Goal: Complete application form: Complete application form

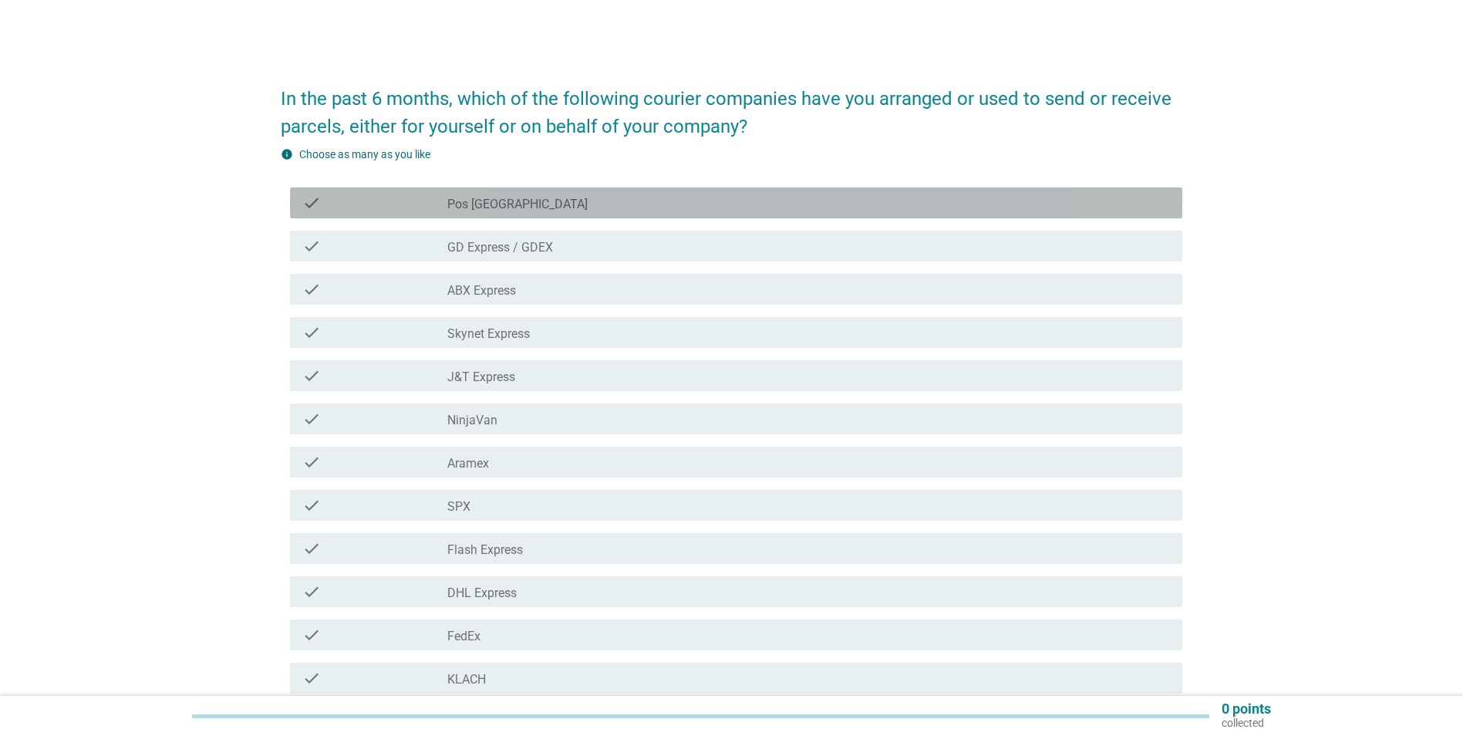
click at [413, 204] on div "check" at bounding box center [374, 203] width 144 height 19
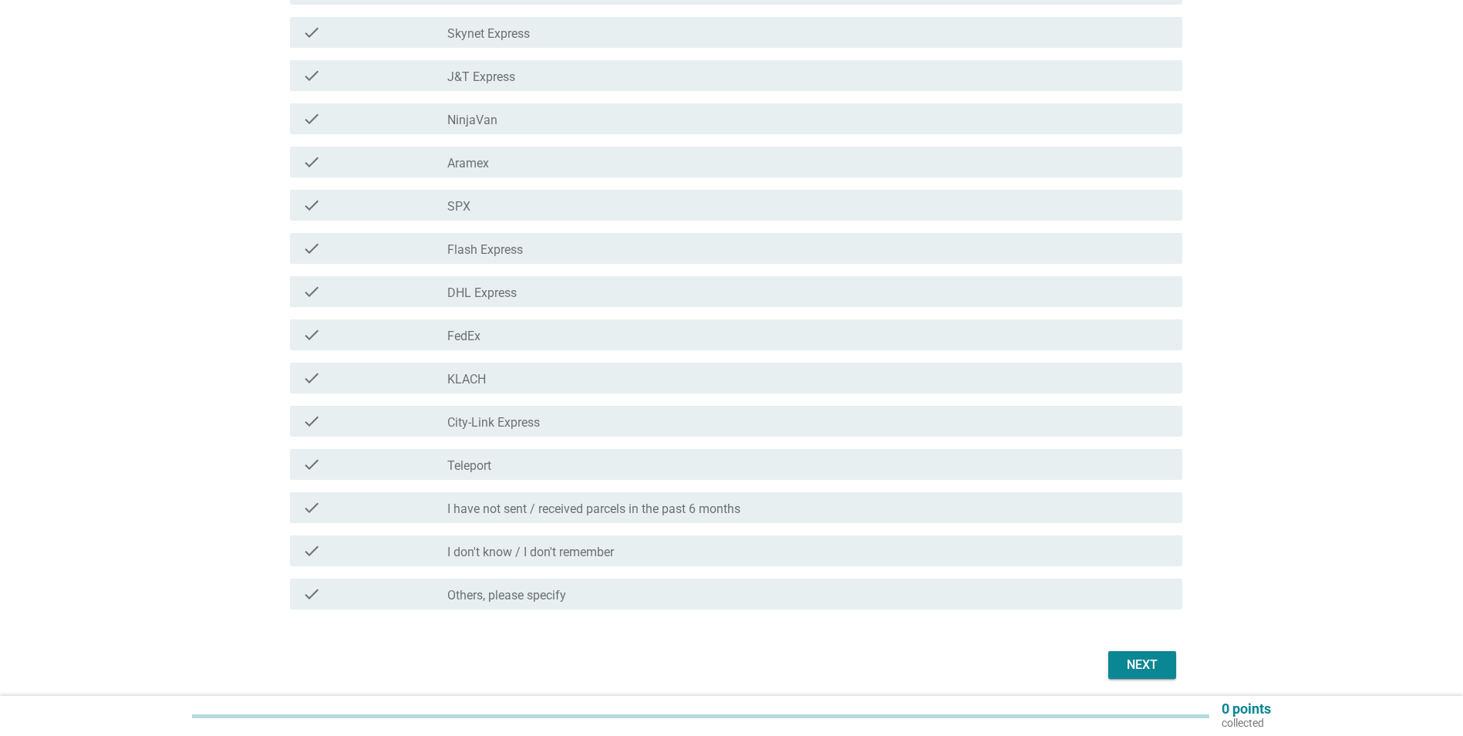
scroll to position [357, 0]
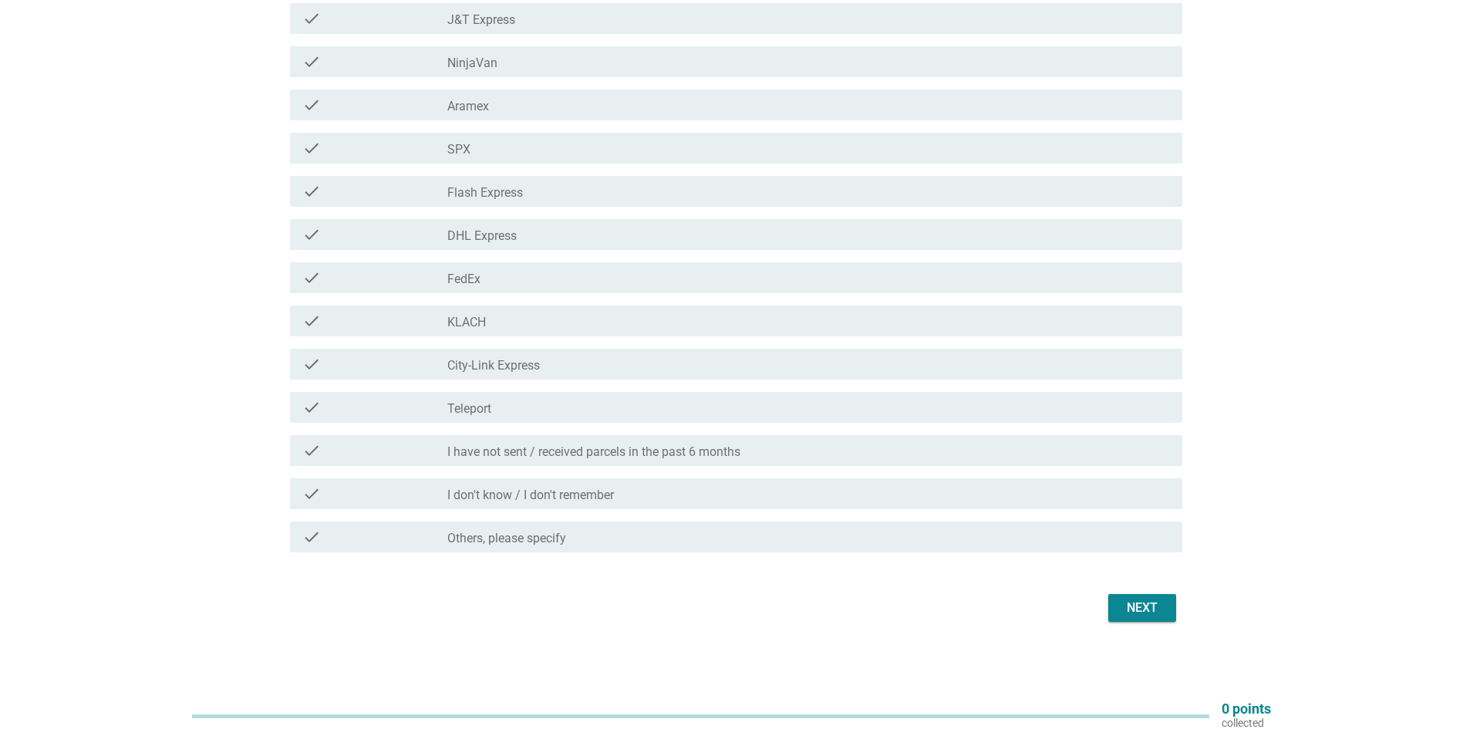
click at [1174, 616] on button "Next" at bounding box center [1142, 608] width 68 height 28
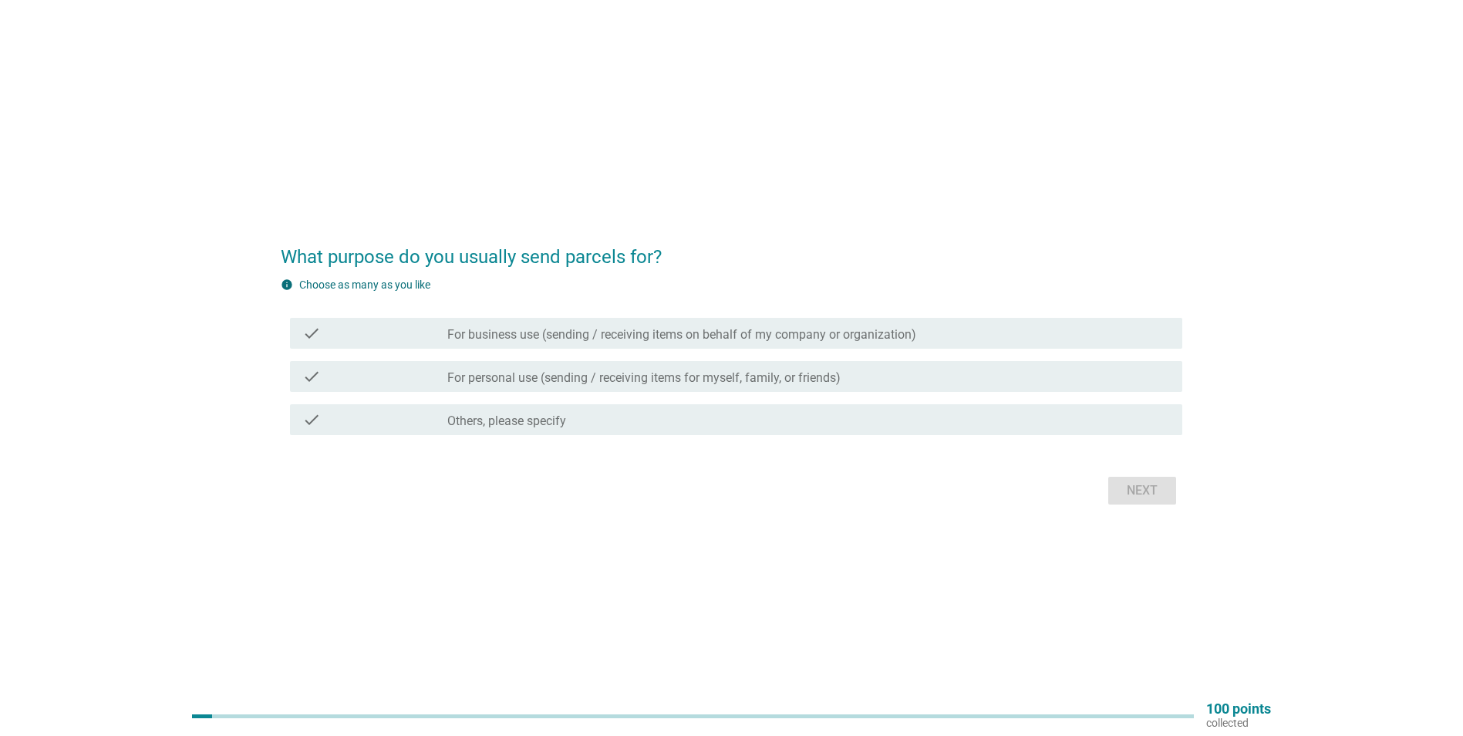
click at [403, 338] on div "check" at bounding box center [374, 333] width 144 height 19
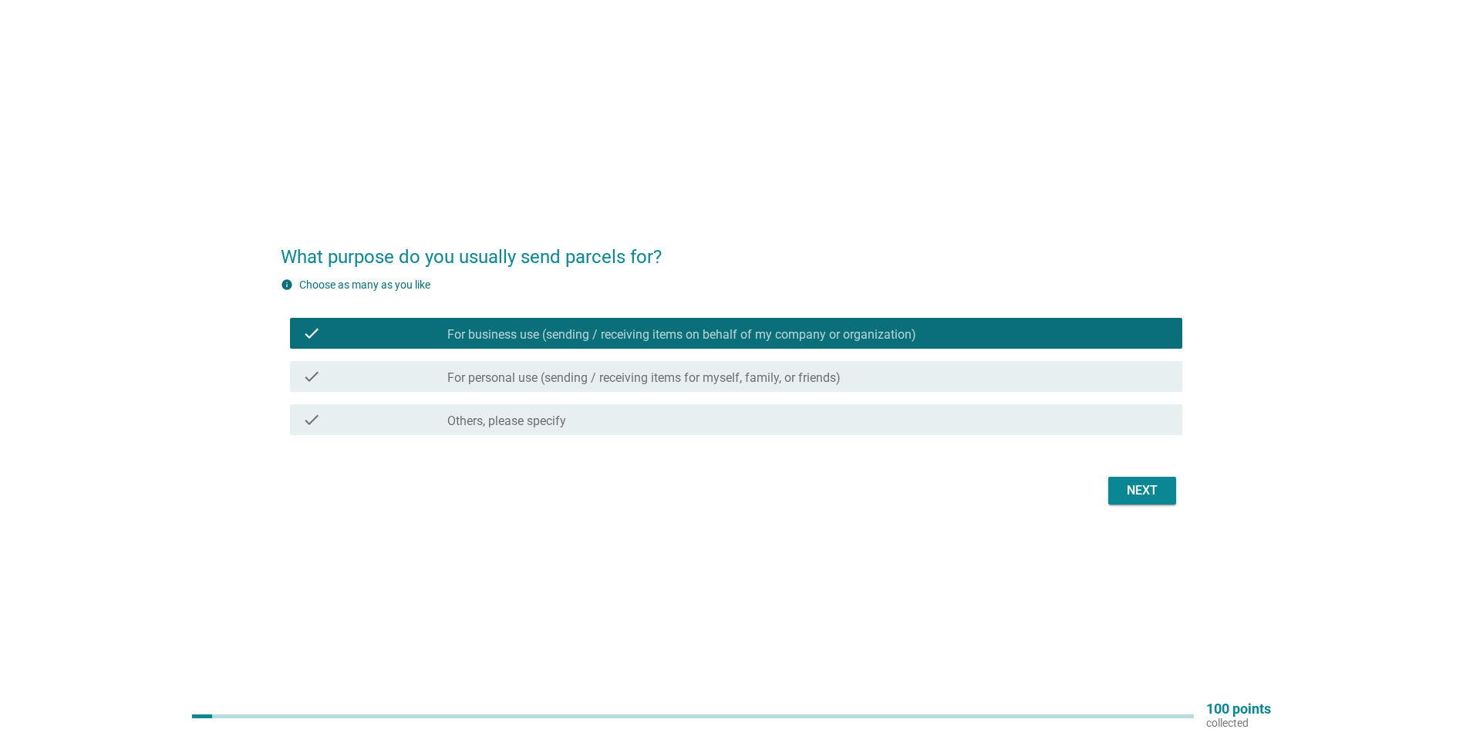
click at [419, 369] on div "check" at bounding box center [374, 376] width 144 height 19
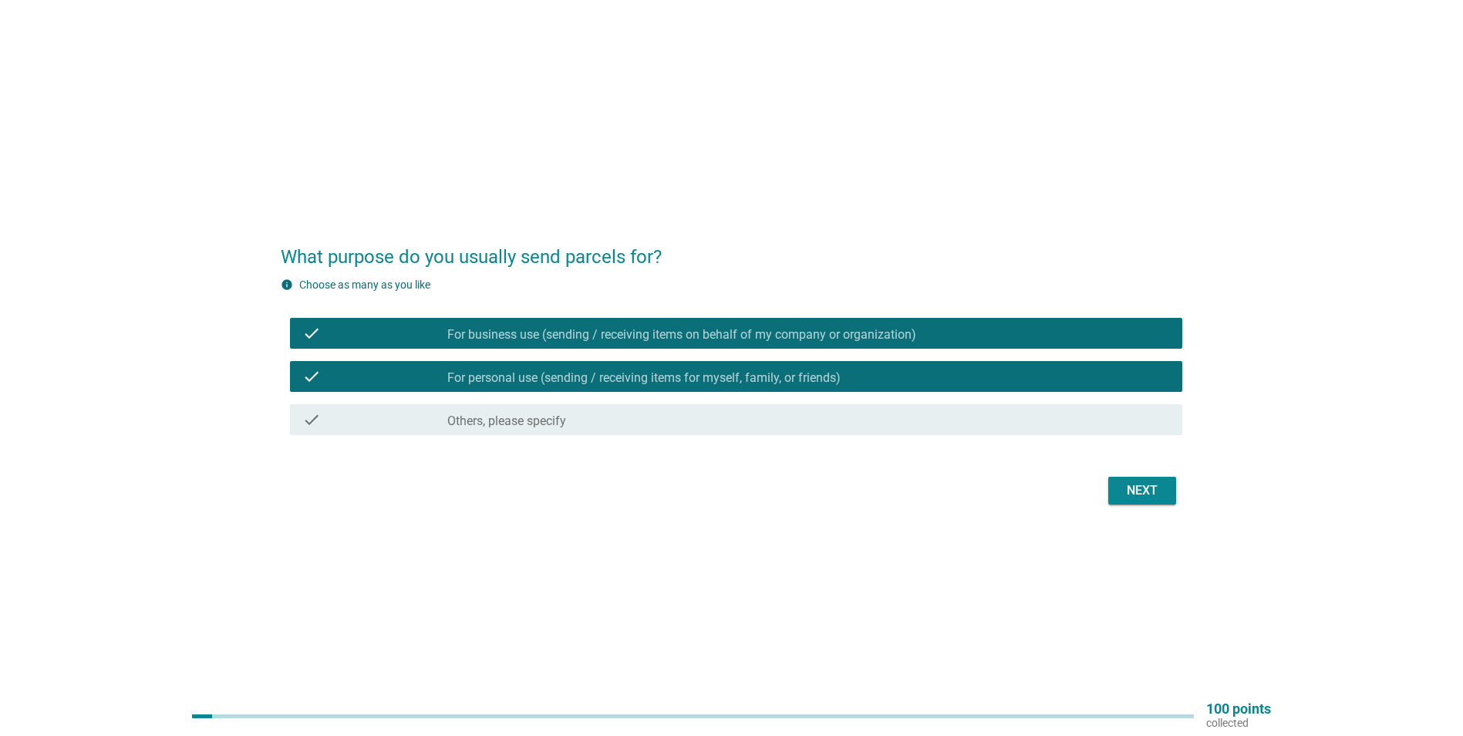
click at [1152, 498] on div "Next" at bounding box center [1142, 490] width 43 height 19
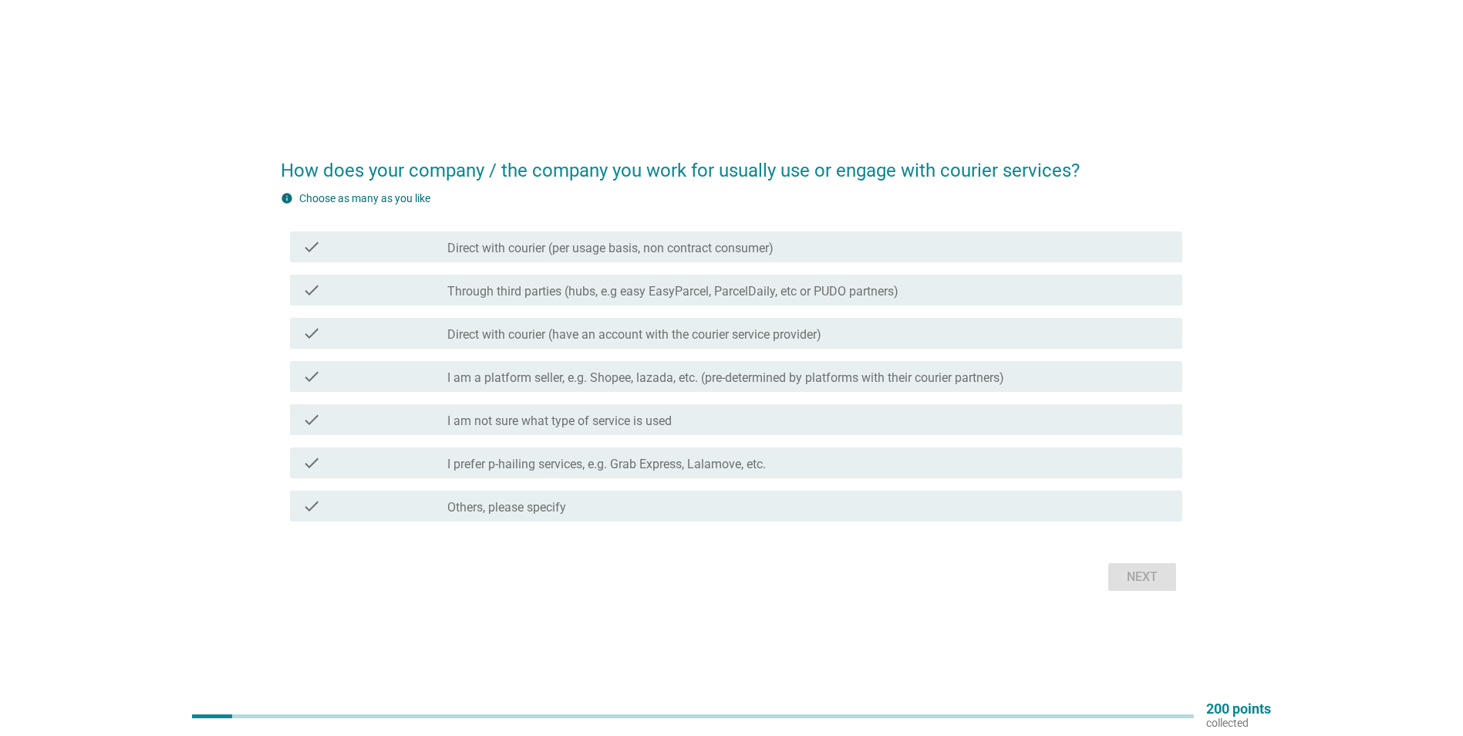
click at [420, 429] on div "check check_box_outline_blank I am not sure what type of service is used" at bounding box center [736, 419] width 892 height 31
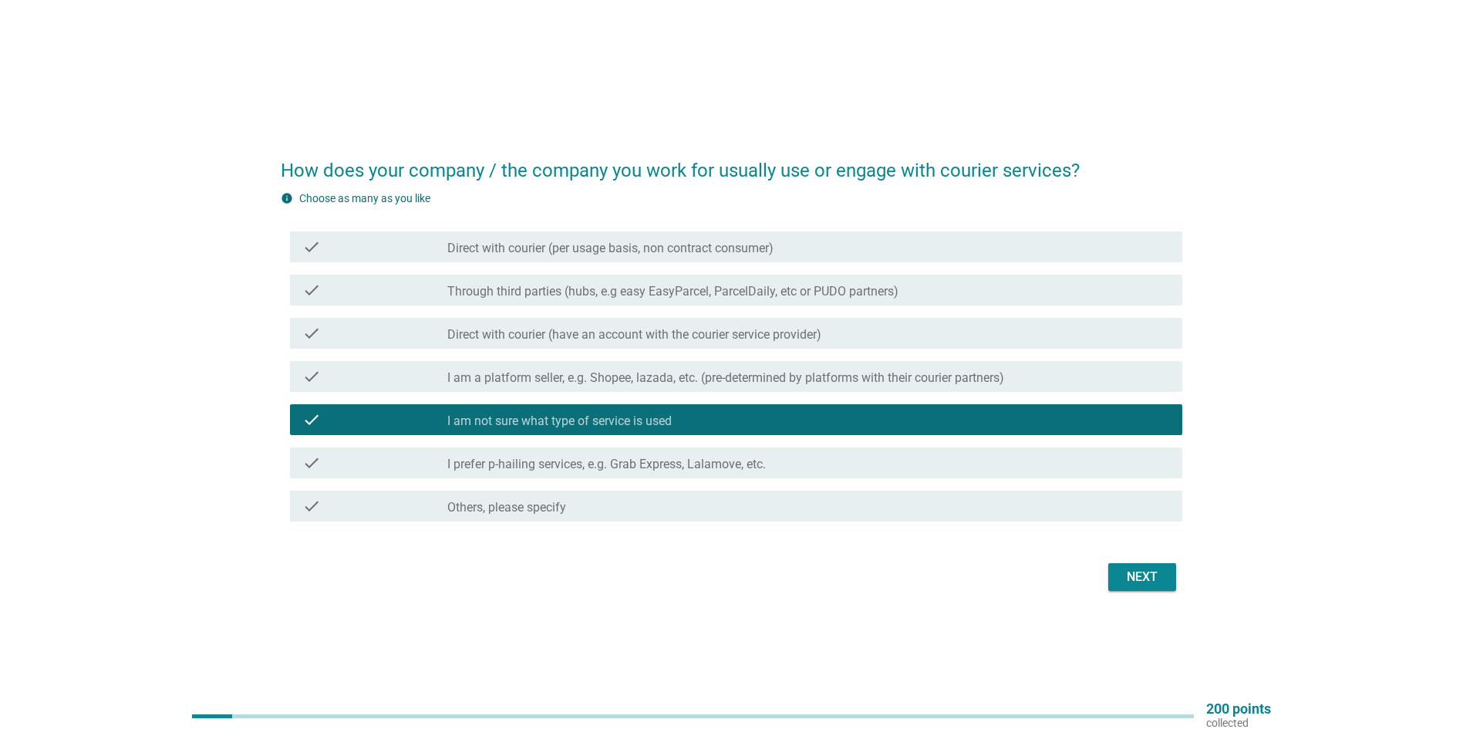
click at [1142, 575] on div "Next" at bounding box center [1142, 577] width 43 height 19
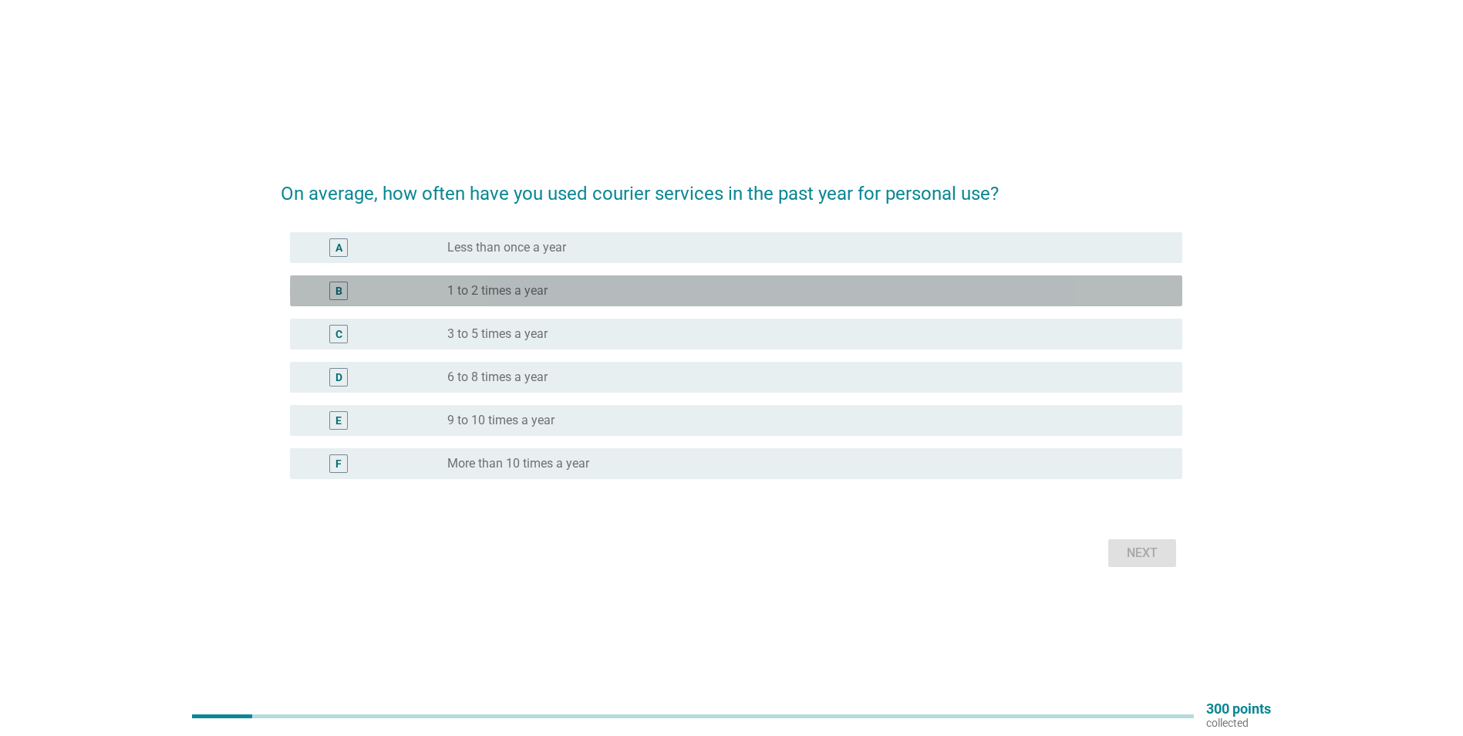
click at [489, 295] on label "1 to 2 times a year" at bounding box center [497, 290] width 100 height 15
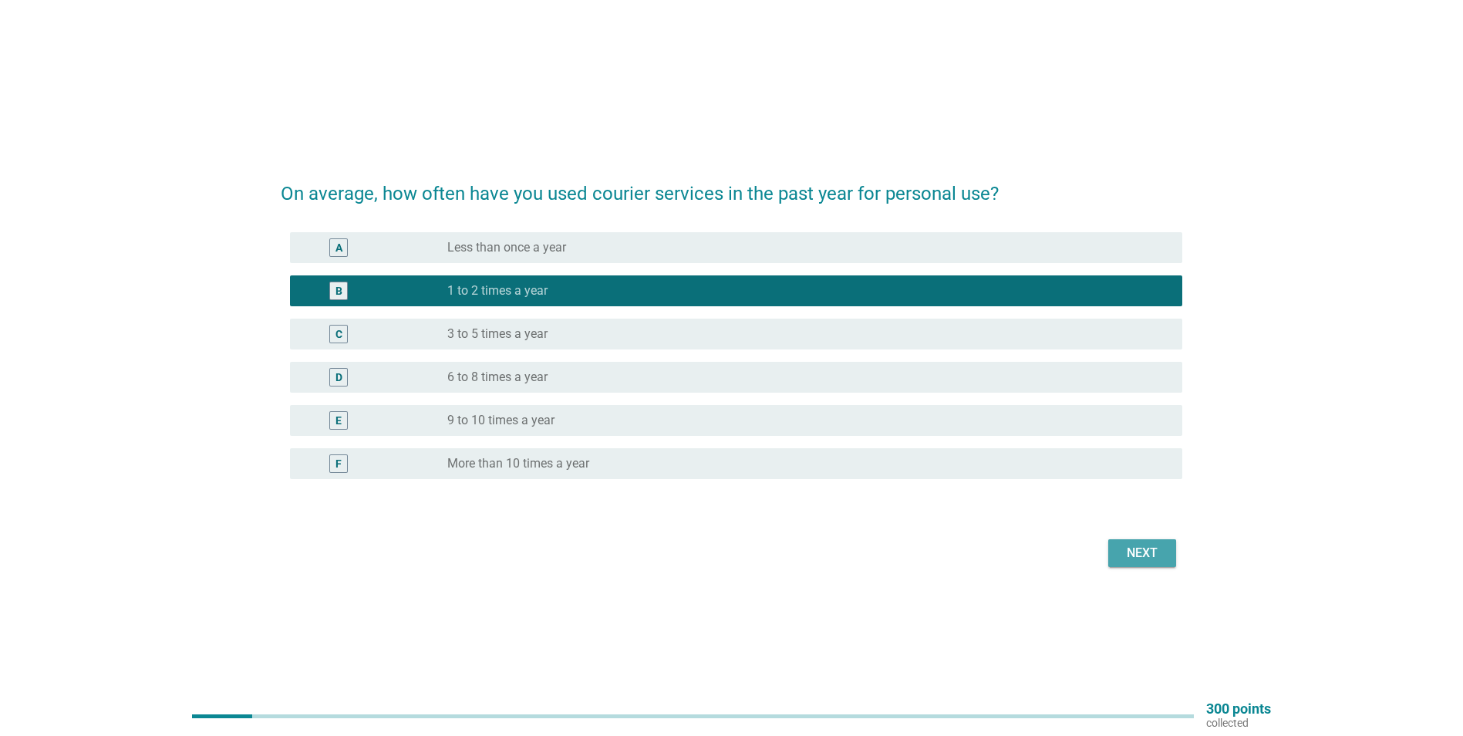
click at [1132, 554] on div "Next" at bounding box center [1142, 553] width 43 height 19
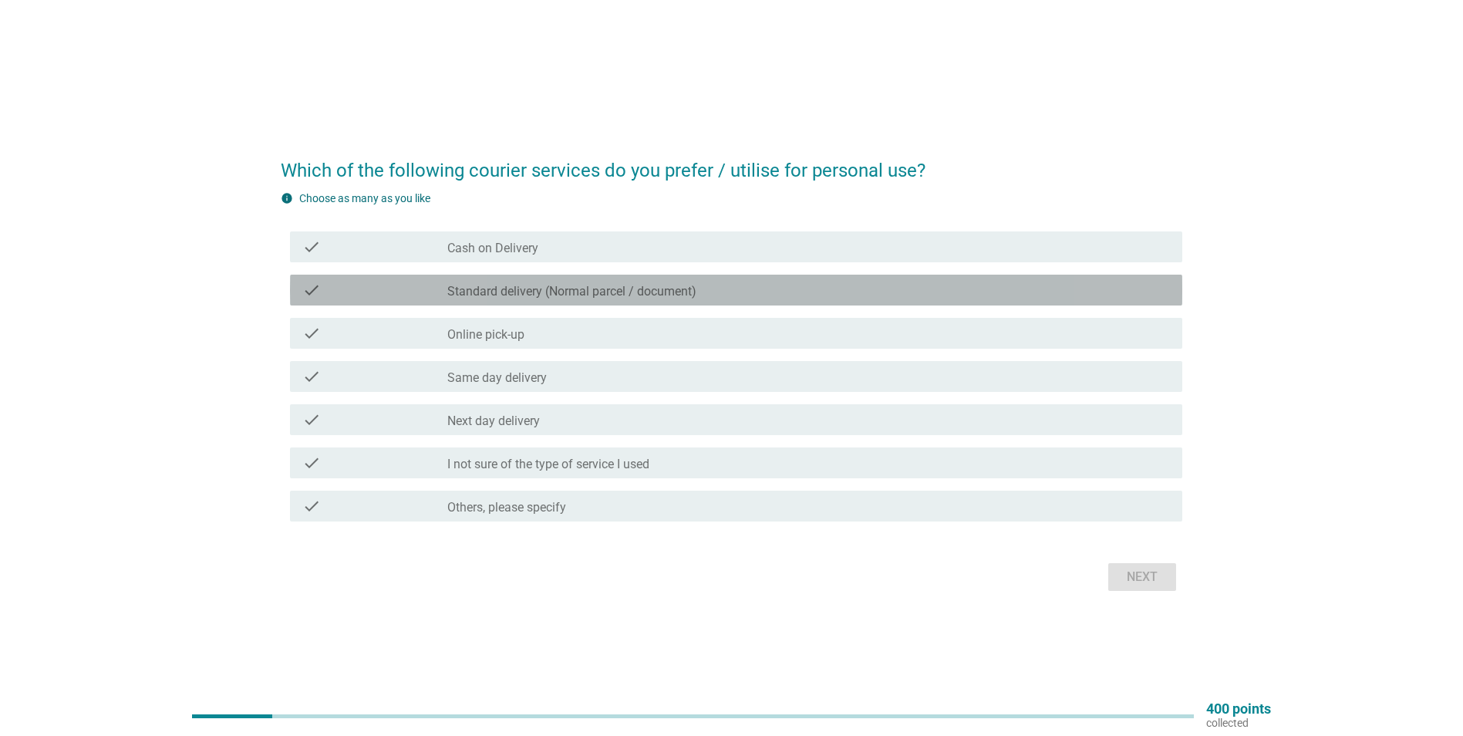
click at [433, 298] on div "check" at bounding box center [374, 290] width 144 height 19
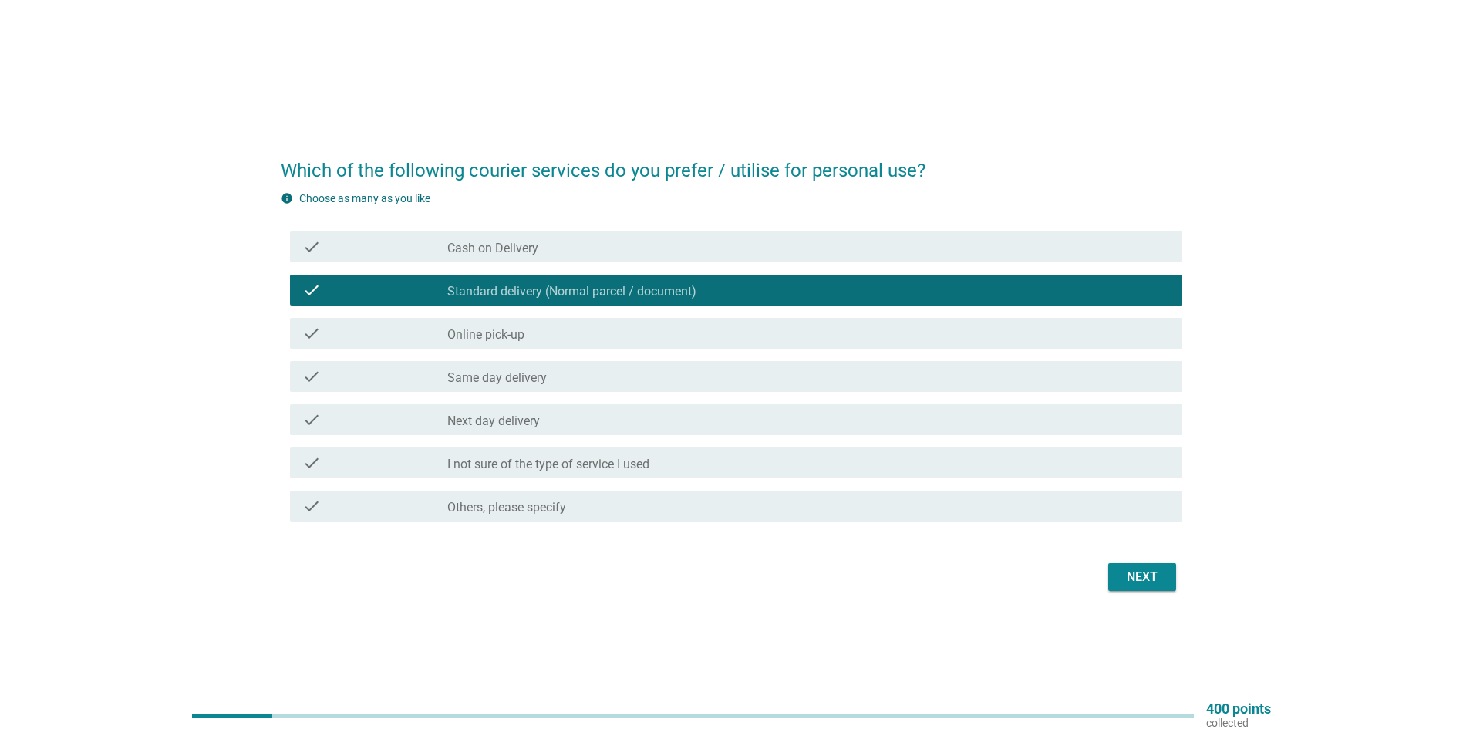
click at [416, 336] on div "check" at bounding box center [374, 333] width 144 height 19
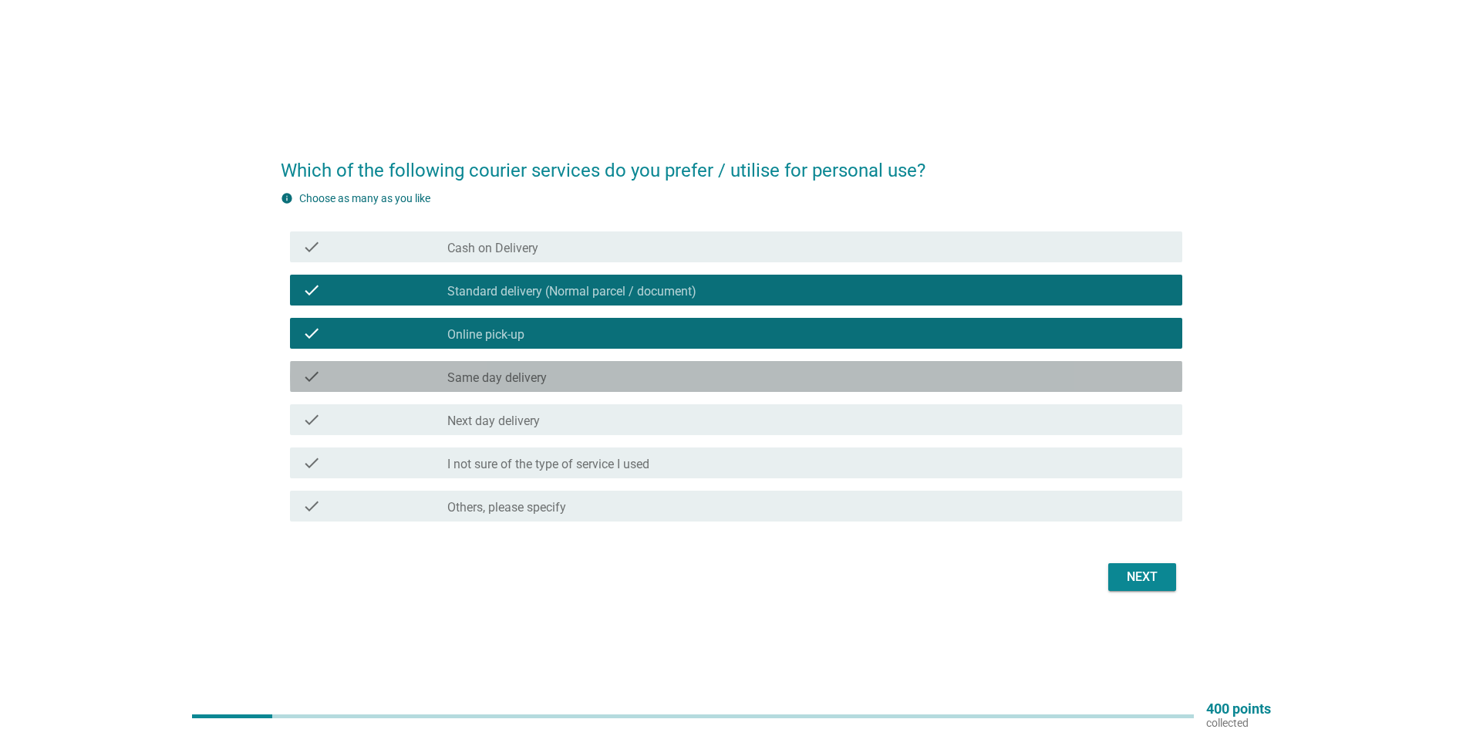
click at [428, 376] on div "check" at bounding box center [374, 376] width 144 height 19
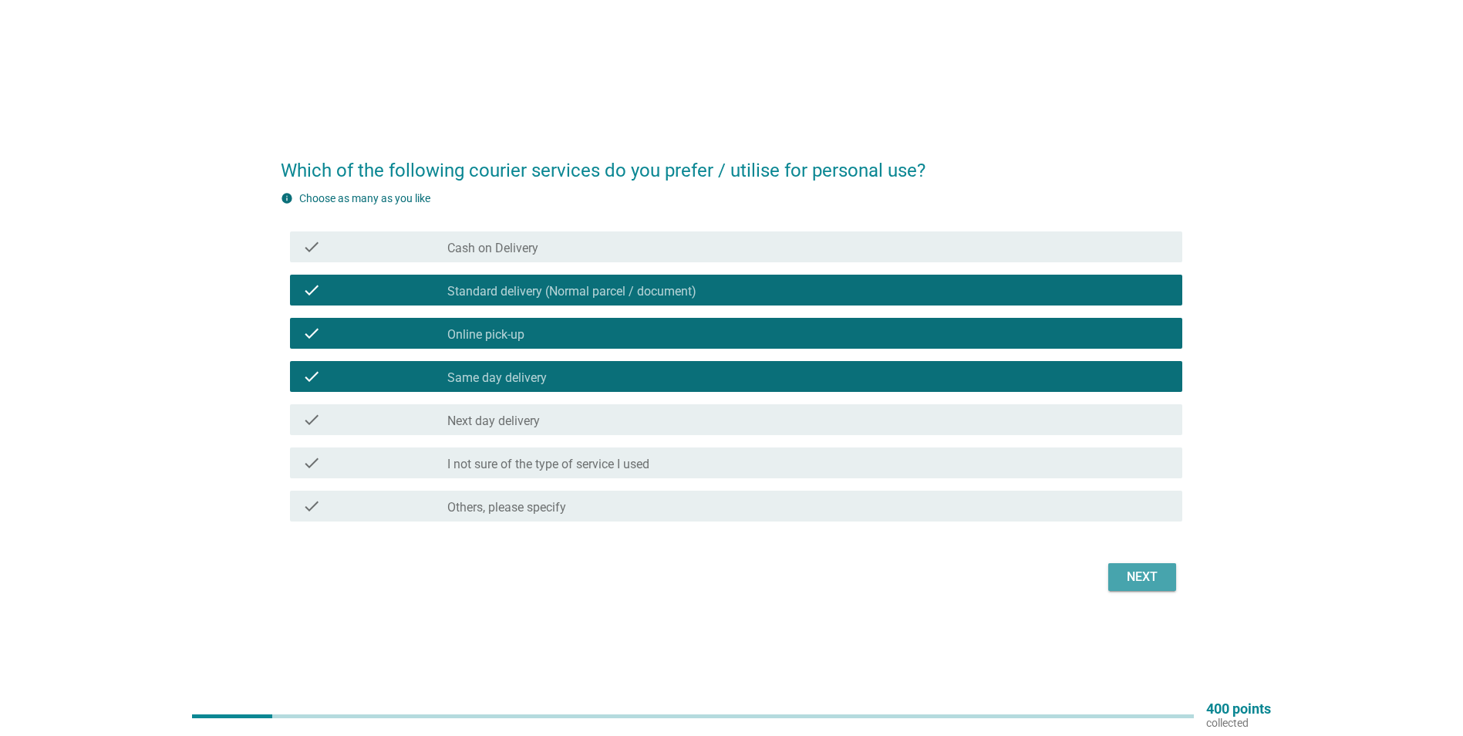
click at [1136, 578] on div "Next" at bounding box center [1142, 577] width 43 height 19
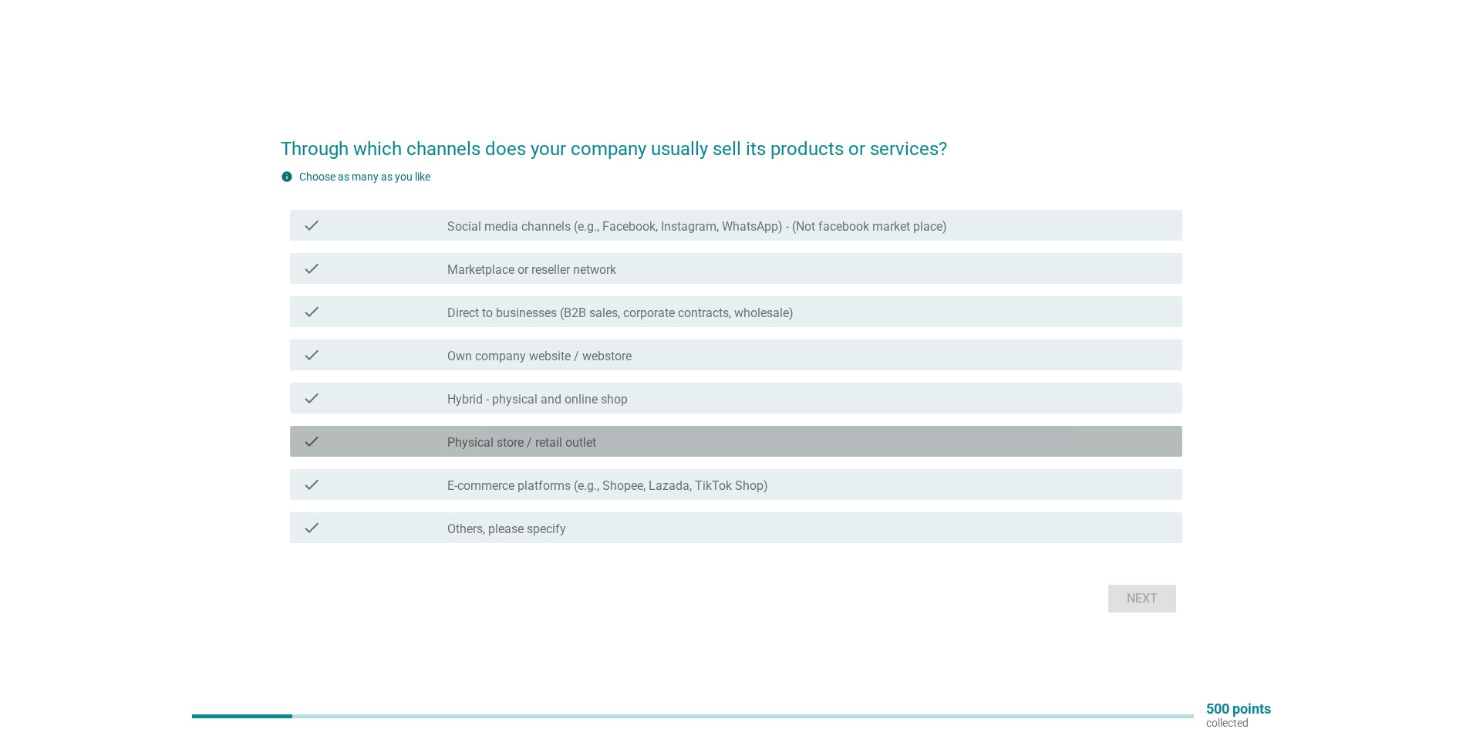
click at [375, 432] on div "check" at bounding box center [374, 441] width 144 height 19
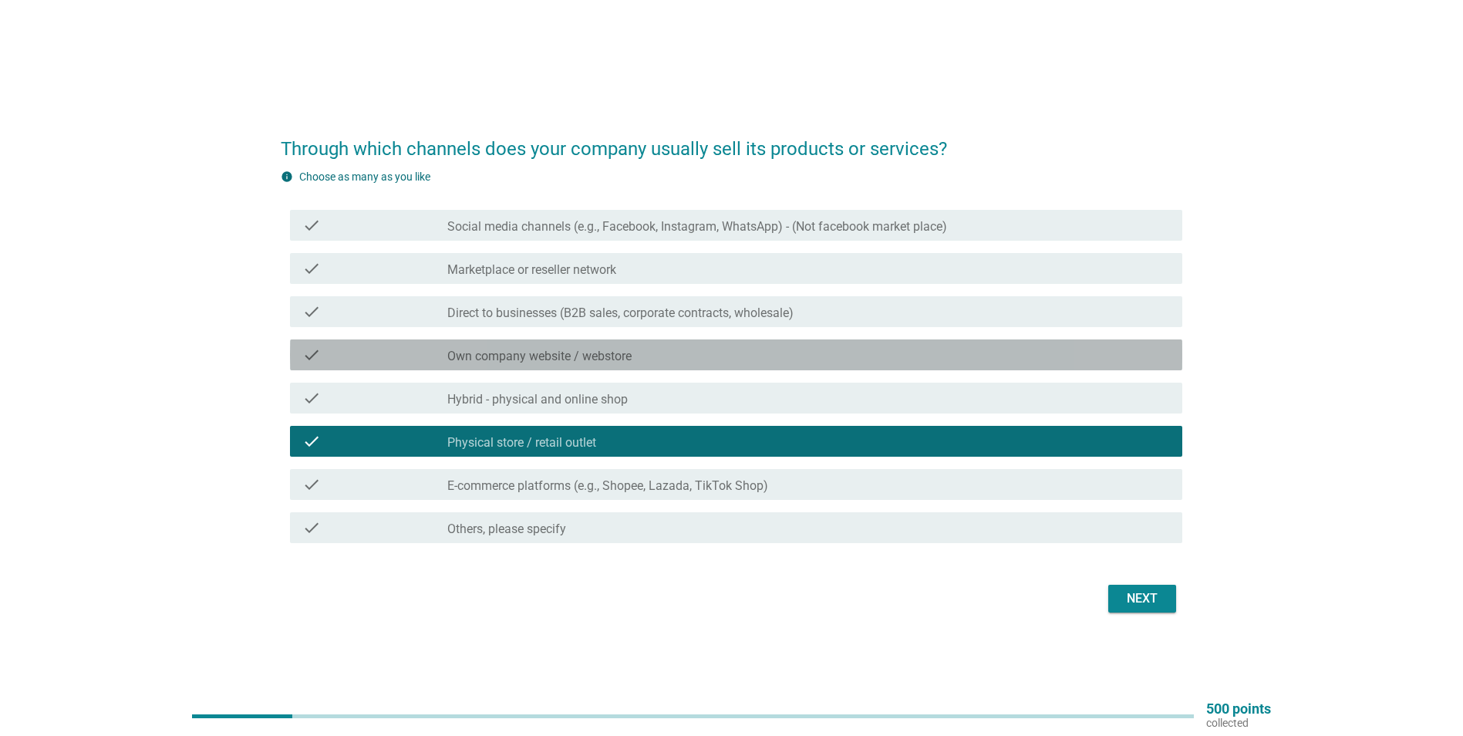
click at [395, 352] on div "check" at bounding box center [374, 355] width 144 height 19
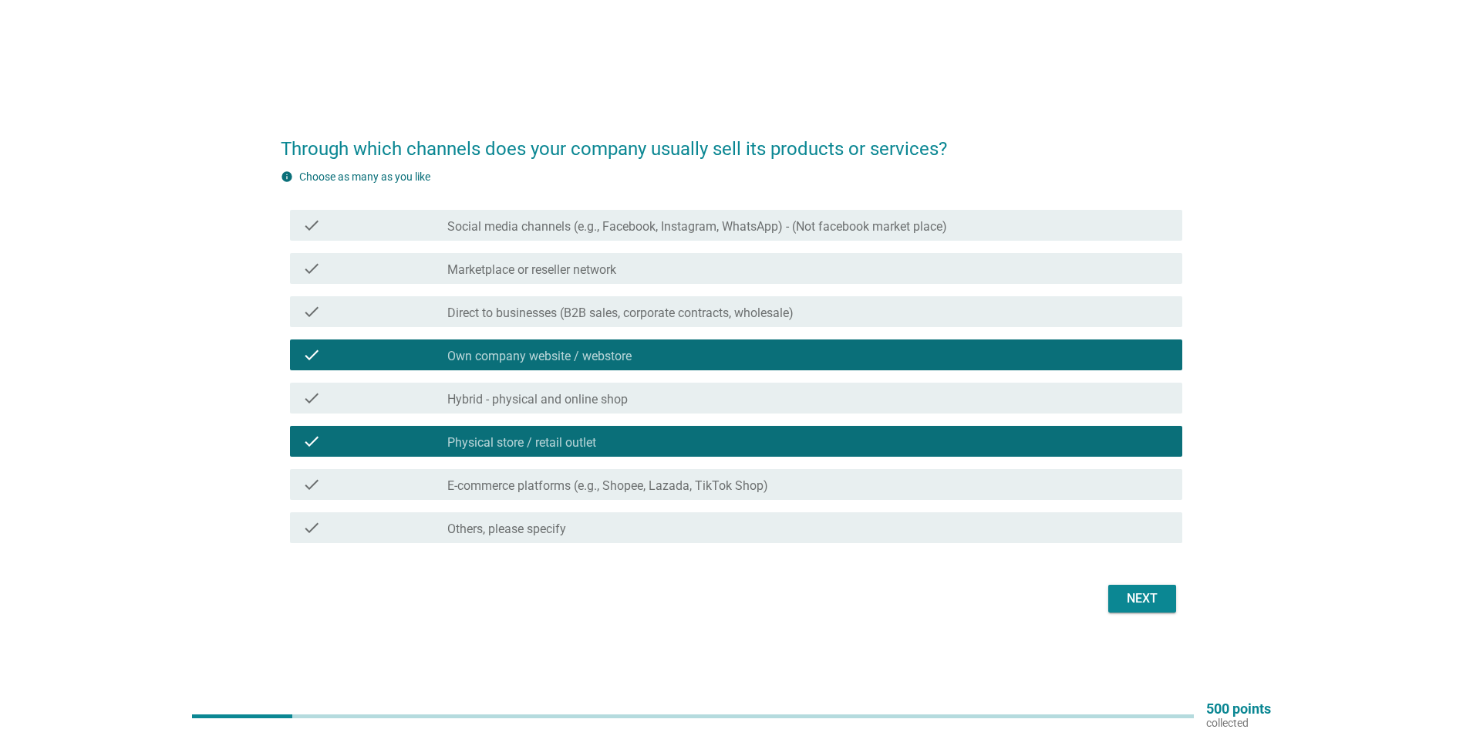
click at [842, 491] on div "check_box_outline_blank E-commerce platforms (e.g., Shopee, Lazada, TikTok Shop)" at bounding box center [808, 484] width 723 height 19
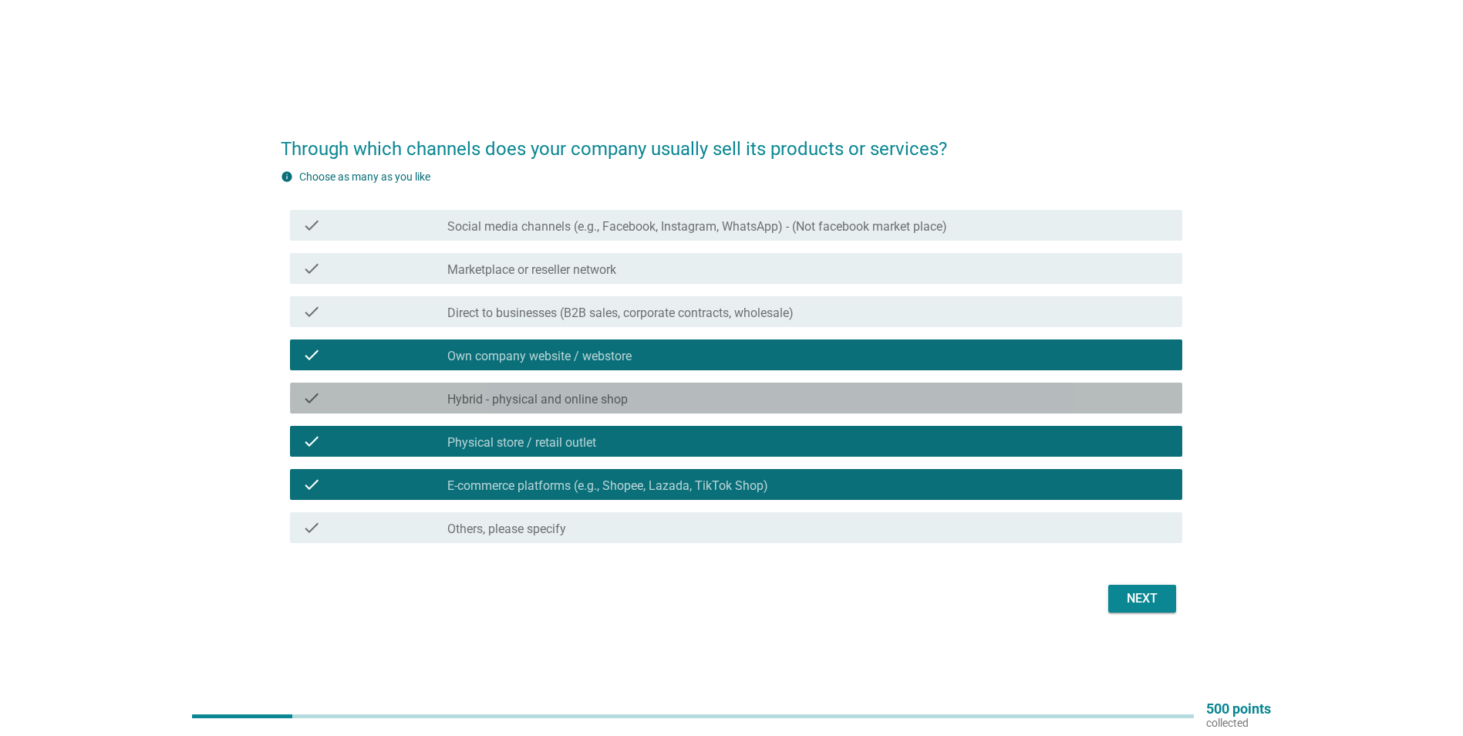
click at [547, 409] on div "check check_box_outline_blank Hybrid - physical and online shop" at bounding box center [736, 398] width 892 height 31
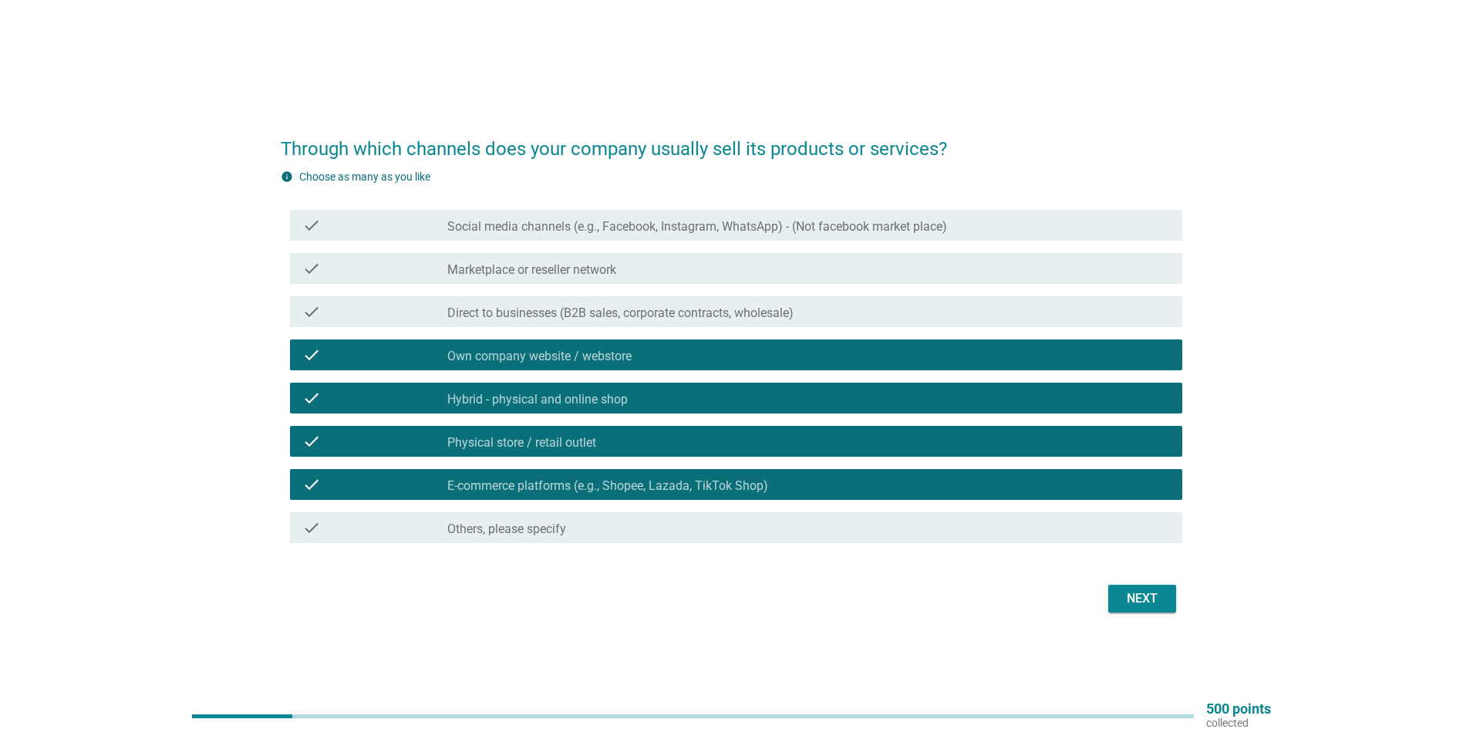
click at [1132, 609] on button "Next" at bounding box center [1142, 599] width 68 height 28
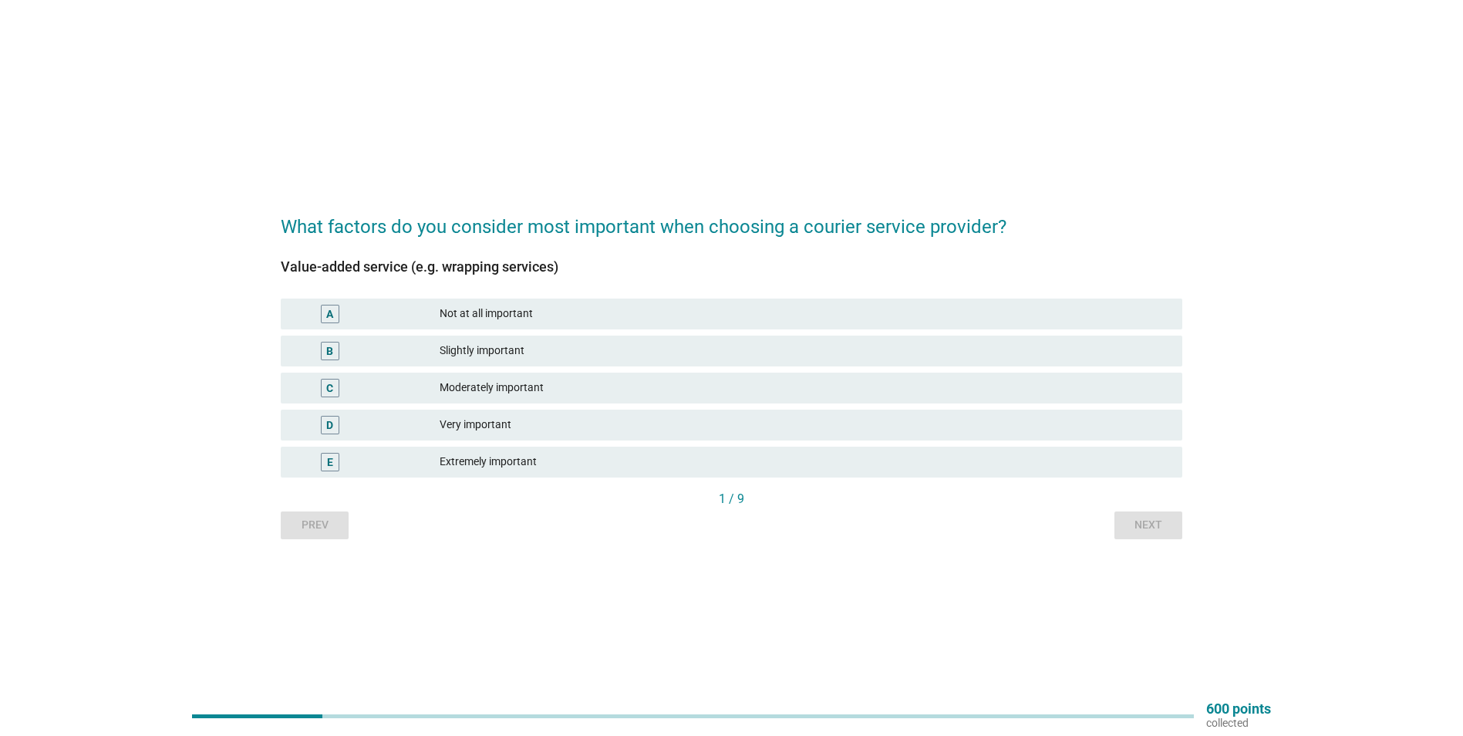
click at [484, 392] on div "Moderately important" at bounding box center [805, 388] width 730 height 19
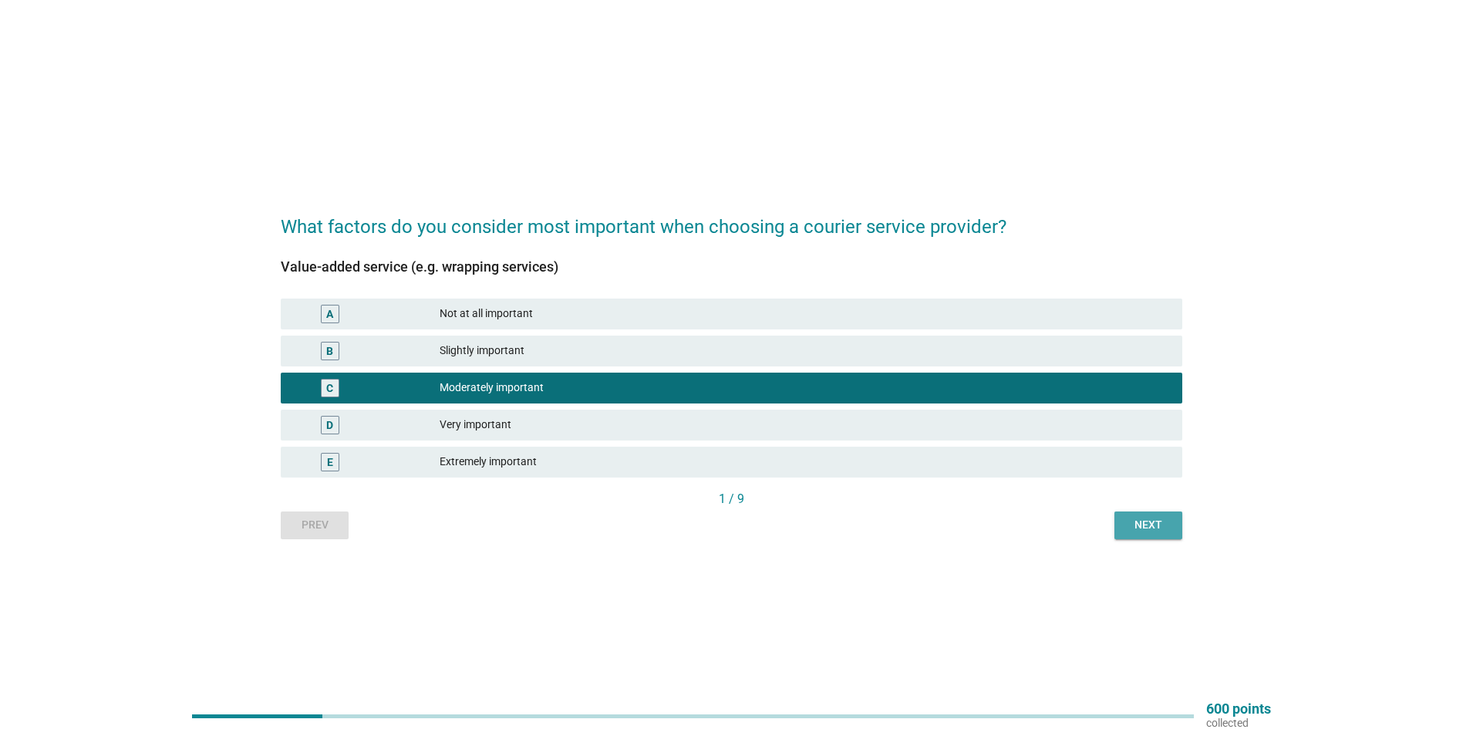
click at [1135, 522] on div "Next" at bounding box center [1148, 525] width 43 height 16
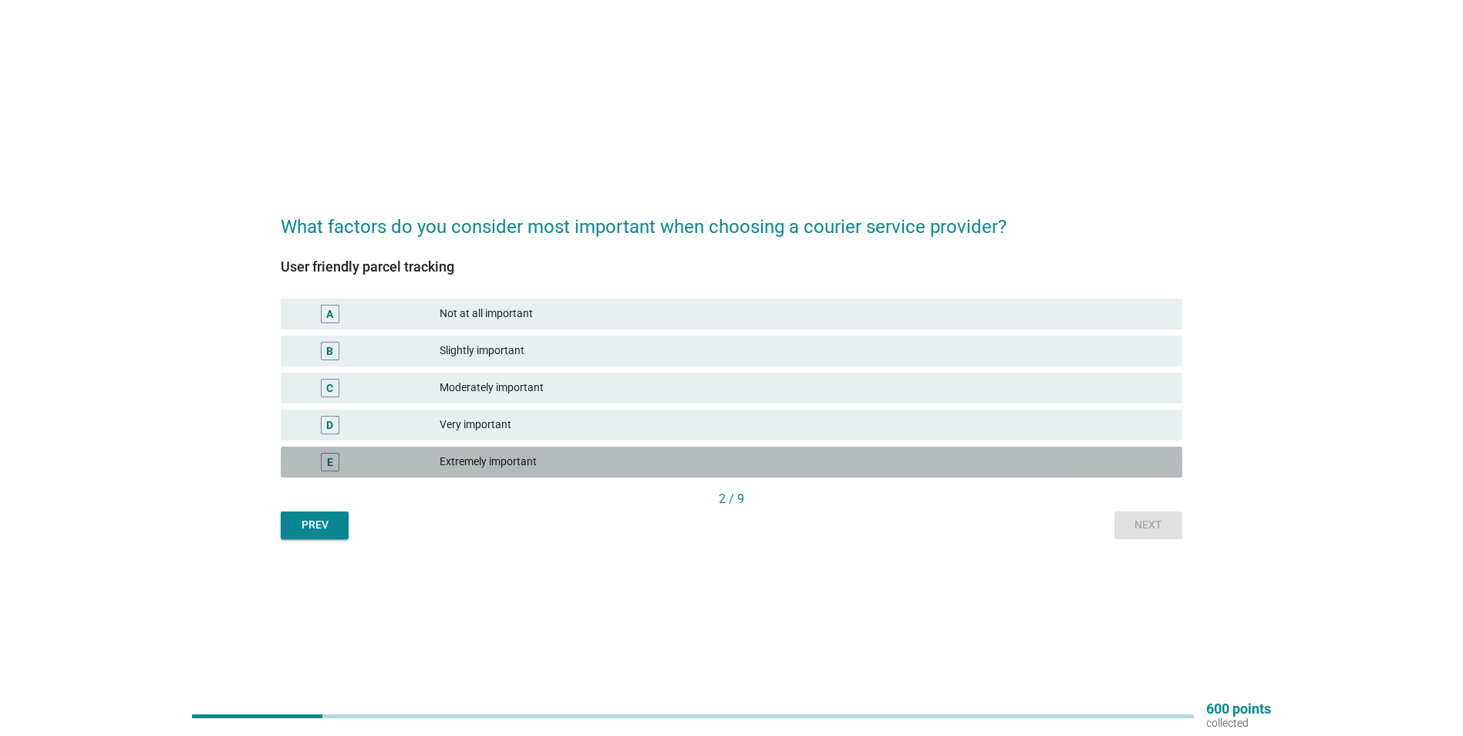
click at [485, 459] on div "Extremely important" at bounding box center [805, 462] width 730 height 19
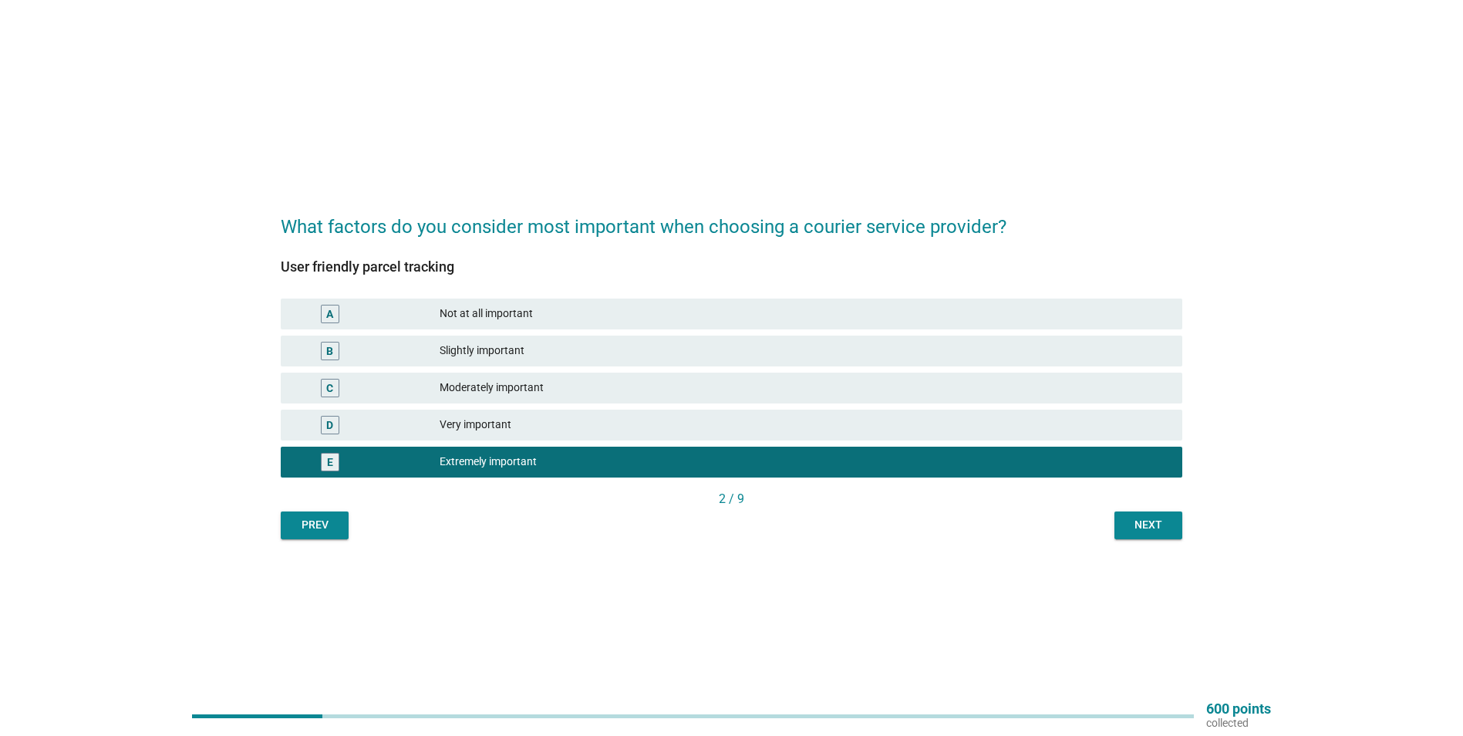
click at [1163, 528] on div "Next" at bounding box center [1148, 525] width 43 height 16
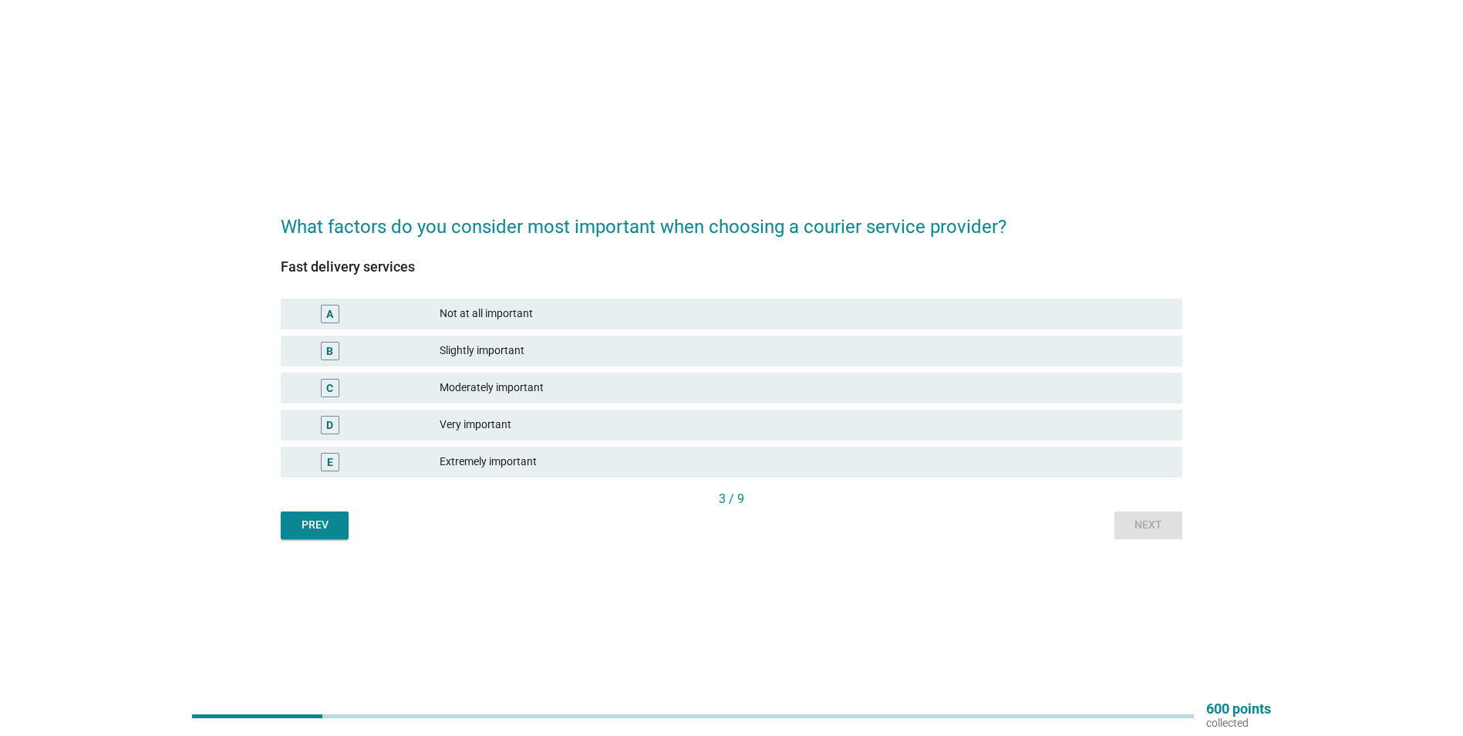
click at [491, 454] on div "Extremely important" at bounding box center [805, 462] width 730 height 19
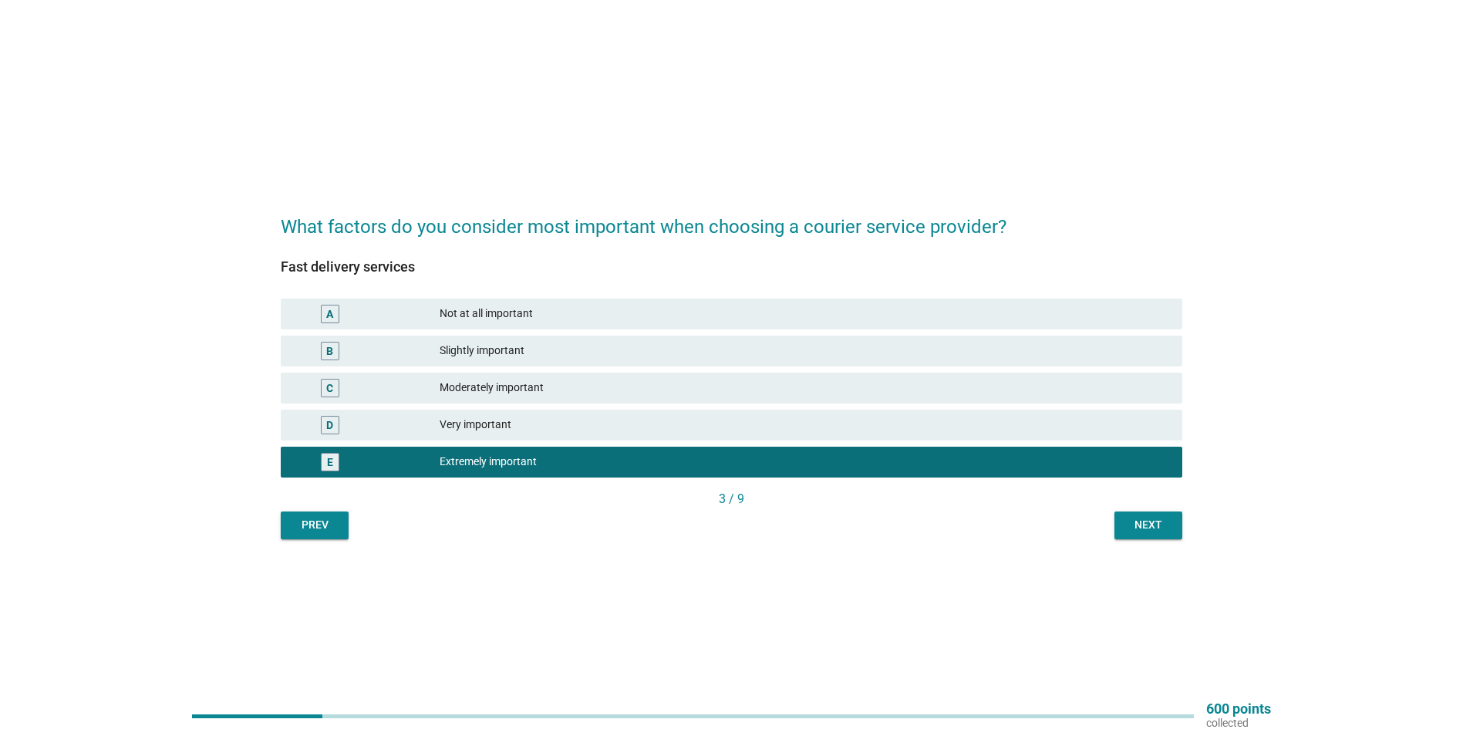
click at [1151, 523] on div "Next" at bounding box center [1148, 525] width 43 height 16
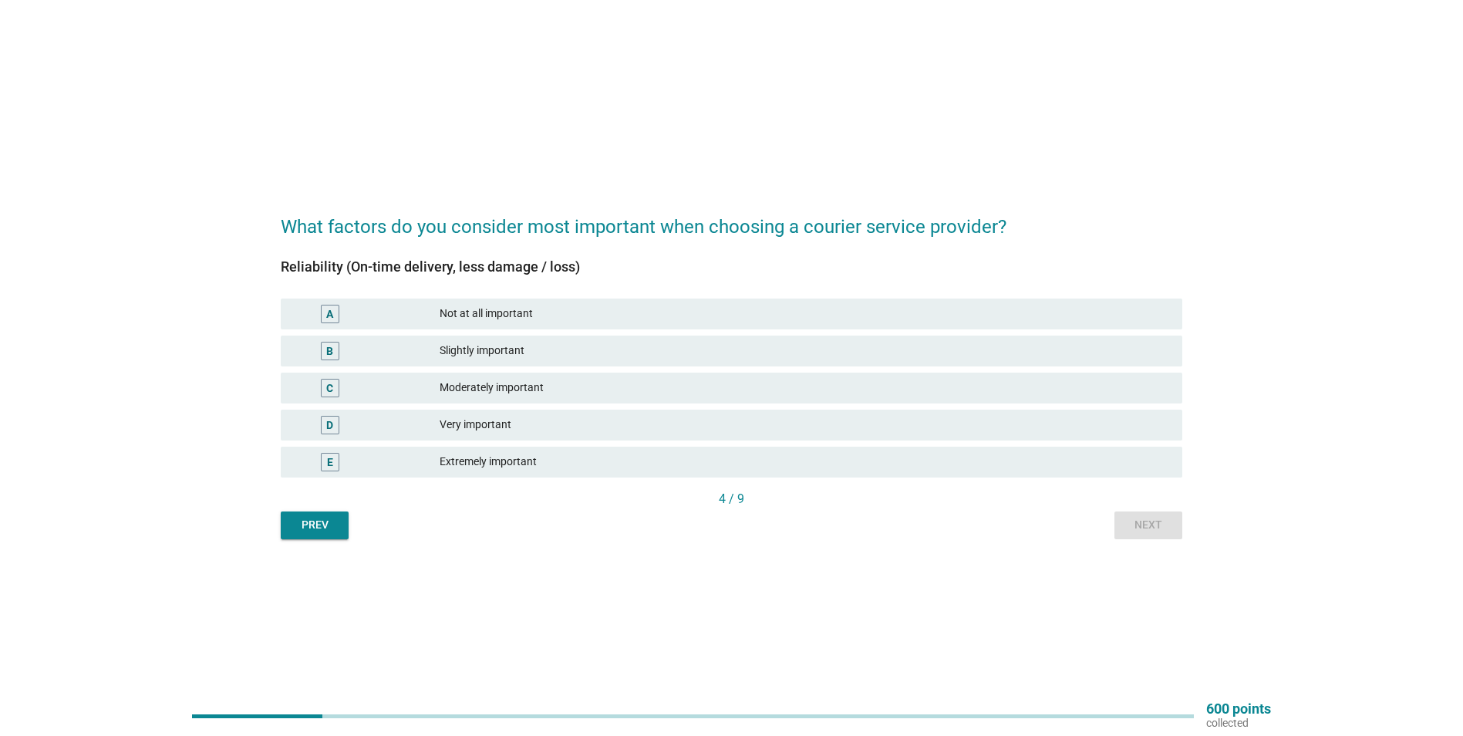
click at [491, 463] on div "Extremely important" at bounding box center [805, 462] width 730 height 19
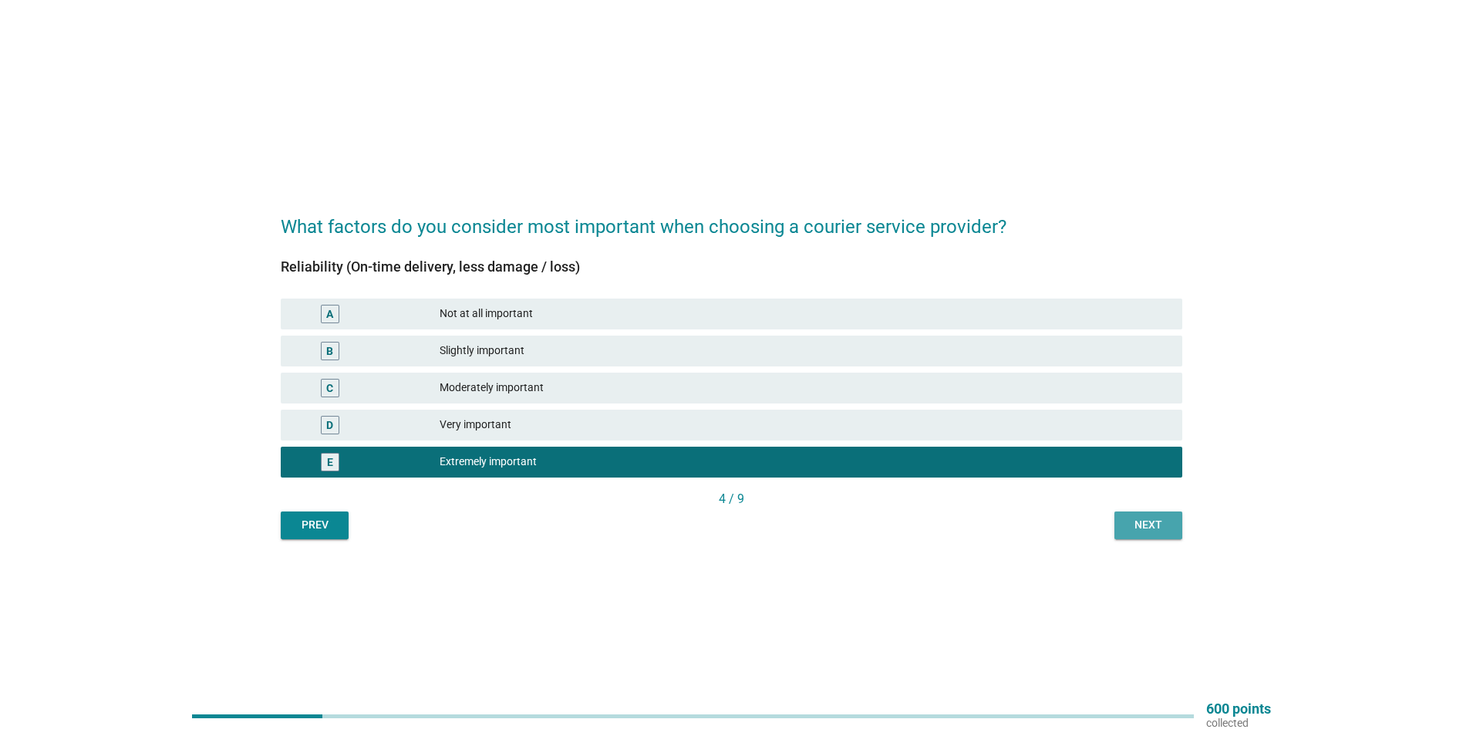
click at [1144, 525] on div "Next" at bounding box center [1148, 525] width 43 height 16
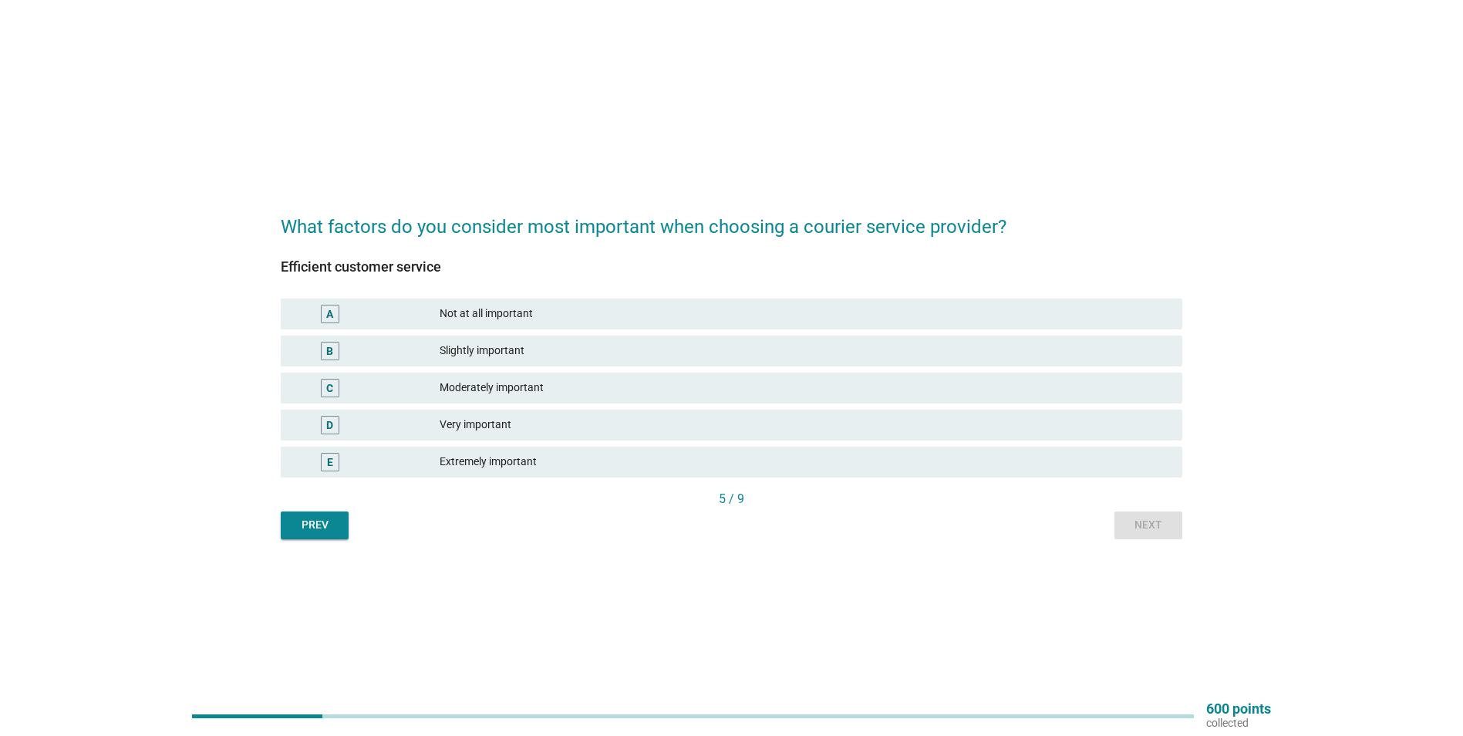
click at [438, 416] on div "D" at bounding box center [366, 425] width 146 height 19
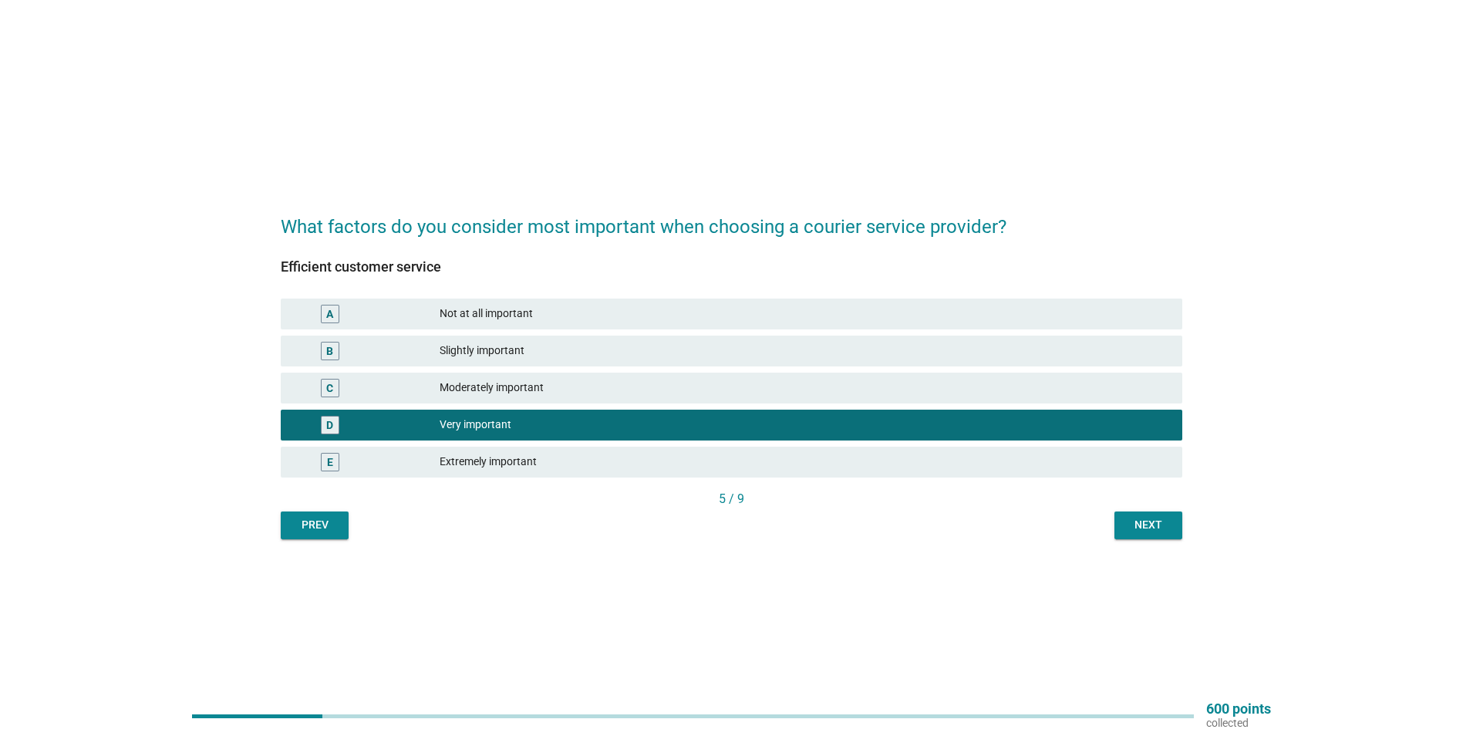
click at [1149, 530] on div "Next" at bounding box center [1148, 525] width 43 height 16
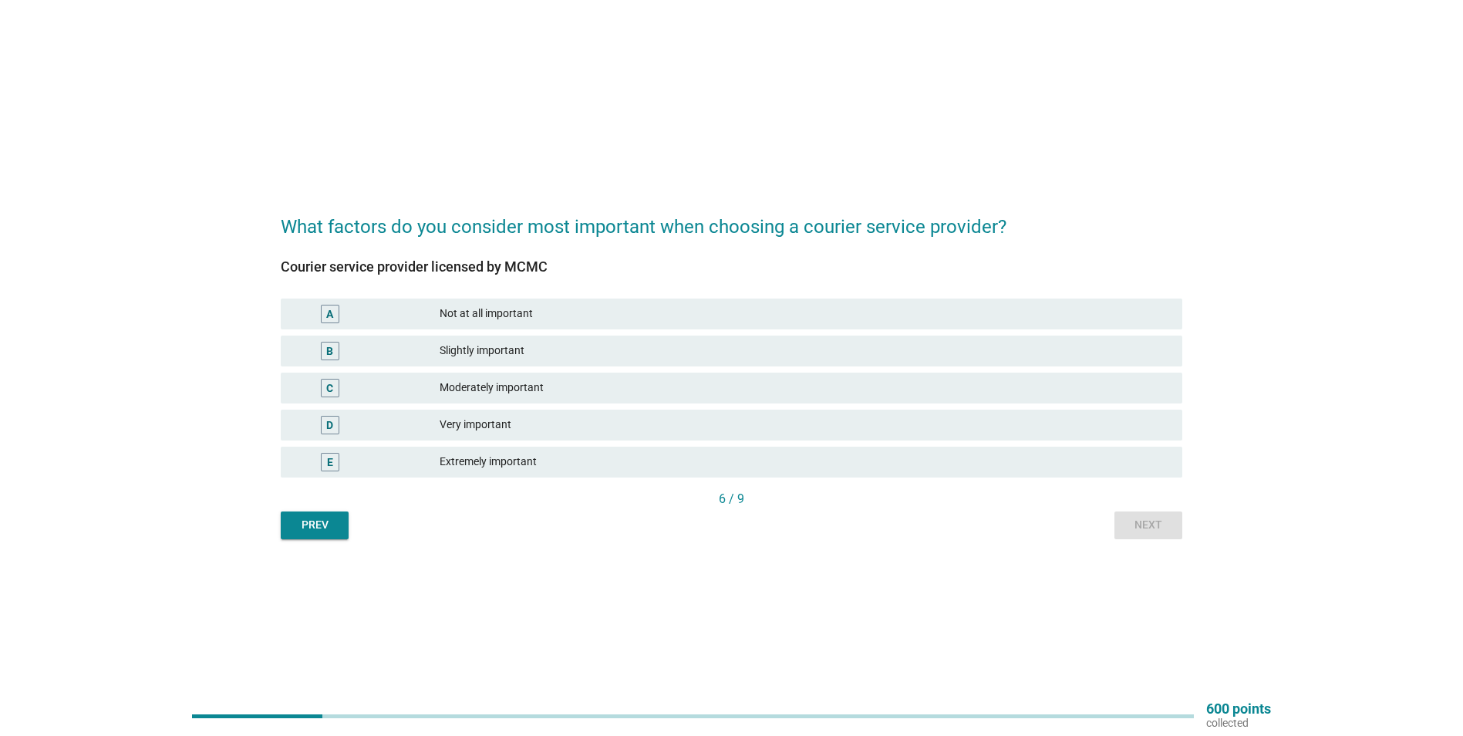
click at [419, 390] on div "C" at bounding box center [366, 388] width 146 height 19
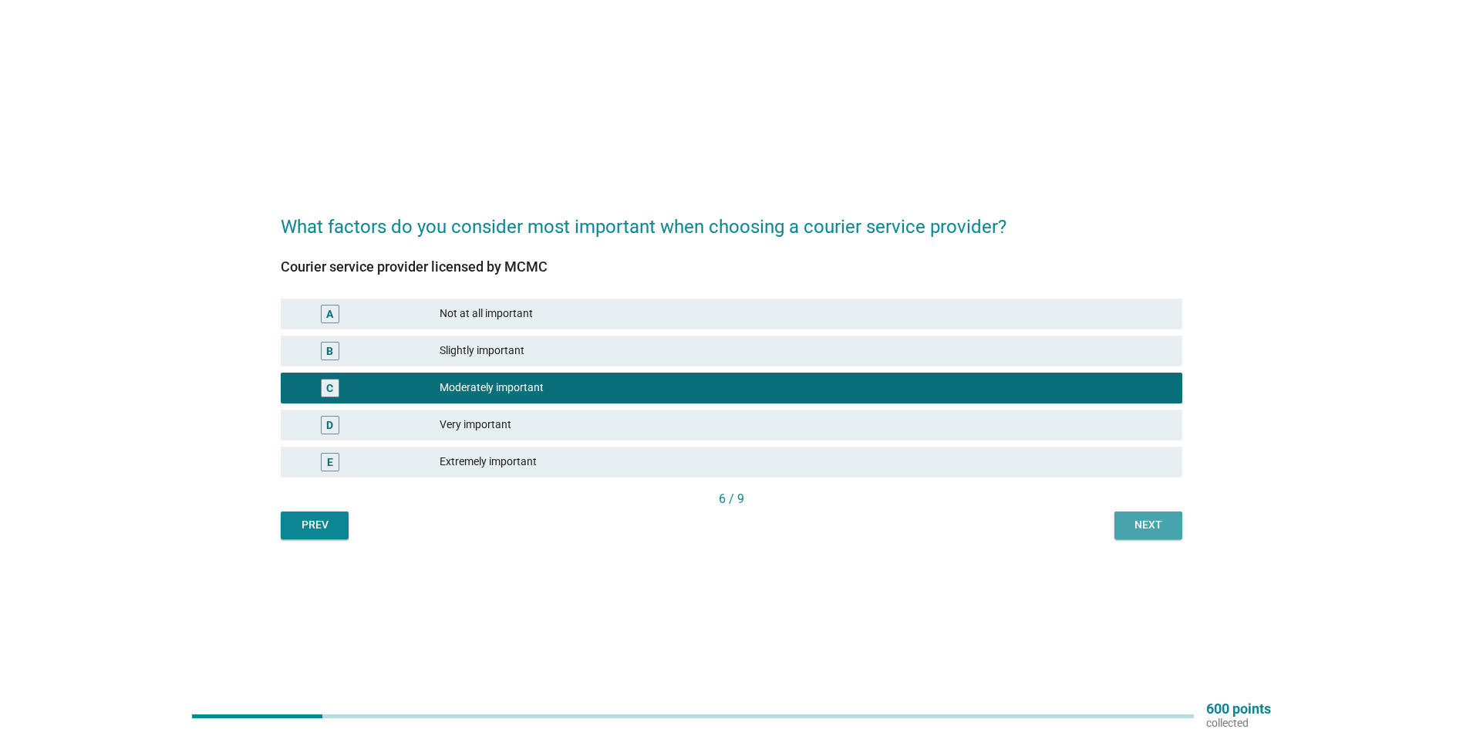
click at [1162, 526] on div "Next" at bounding box center [1148, 525] width 43 height 16
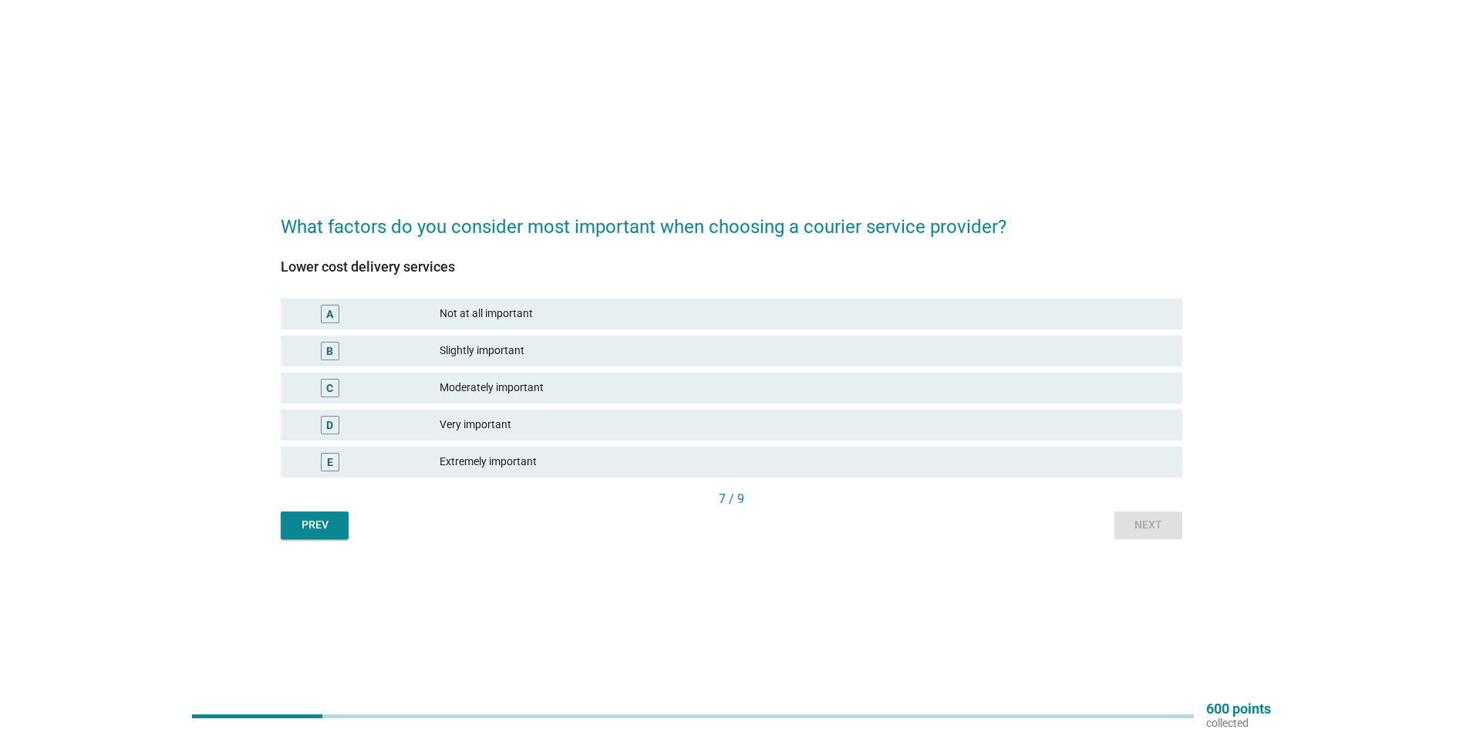
click at [425, 390] on div "C" at bounding box center [366, 388] width 146 height 19
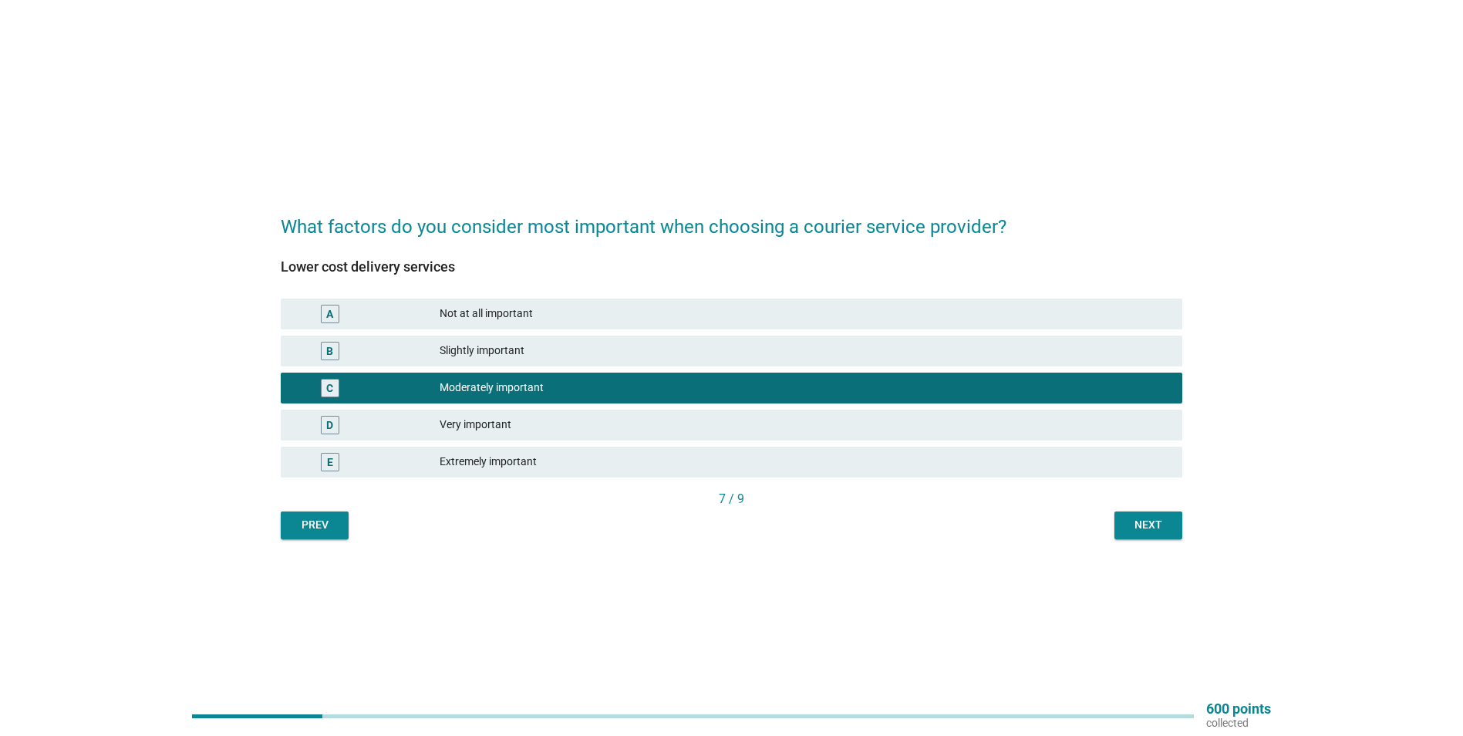
click at [1145, 520] on div "Next" at bounding box center [1148, 525] width 43 height 16
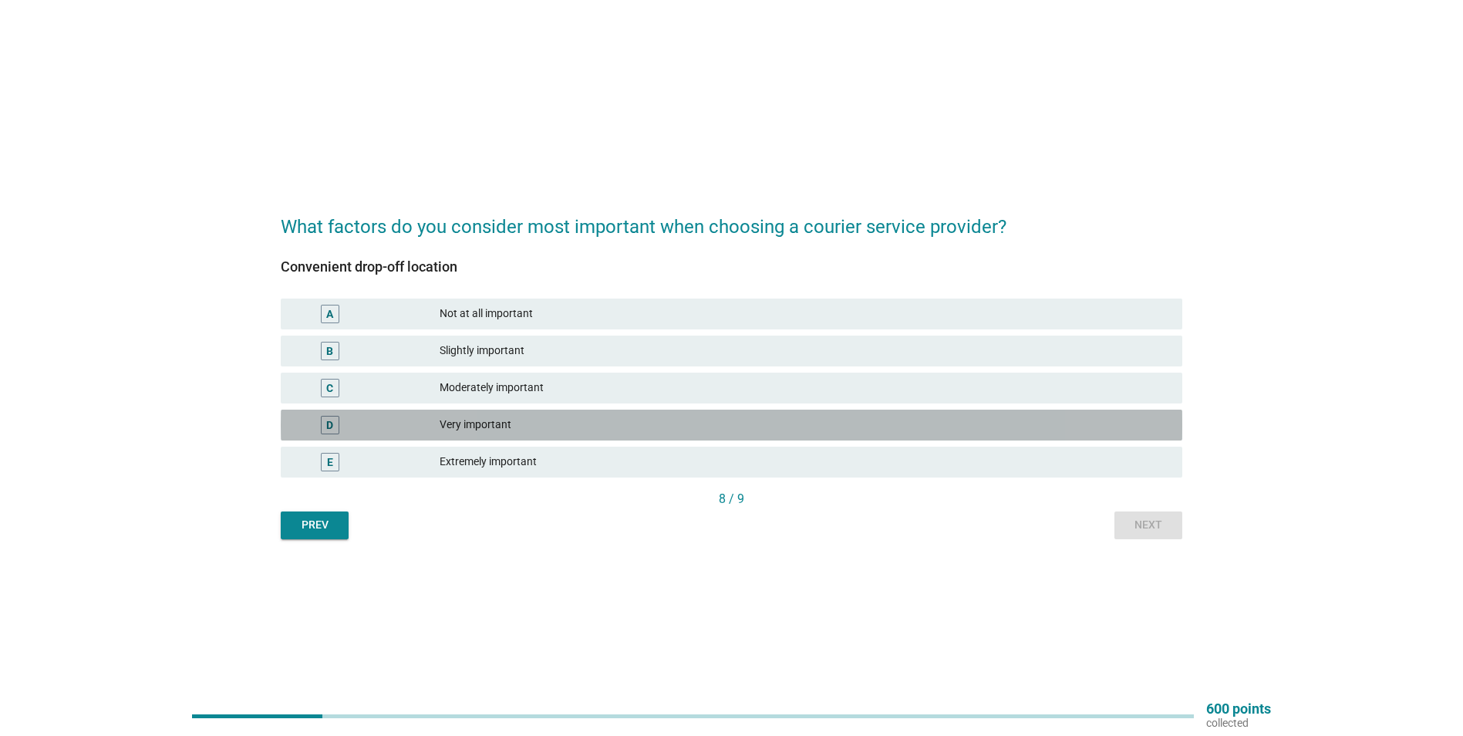
click at [429, 437] on div "D Very important" at bounding box center [732, 425] width 902 height 31
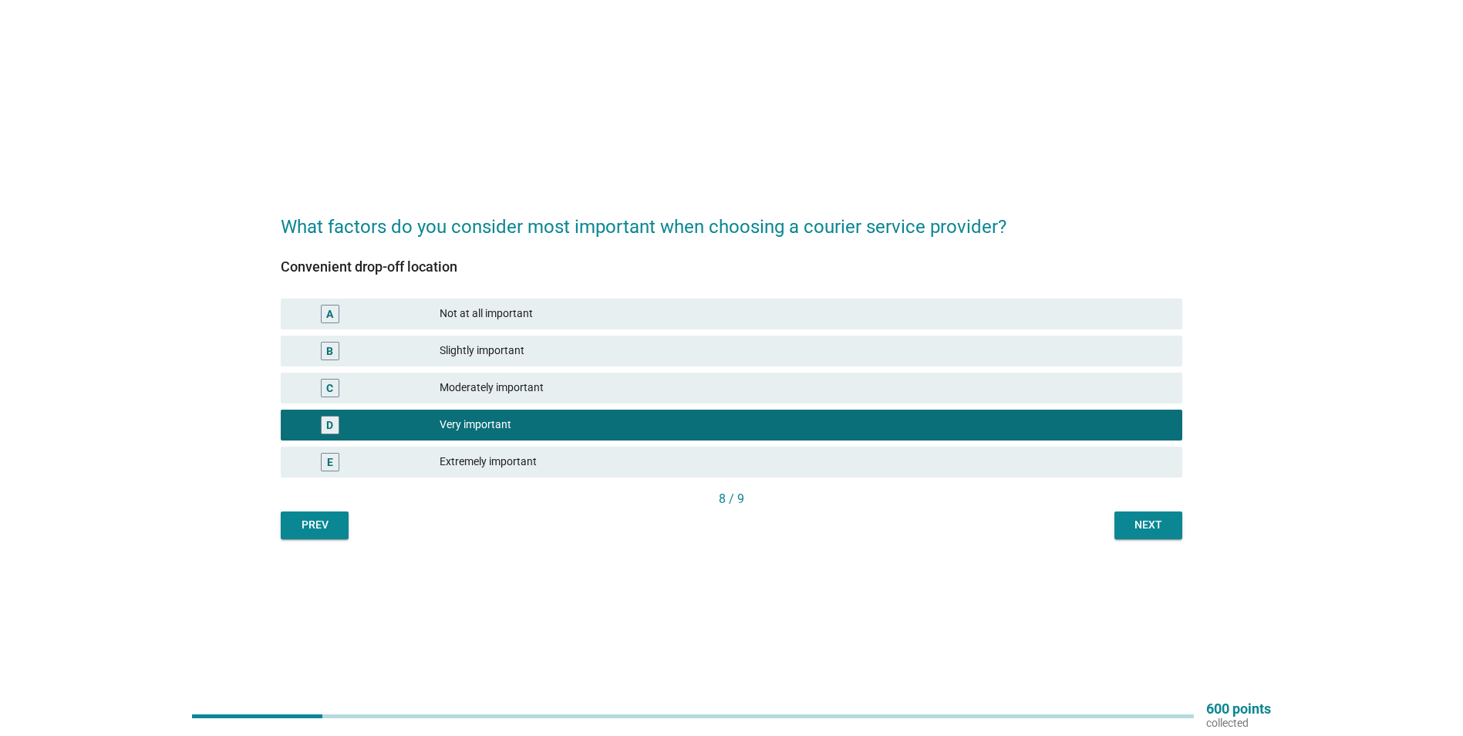
click at [1128, 525] on div "Next" at bounding box center [1148, 525] width 43 height 16
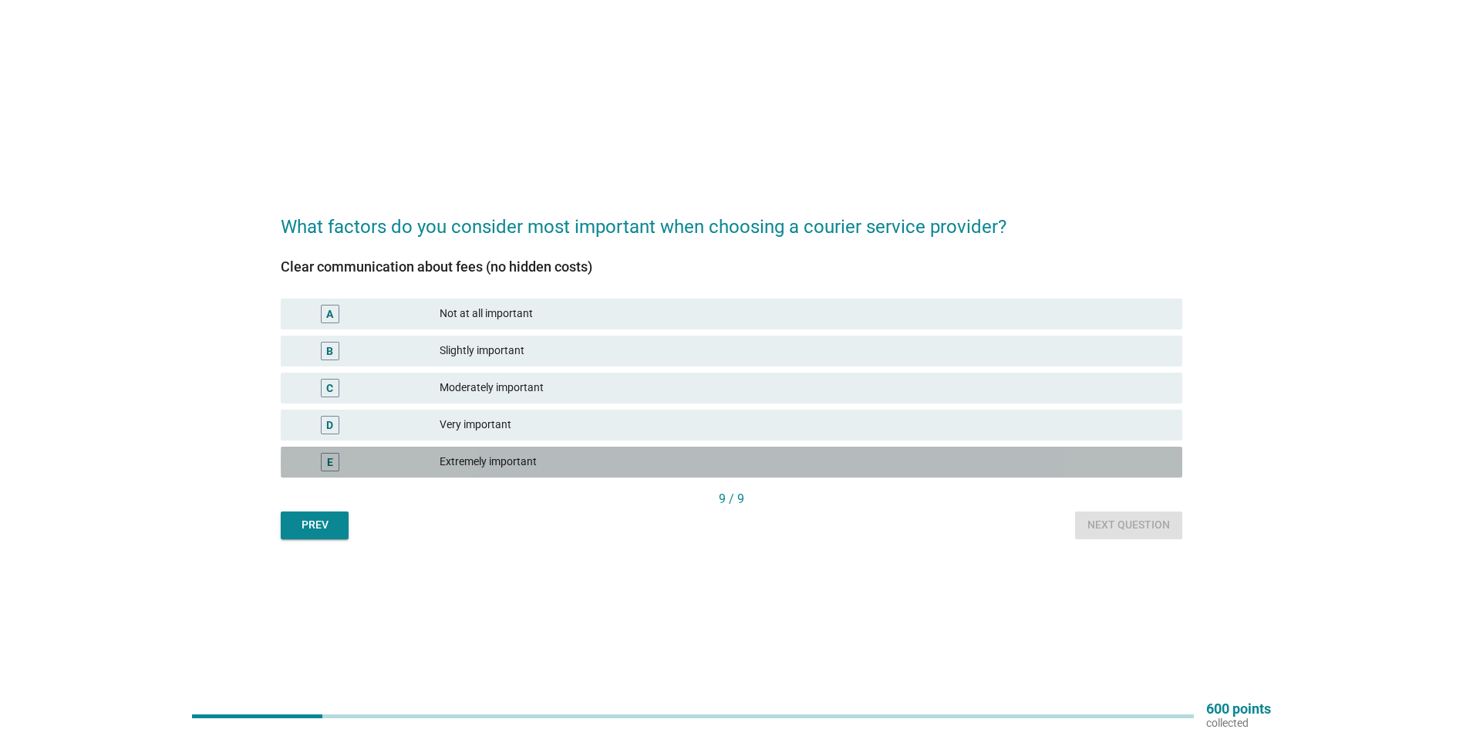
click at [445, 455] on div "Extremely important" at bounding box center [805, 462] width 730 height 19
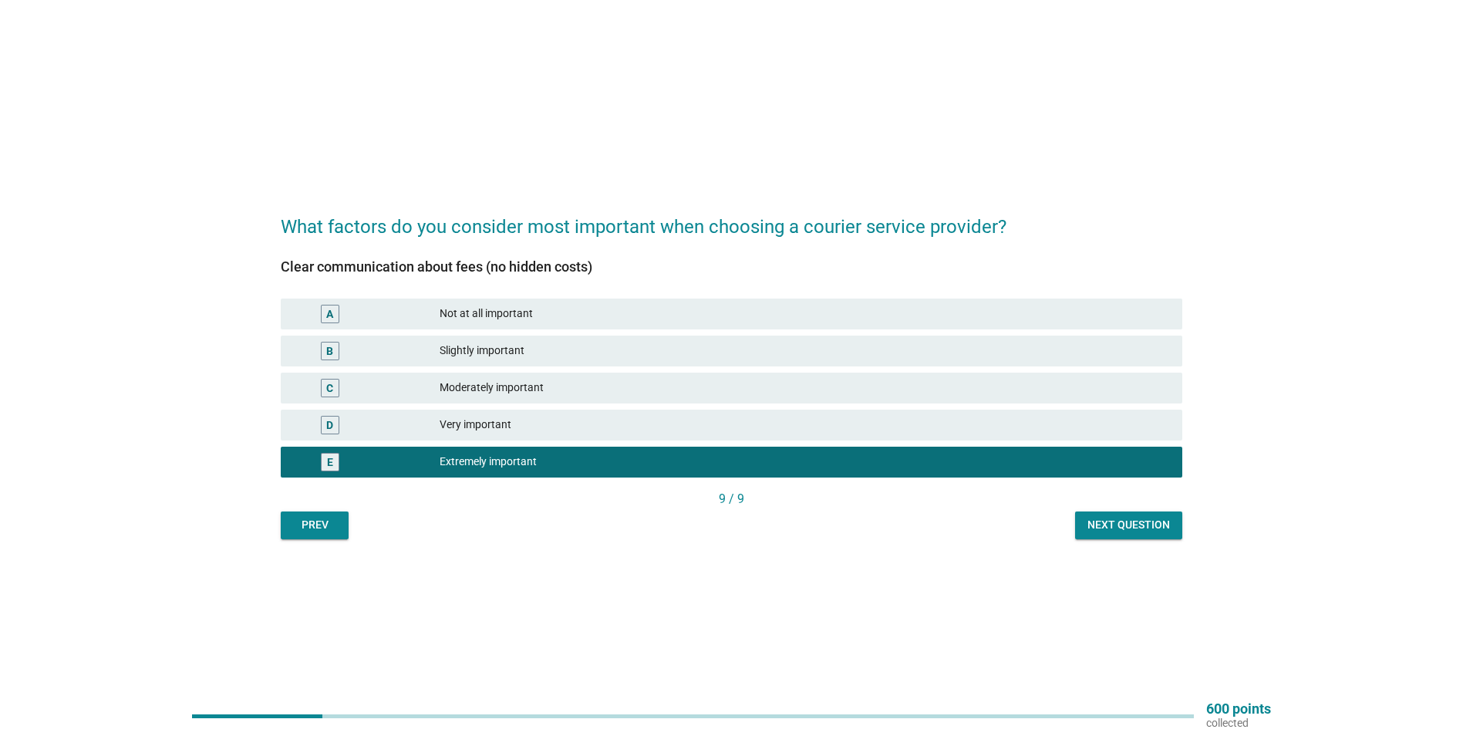
click at [1132, 529] on div "Next question" at bounding box center [1129, 525] width 83 height 16
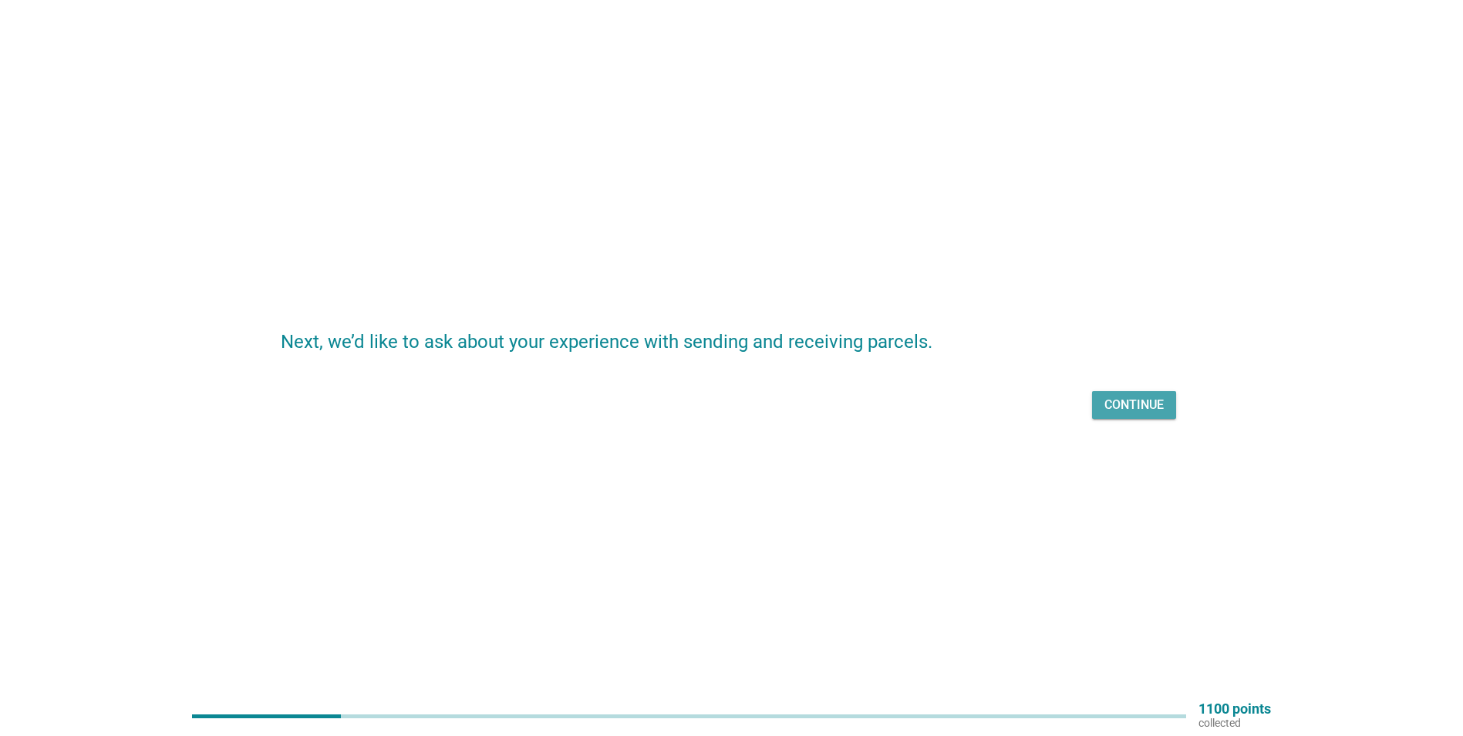
click at [1127, 403] on div "Continue" at bounding box center [1134, 405] width 59 height 19
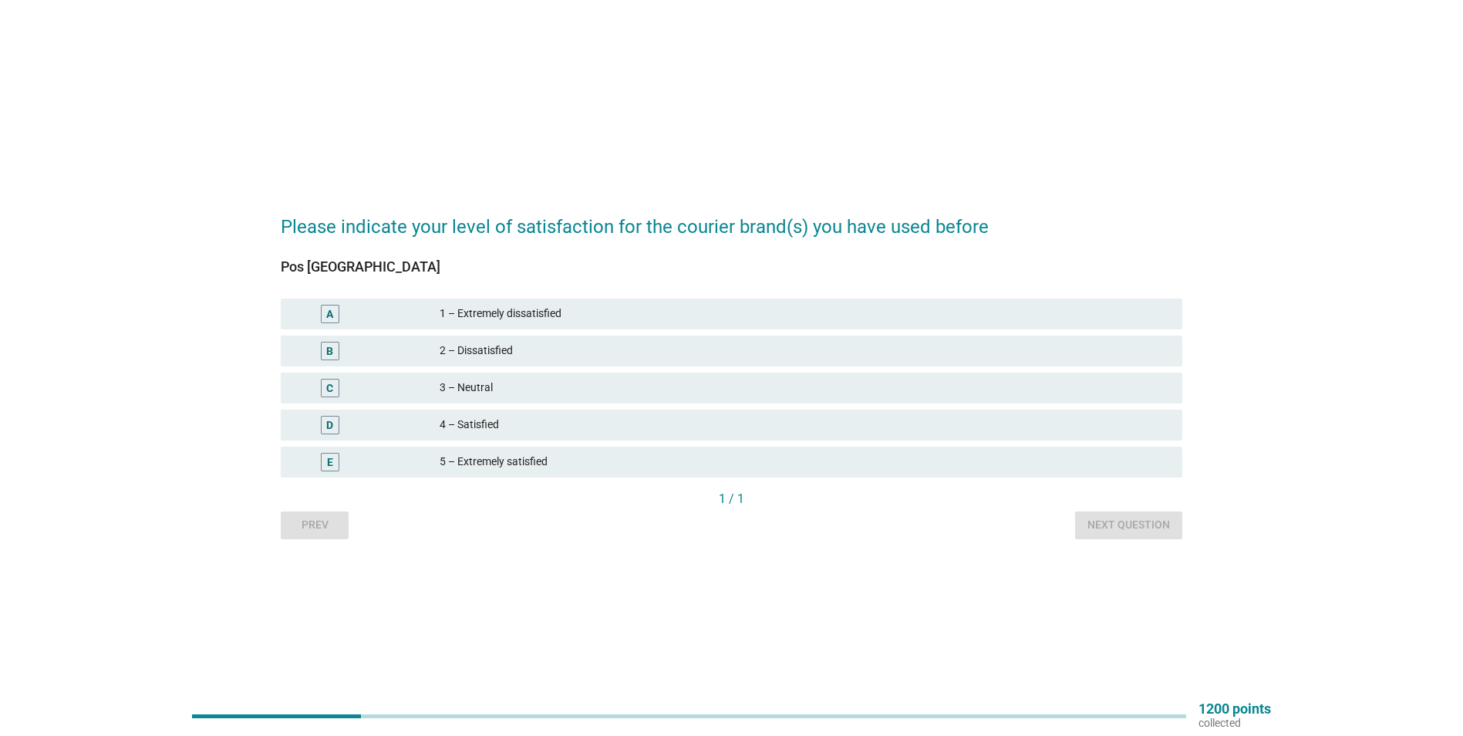
click at [468, 426] on div "4 – Satisfied" at bounding box center [805, 425] width 730 height 19
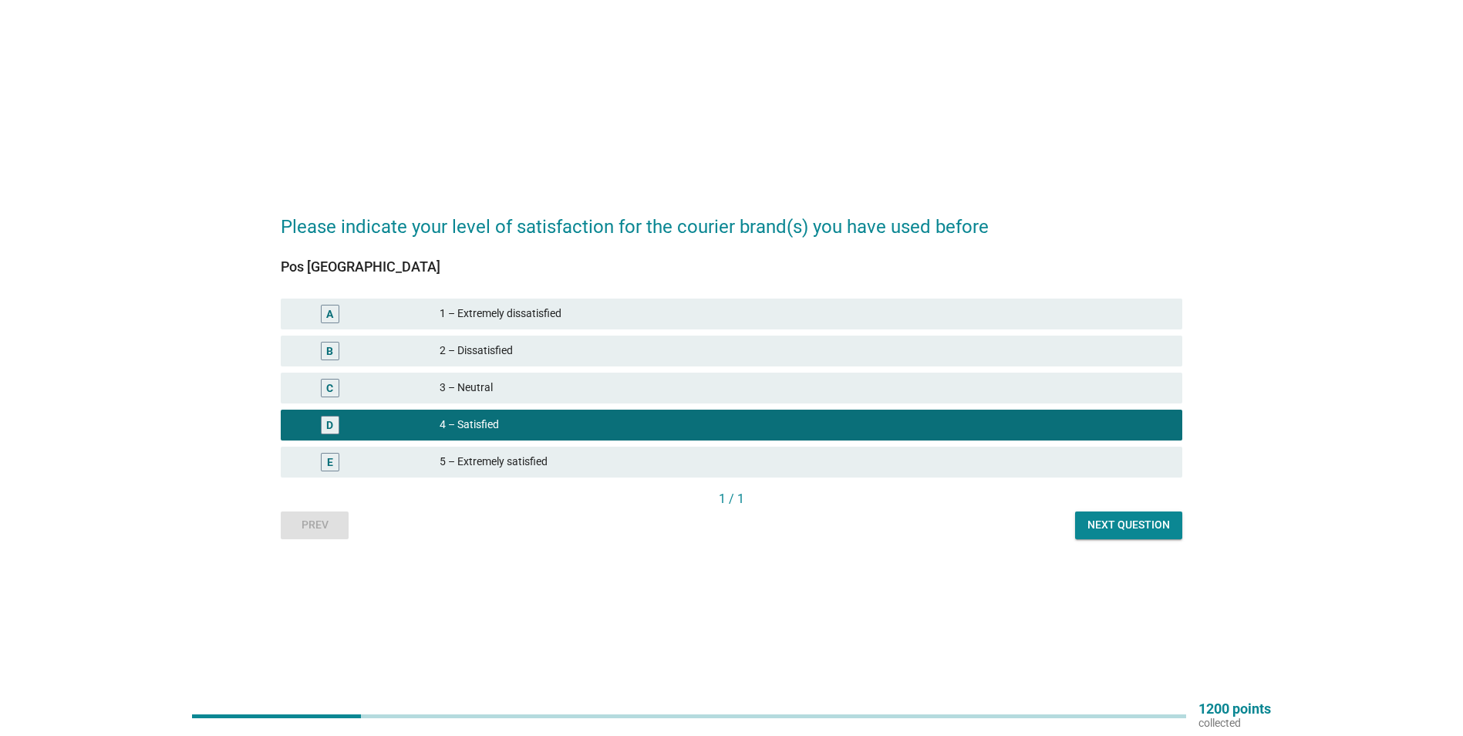
click at [1148, 528] on div "Next question" at bounding box center [1129, 525] width 83 height 16
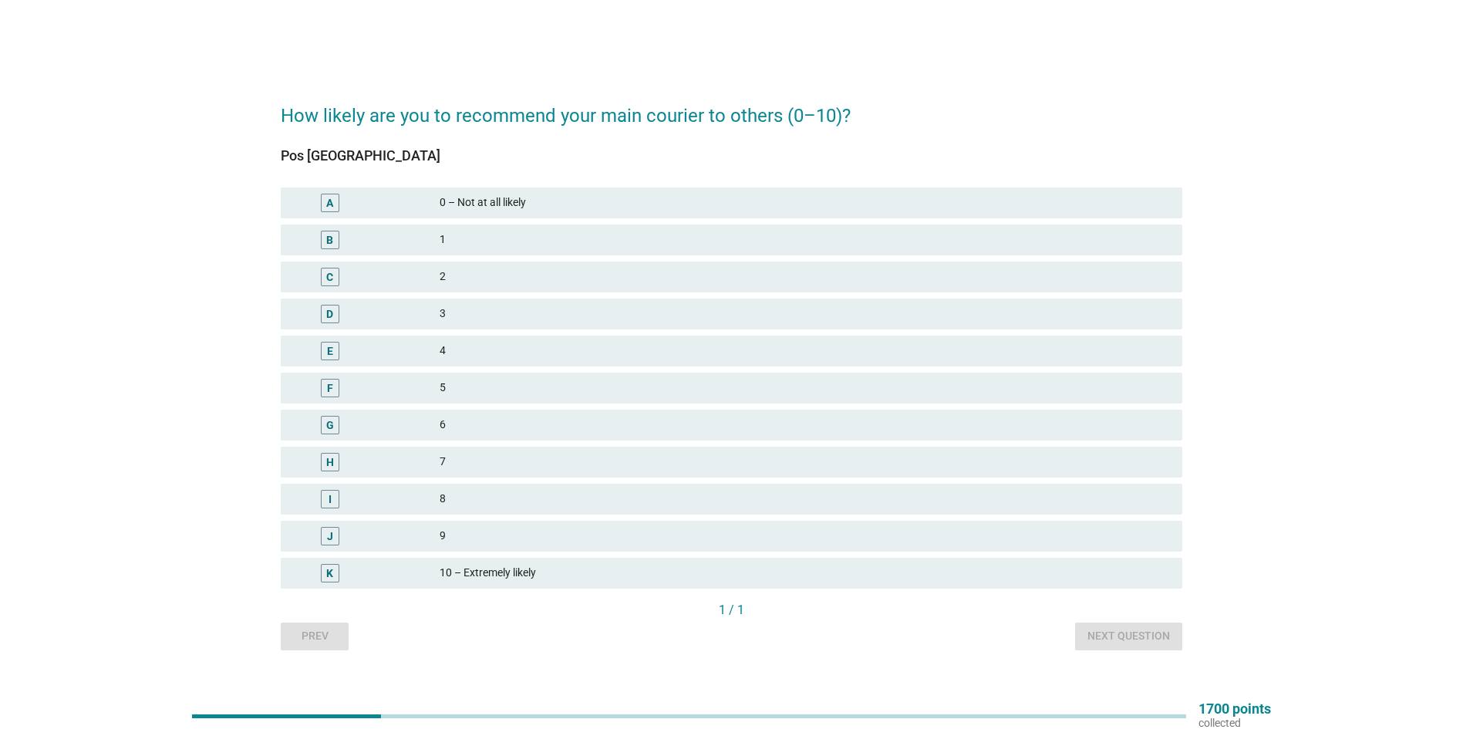
click at [436, 527] on div "J" at bounding box center [366, 536] width 146 height 19
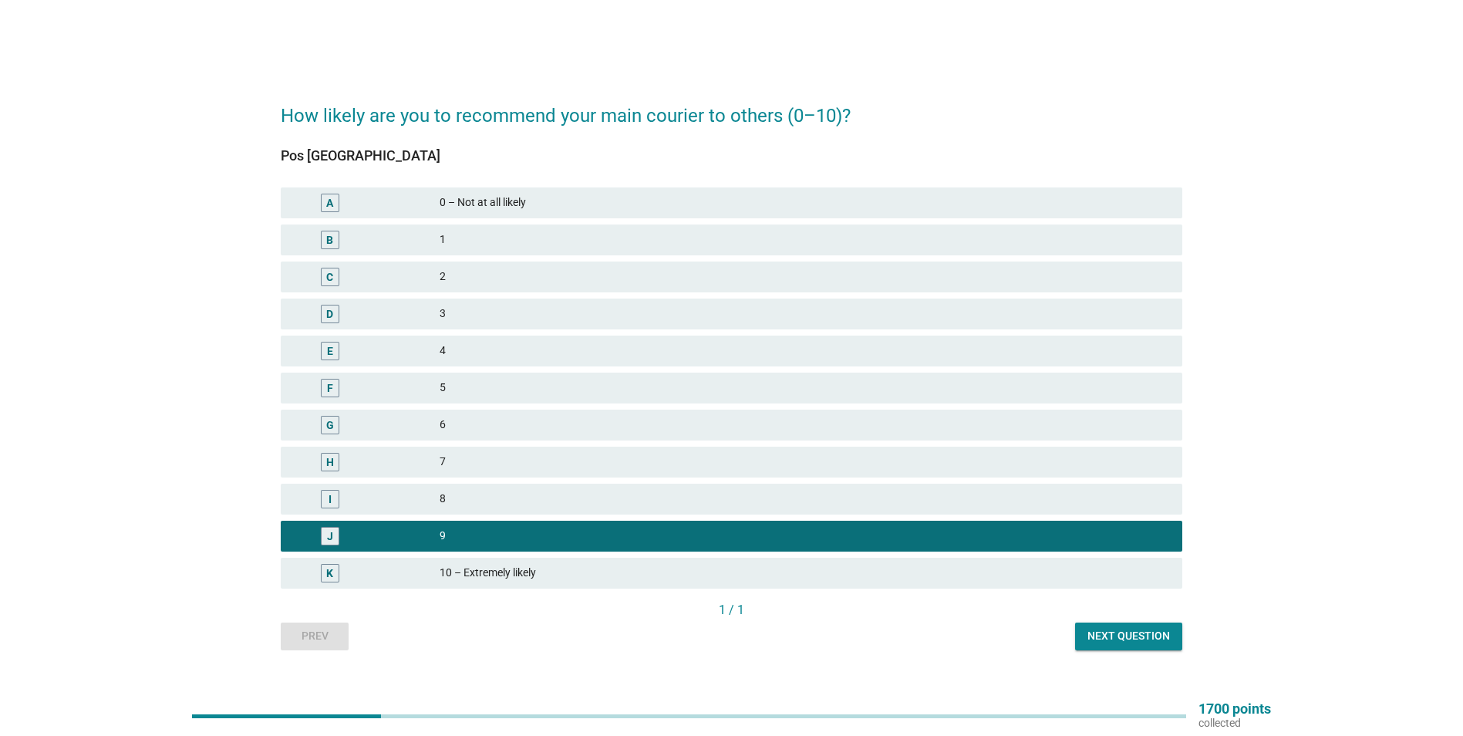
click at [1137, 635] on div "Next question" at bounding box center [1129, 636] width 83 height 16
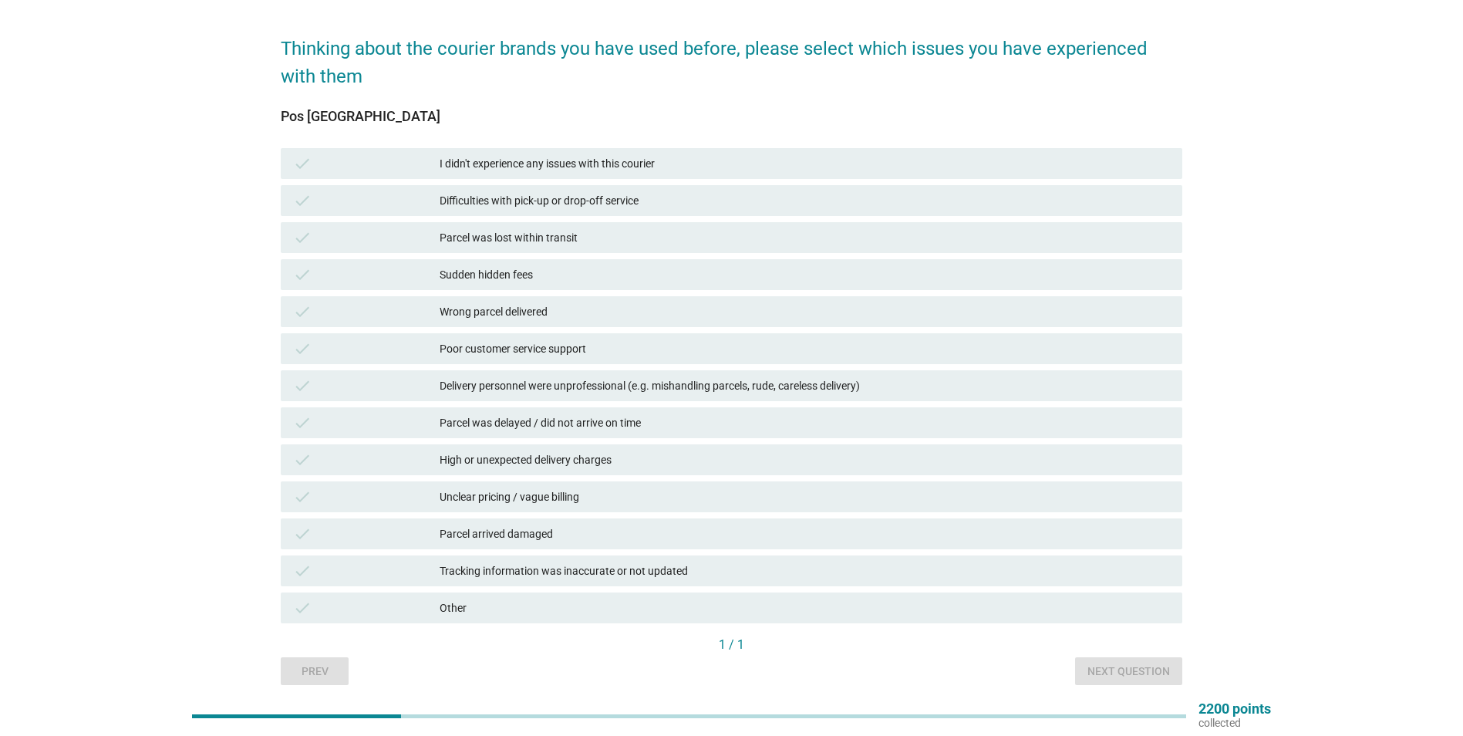
scroll to position [77, 0]
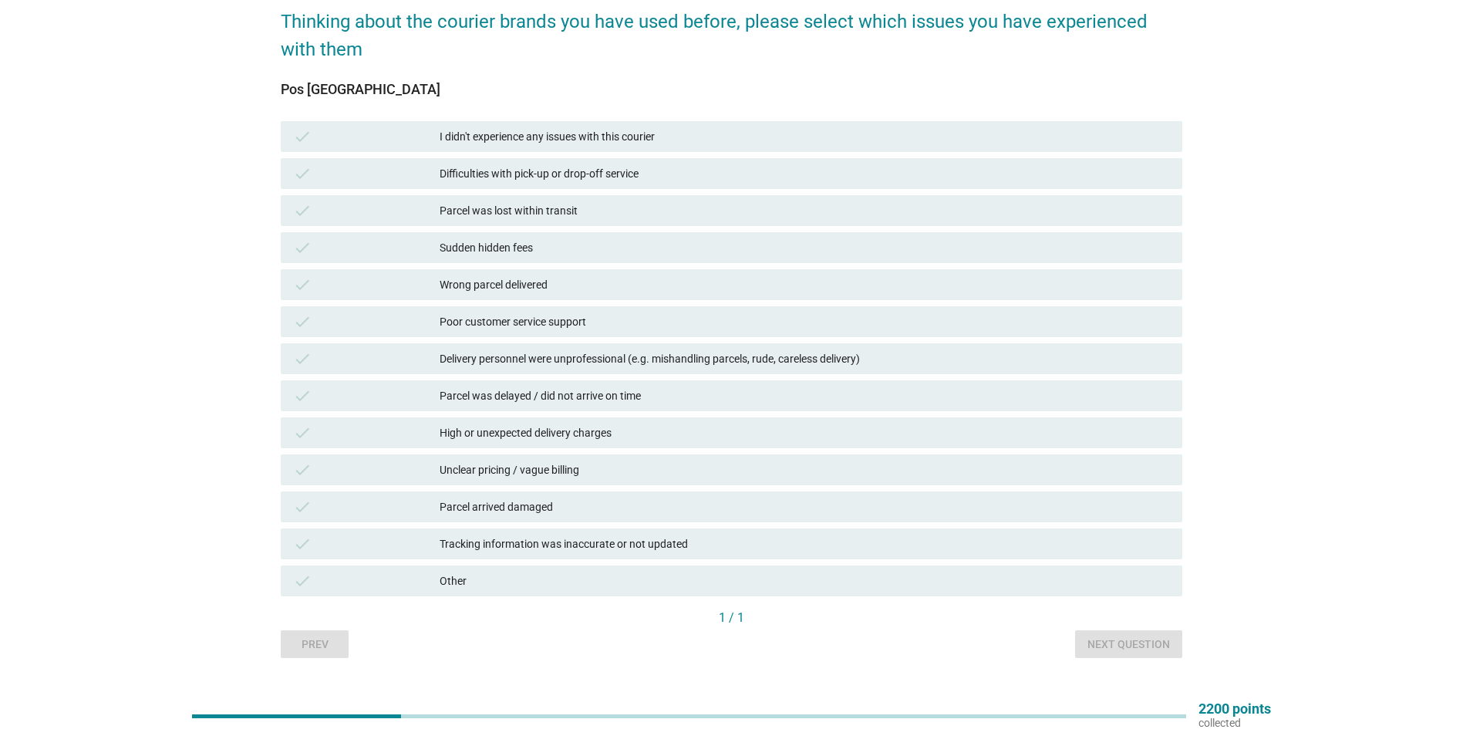
click at [581, 441] on div "High or unexpected delivery charges" at bounding box center [805, 432] width 730 height 19
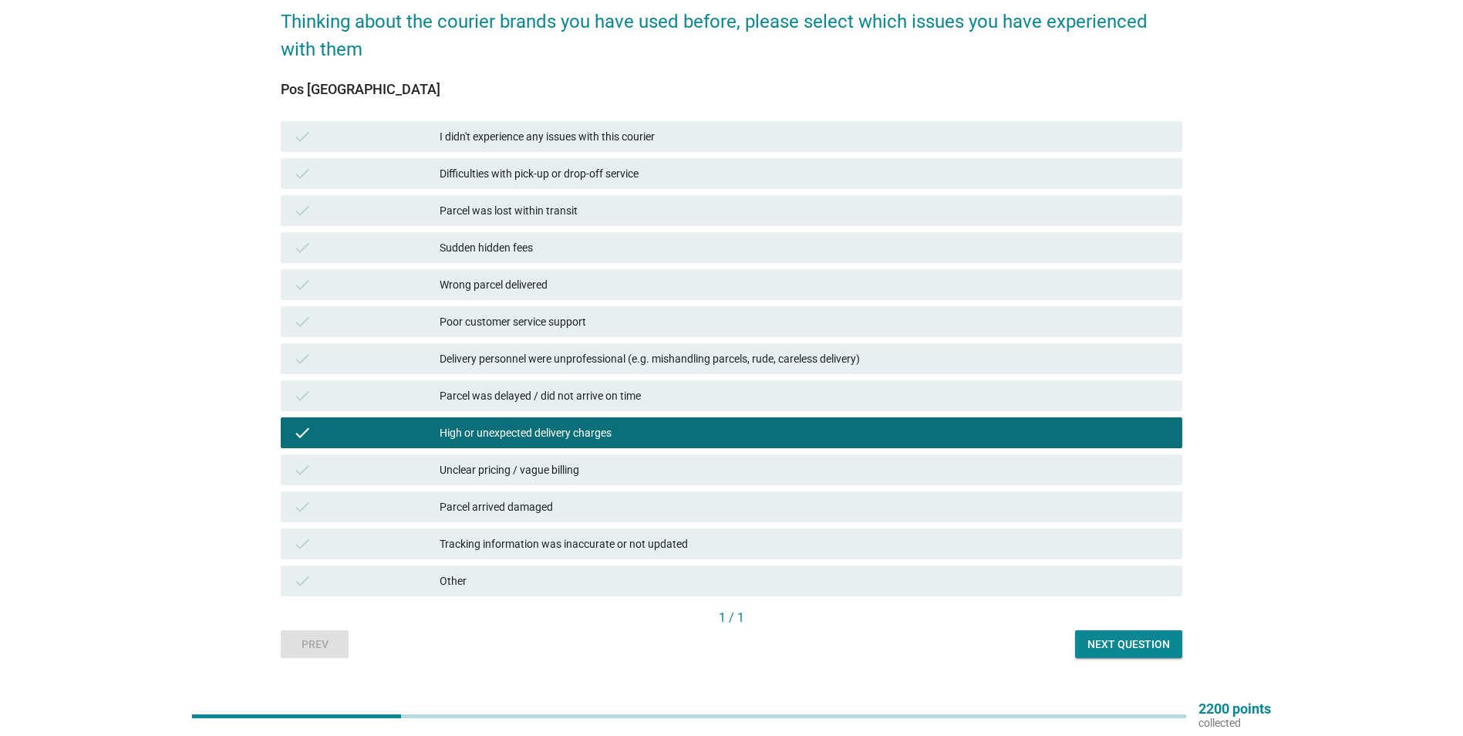
click at [591, 542] on div "Tracking information was inaccurate or not updated" at bounding box center [805, 544] width 730 height 19
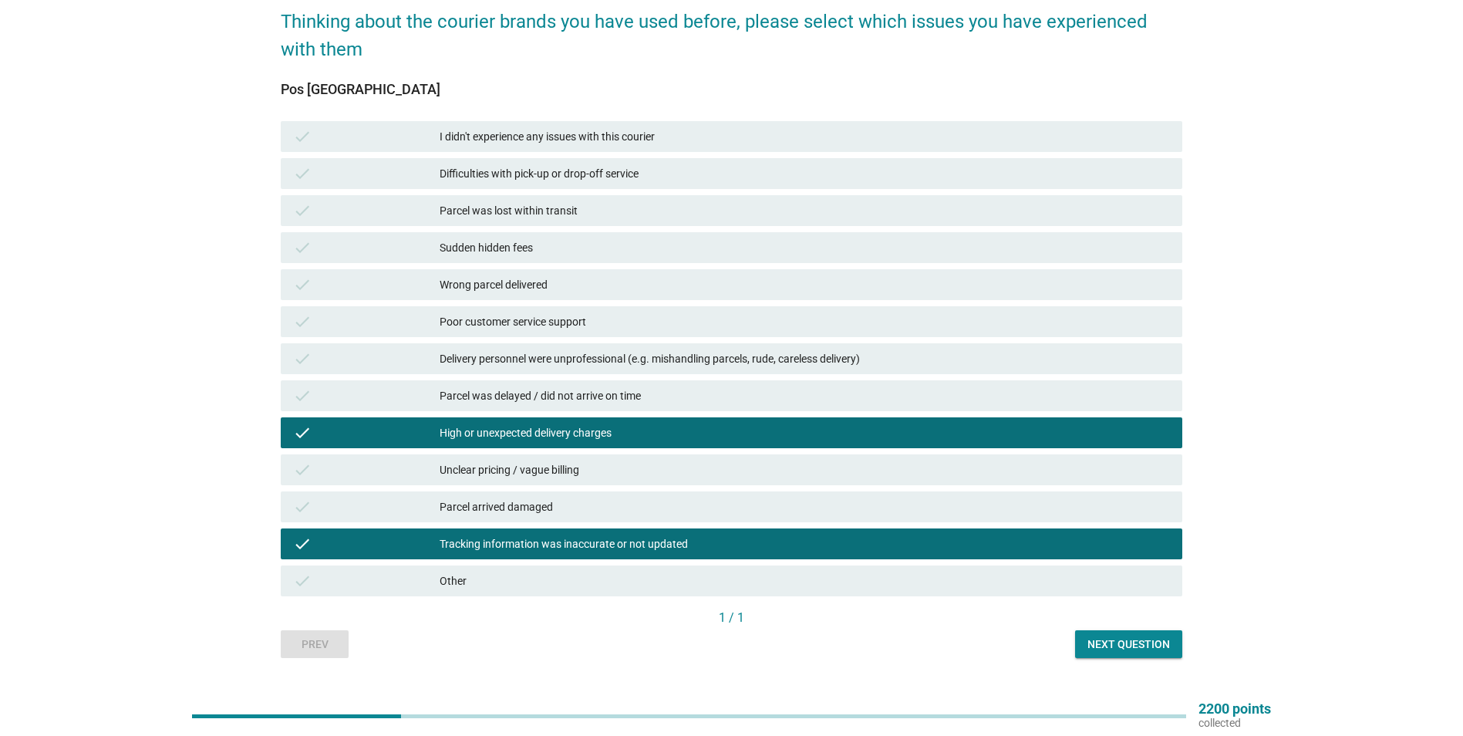
click at [1151, 643] on div "Next question" at bounding box center [1129, 644] width 83 height 16
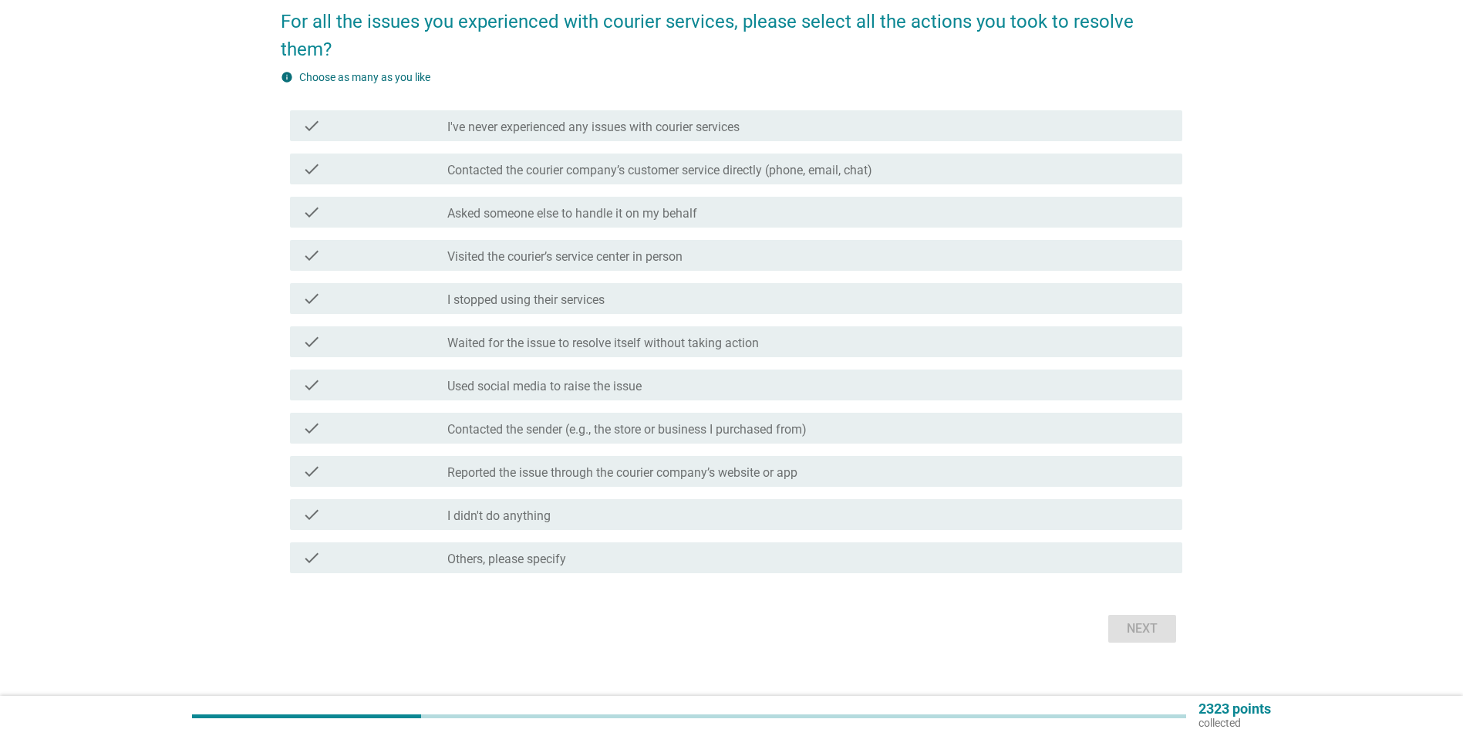
scroll to position [0, 0]
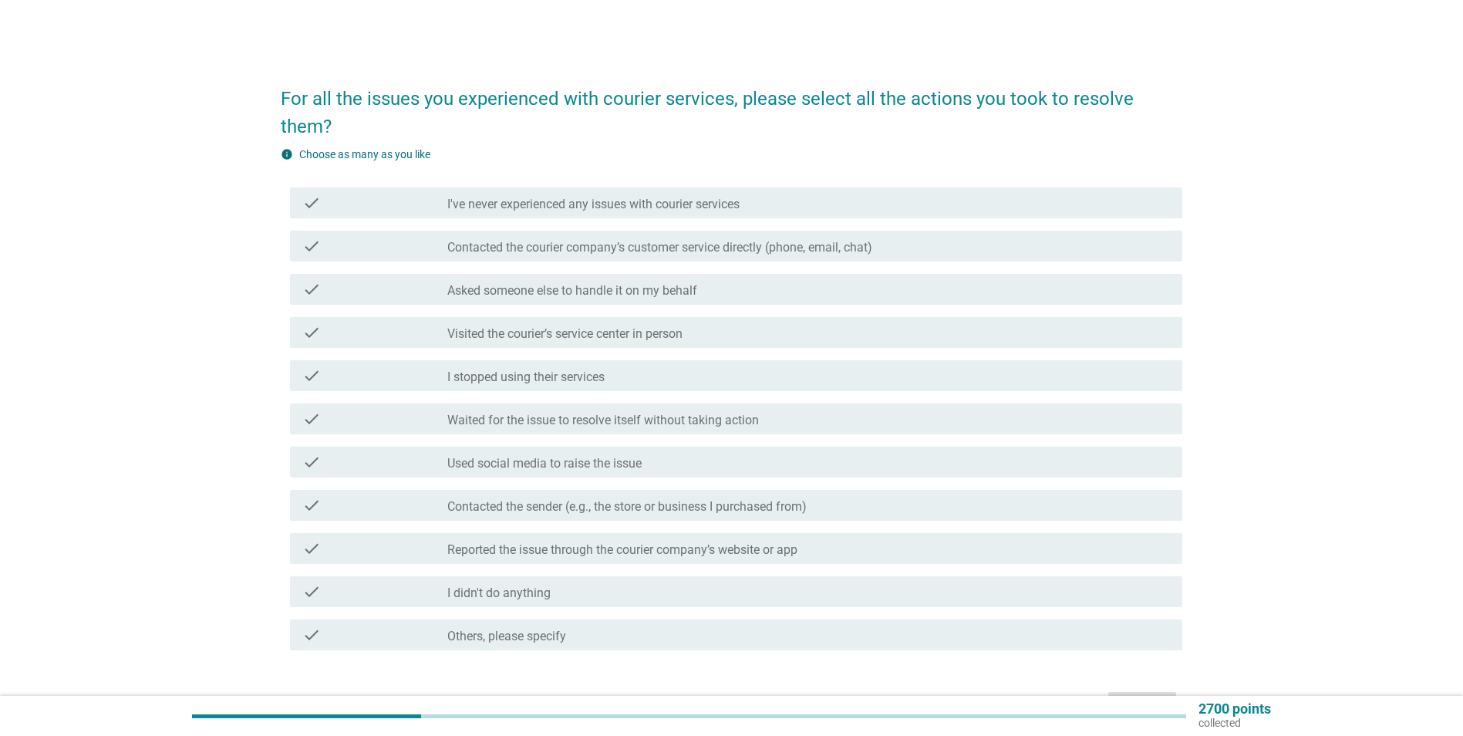
click at [660, 420] on label "Waited for the issue to resolve itself without taking action" at bounding box center [603, 420] width 312 height 15
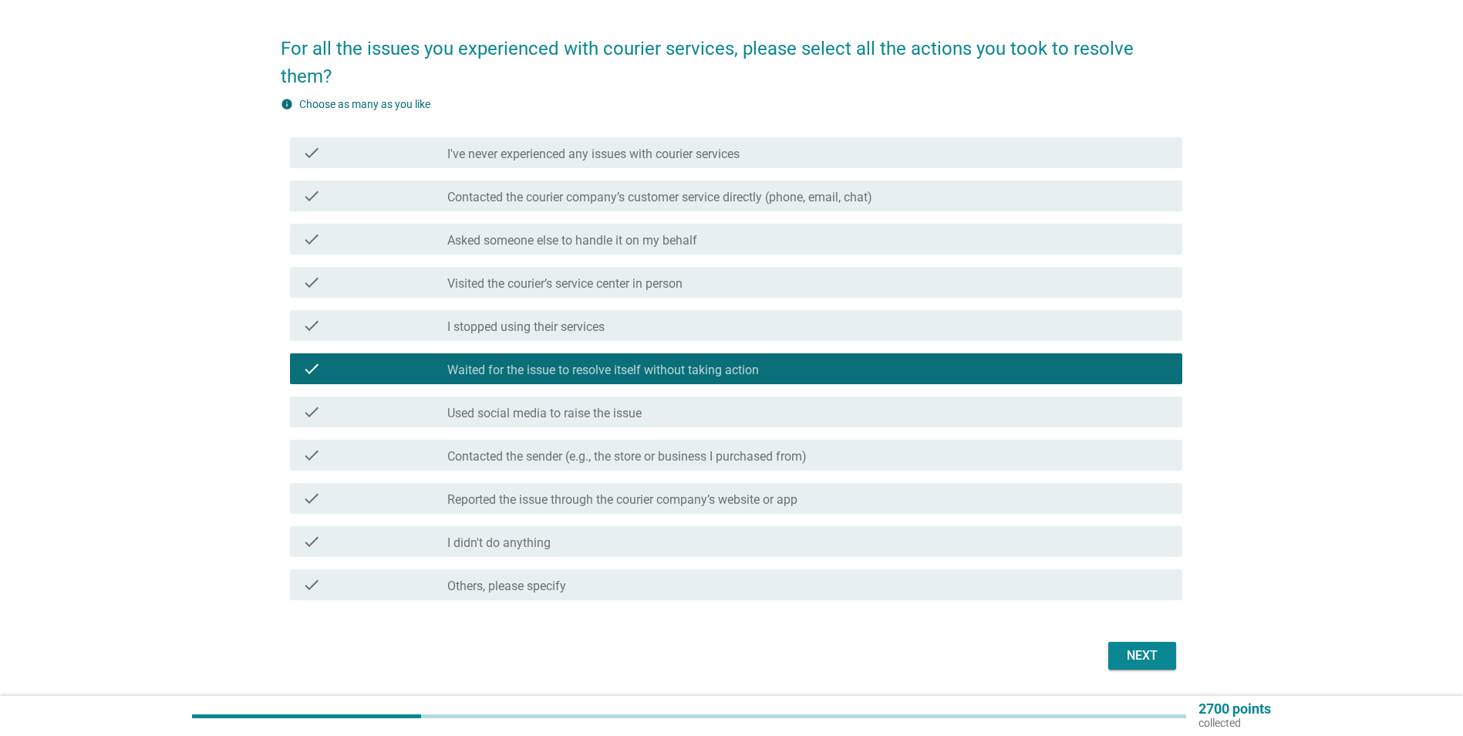
scroll to position [77, 0]
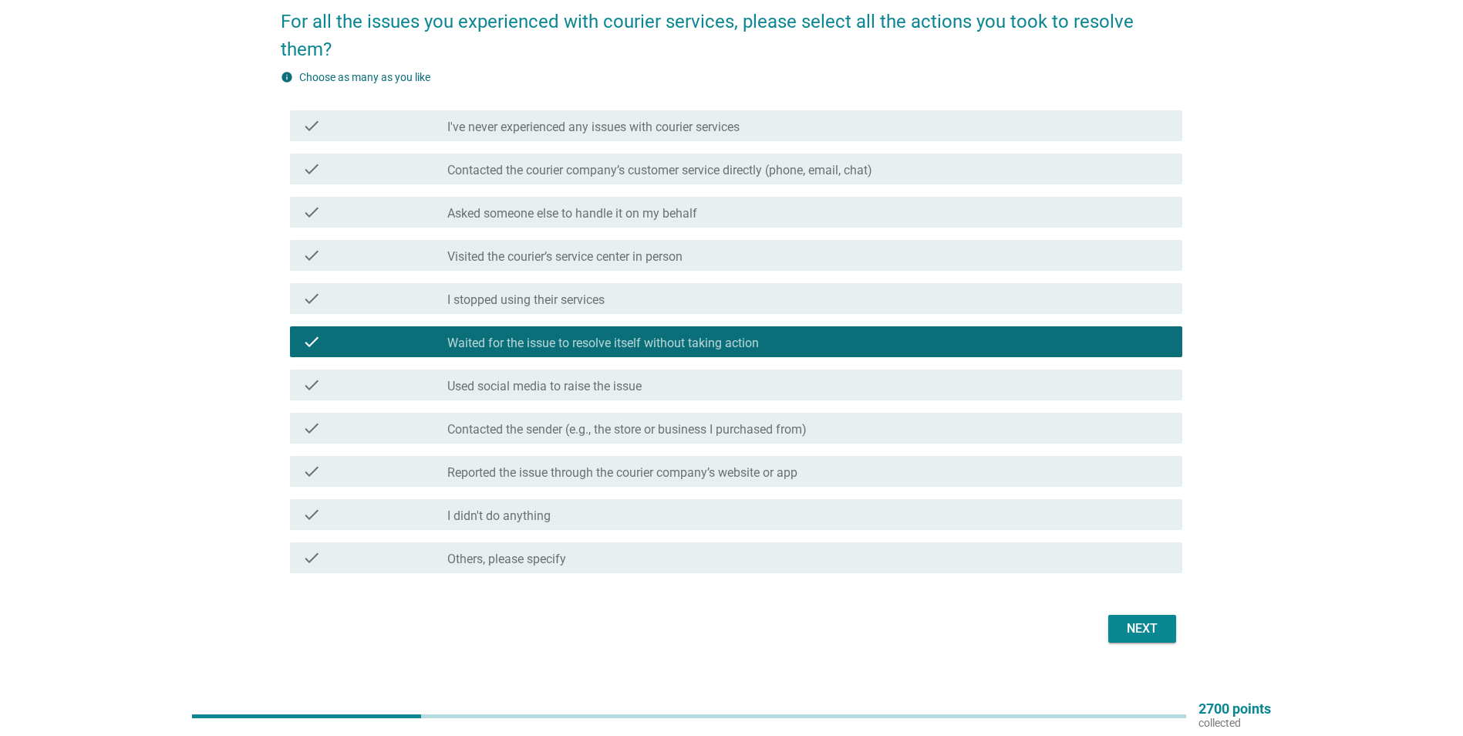
click at [566, 474] on label "Reported the issue through the courier company’s website or app" at bounding box center [622, 472] width 350 height 15
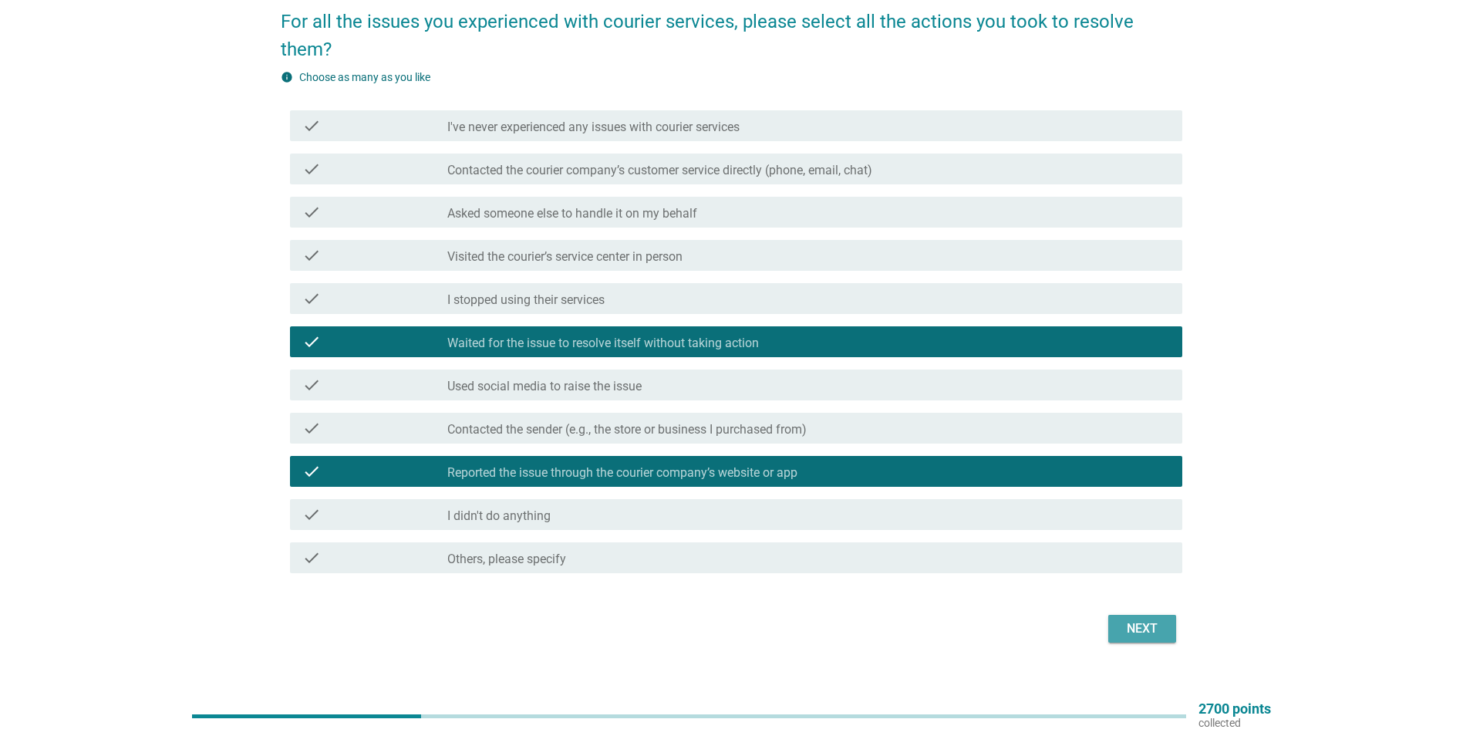
click at [1138, 625] on div "Next" at bounding box center [1142, 628] width 43 height 19
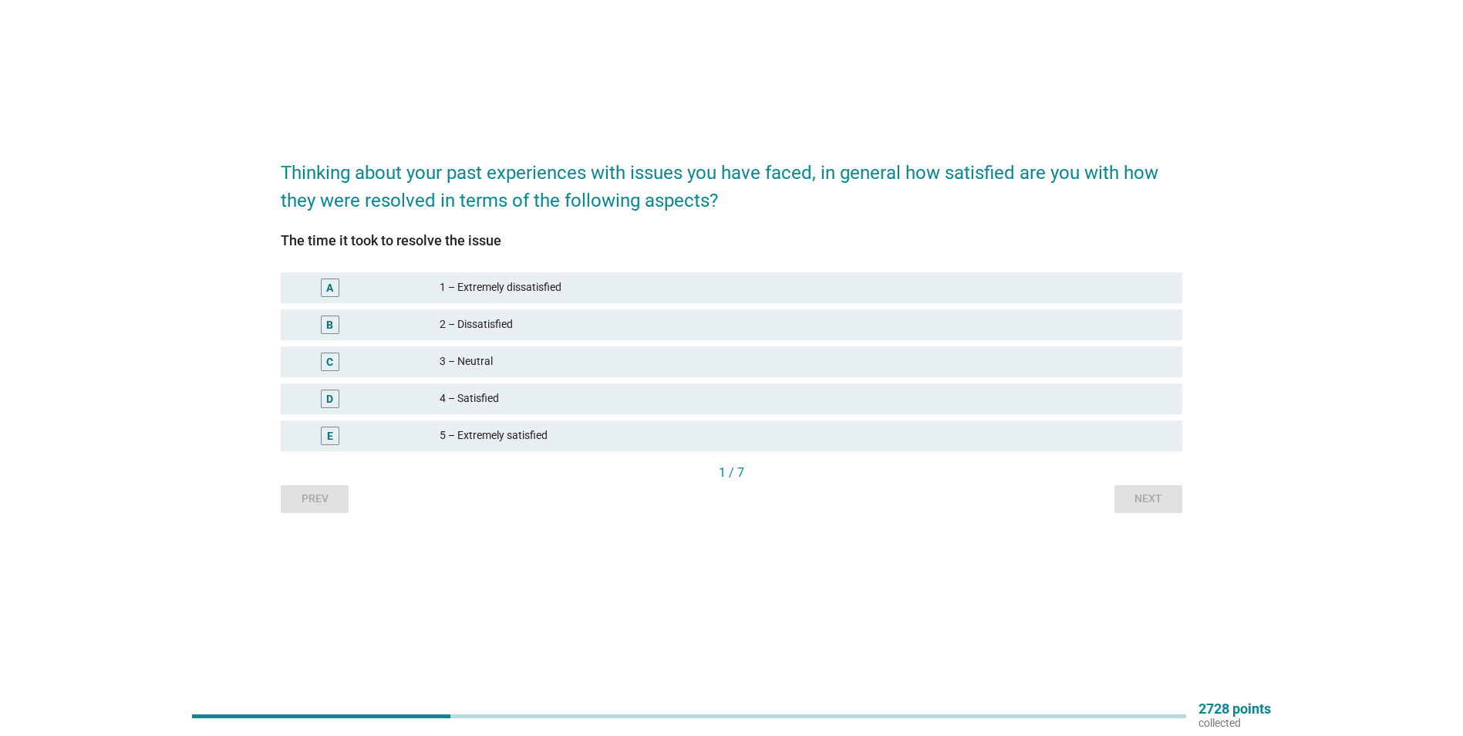
scroll to position [0, 0]
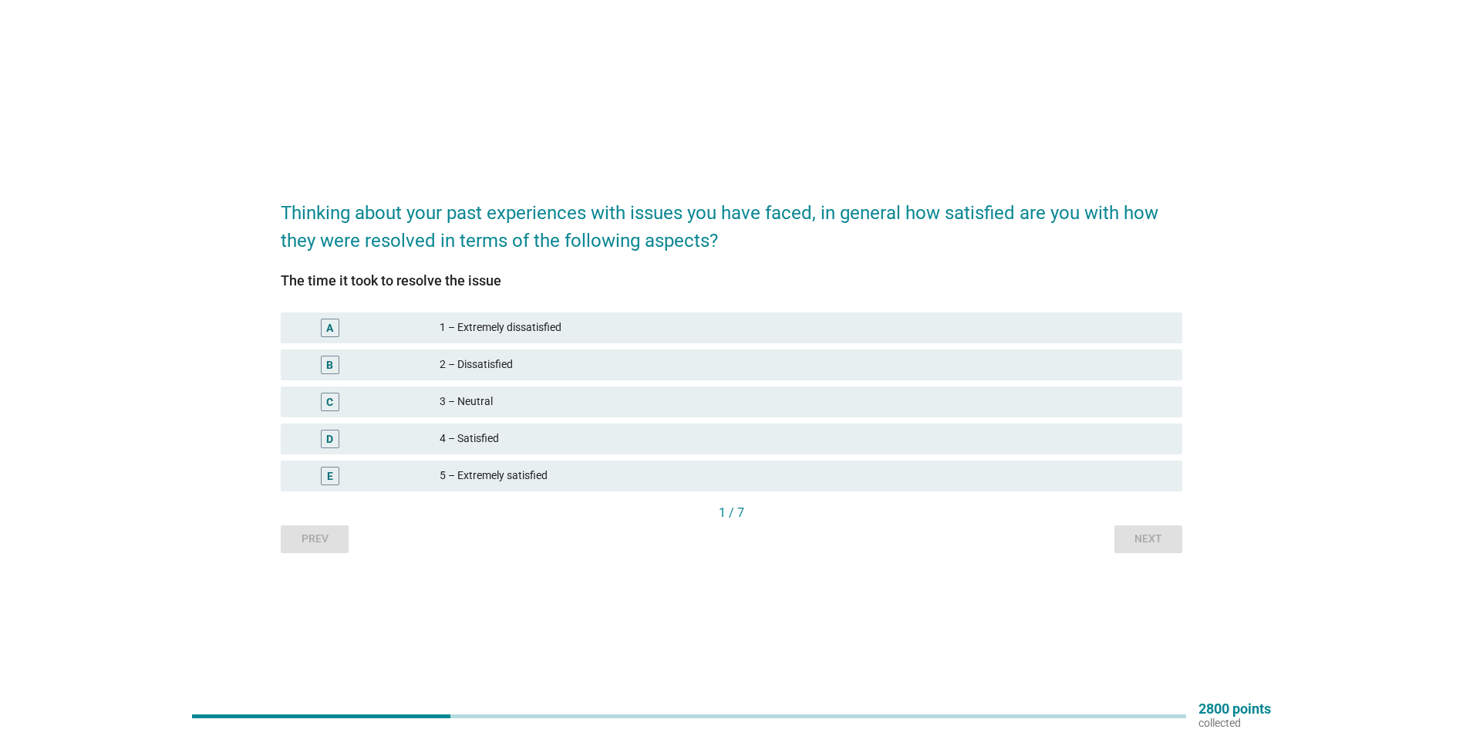
click at [478, 413] on div "C 3 – Neutral" at bounding box center [732, 401] width 902 height 31
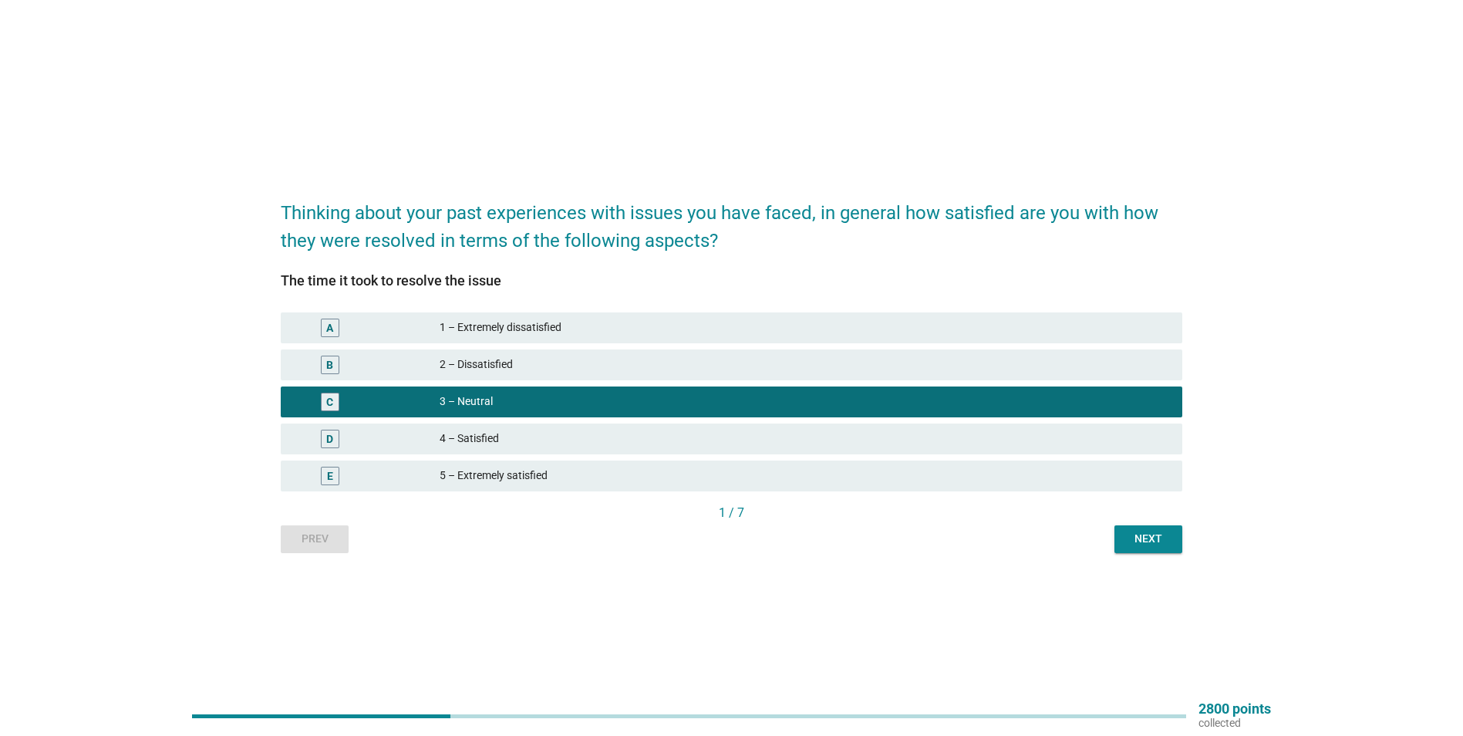
click at [1162, 535] on div "Next" at bounding box center [1148, 539] width 43 height 16
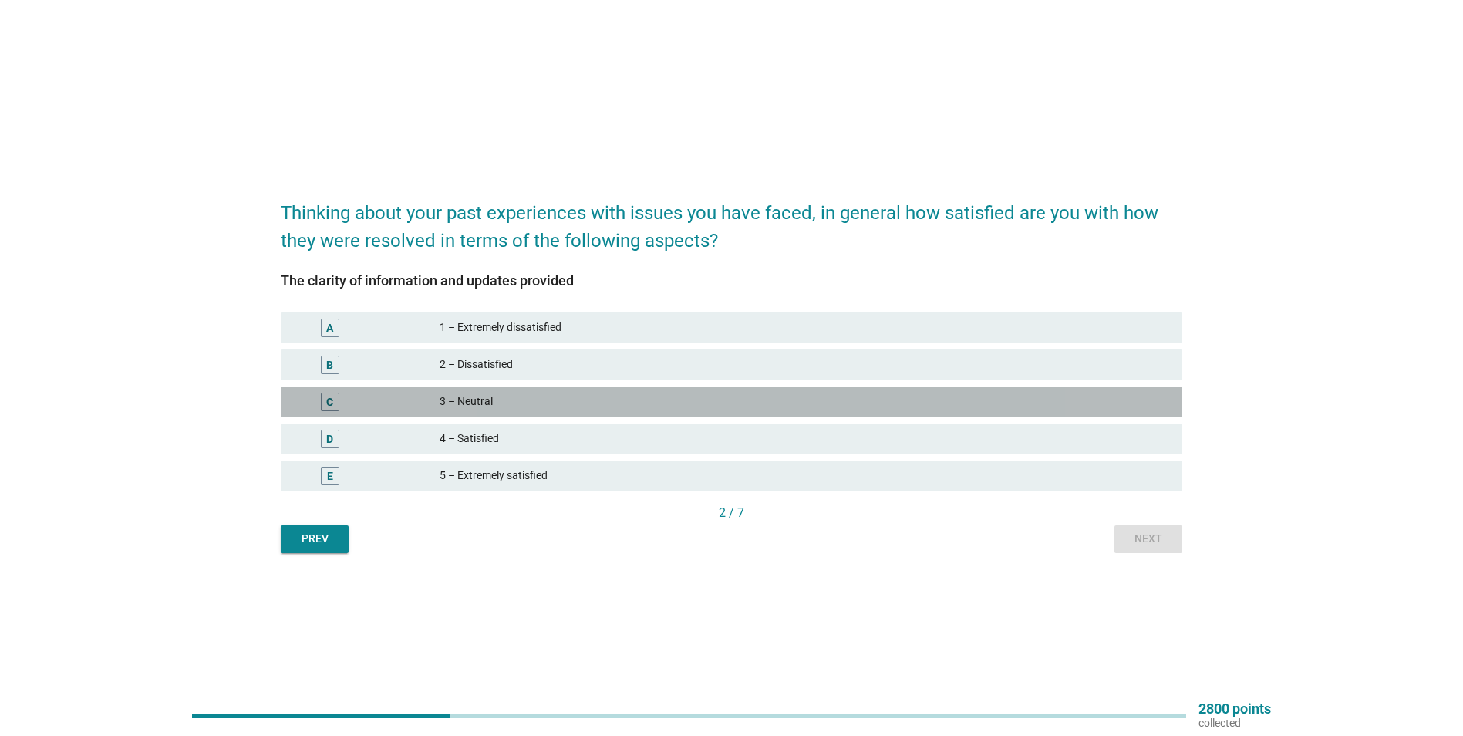
click at [494, 403] on div "3 – Neutral" at bounding box center [805, 402] width 730 height 19
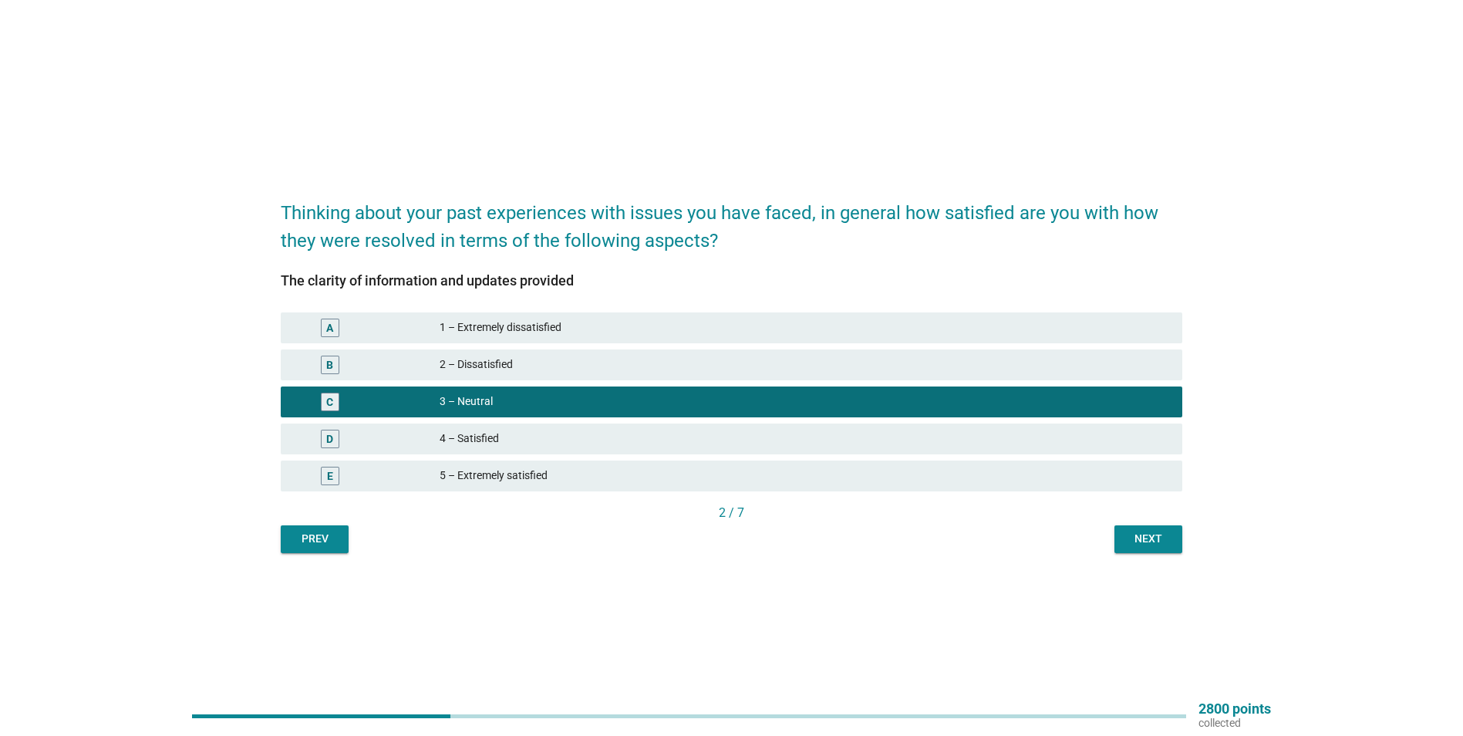
click at [1149, 535] on div "Next" at bounding box center [1148, 539] width 43 height 16
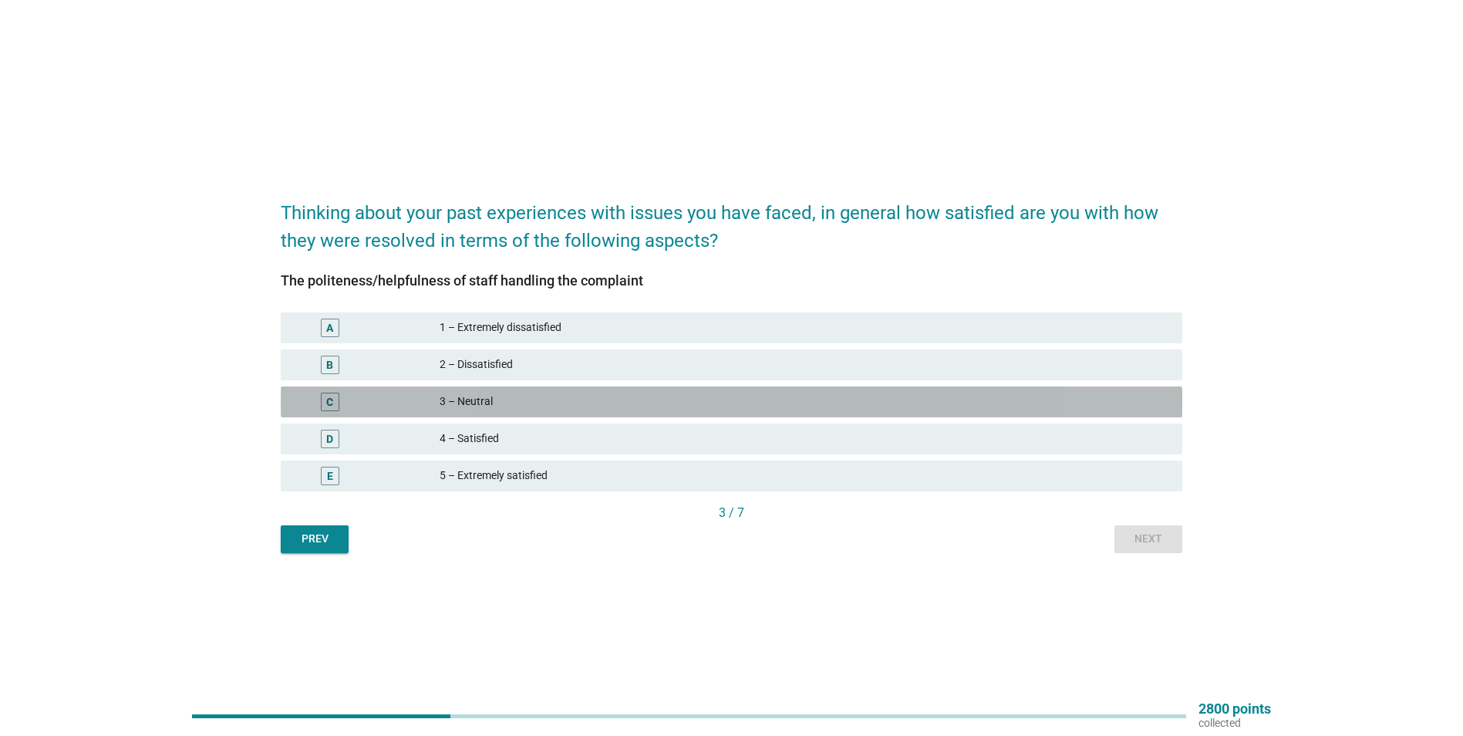
click at [435, 400] on div "C" at bounding box center [366, 402] width 146 height 19
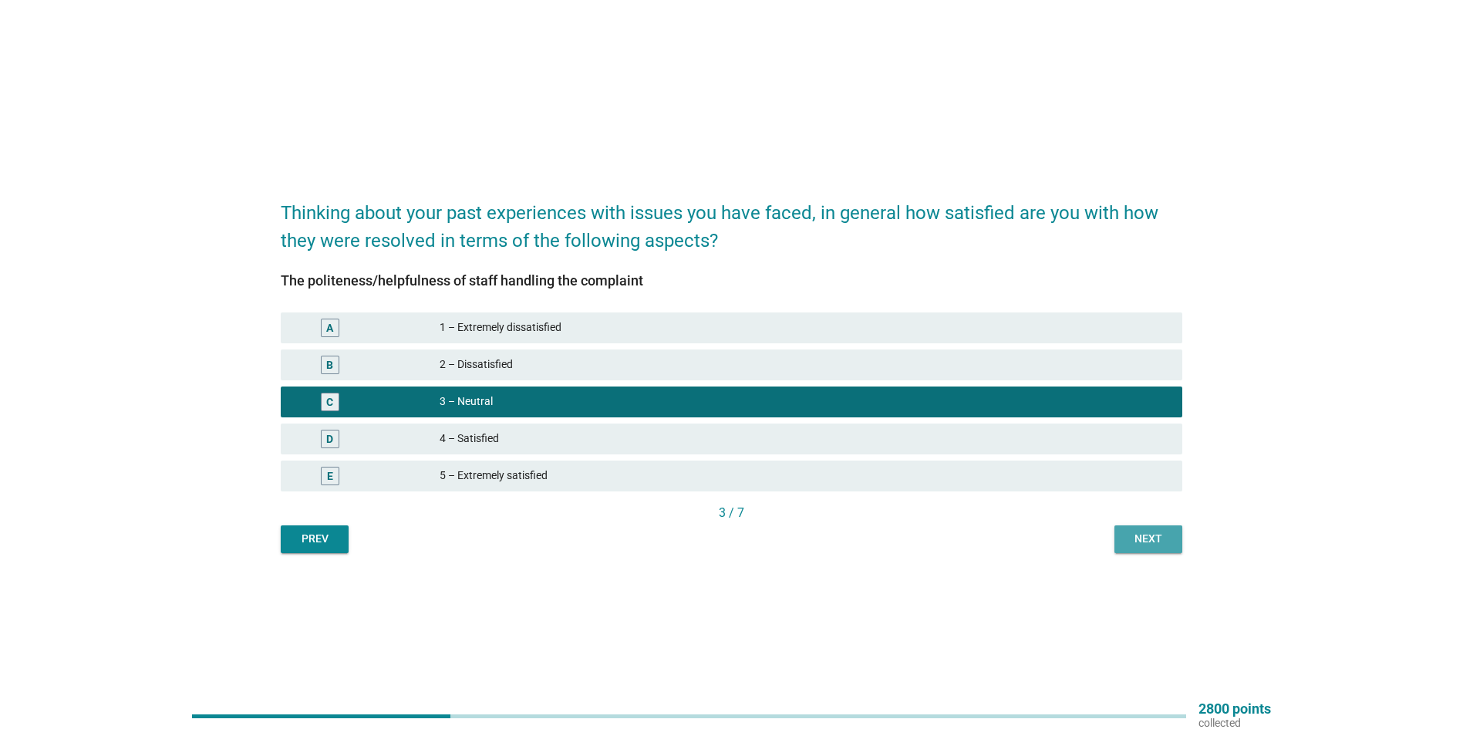
click at [1165, 538] on div "Next" at bounding box center [1148, 539] width 43 height 16
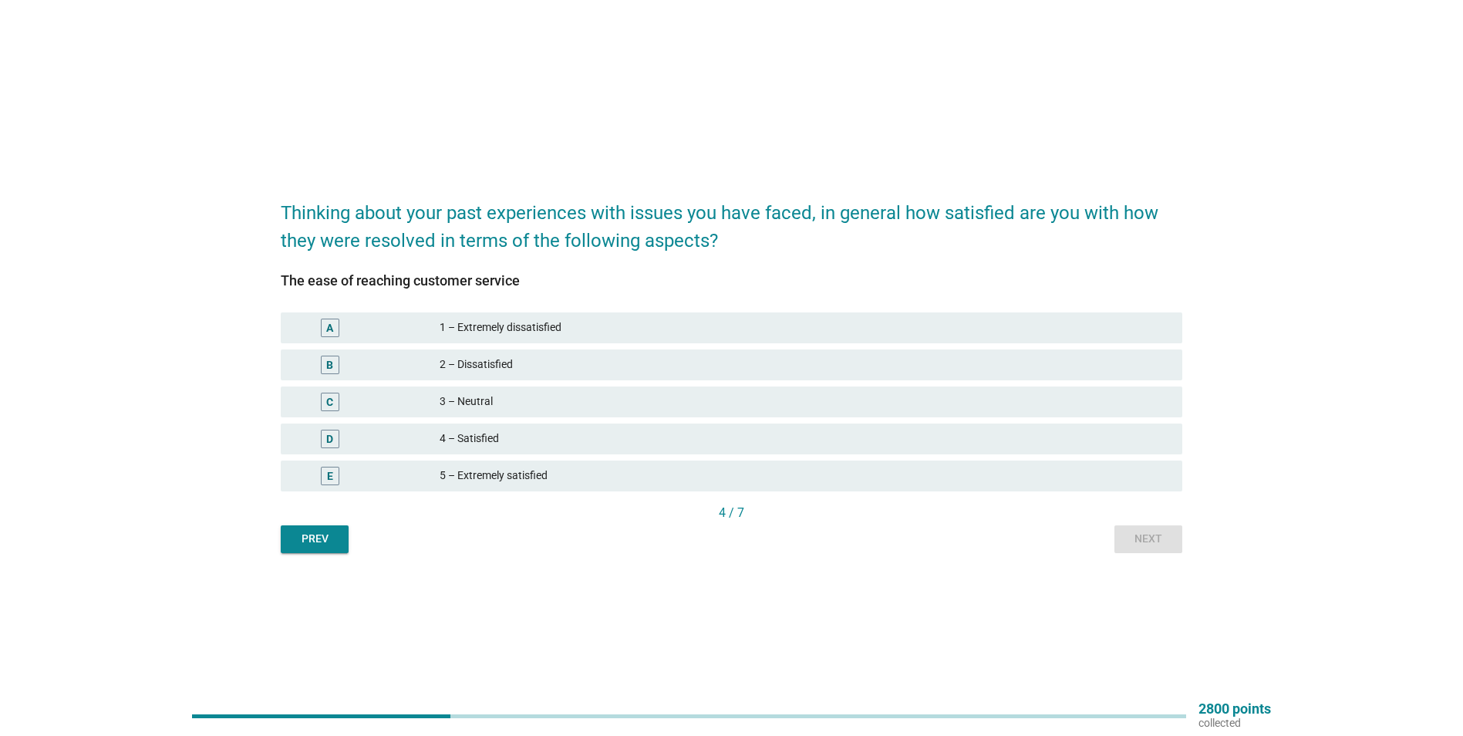
click at [436, 438] on div "D" at bounding box center [366, 439] width 146 height 19
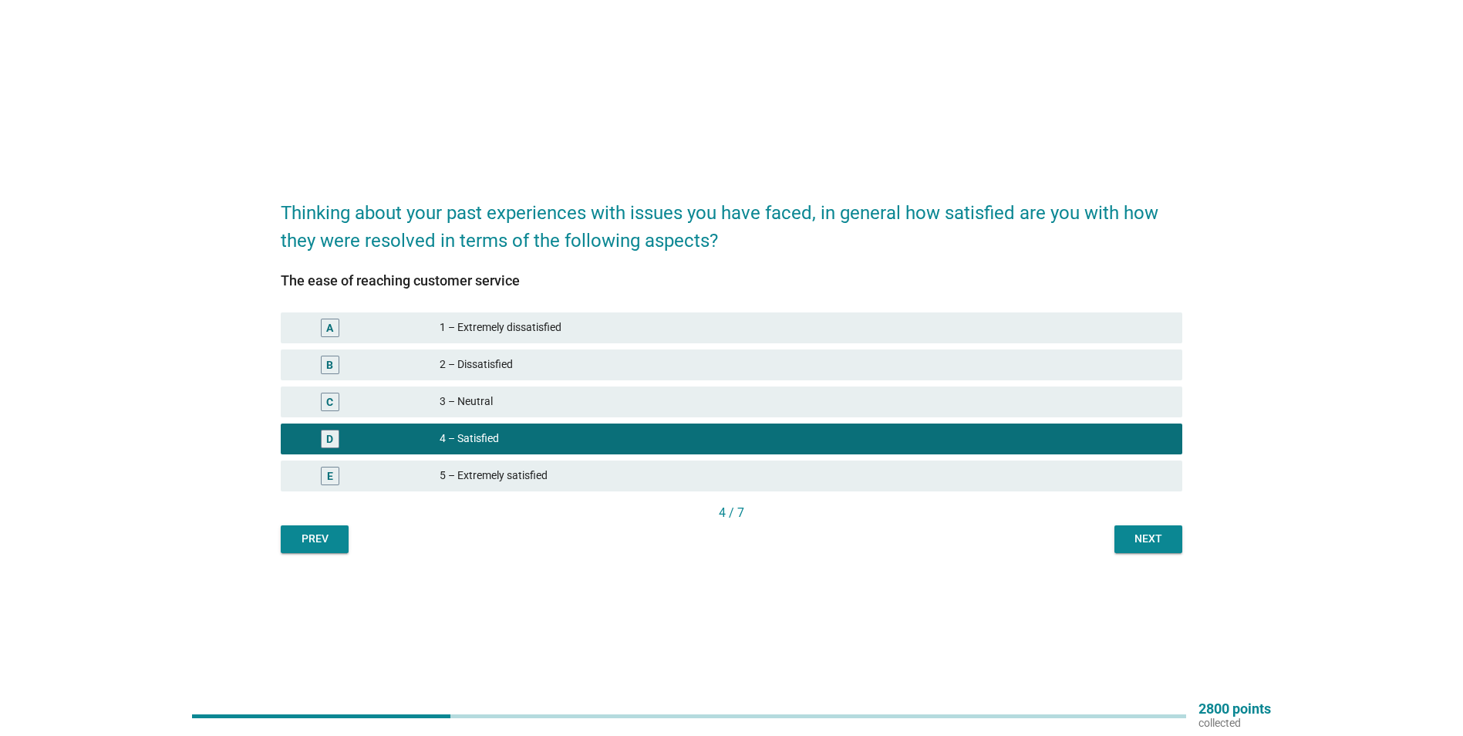
click at [1150, 541] on div "Next" at bounding box center [1148, 539] width 43 height 16
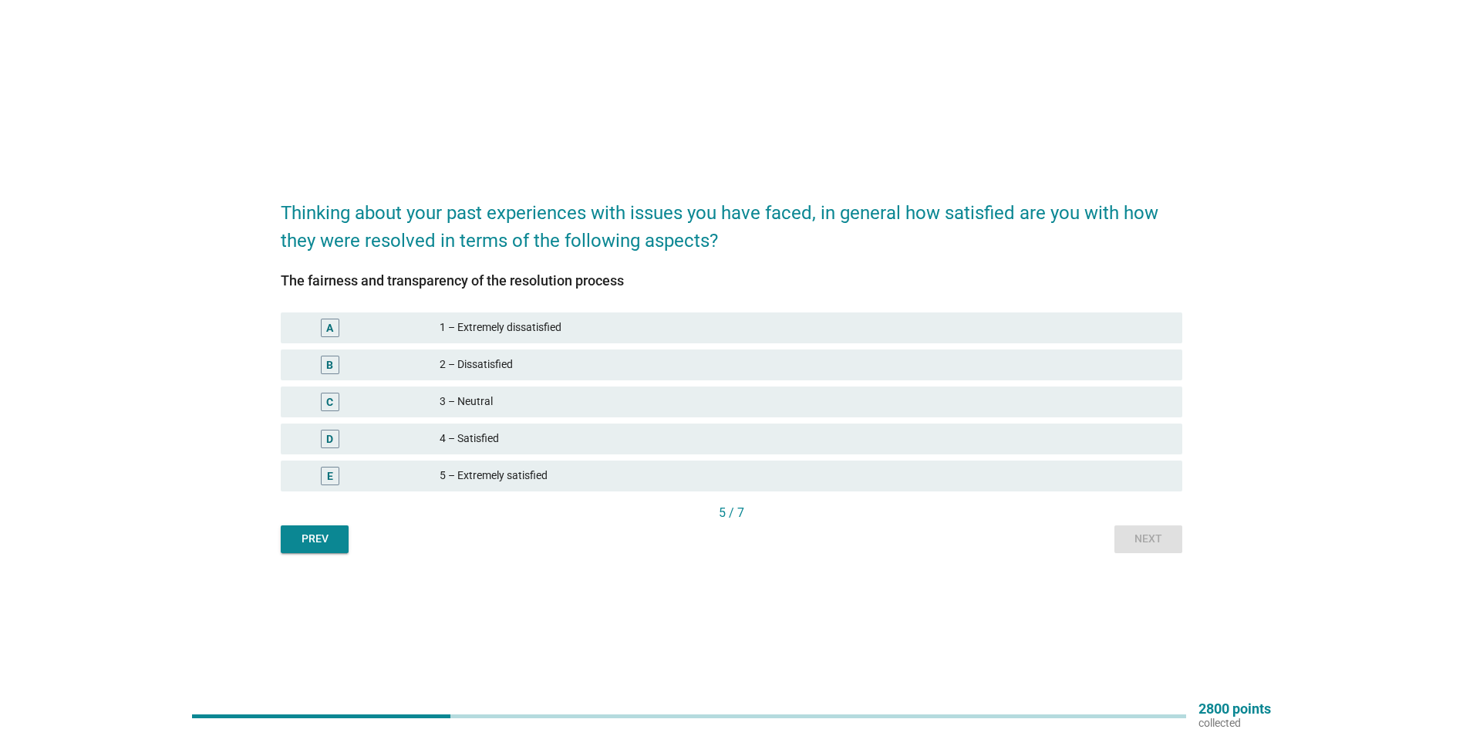
click at [441, 404] on div "3 – Neutral" at bounding box center [805, 402] width 730 height 19
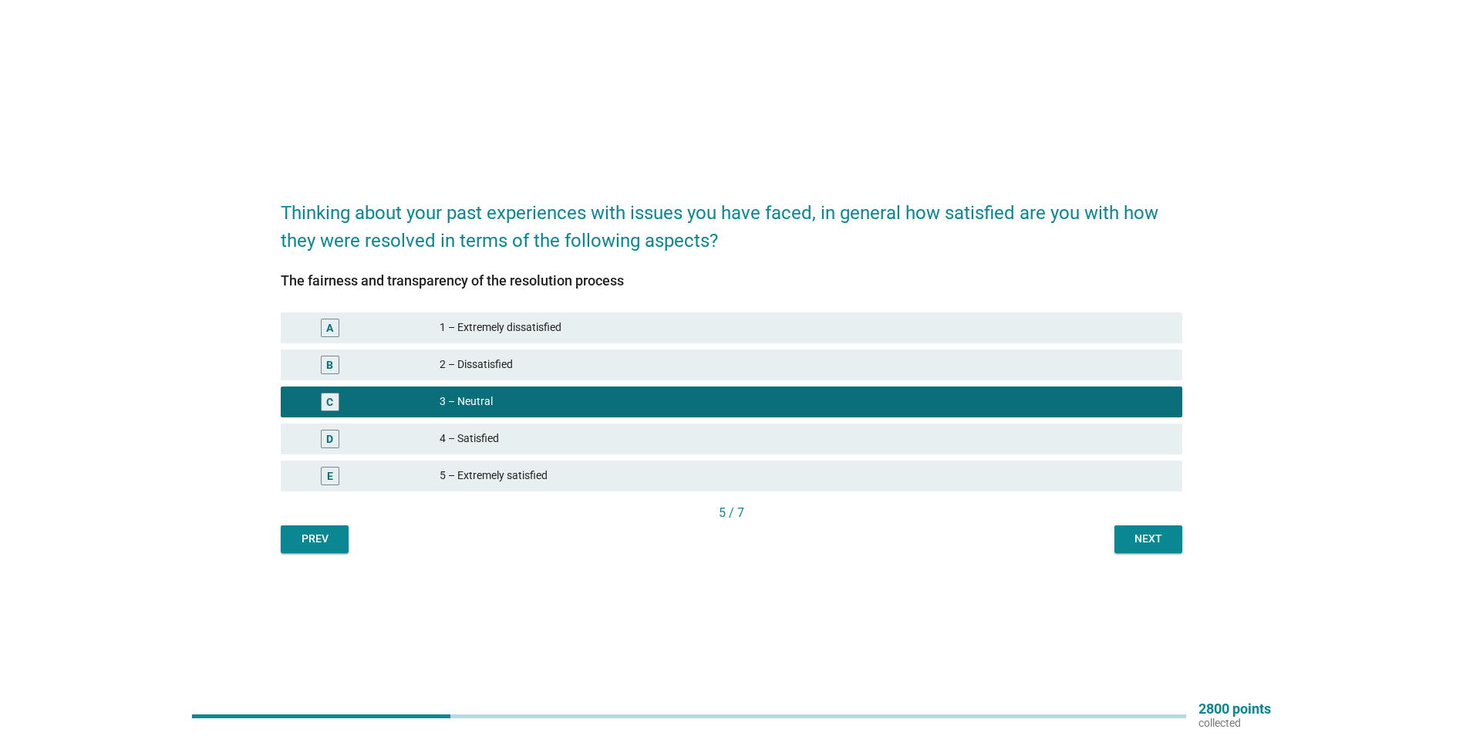
click at [1154, 538] on div "Next" at bounding box center [1148, 539] width 43 height 16
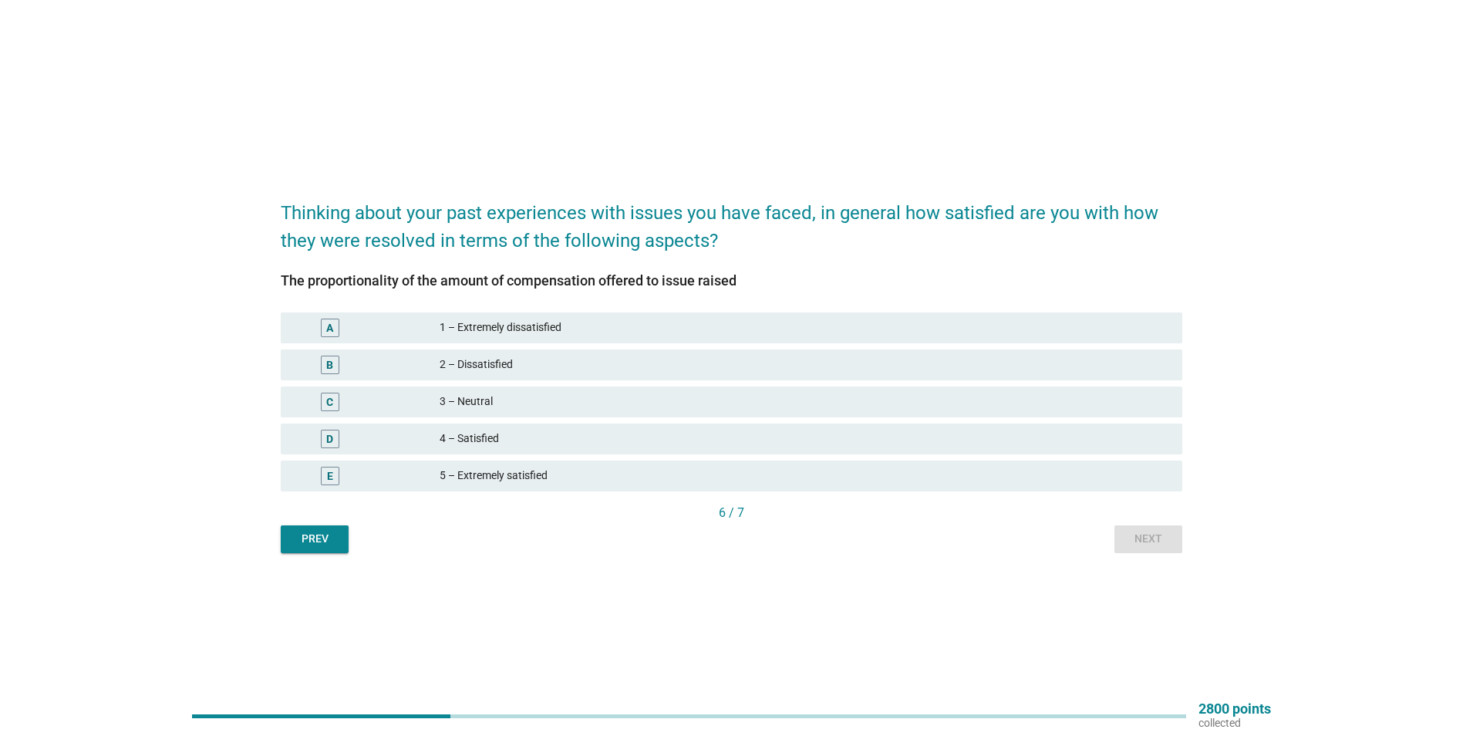
click at [467, 413] on div "C 3 – Neutral" at bounding box center [732, 401] width 902 height 31
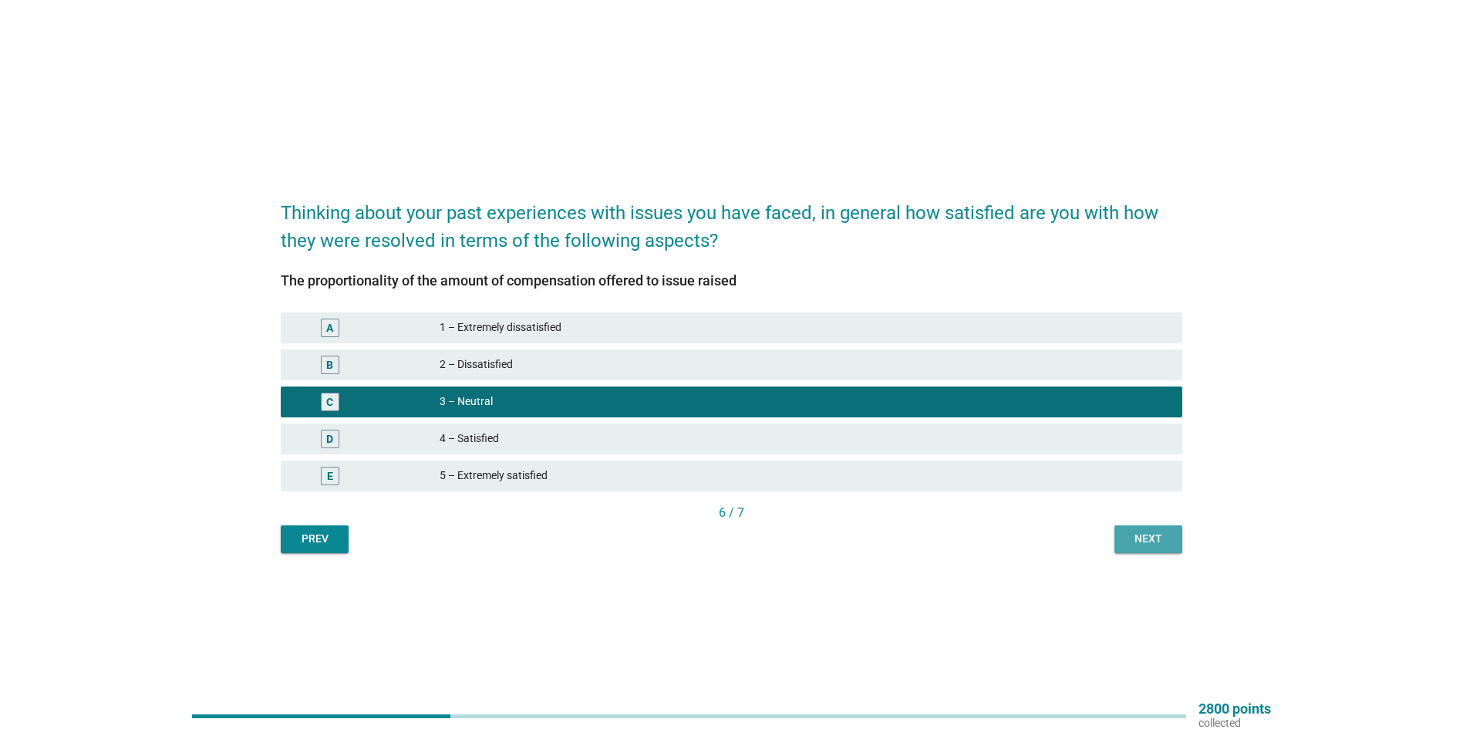
click at [1138, 537] on div "Next" at bounding box center [1148, 539] width 43 height 16
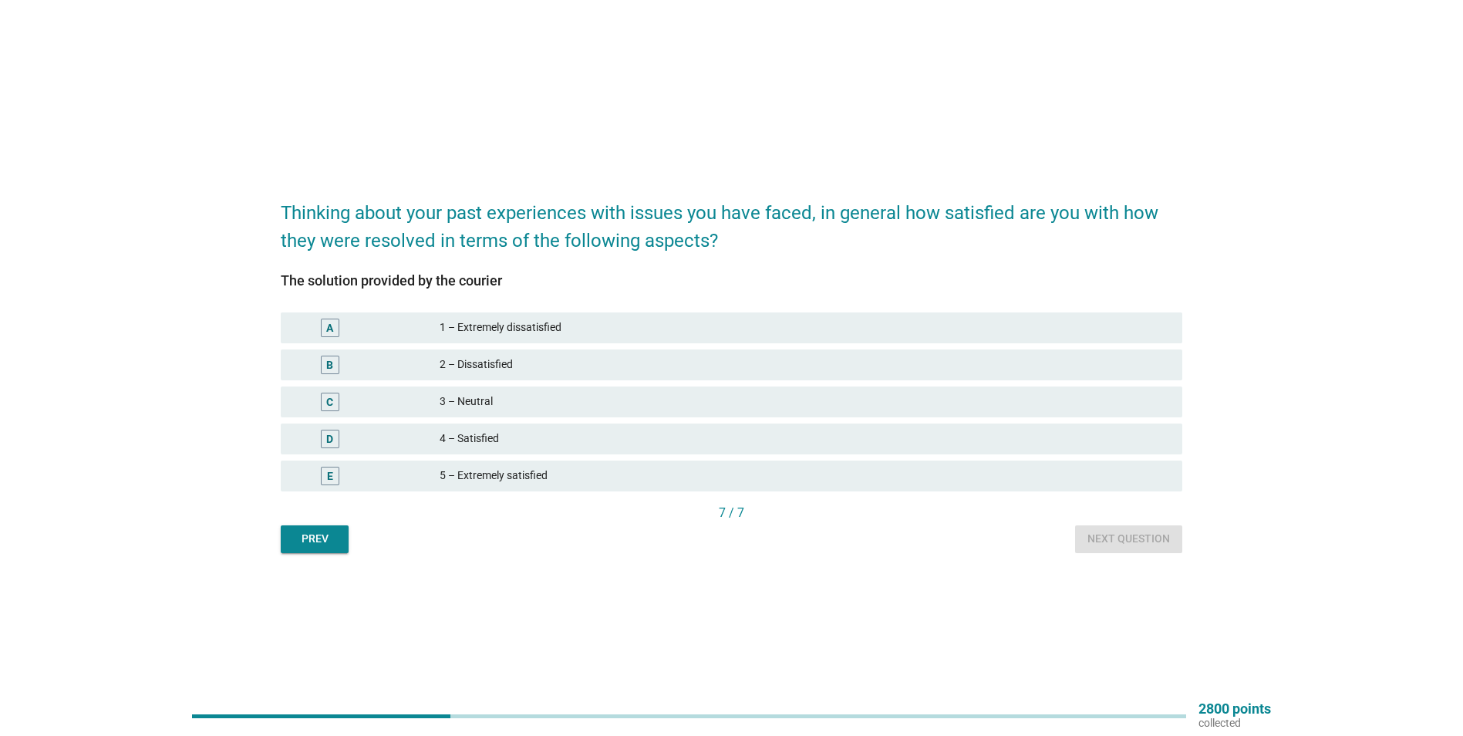
click at [409, 438] on div "D" at bounding box center [366, 439] width 146 height 19
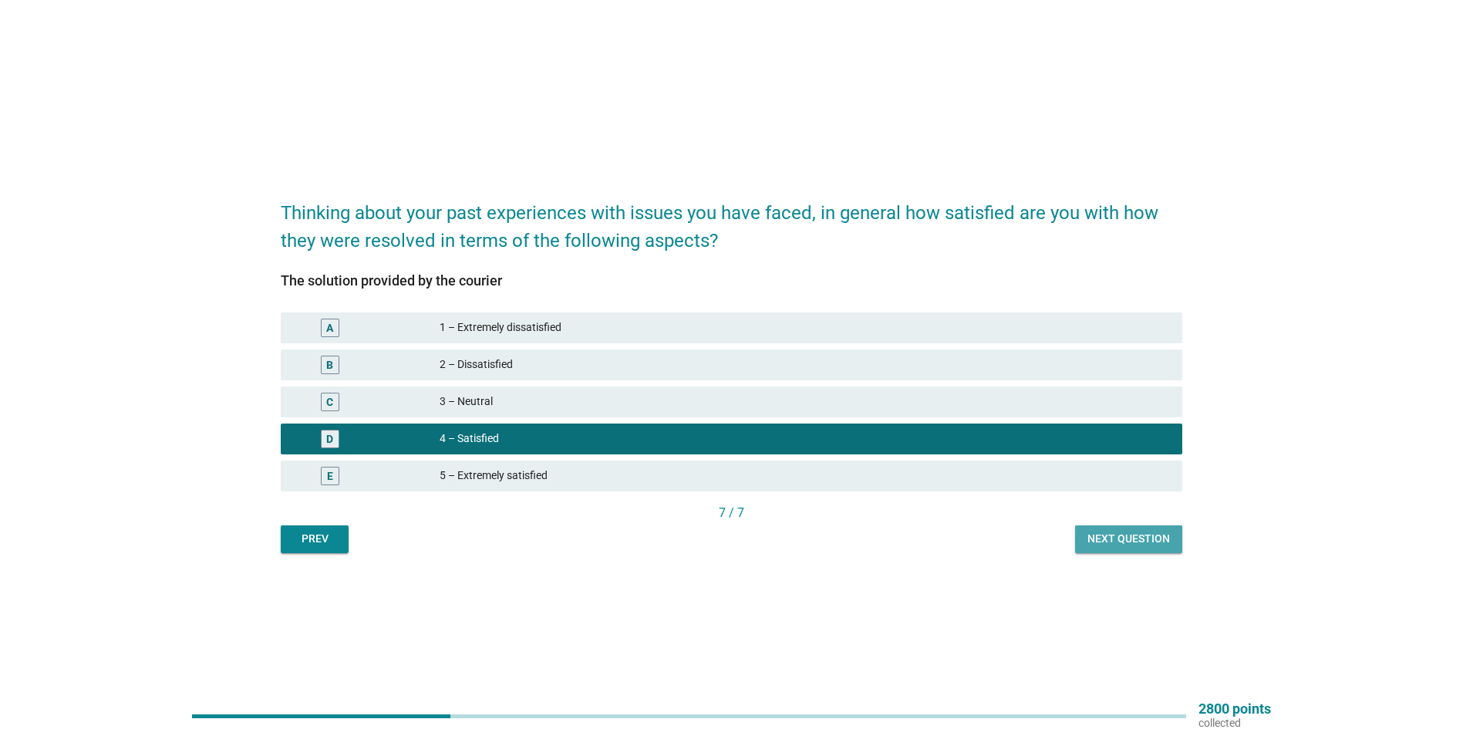
click at [1120, 531] on div "Next question" at bounding box center [1129, 539] width 83 height 16
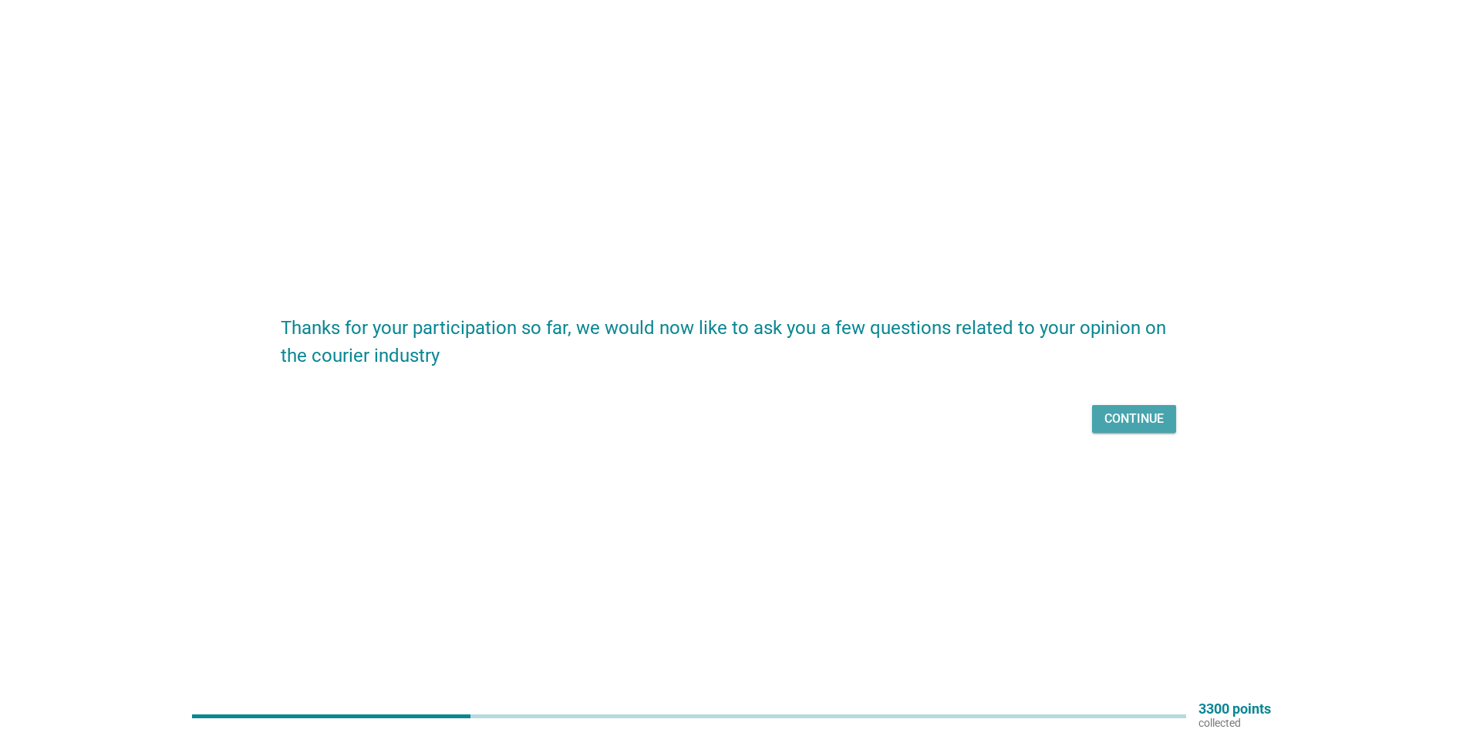
click at [1155, 415] on div "Continue" at bounding box center [1134, 419] width 59 height 19
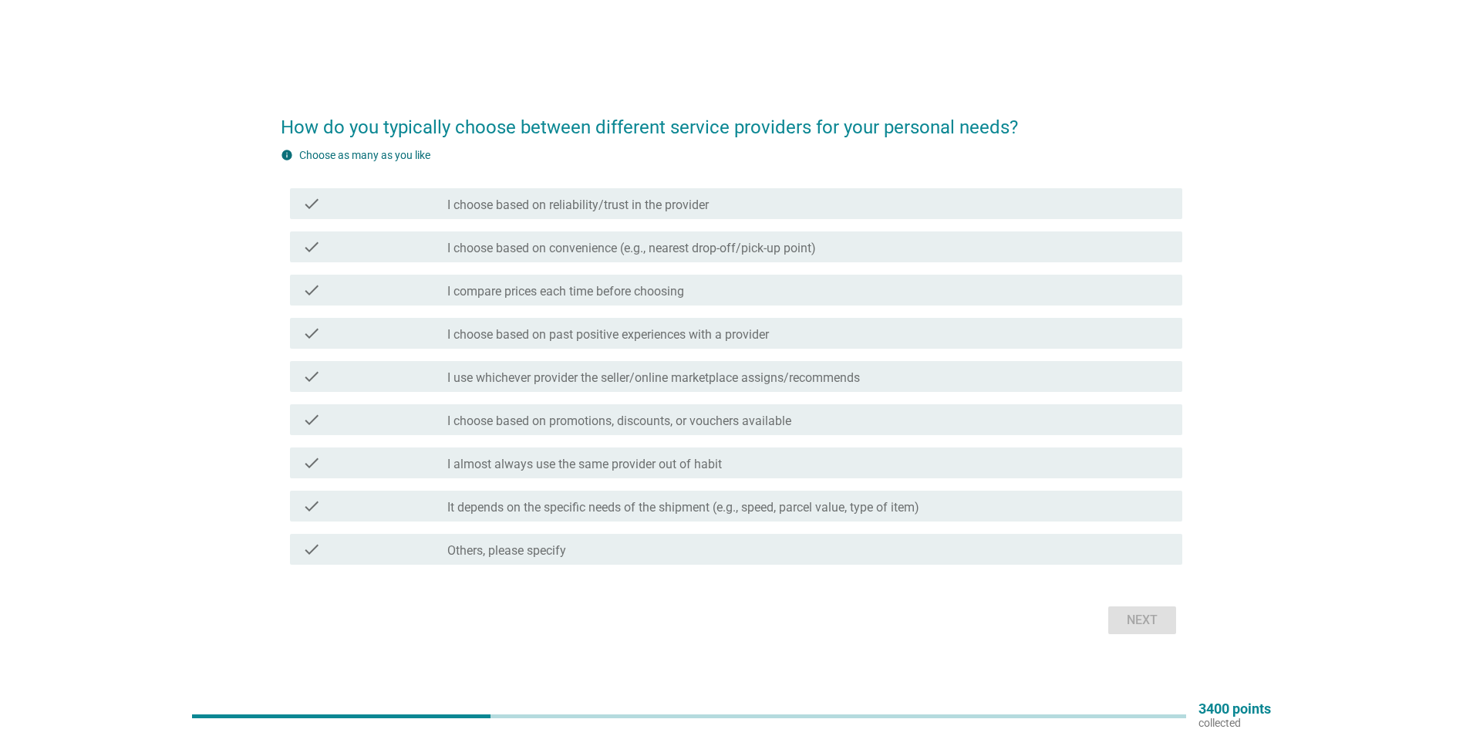
click at [498, 199] on label "I choose based on reliability/trust in the provider" at bounding box center [577, 204] width 261 height 15
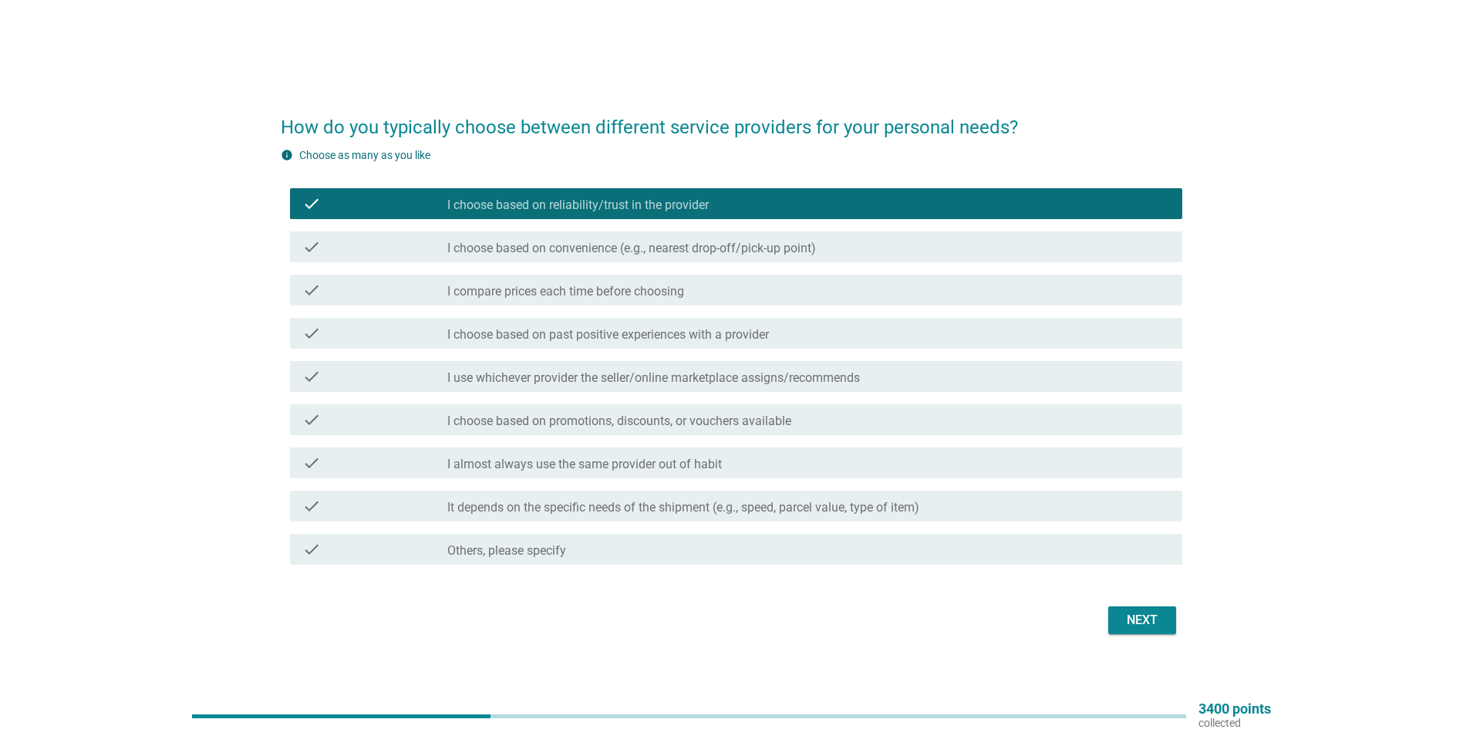
click at [538, 292] on label "I compare prices each time before choosing" at bounding box center [565, 291] width 237 height 15
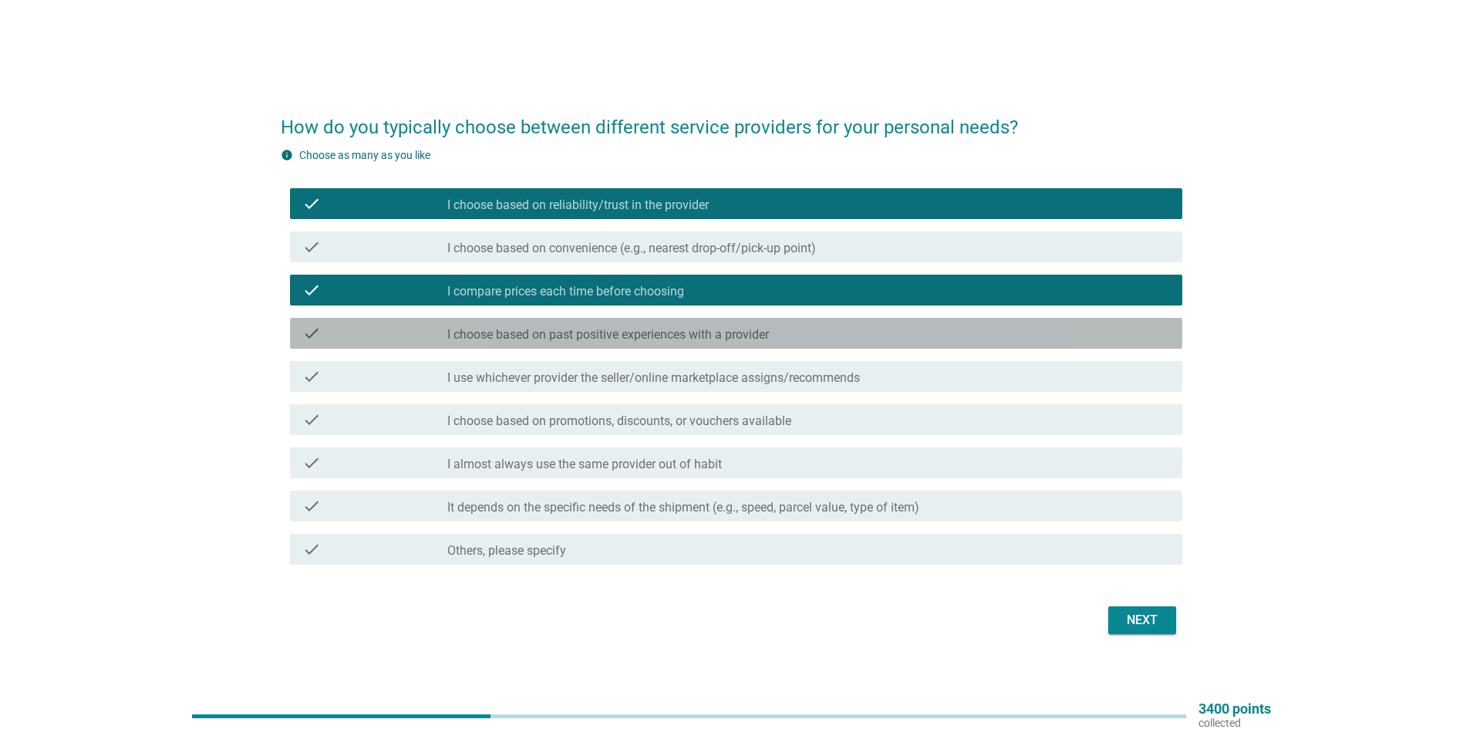
click at [383, 342] on div "check check_box_outline_blank I choose based on past positive experiences with …" at bounding box center [736, 333] width 892 height 31
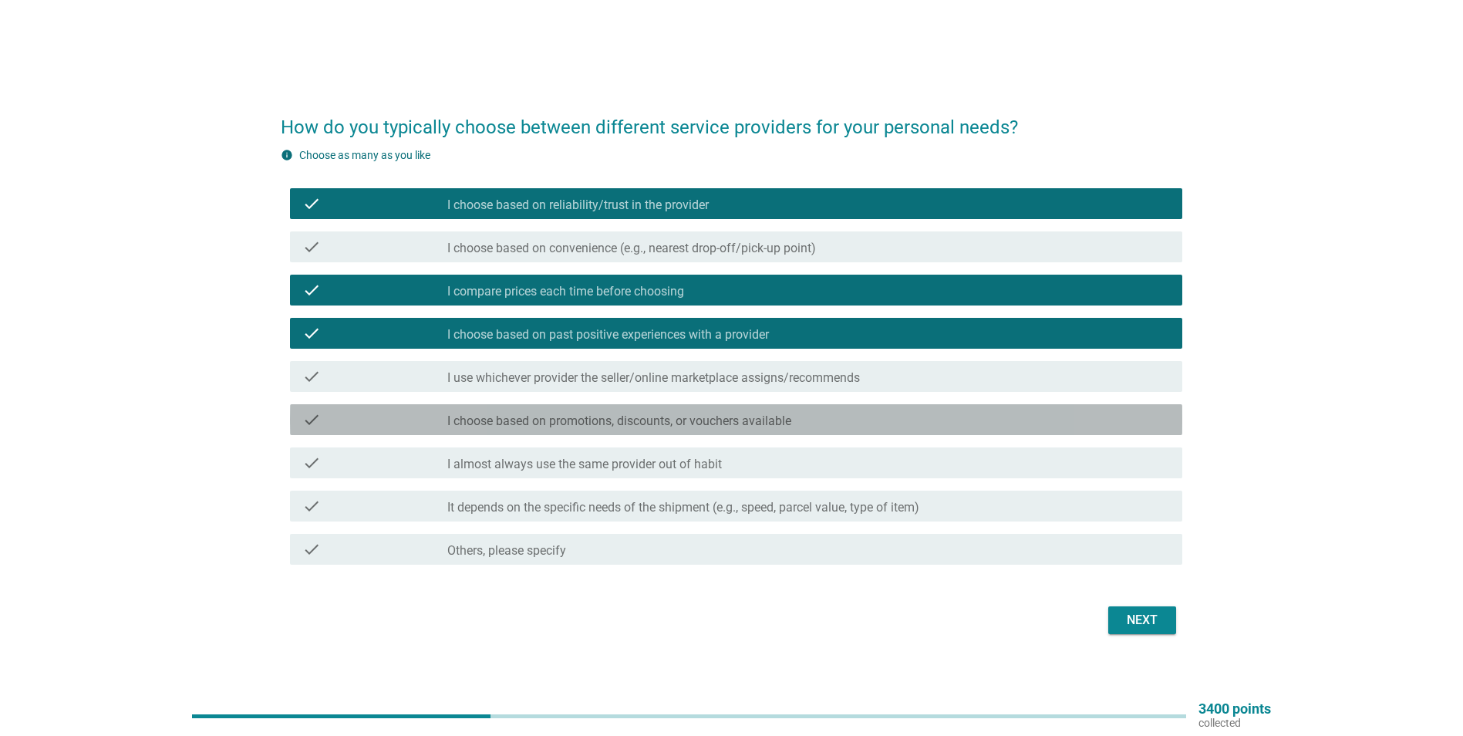
click at [396, 423] on div "check" at bounding box center [374, 419] width 144 height 19
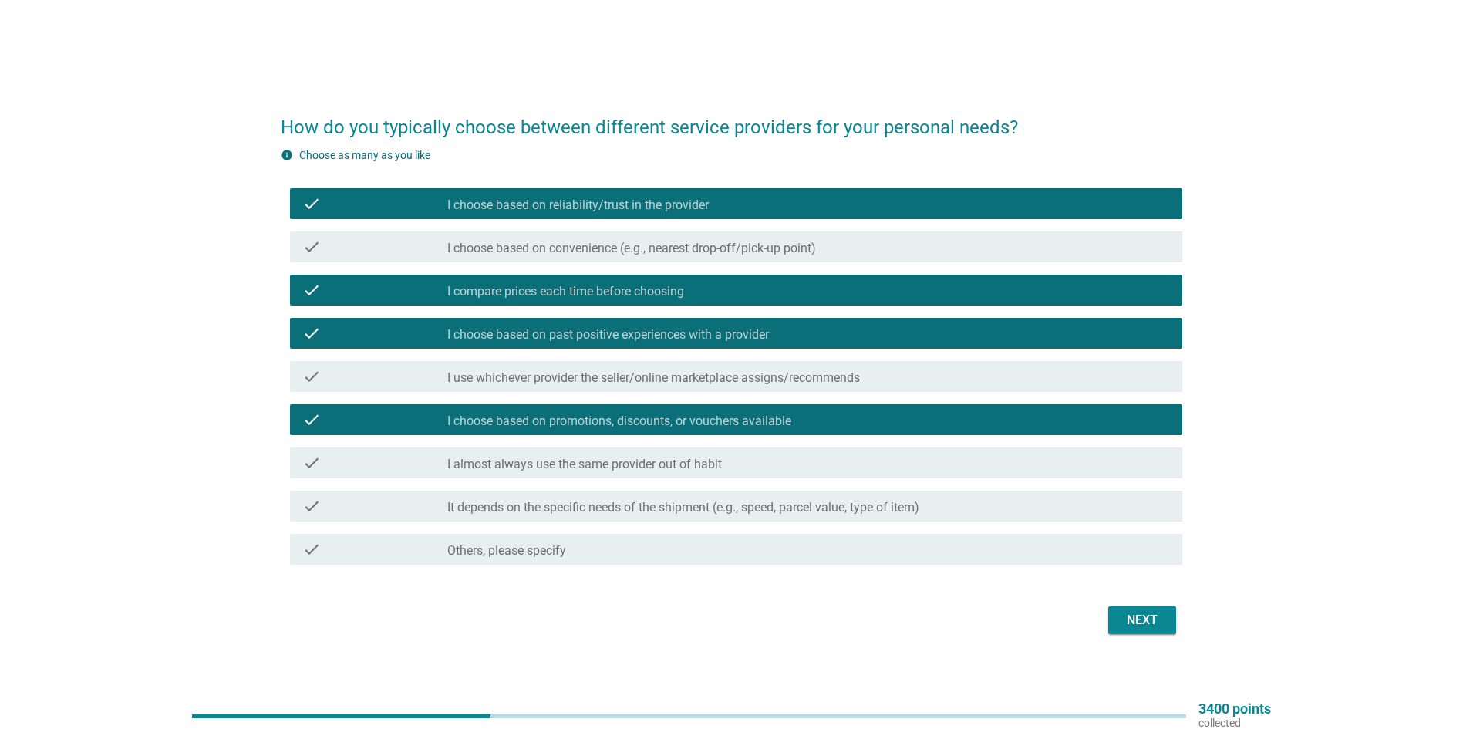
click at [402, 504] on div "check" at bounding box center [374, 506] width 144 height 19
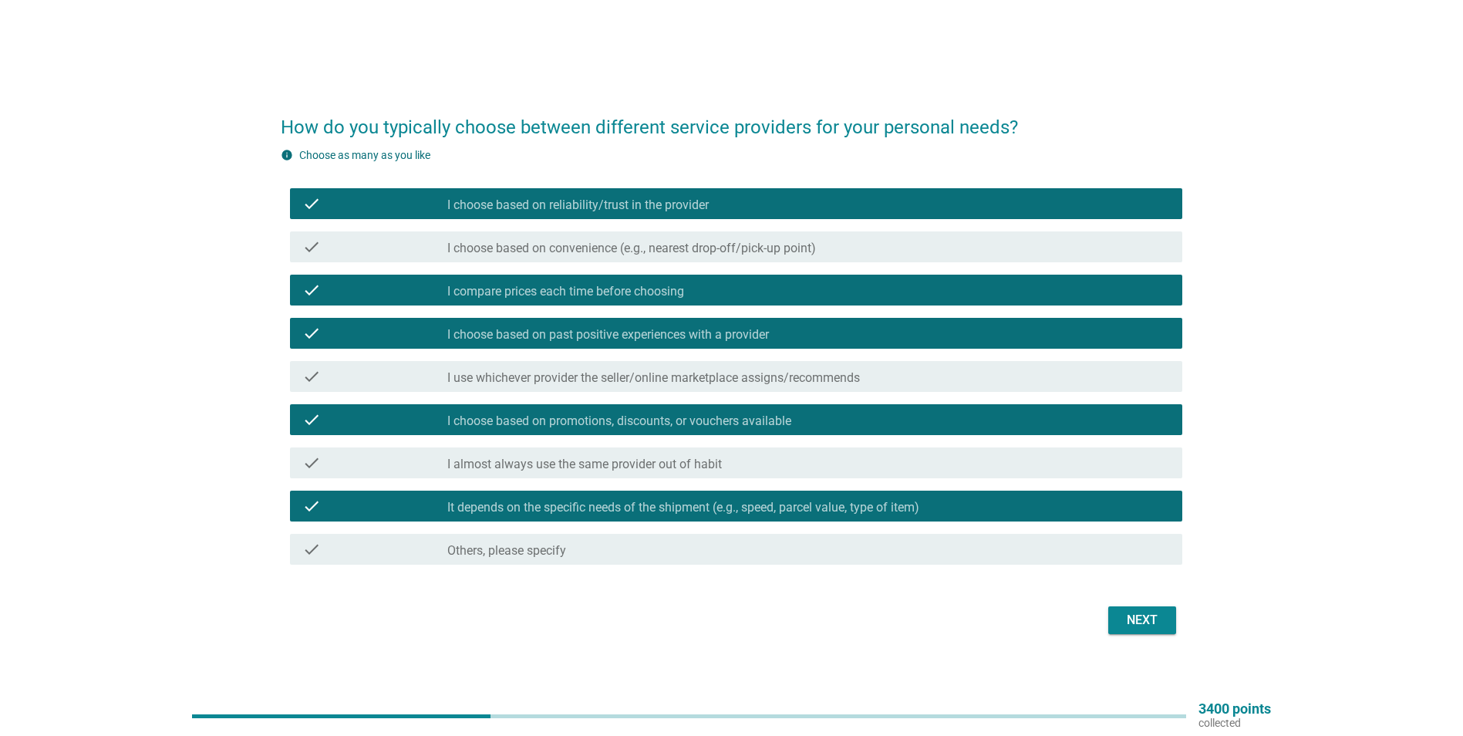
click at [1166, 618] on button "Next" at bounding box center [1142, 620] width 68 height 28
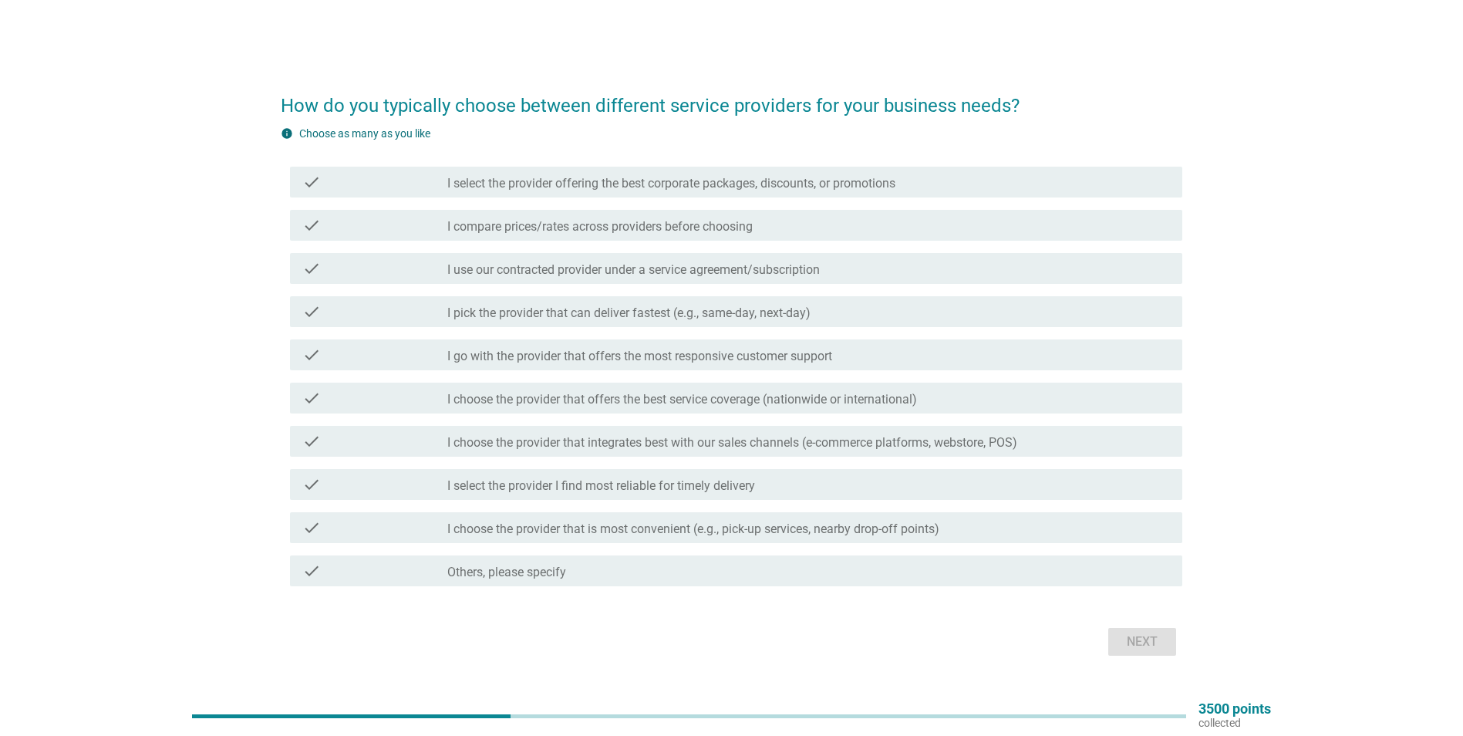
click at [792, 187] on label "I select the provider offering the best corporate packages, discounts, or promo…" at bounding box center [671, 183] width 448 height 15
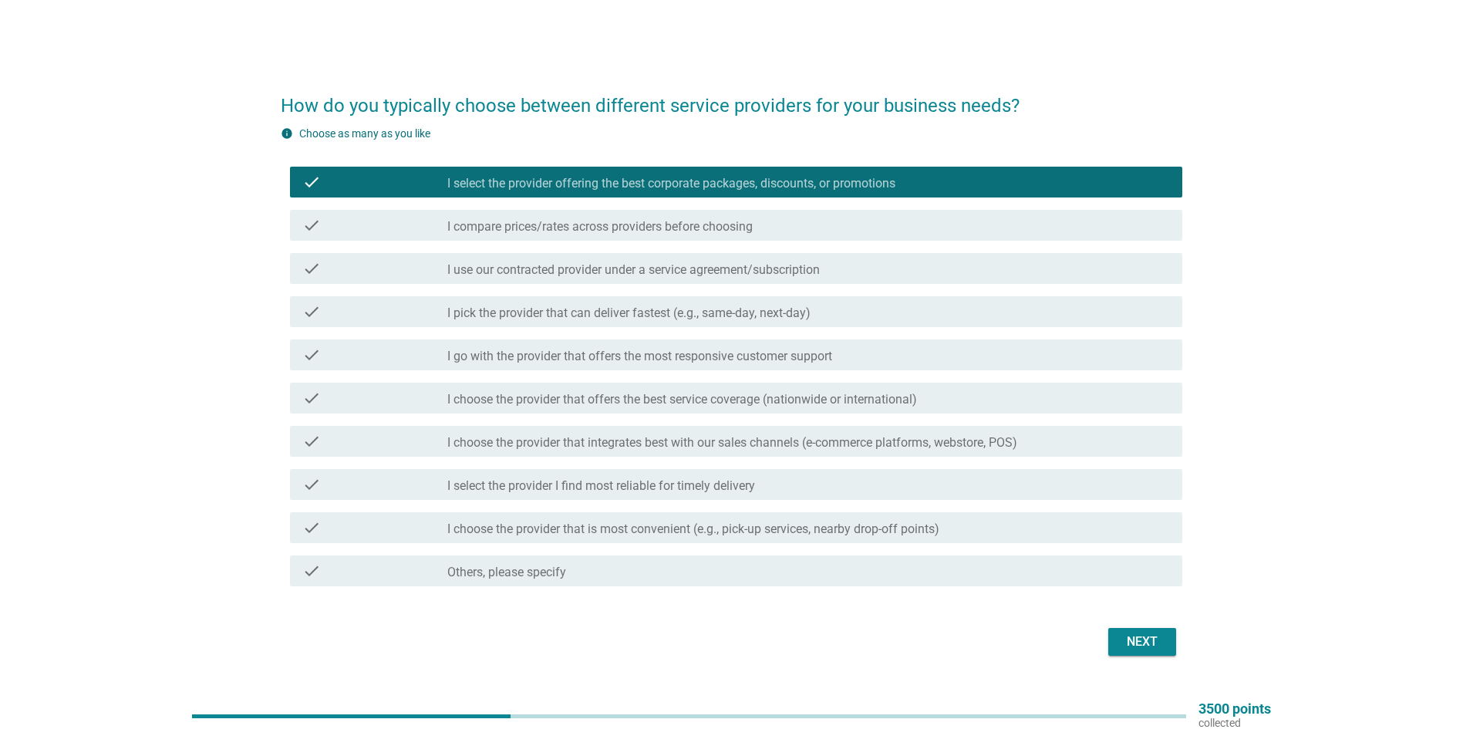
click at [748, 221] on label "I compare prices/rates across providers before choosing" at bounding box center [599, 226] width 305 height 15
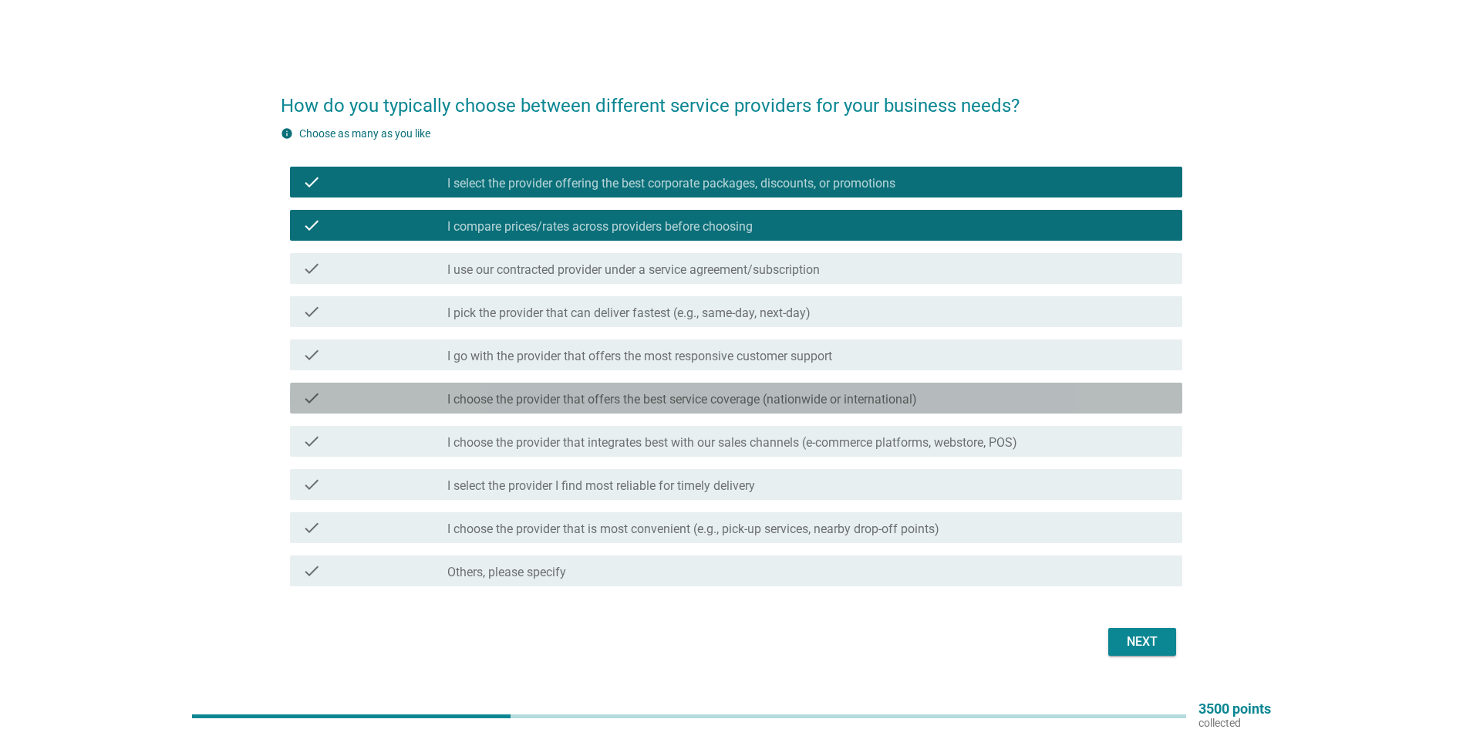
click at [730, 402] on label "I choose the provider that offers the best service coverage (nationwide or inte…" at bounding box center [682, 399] width 470 height 15
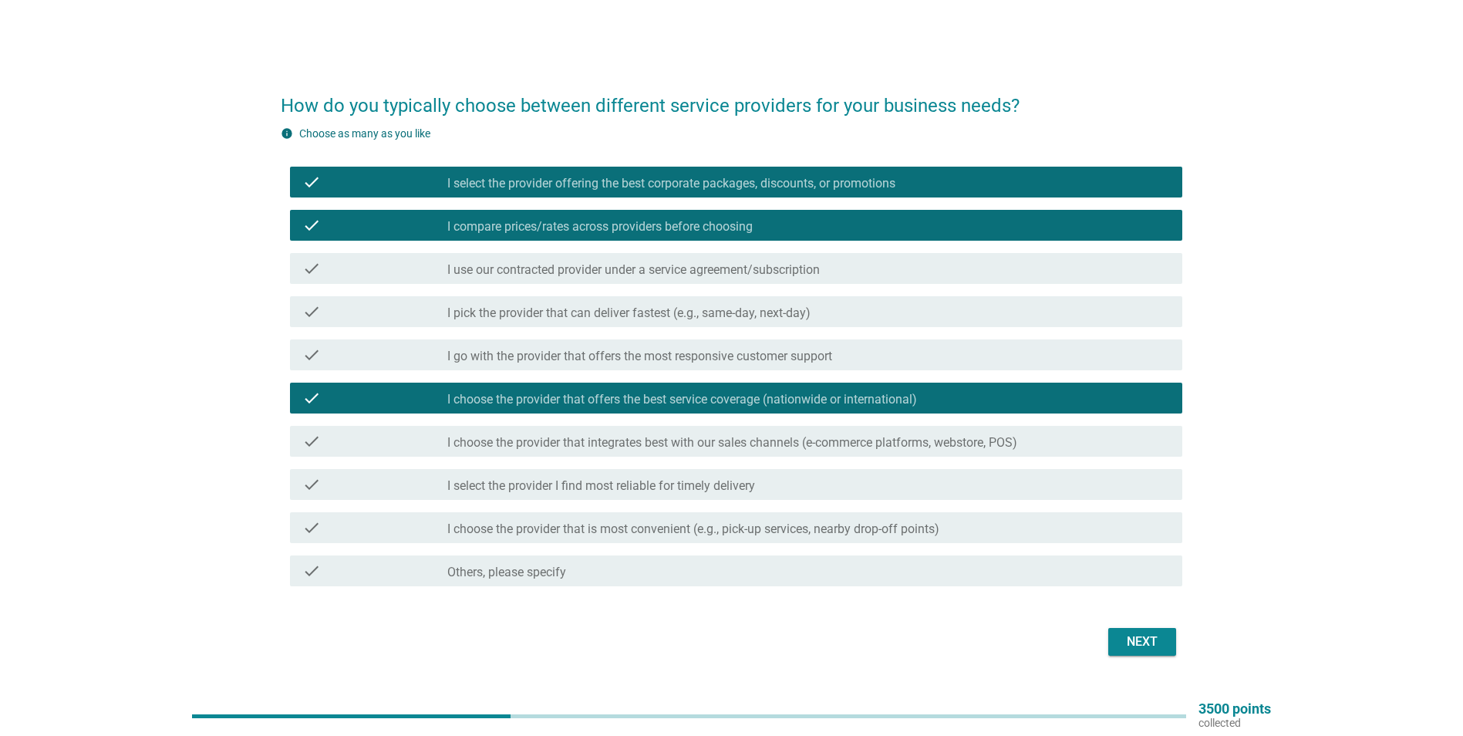
click at [769, 489] on div "check_box_outline_blank I select the provider I find most reliable for timely d…" at bounding box center [808, 484] width 723 height 19
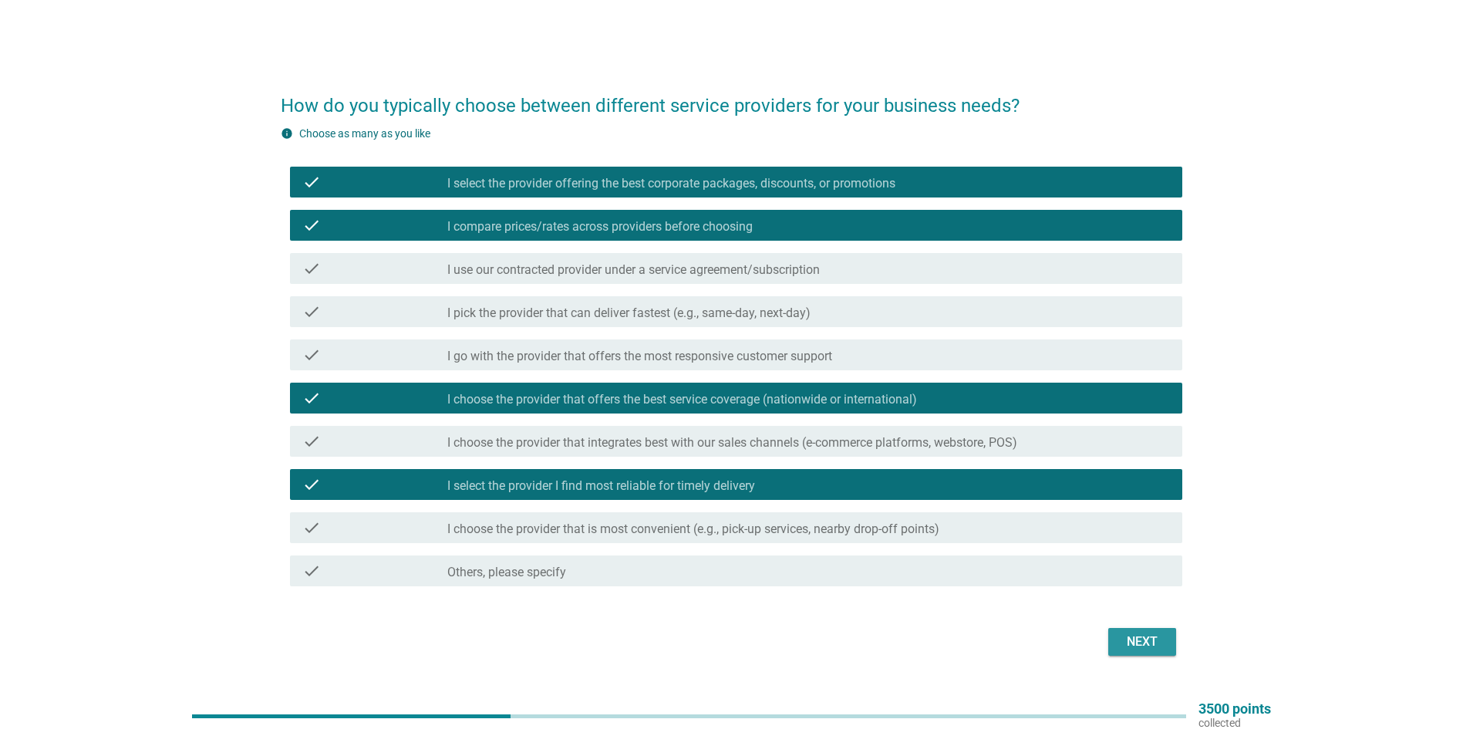
click at [1136, 634] on div "Next" at bounding box center [1142, 641] width 43 height 19
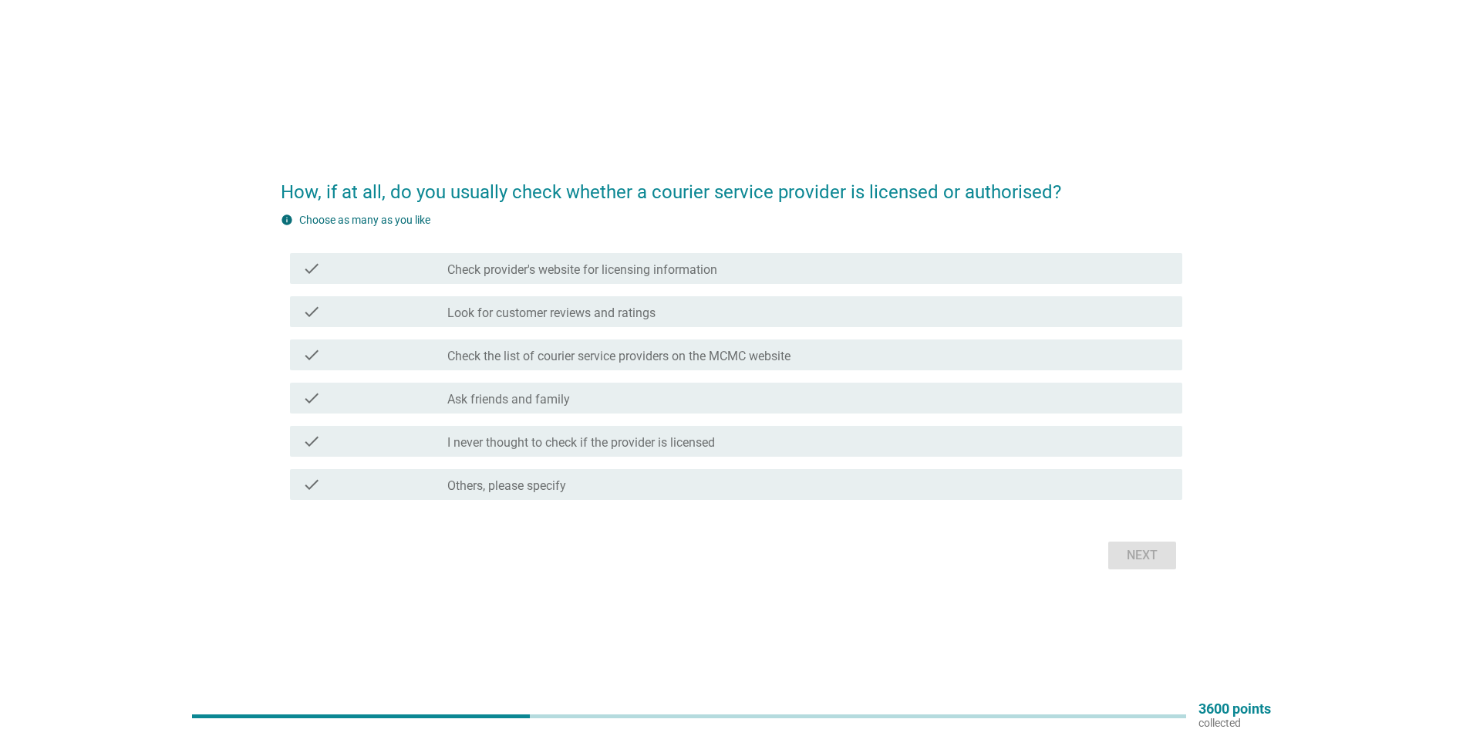
click at [597, 447] on label "I never thought to check if the provider is licensed" at bounding box center [581, 442] width 268 height 15
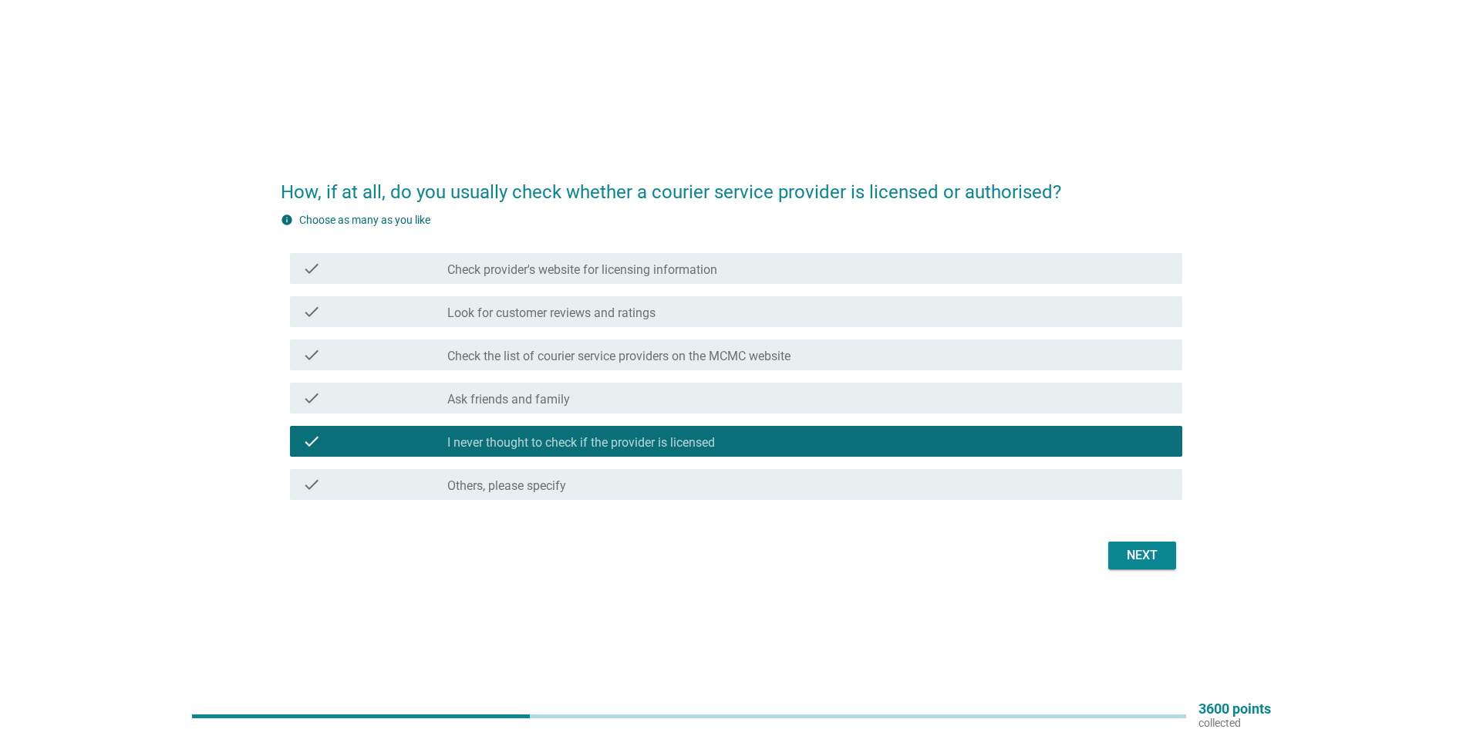
click at [1152, 562] on div "Next" at bounding box center [1142, 555] width 43 height 19
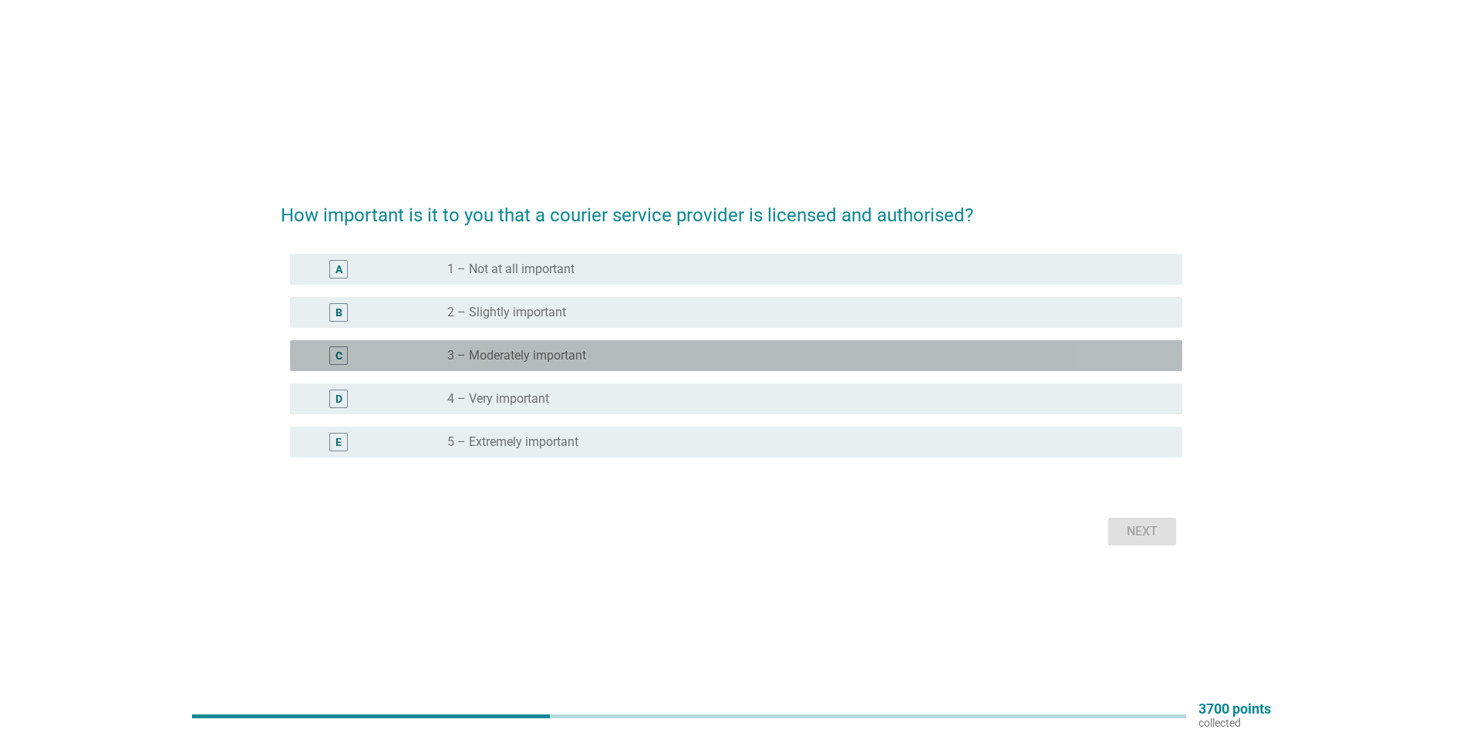
click at [567, 351] on label "3 – Moderately important" at bounding box center [516, 355] width 139 height 15
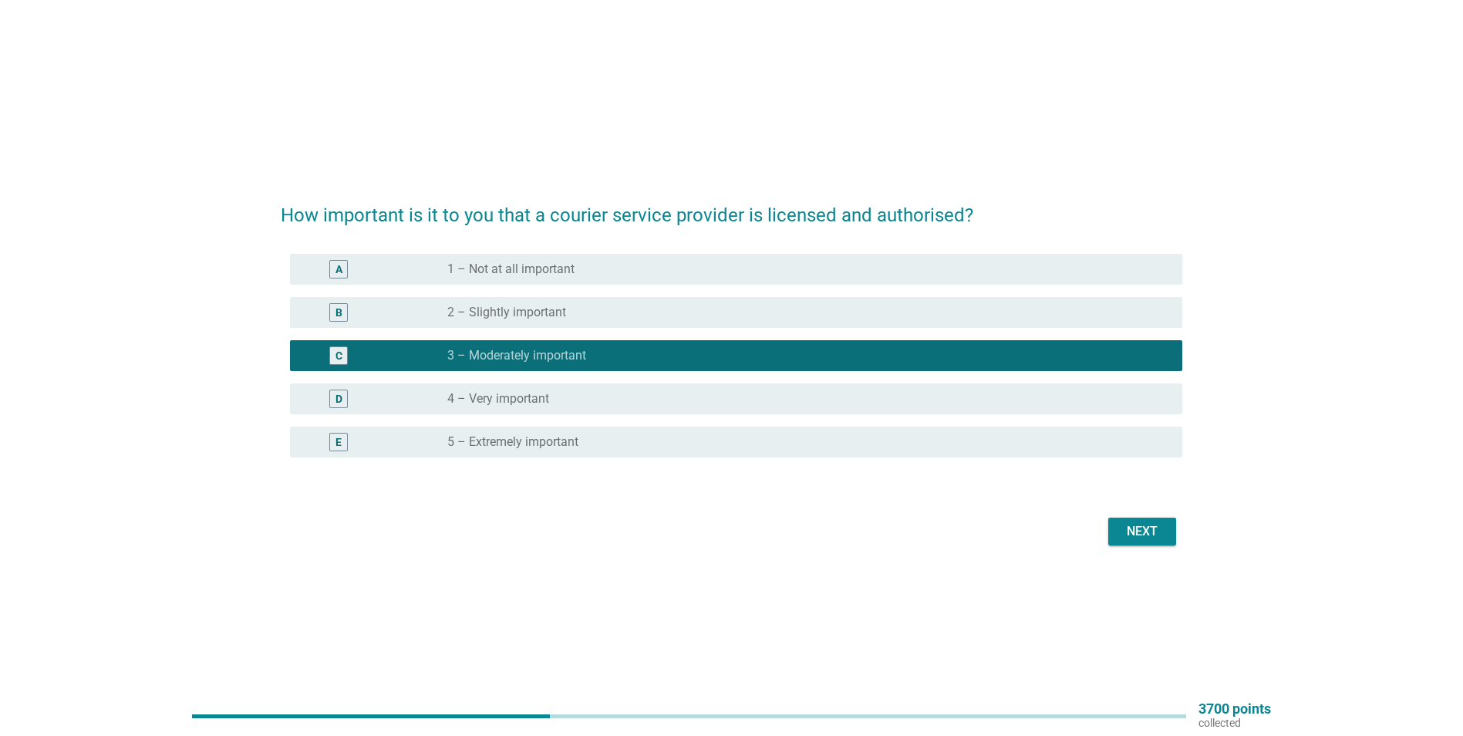
click at [1141, 522] on div "Next" at bounding box center [1142, 531] width 43 height 19
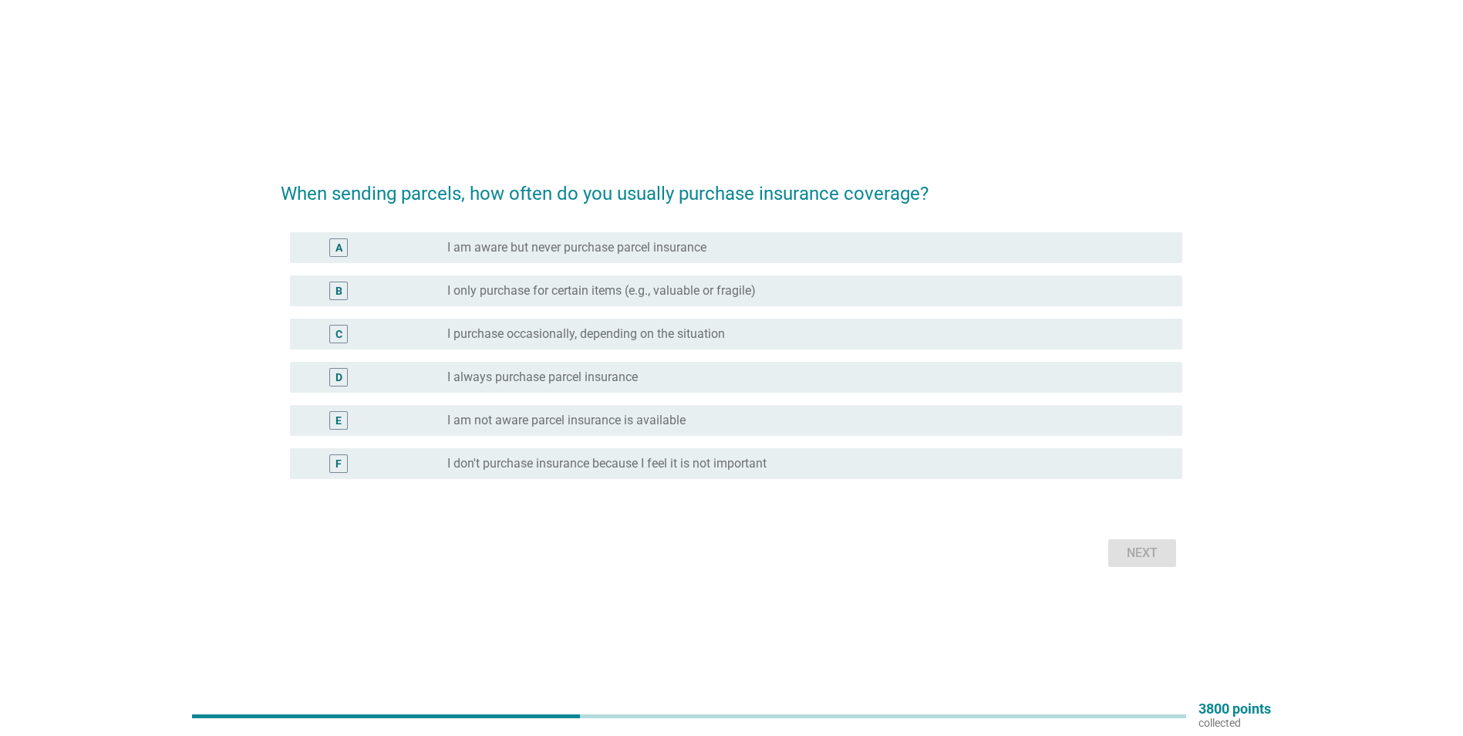
click at [753, 293] on label "I only purchase for certain items (e.g., valuable or fragile)" at bounding box center [601, 290] width 309 height 15
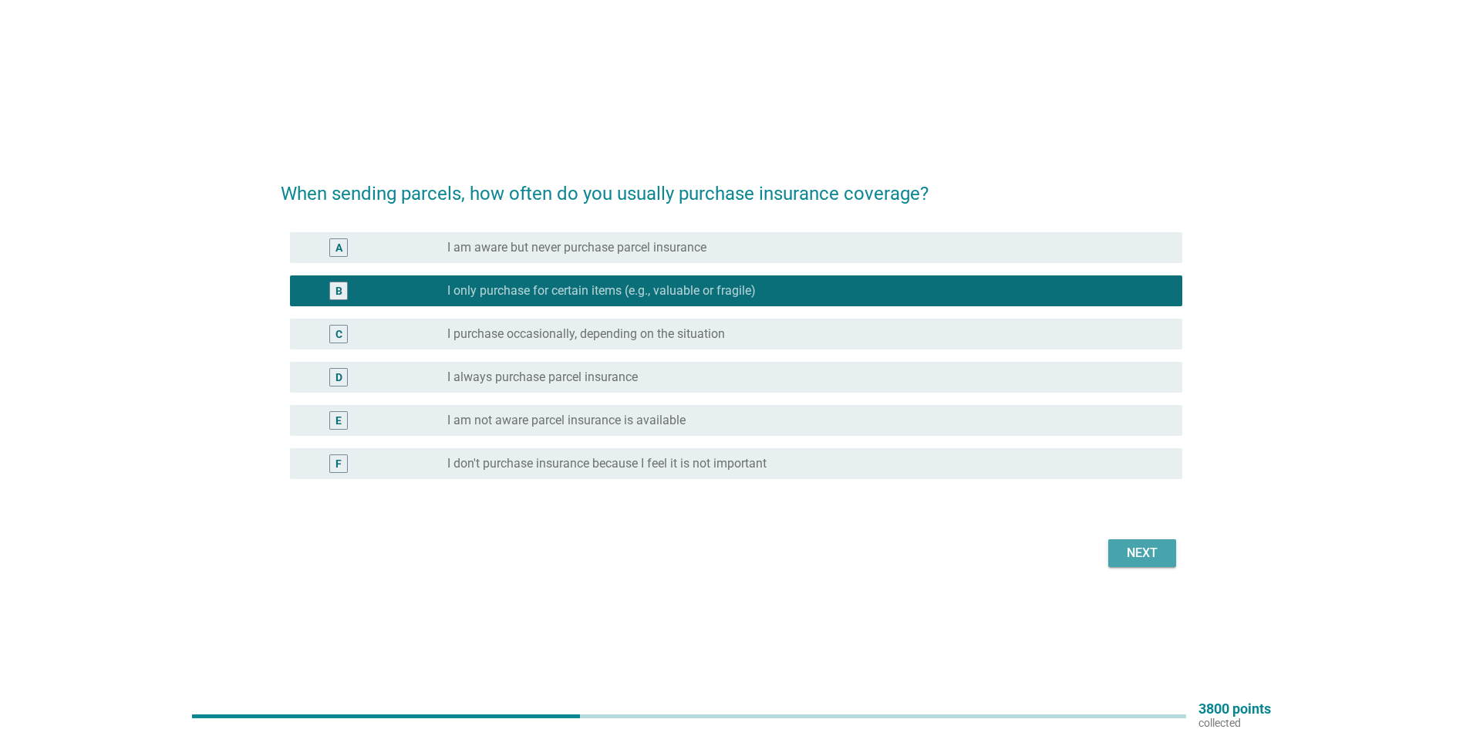
click at [1125, 559] on div "Next" at bounding box center [1142, 553] width 43 height 19
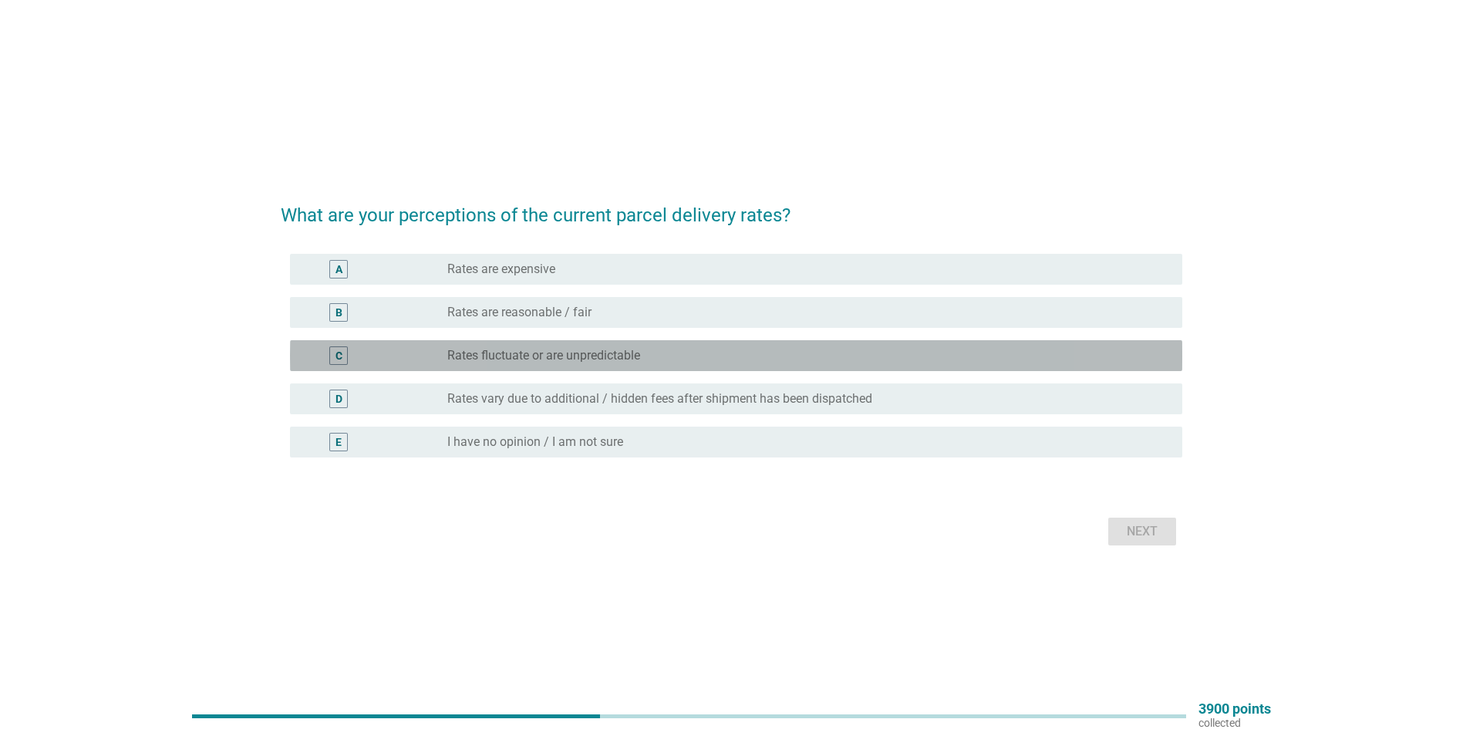
click at [600, 361] on label "Rates fluctuate or are unpredictable" at bounding box center [543, 355] width 193 height 15
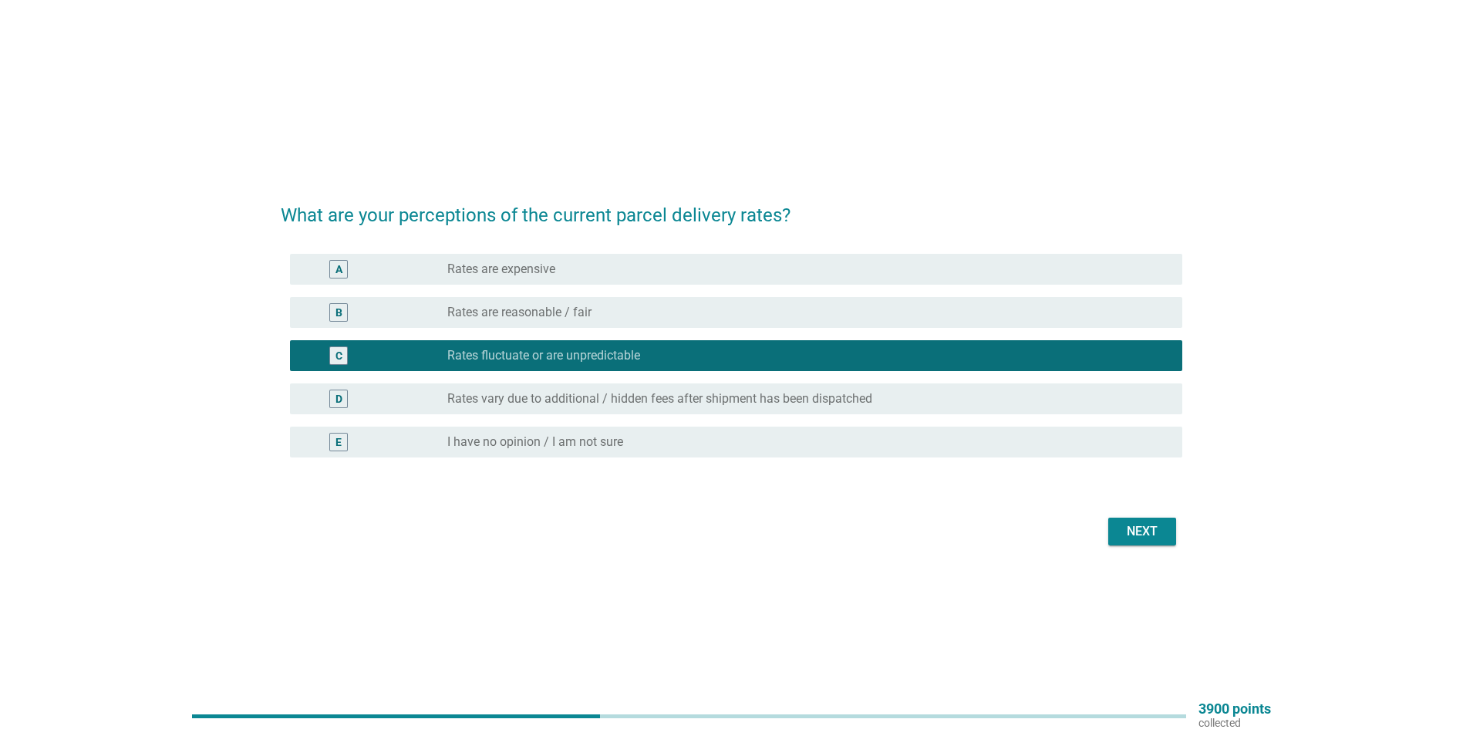
click at [1141, 531] on div "Next" at bounding box center [1142, 531] width 43 height 19
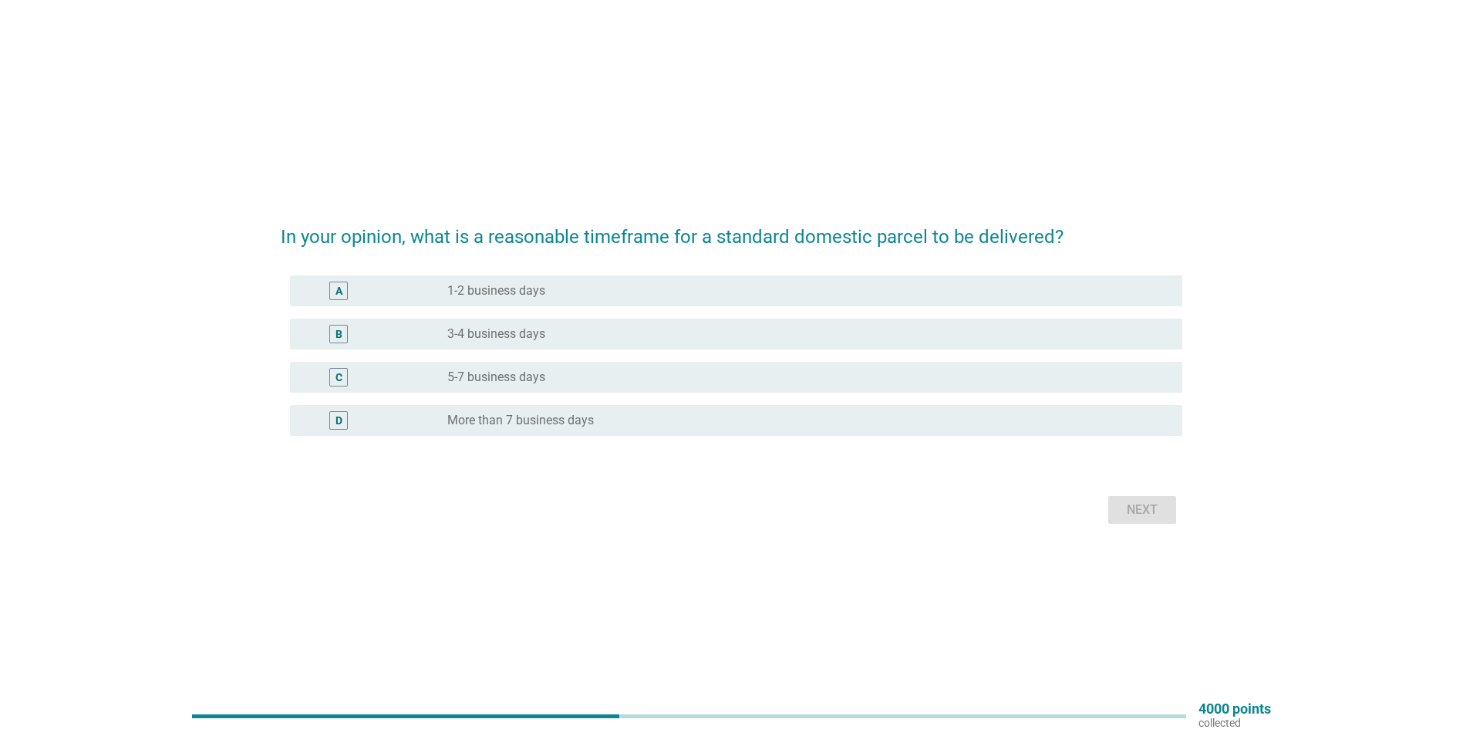
click at [643, 295] on div "radio_button_unchecked 1-2 business days" at bounding box center [802, 290] width 710 height 15
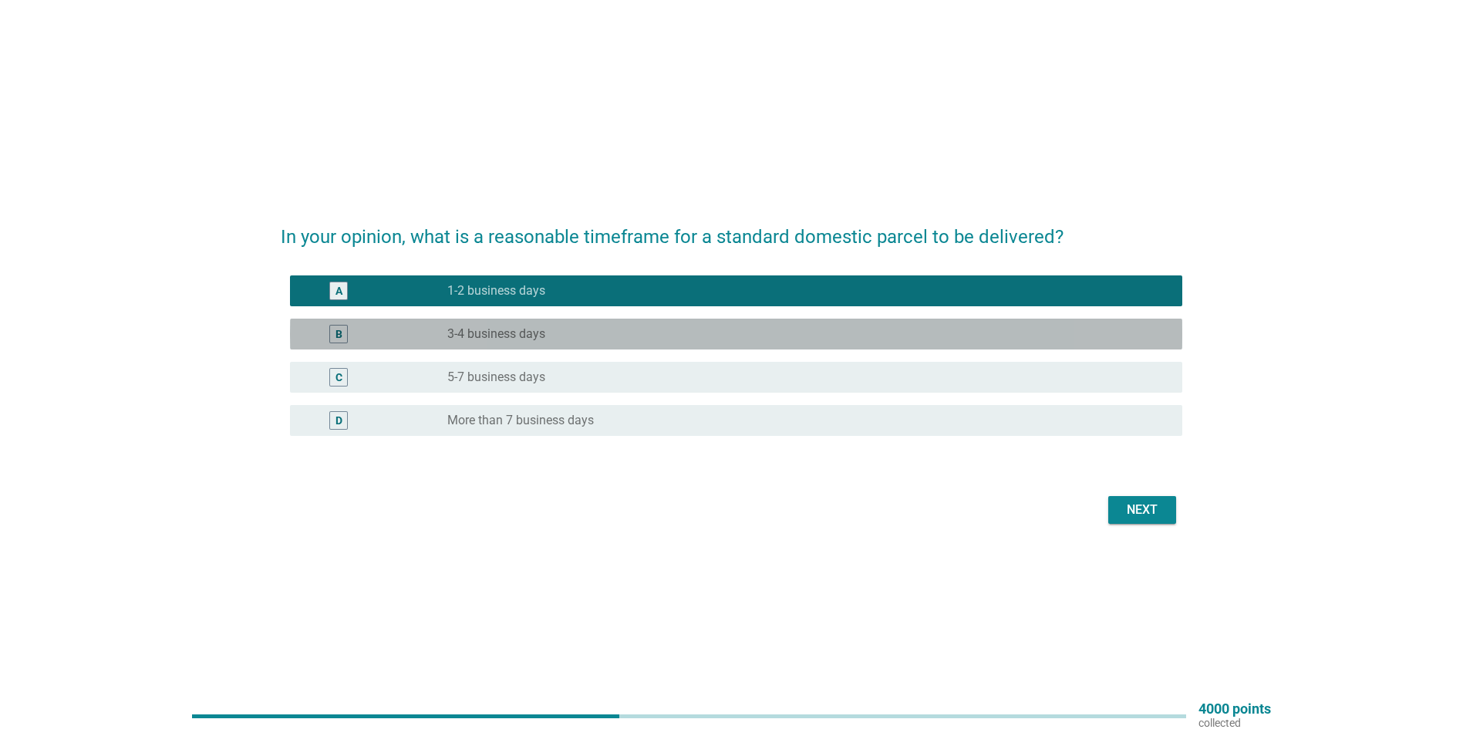
click at [688, 322] on div "B radio_button_unchecked 3-4 business days" at bounding box center [736, 334] width 892 height 31
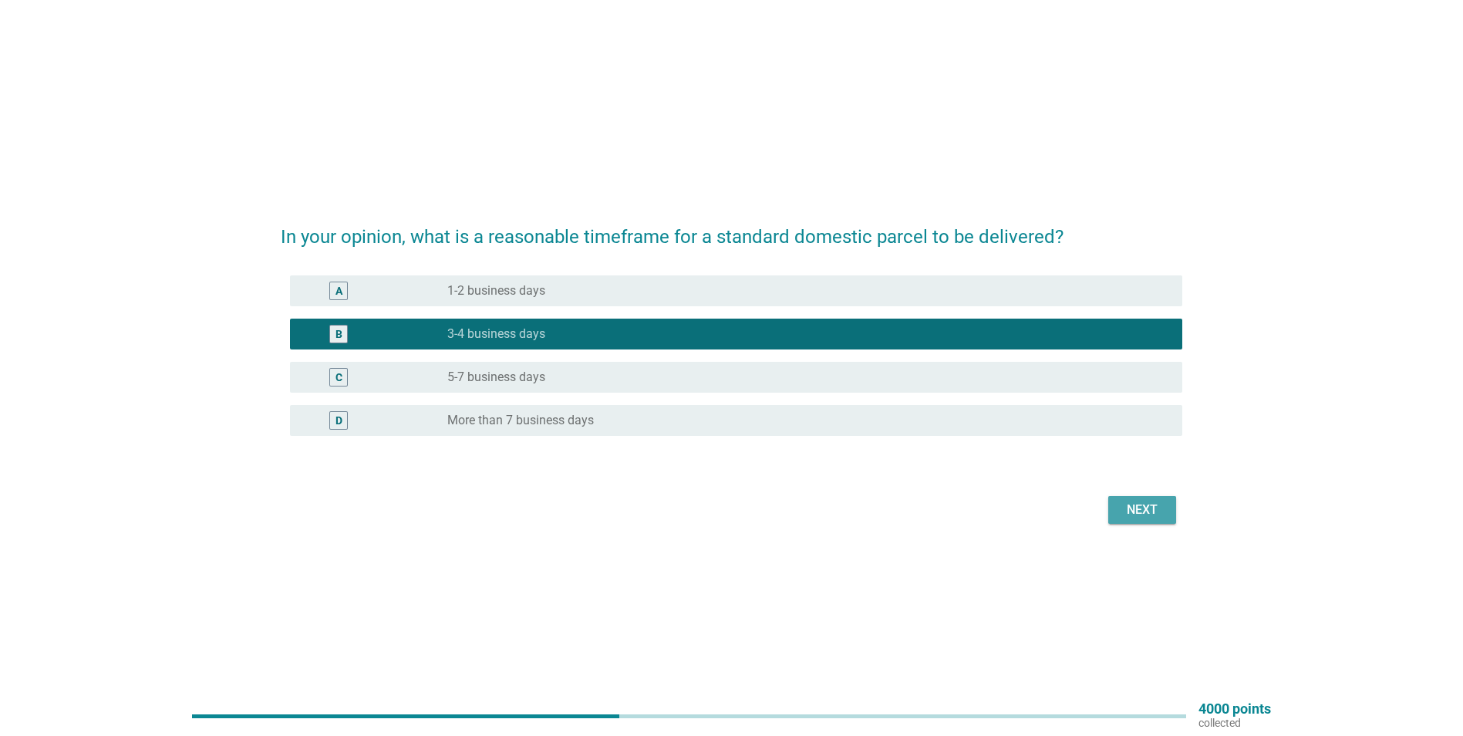
click at [1153, 511] on div "Next" at bounding box center [1142, 510] width 43 height 19
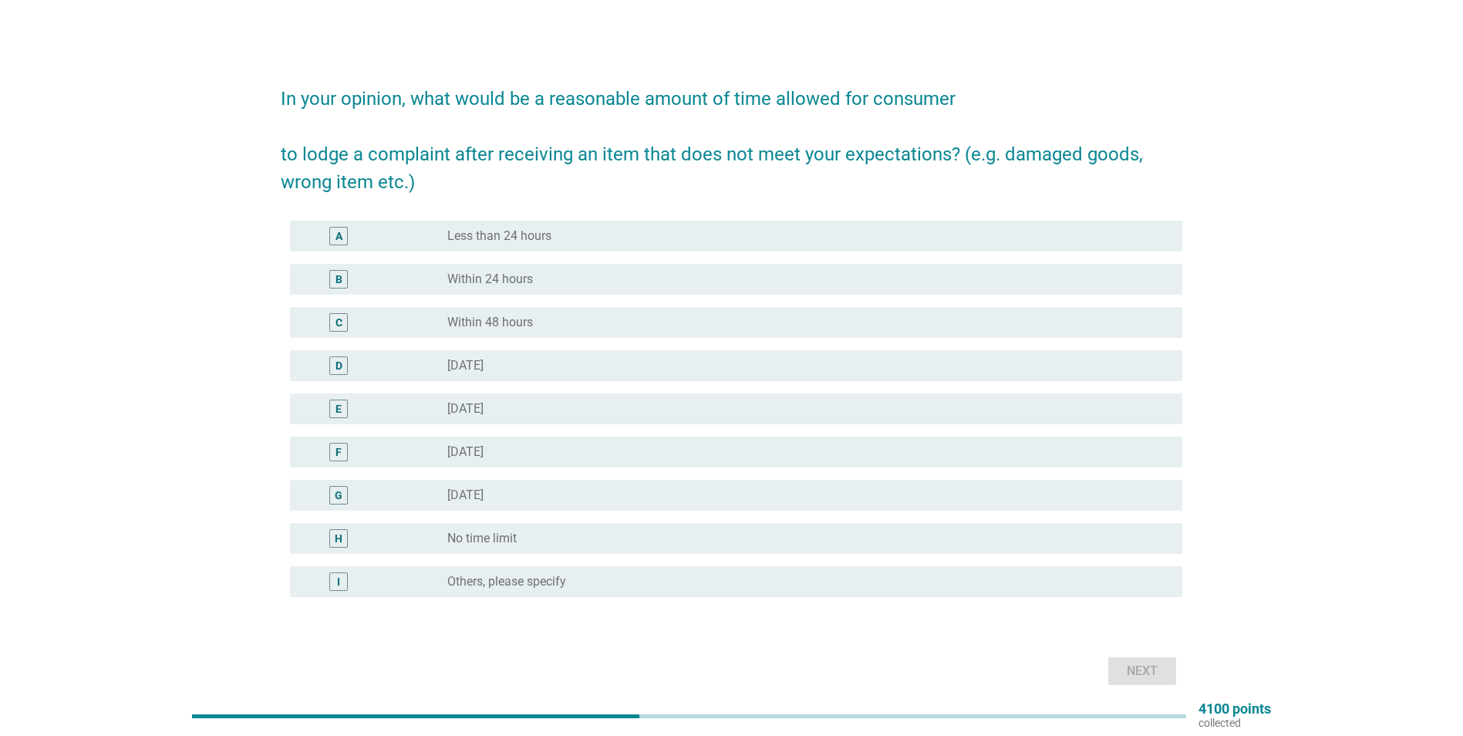
click at [585, 242] on div "radio_button_unchecked Less than 24 hours" at bounding box center [802, 235] width 710 height 15
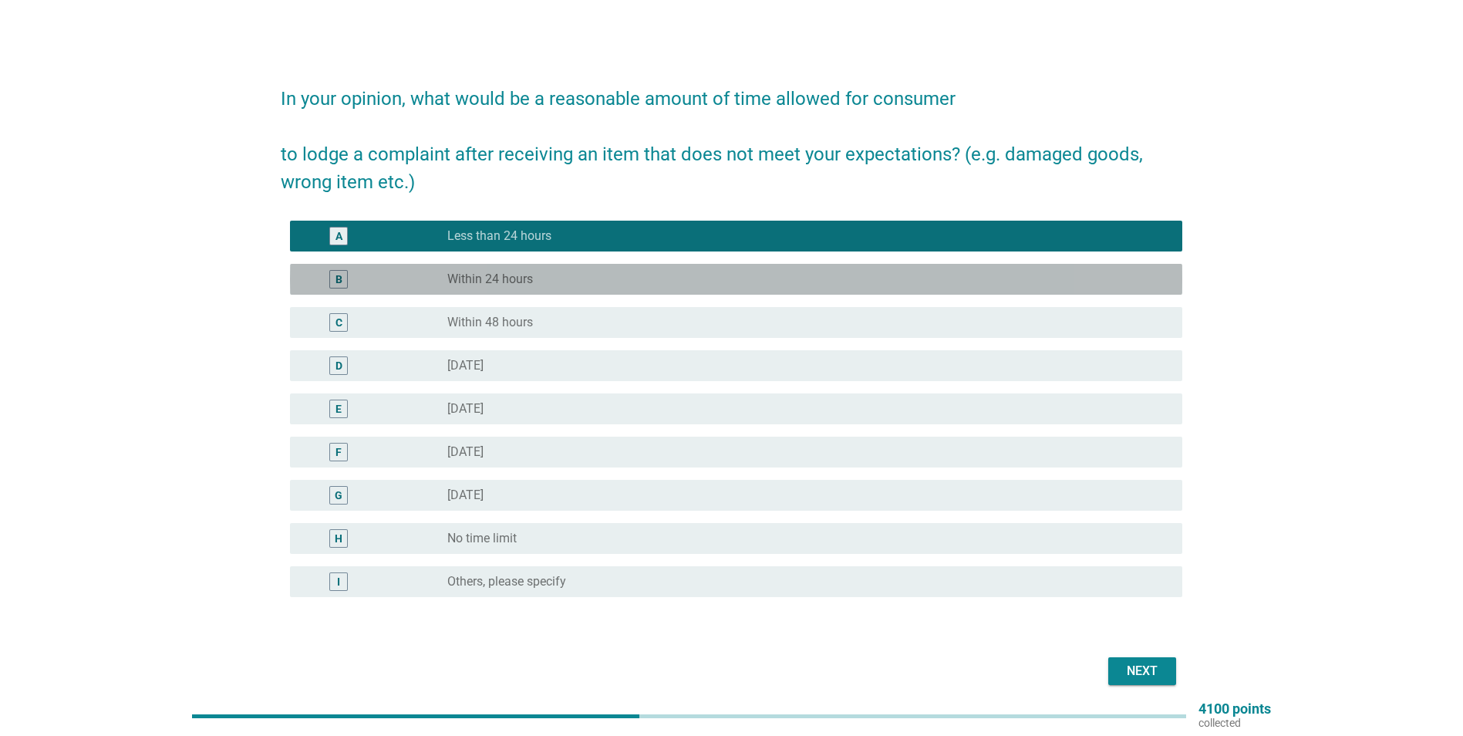
click at [542, 278] on div "radio_button_unchecked Within 24 hours" at bounding box center [802, 279] width 710 height 15
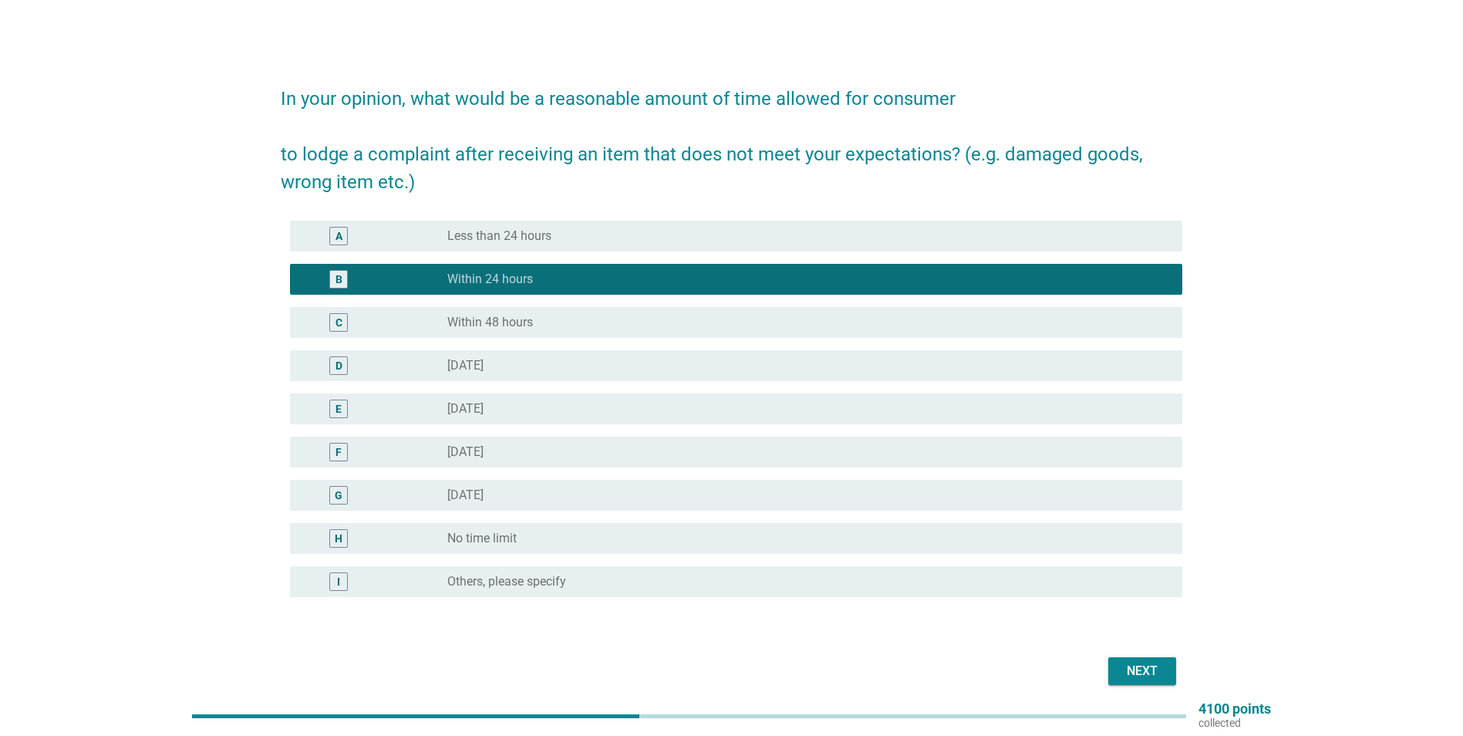
click at [1155, 669] on div "Next" at bounding box center [1142, 671] width 43 height 19
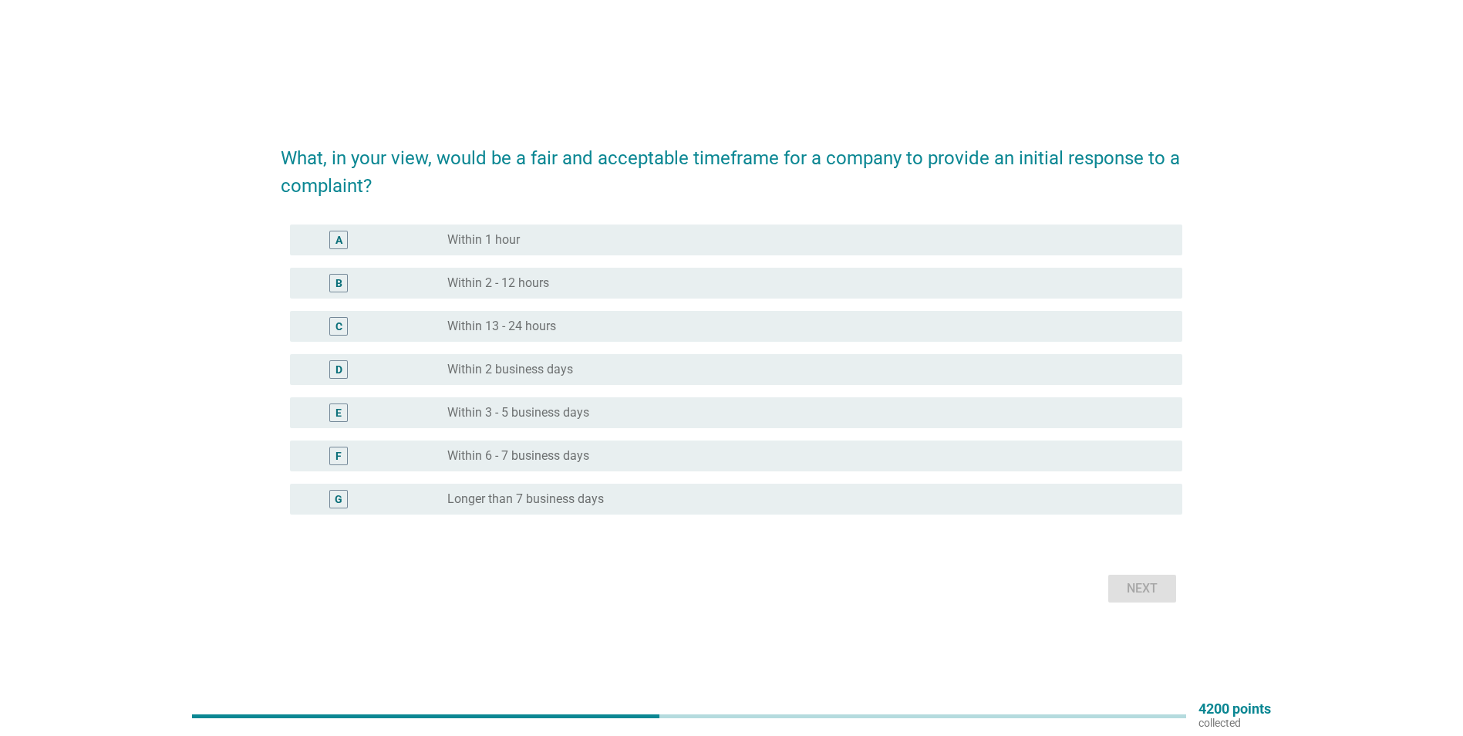
click at [580, 331] on div "radio_button_unchecked Within 13 - 24 hours" at bounding box center [802, 326] width 710 height 15
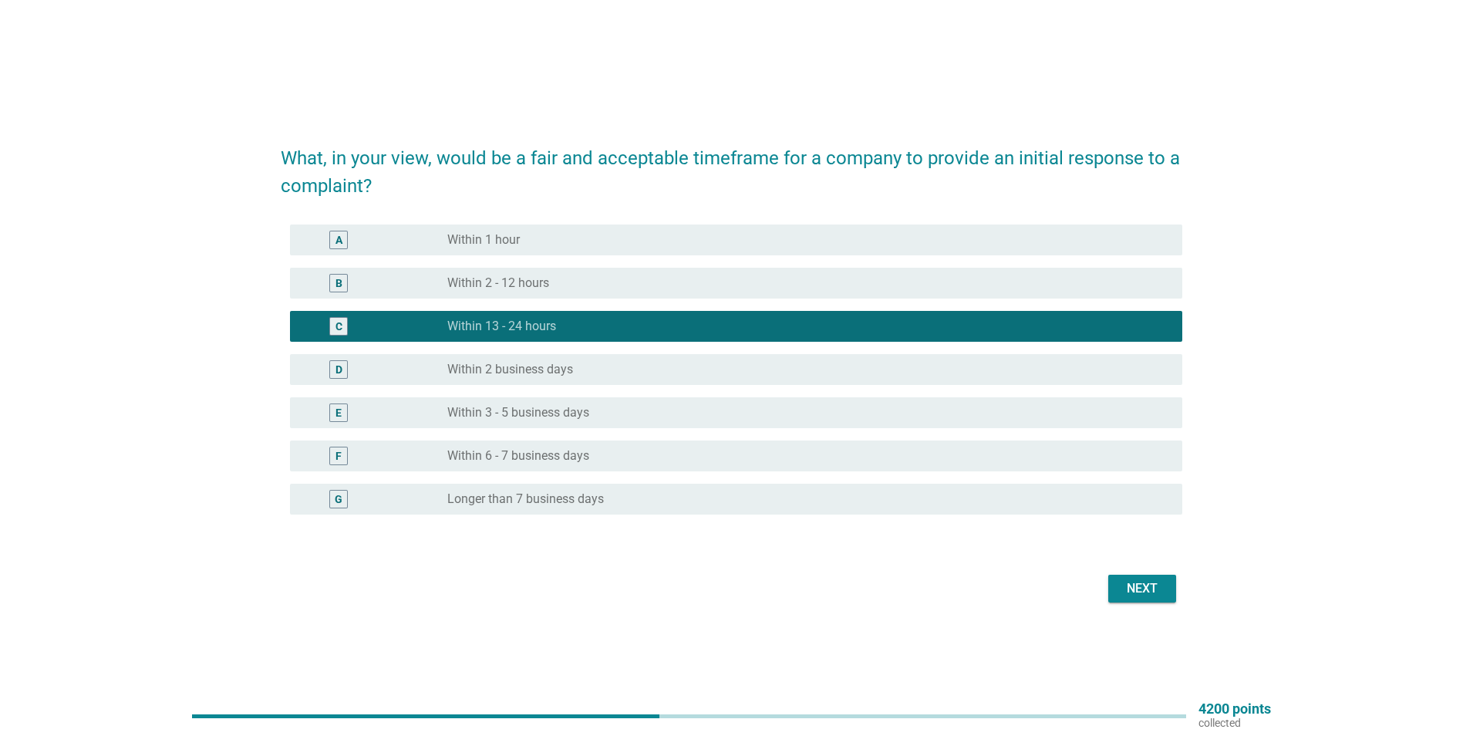
click at [1132, 575] on button "Next" at bounding box center [1142, 589] width 68 height 28
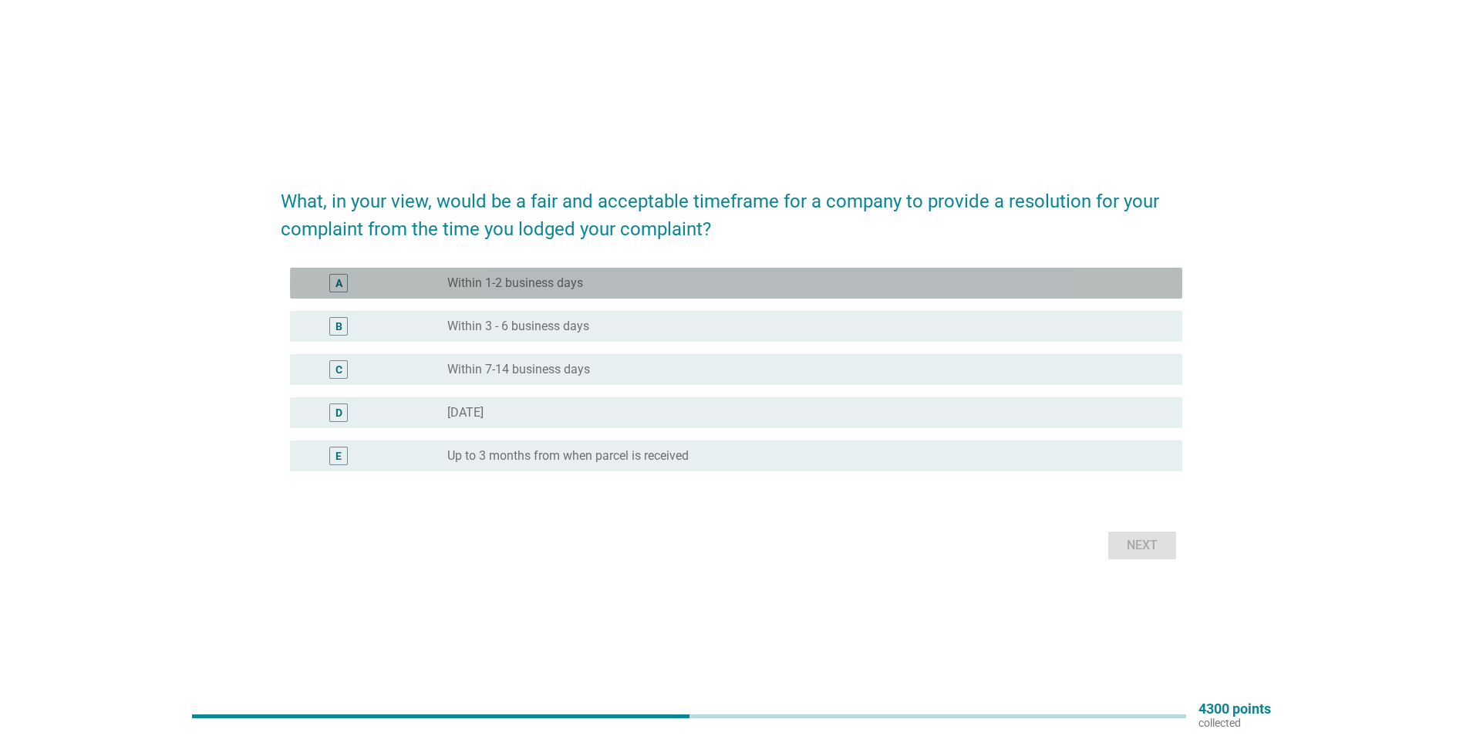
click at [700, 281] on div "radio_button_unchecked Within 1-2 business days" at bounding box center [802, 282] width 710 height 15
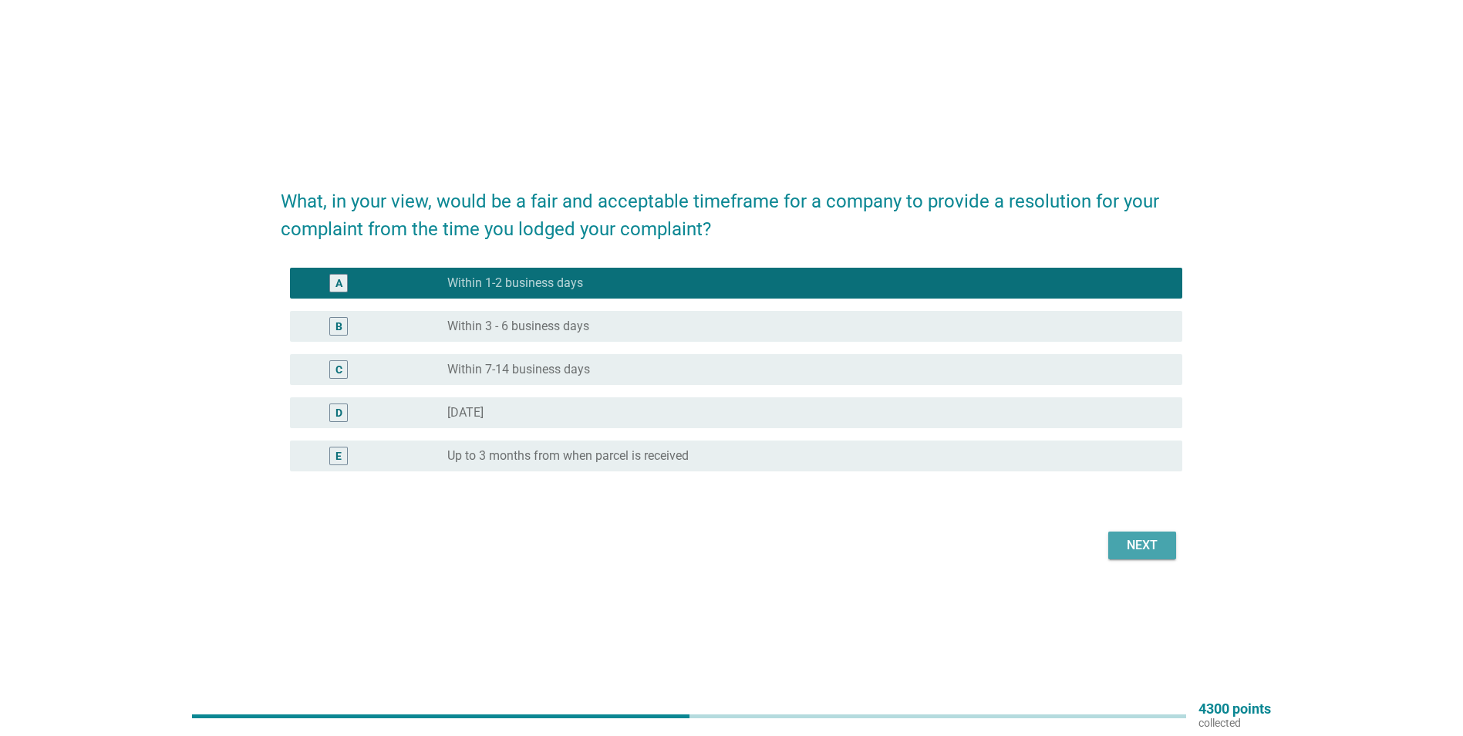
click at [1155, 535] on button "Next" at bounding box center [1142, 545] width 68 height 28
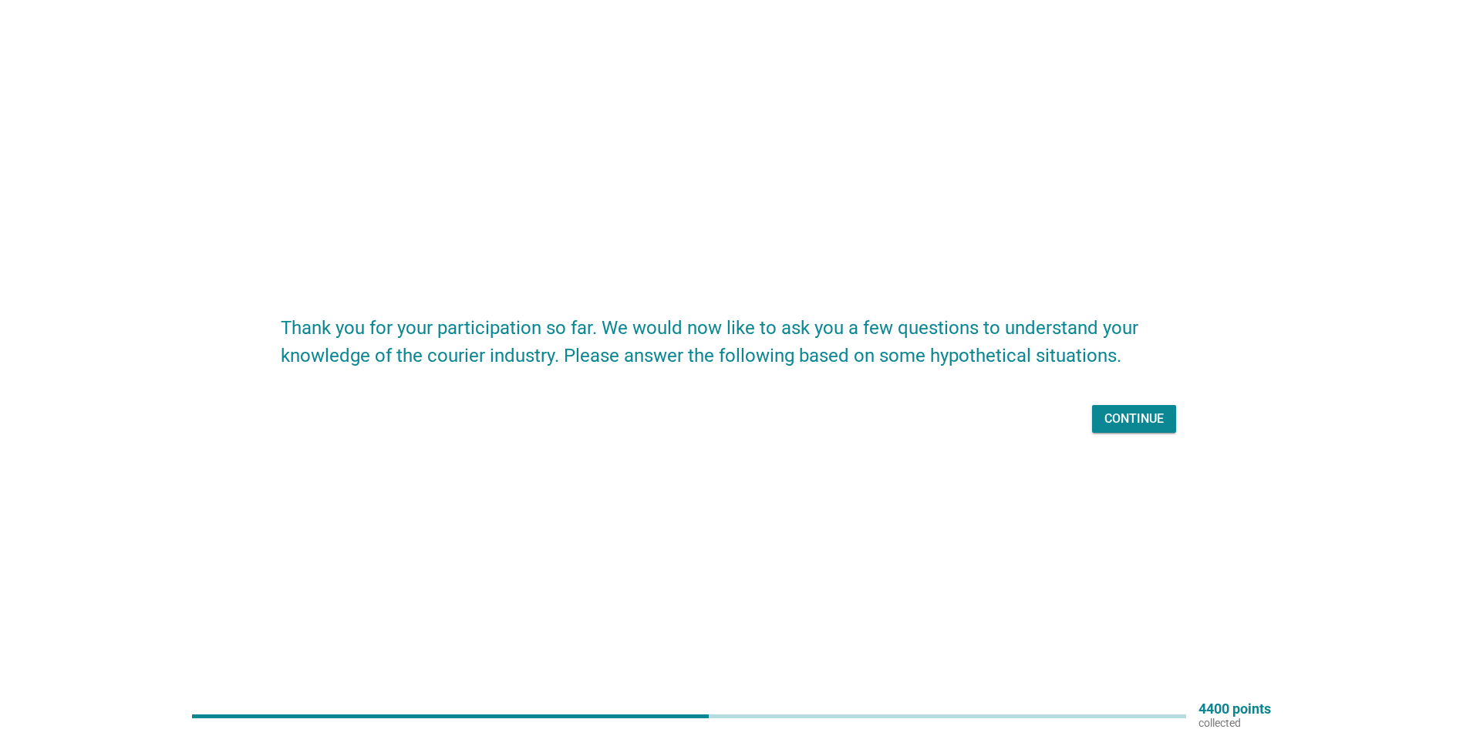
click at [1132, 425] on div "Continue" at bounding box center [1134, 419] width 59 height 19
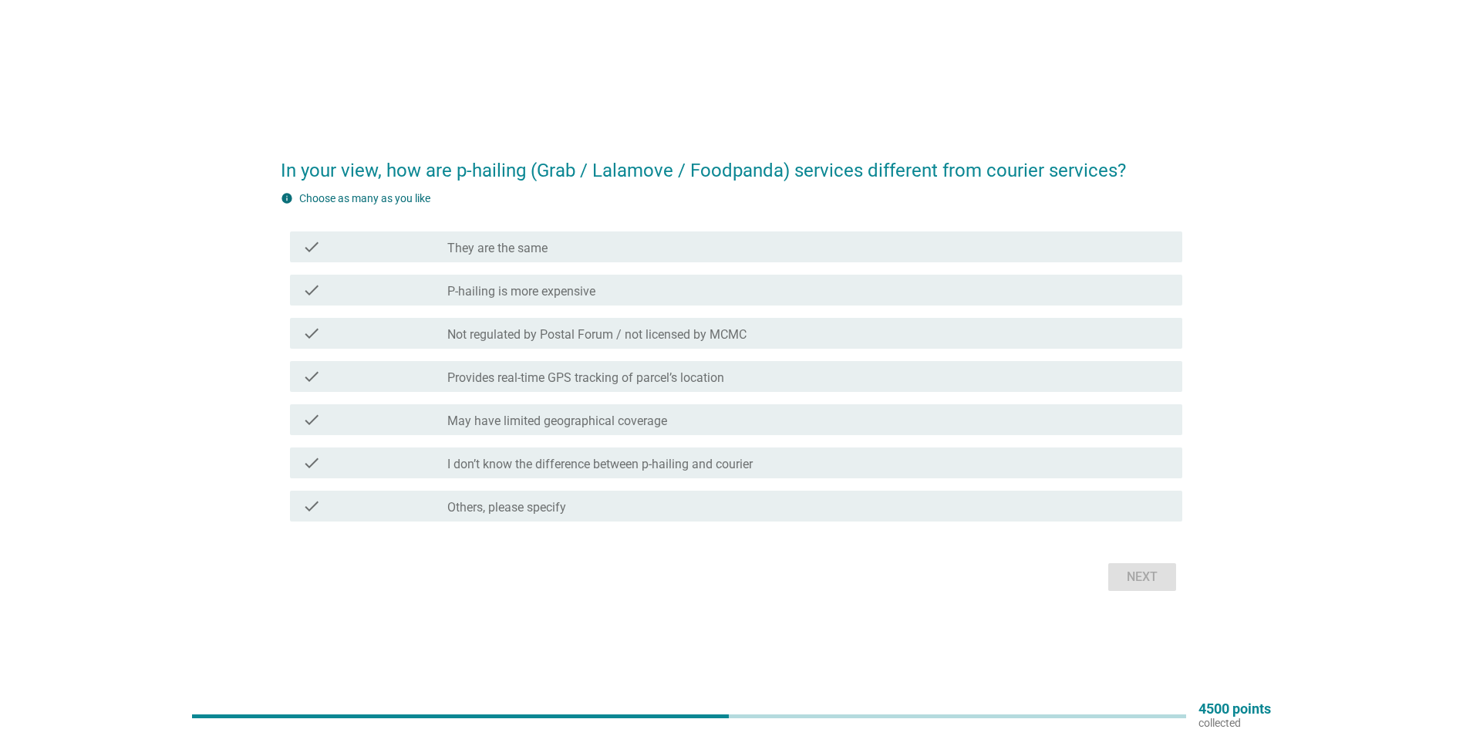
click at [788, 379] on div "check_box_outline_blank Provides real-time GPS tracking of parcel’s location" at bounding box center [808, 376] width 723 height 19
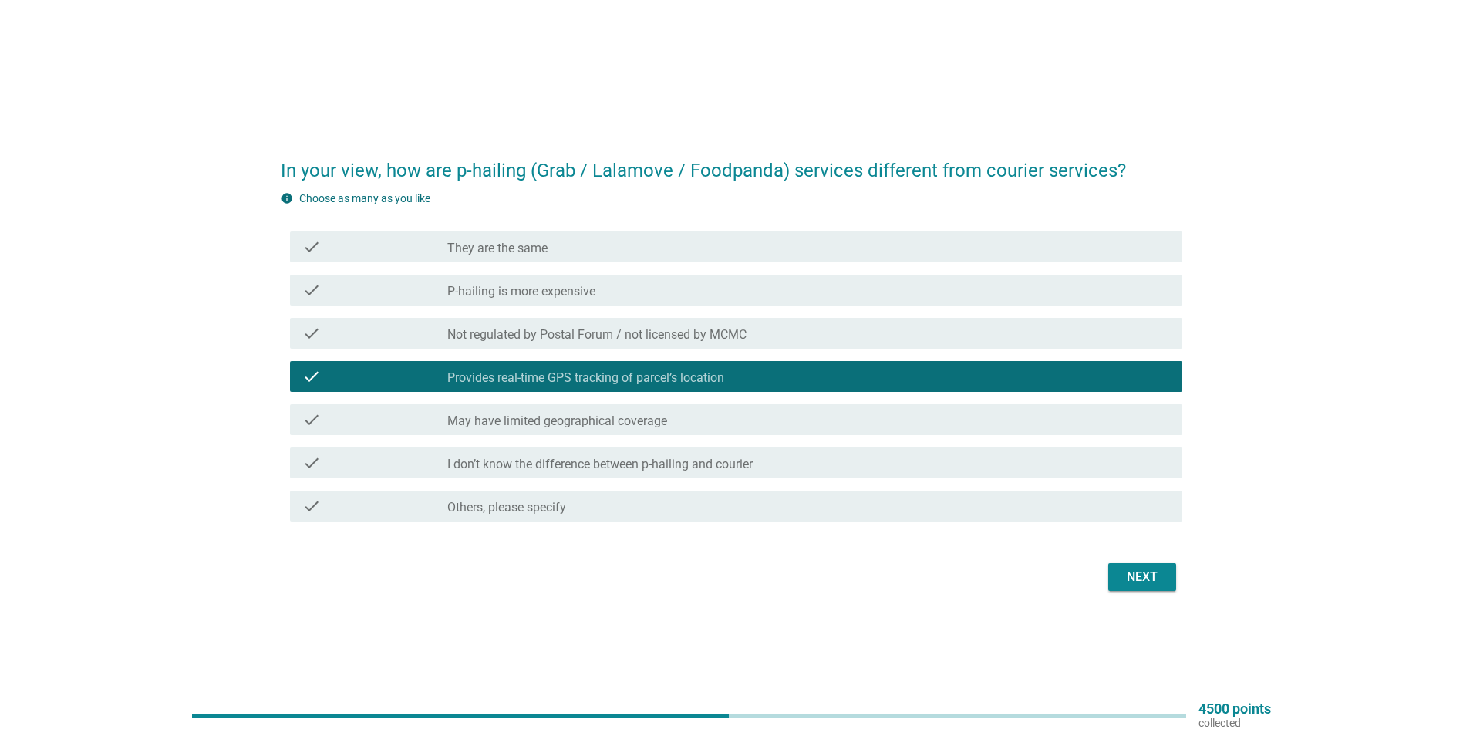
click at [1155, 579] on div "Next" at bounding box center [1142, 577] width 43 height 19
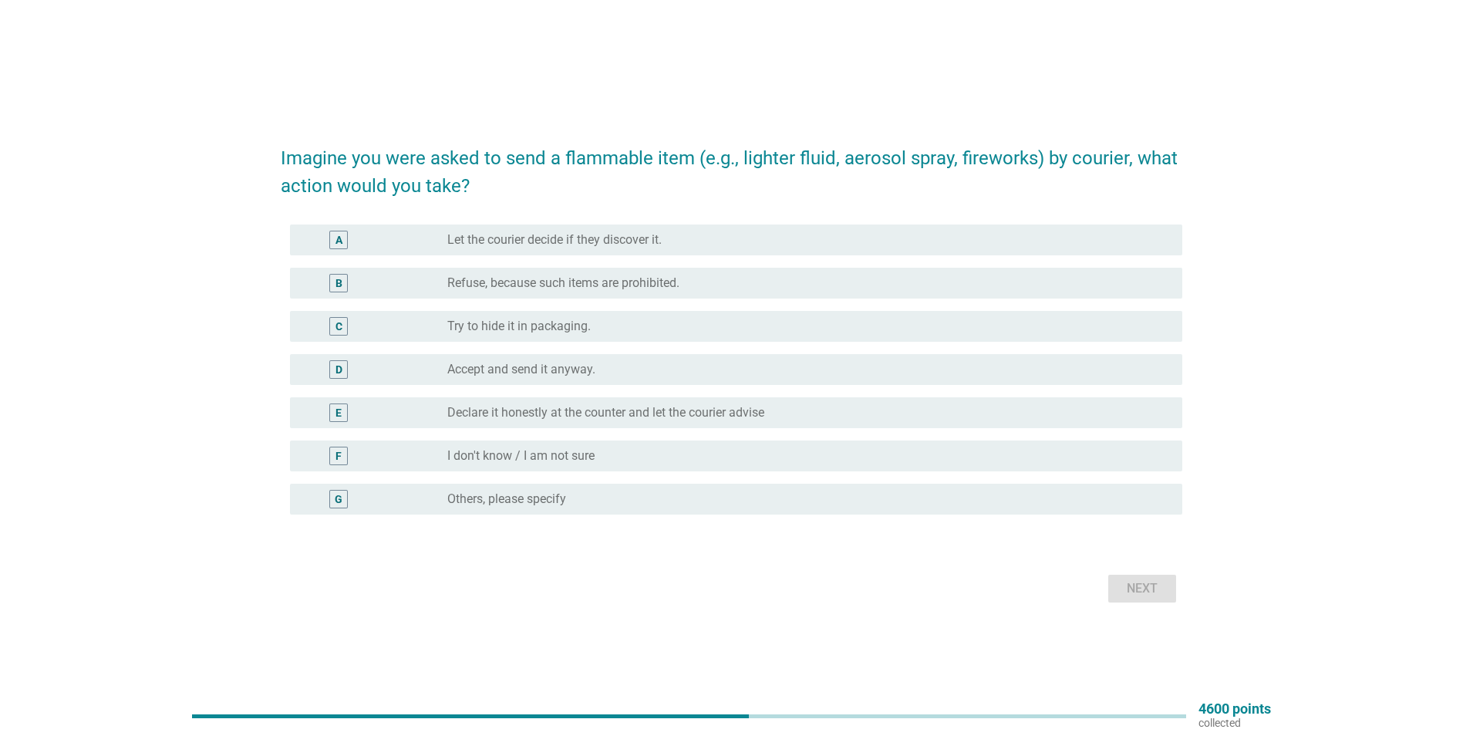
click at [690, 288] on div "radio_button_unchecked Refuse, because such items are prohibited." at bounding box center [802, 282] width 710 height 15
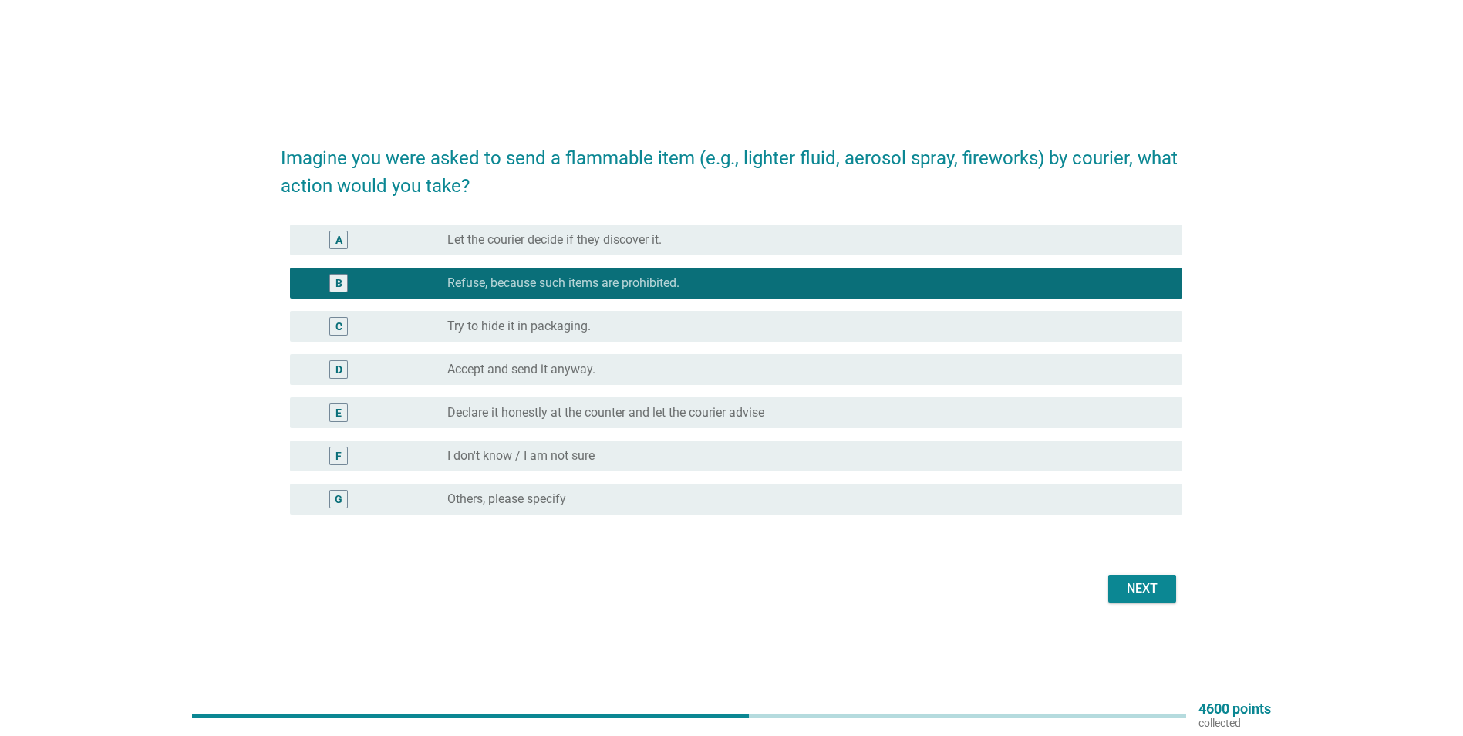
click at [697, 250] on div "A radio_button_unchecked Let the courier decide if they discover it." at bounding box center [736, 239] width 892 height 31
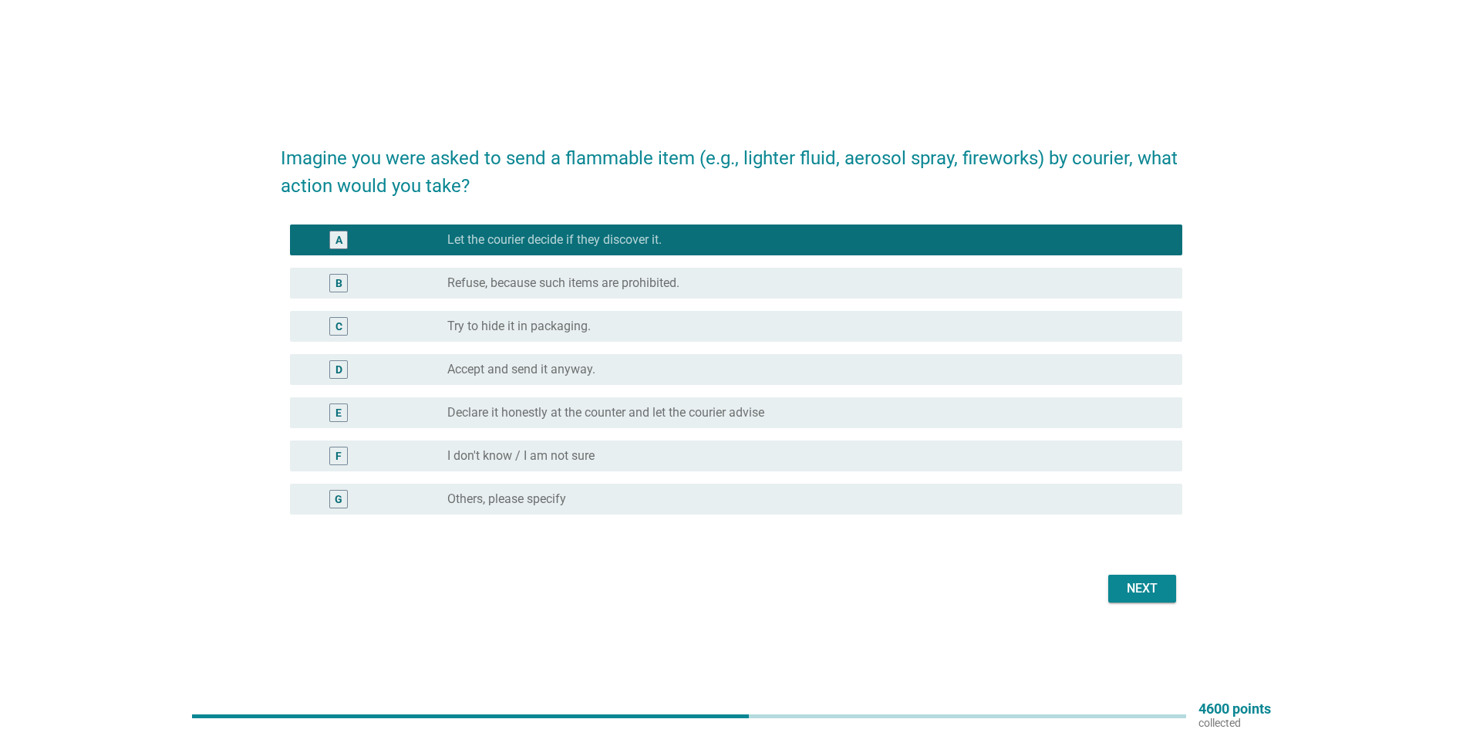
click at [697, 282] on div "radio_button_unchecked Refuse, because such items are prohibited." at bounding box center [802, 282] width 710 height 15
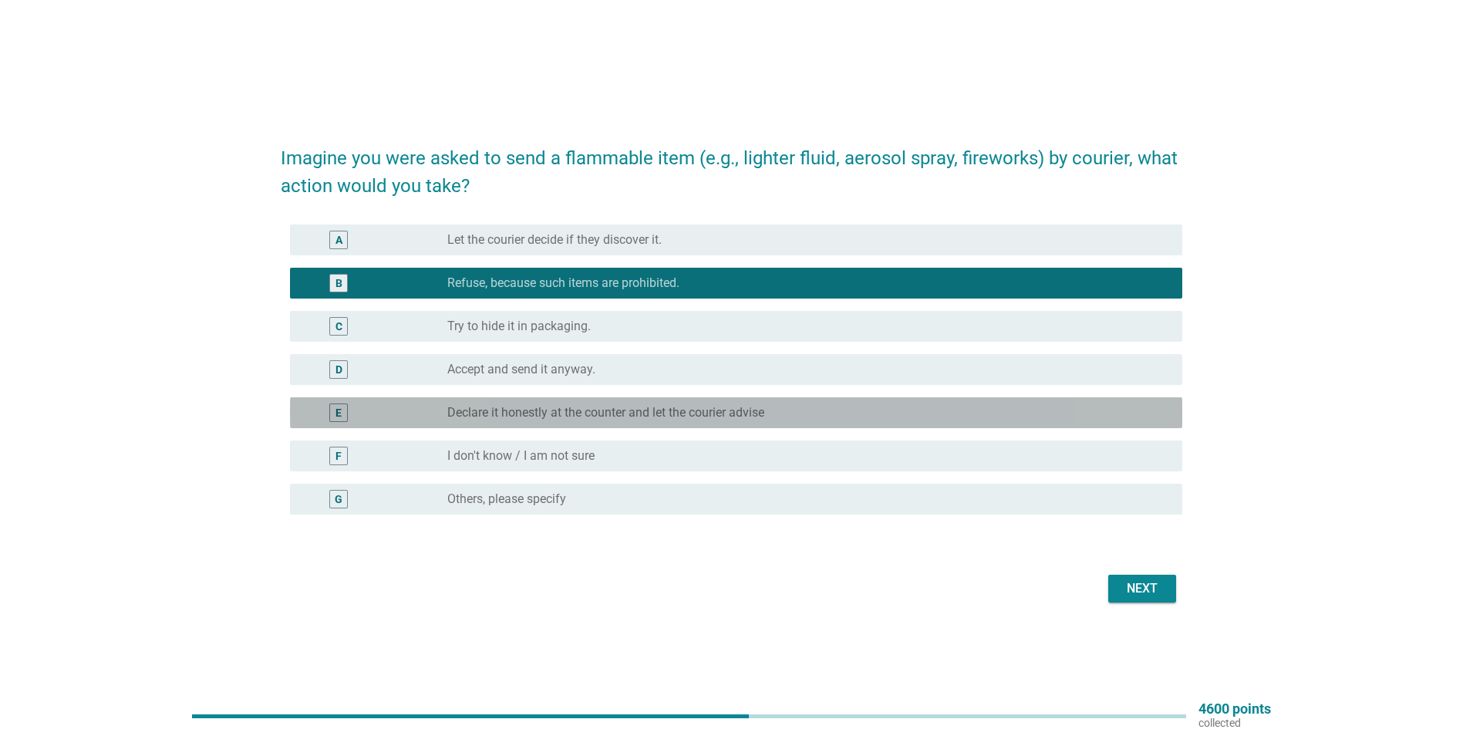
click at [664, 417] on label "Declare it honestly at the counter and let the courier advise" at bounding box center [605, 412] width 317 height 15
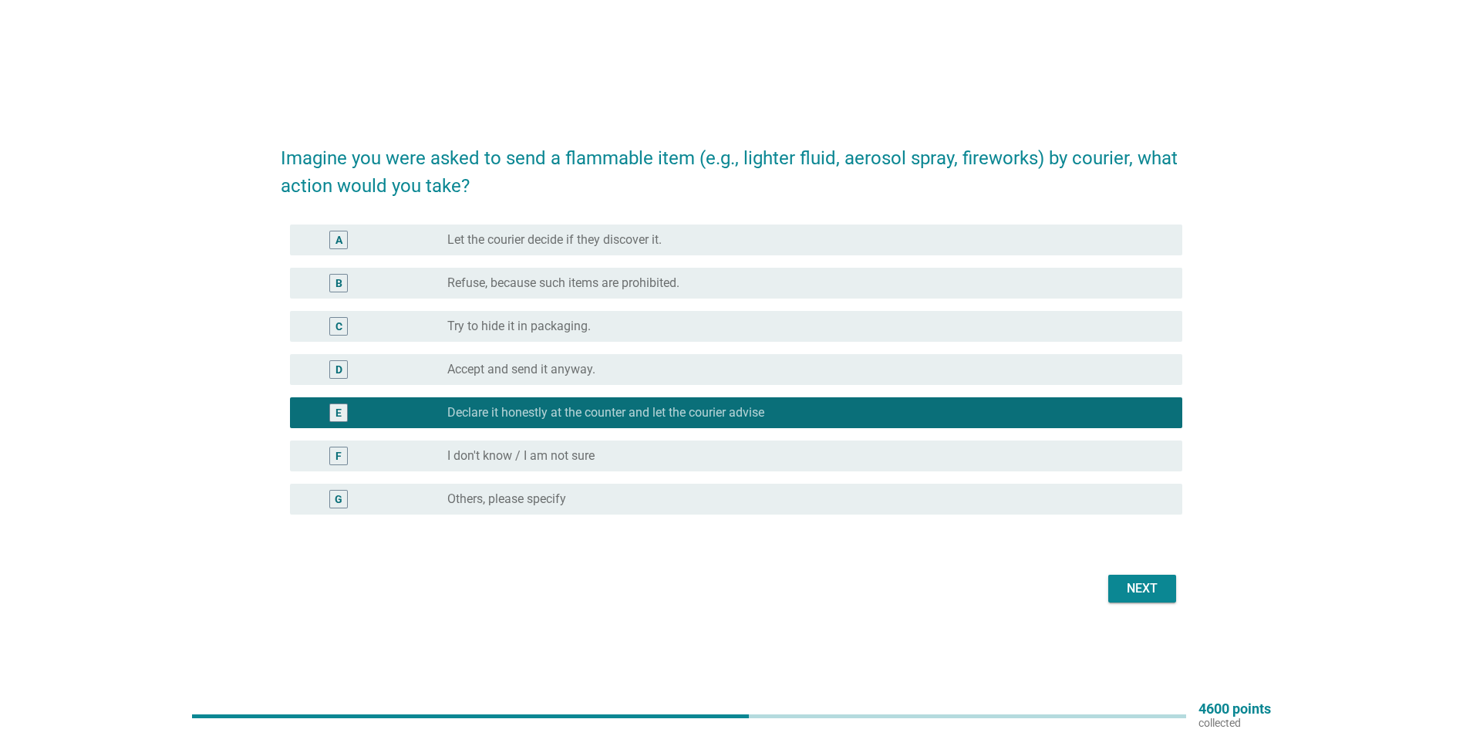
click at [1155, 588] on div "Next" at bounding box center [1142, 588] width 43 height 19
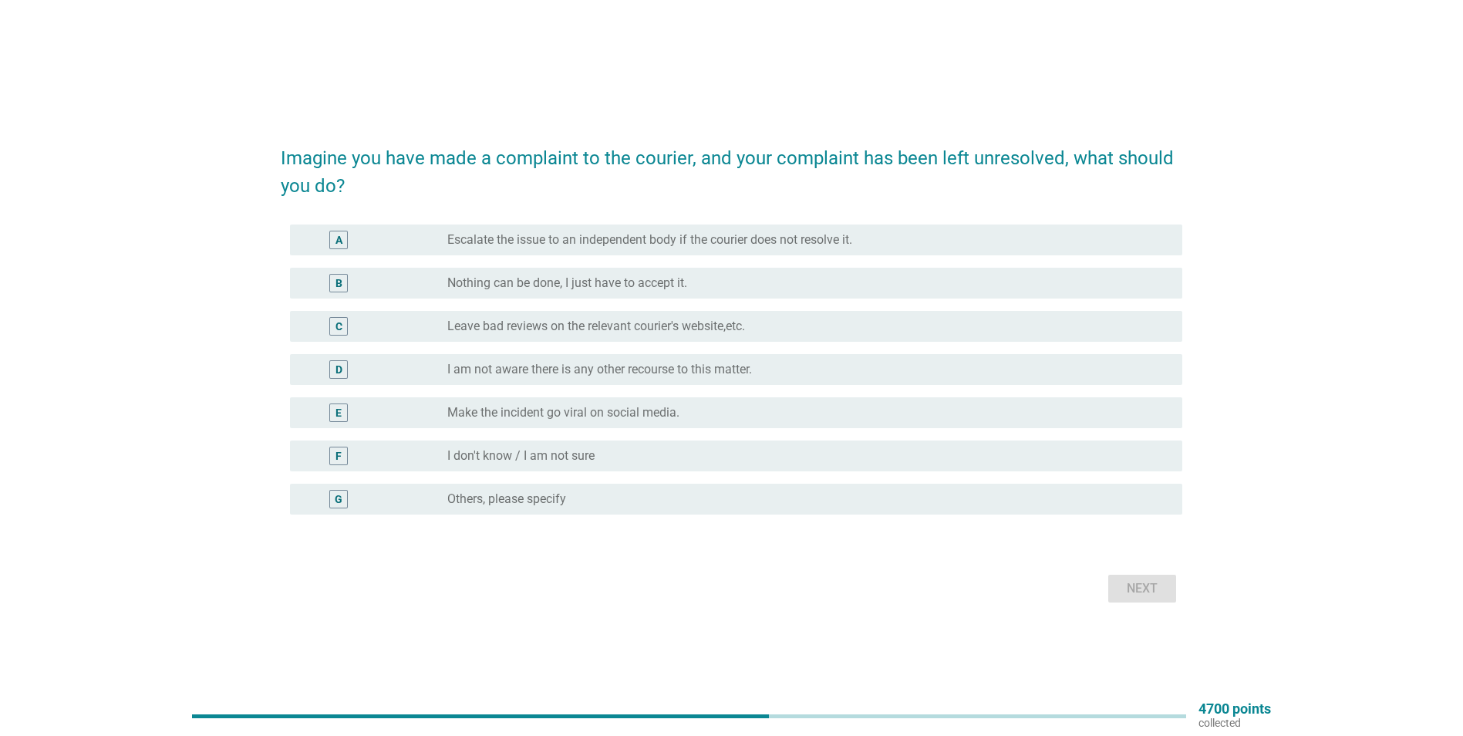
click at [647, 245] on label "Escalate the issue to an independent body if the courier does not resolve it." at bounding box center [649, 239] width 405 height 15
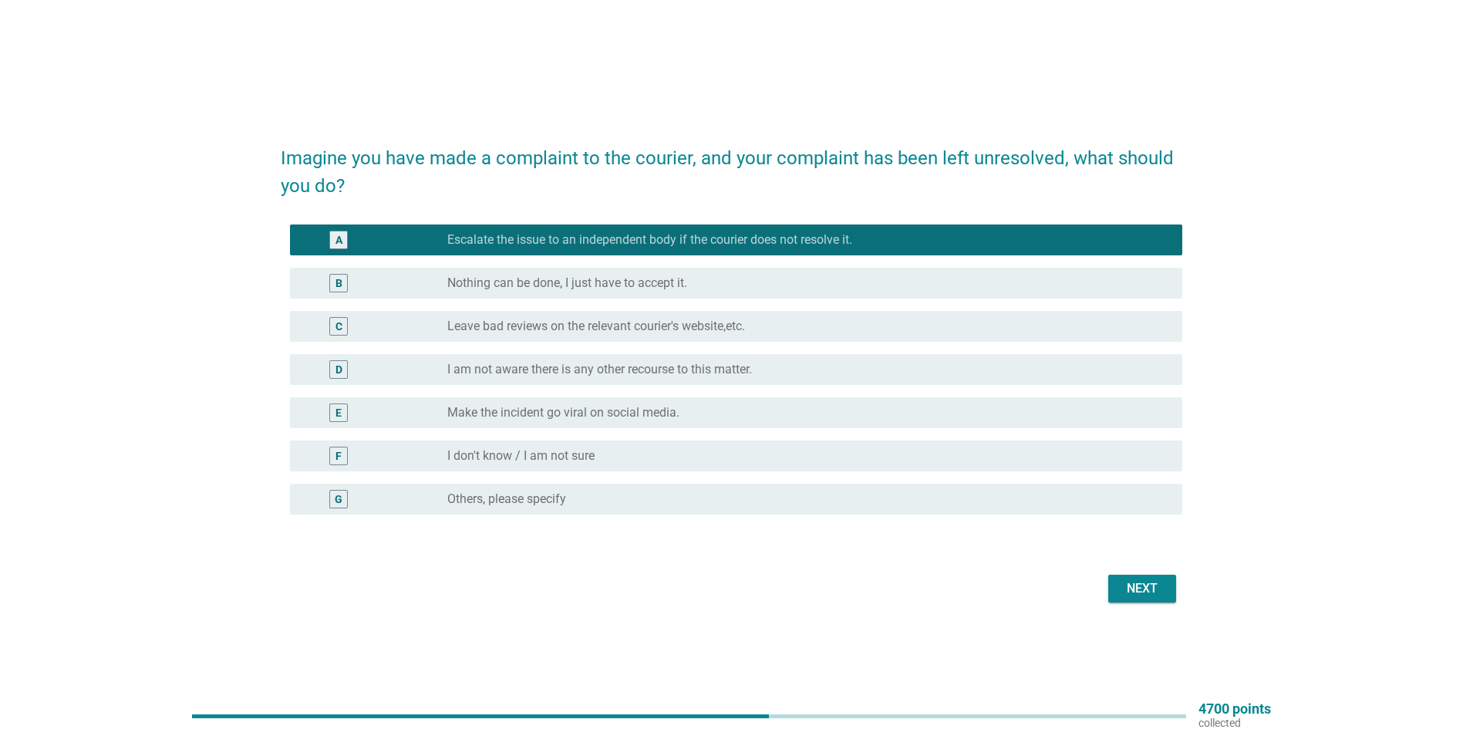
click at [1136, 590] on div "Next" at bounding box center [1142, 588] width 43 height 19
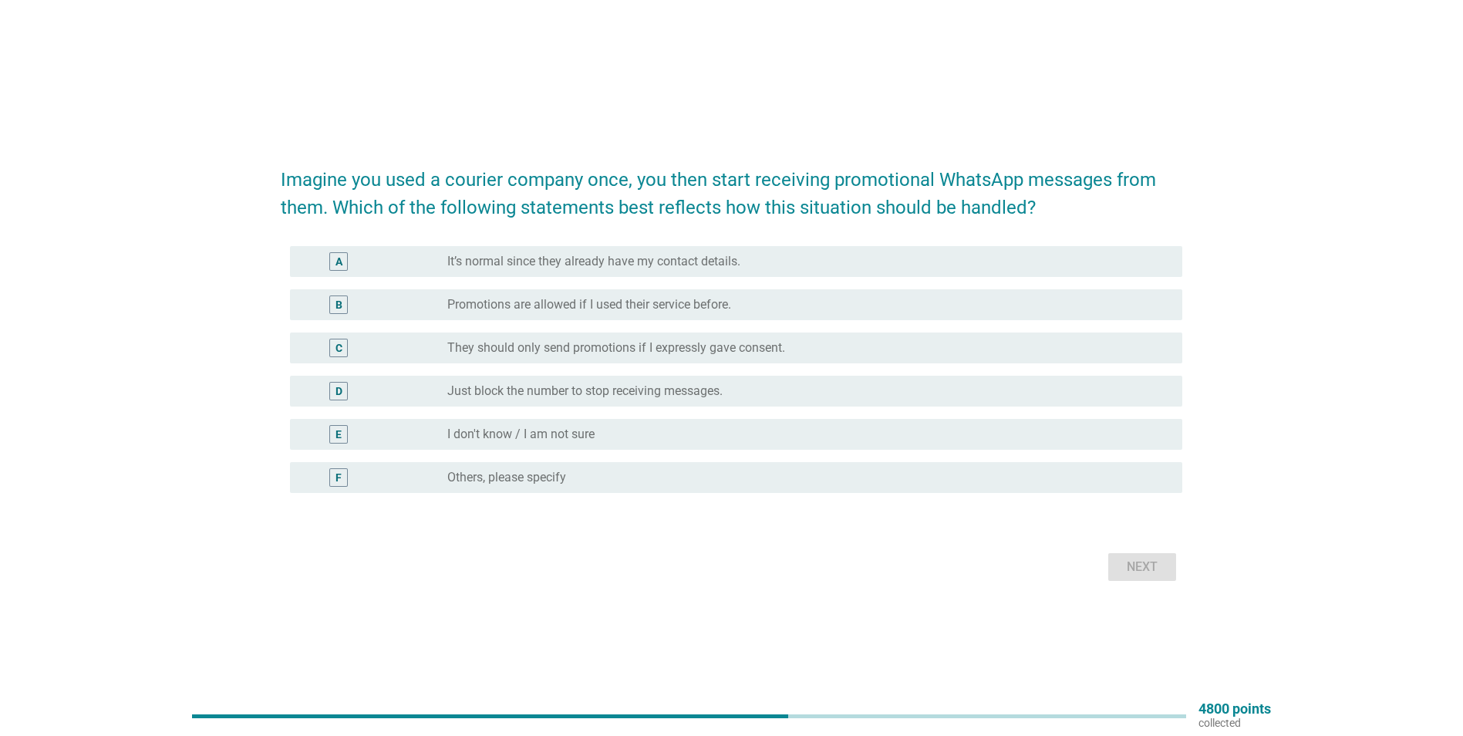
click at [686, 352] on label "They should only send promotions if I expressly gave consent." at bounding box center [616, 347] width 338 height 15
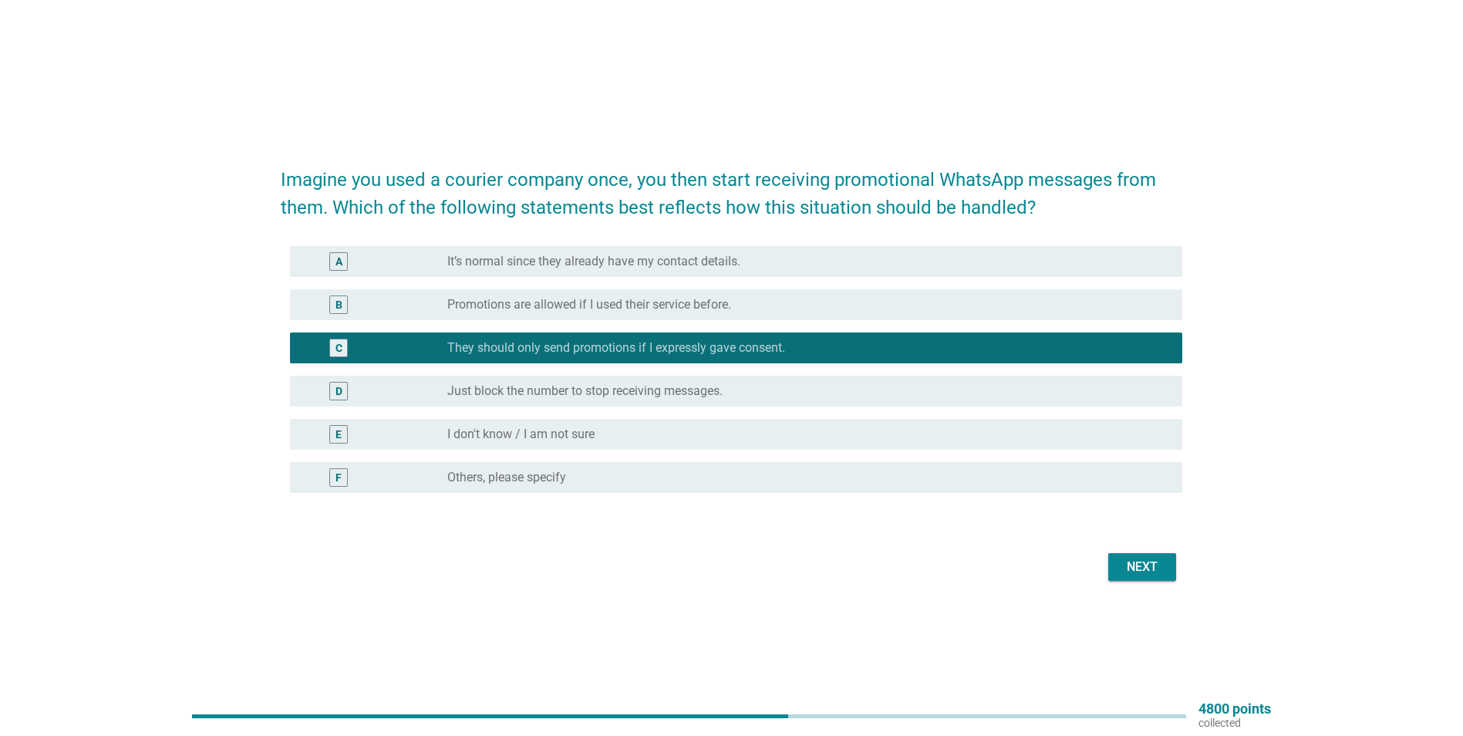
click at [1129, 565] on div "Next" at bounding box center [1142, 567] width 43 height 19
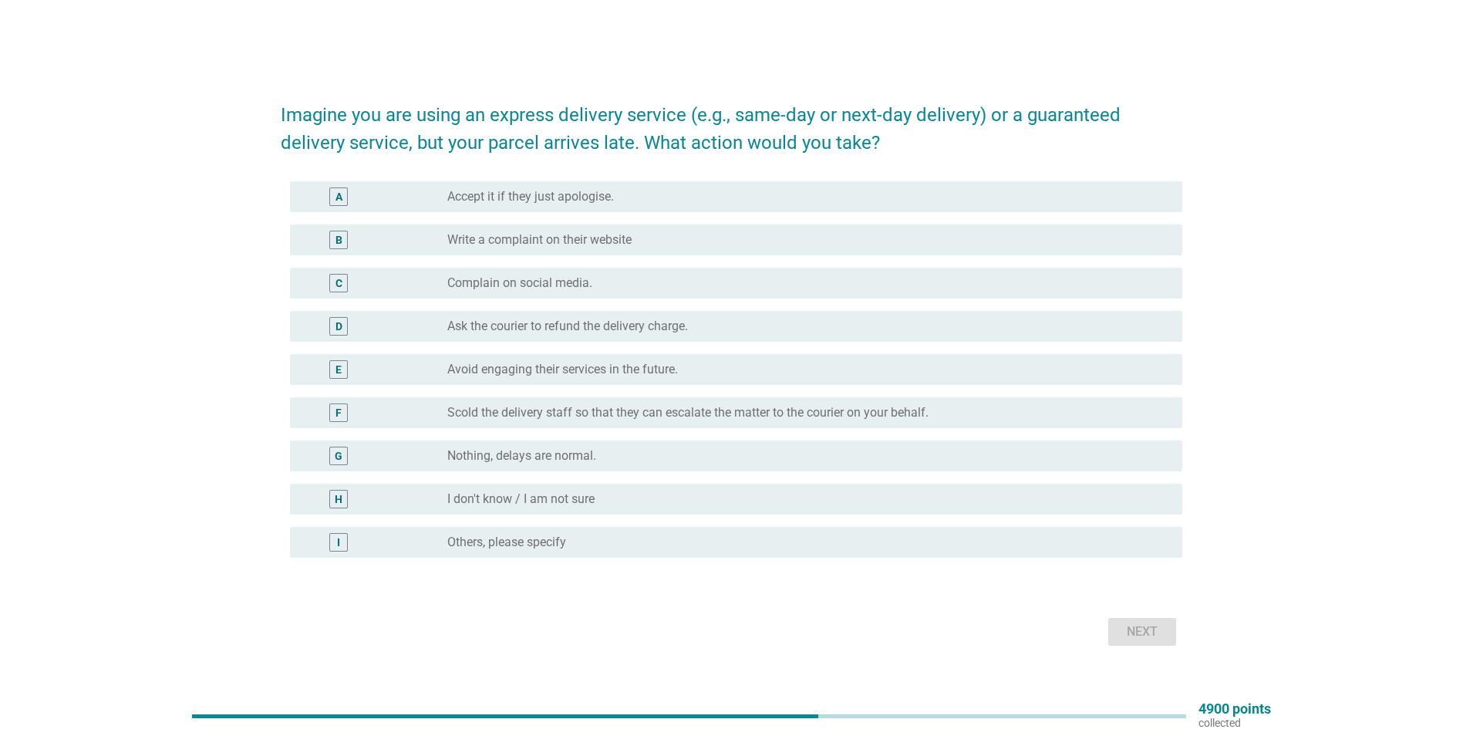
click at [626, 199] on div "radio_button_unchecked Accept it if they just apologise." at bounding box center [802, 196] width 710 height 15
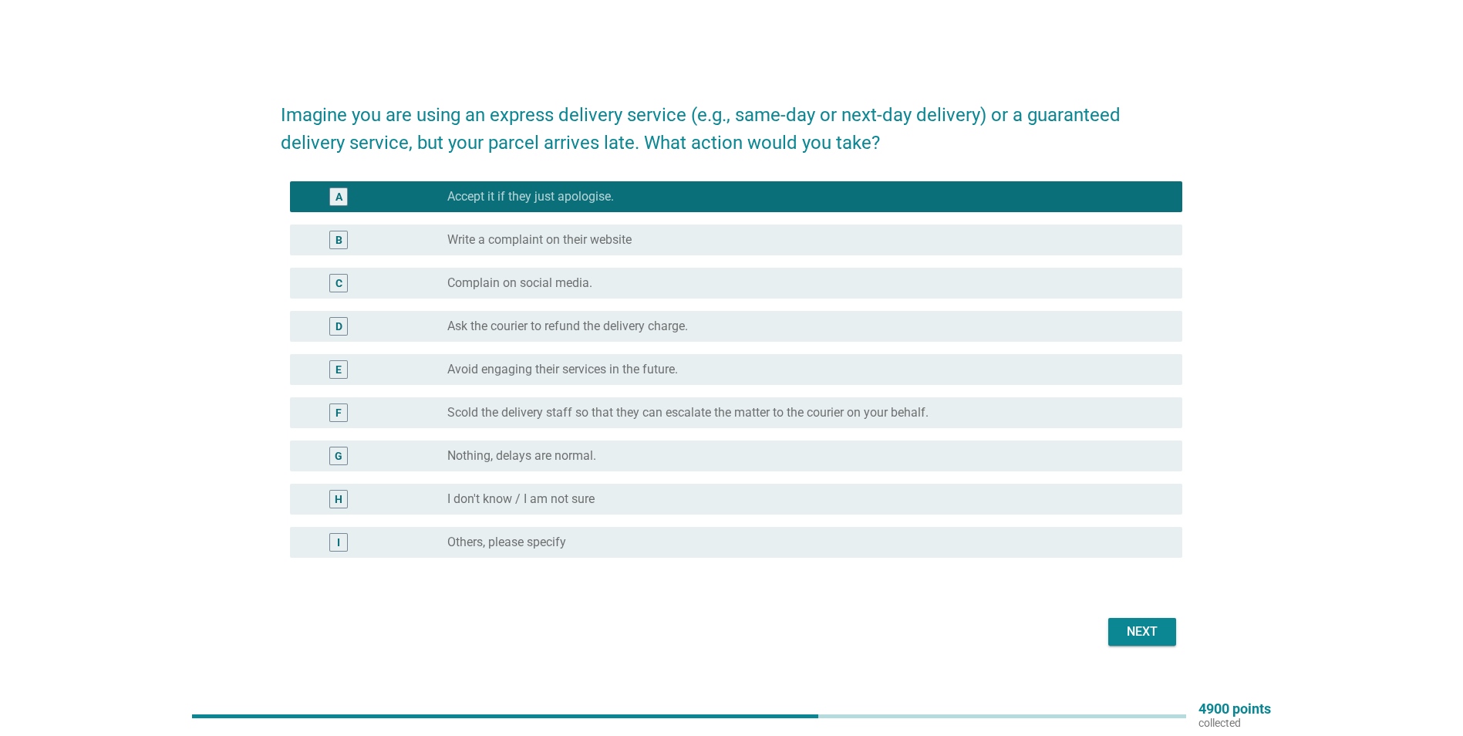
click at [1149, 640] on div "Next" at bounding box center [1142, 631] width 43 height 19
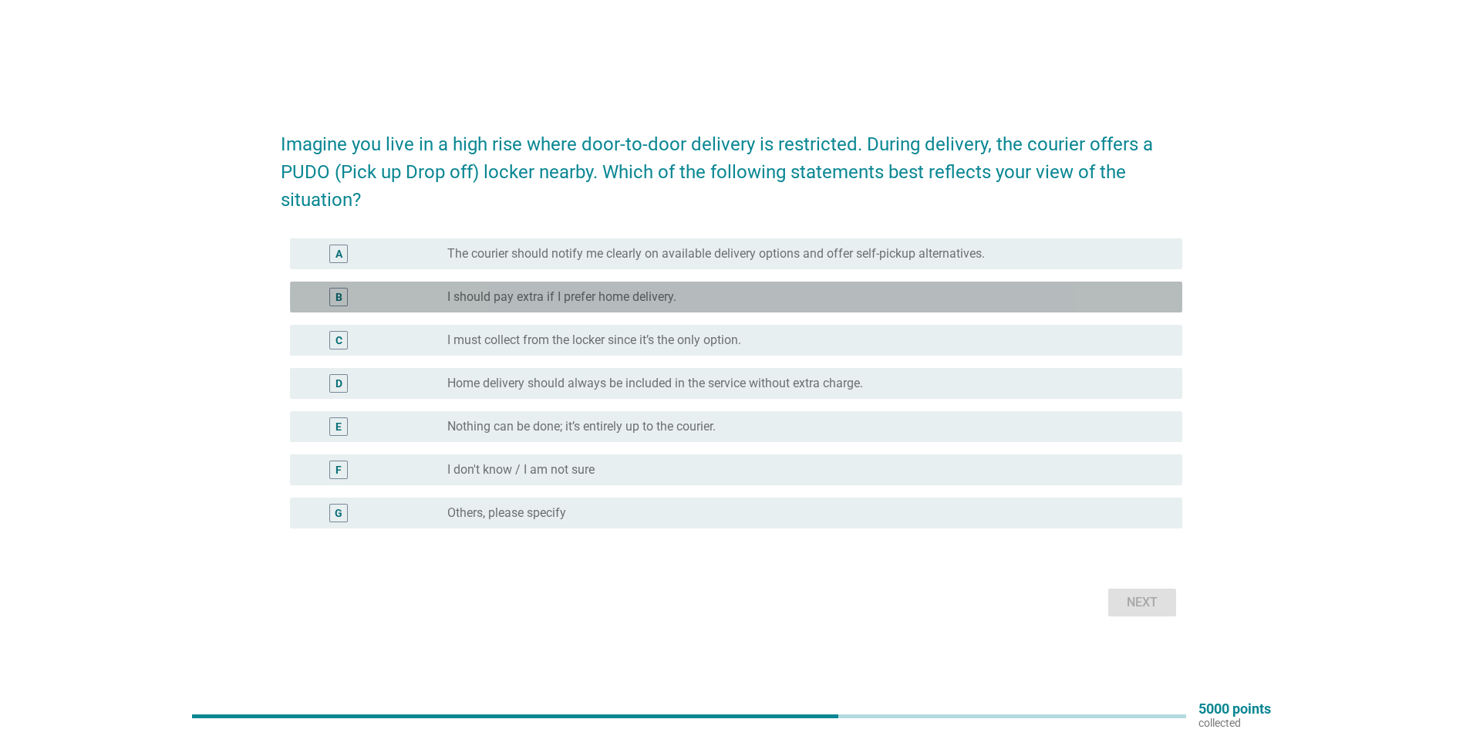
click at [616, 298] on label "I should pay extra if I prefer home delivery." at bounding box center [561, 296] width 229 height 15
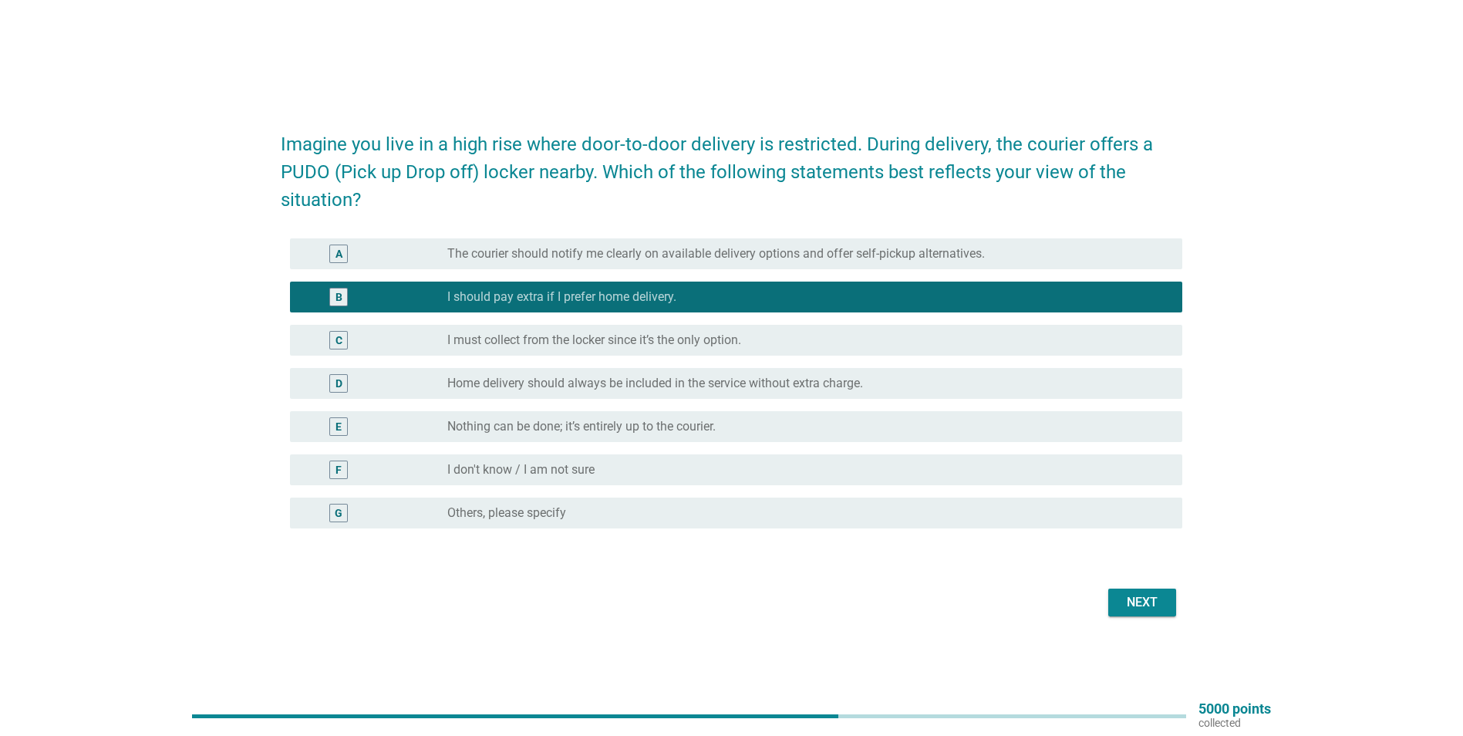
click at [590, 347] on label "I must collect from the locker since it’s the only option." at bounding box center [594, 339] width 294 height 15
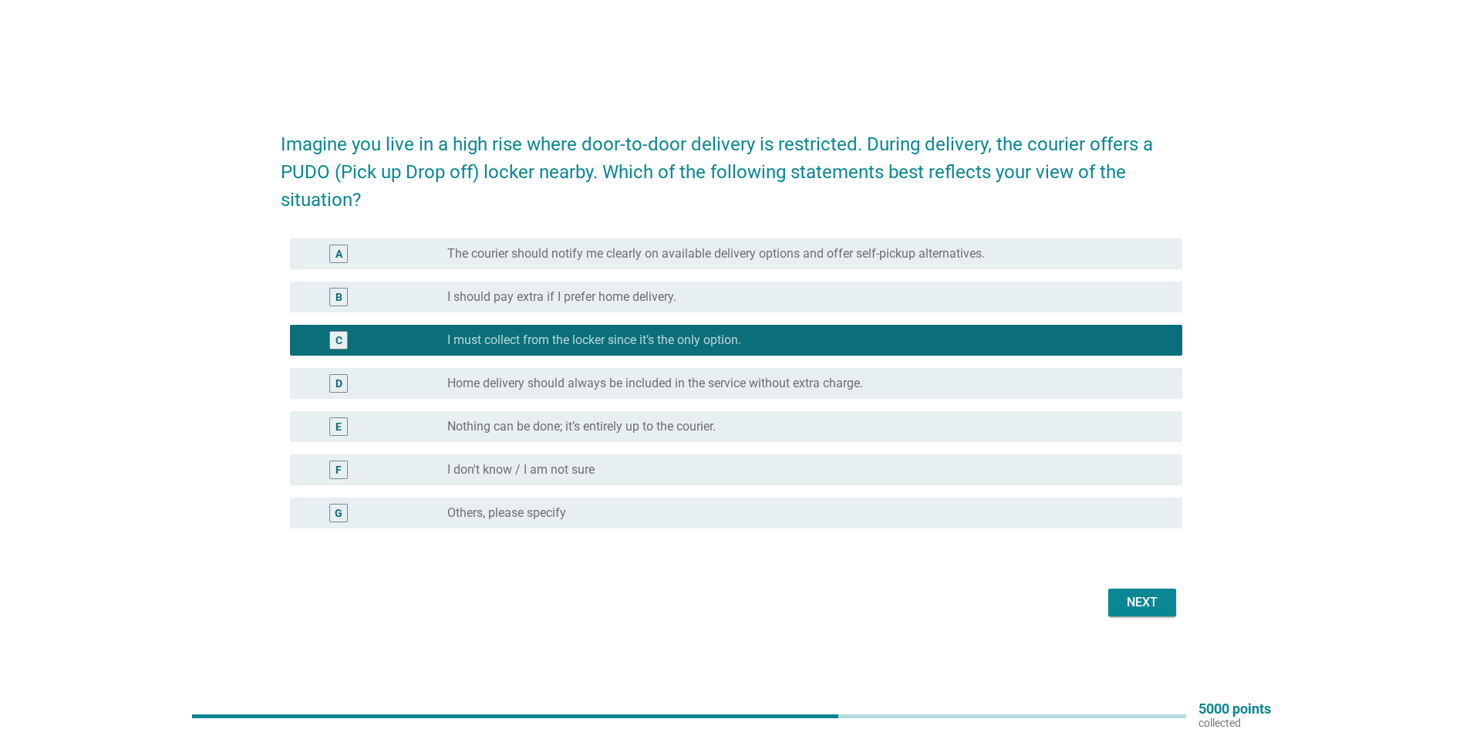
click at [1152, 608] on div "Next" at bounding box center [1142, 602] width 43 height 19
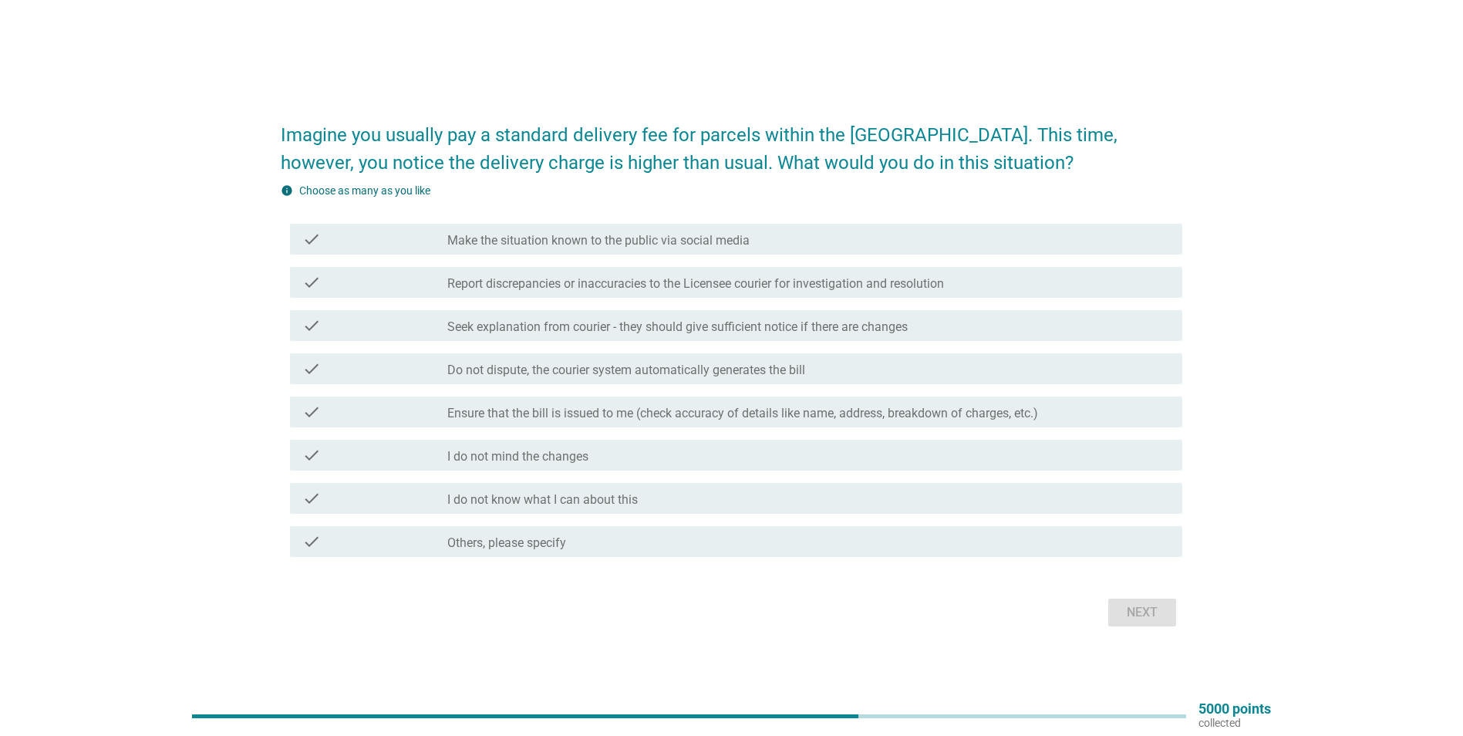
click at [531, 327] on label "Seek explanation from courier - they should give sufficient notice if there are…" at bounding box center [677, 326] width 460 height 15
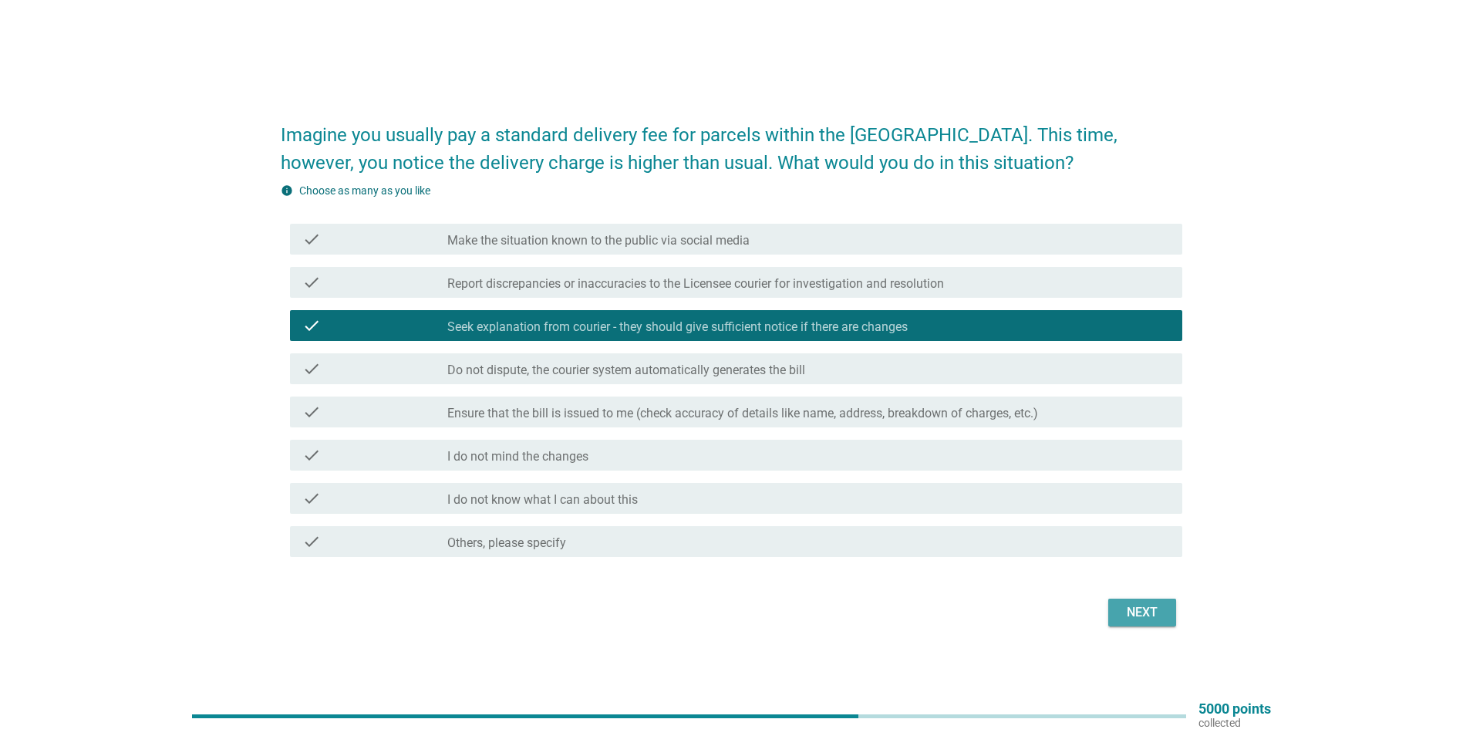
click at [1136, 616] on div "Next" at bounding box center [1142, 612] width 43 height 19
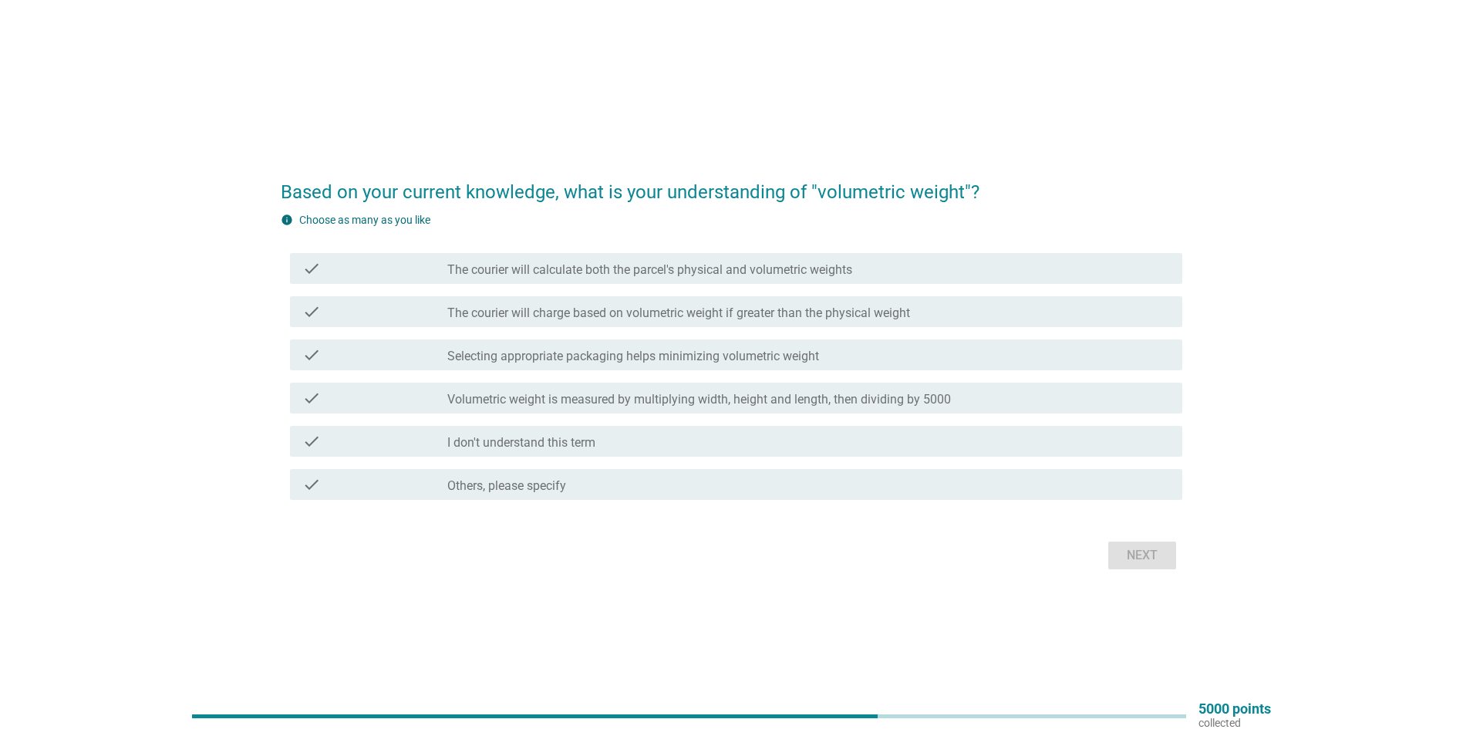
click at [517, 440] on label "I don't understand this term" at bounding box center [521, 442] width 148 height 15
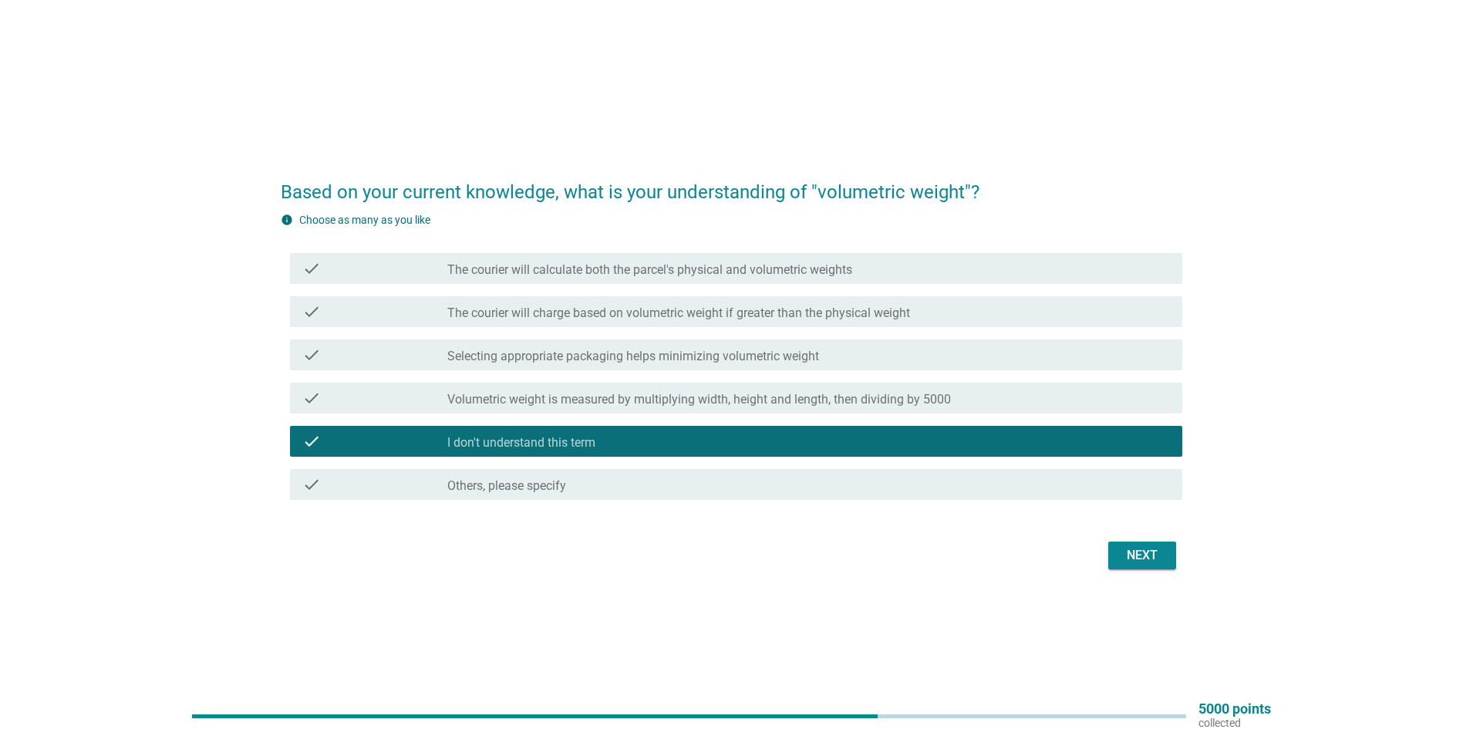
click at [1145, 559] on div "Next" at bounding box center [1142, 555] width 43 height 19
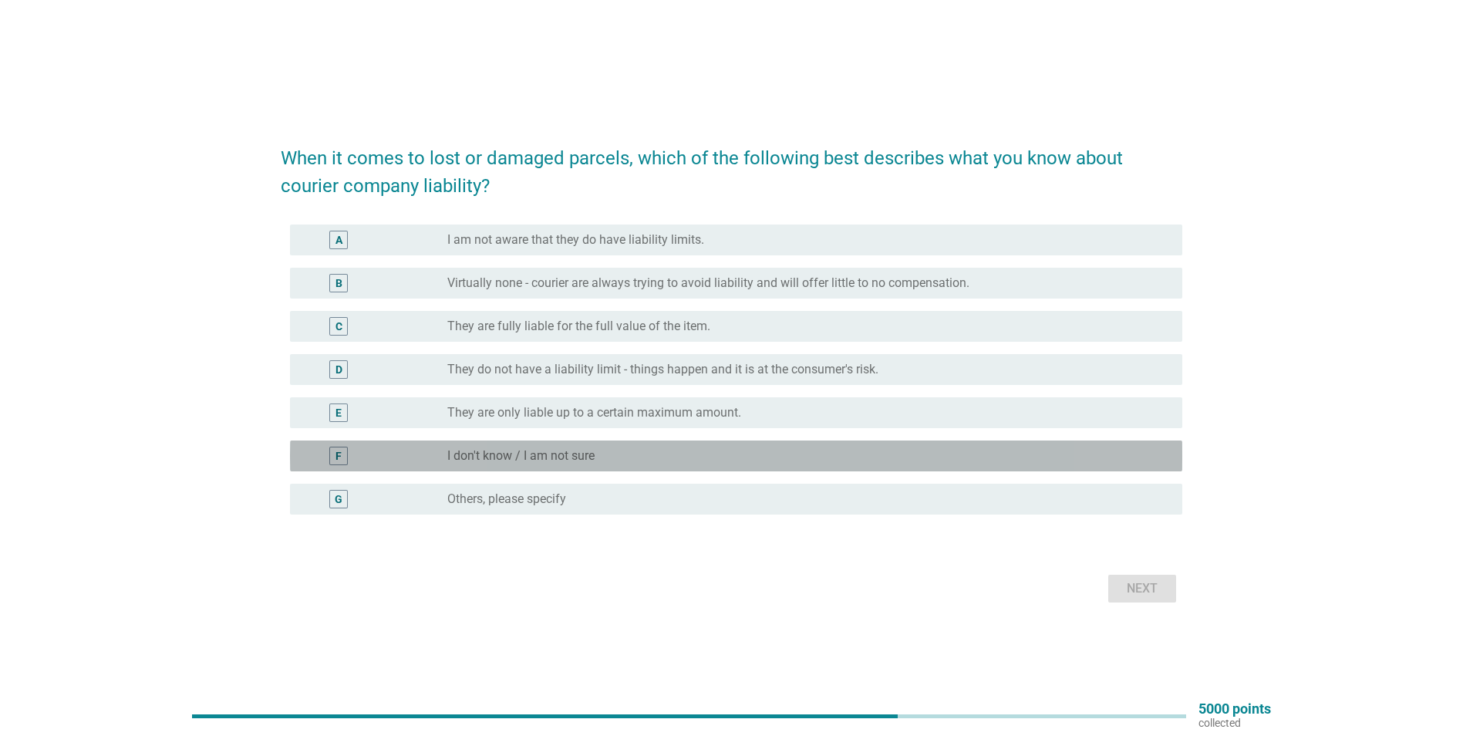
click at [619, 454] on div "radio_button_unchecked I don't know / I am not sure" at bounding box center [802, 455] width 710 height 15
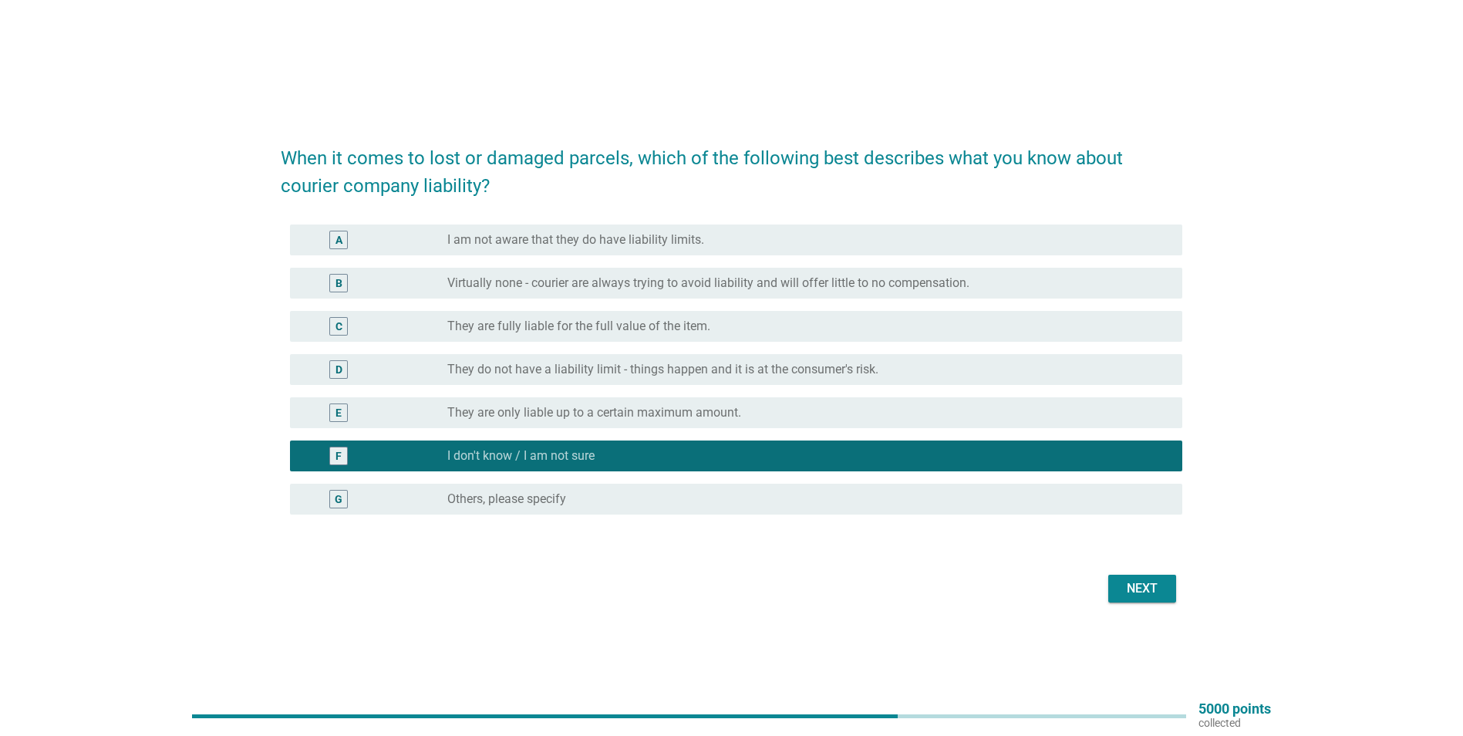
click at [1135, 588] on div "Next" at bounding box center [1142, 588] width 43 height 19
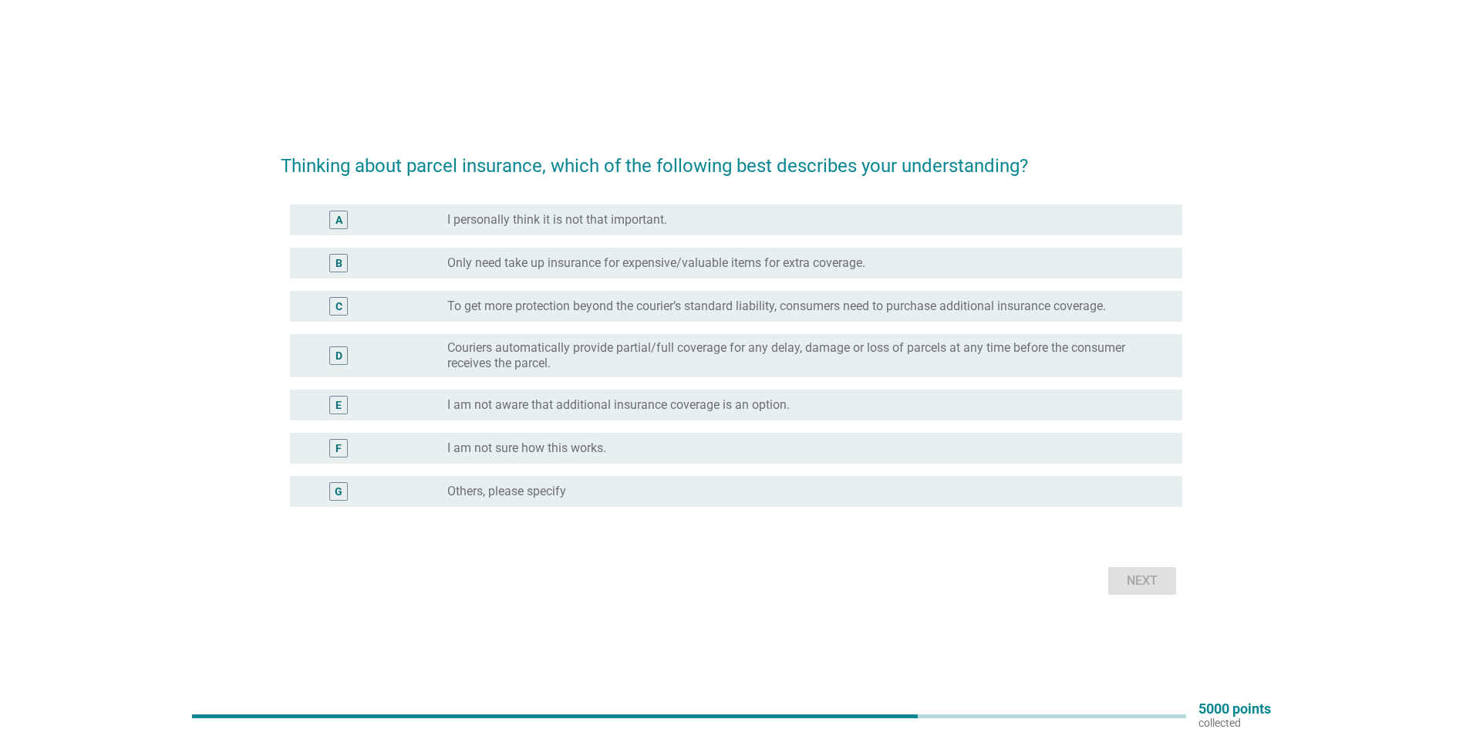
click at [632, 268] on label "Only need take up insurance for expensive/valuable items for extra coverage." at bounding box center [656, 262] width 418 height 15
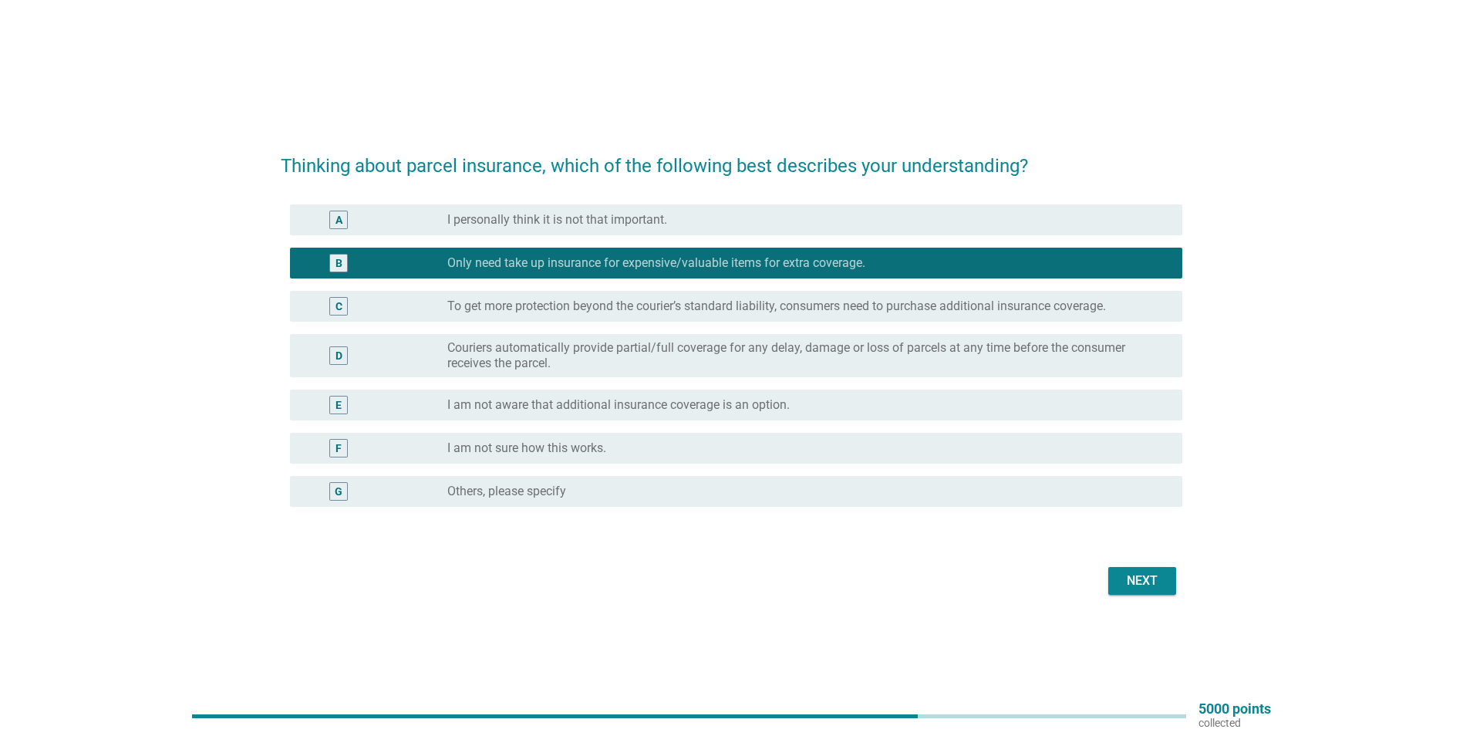
click at [1144, 579] on div "Next" at bounding box center [1142, 581] width 43 height 19
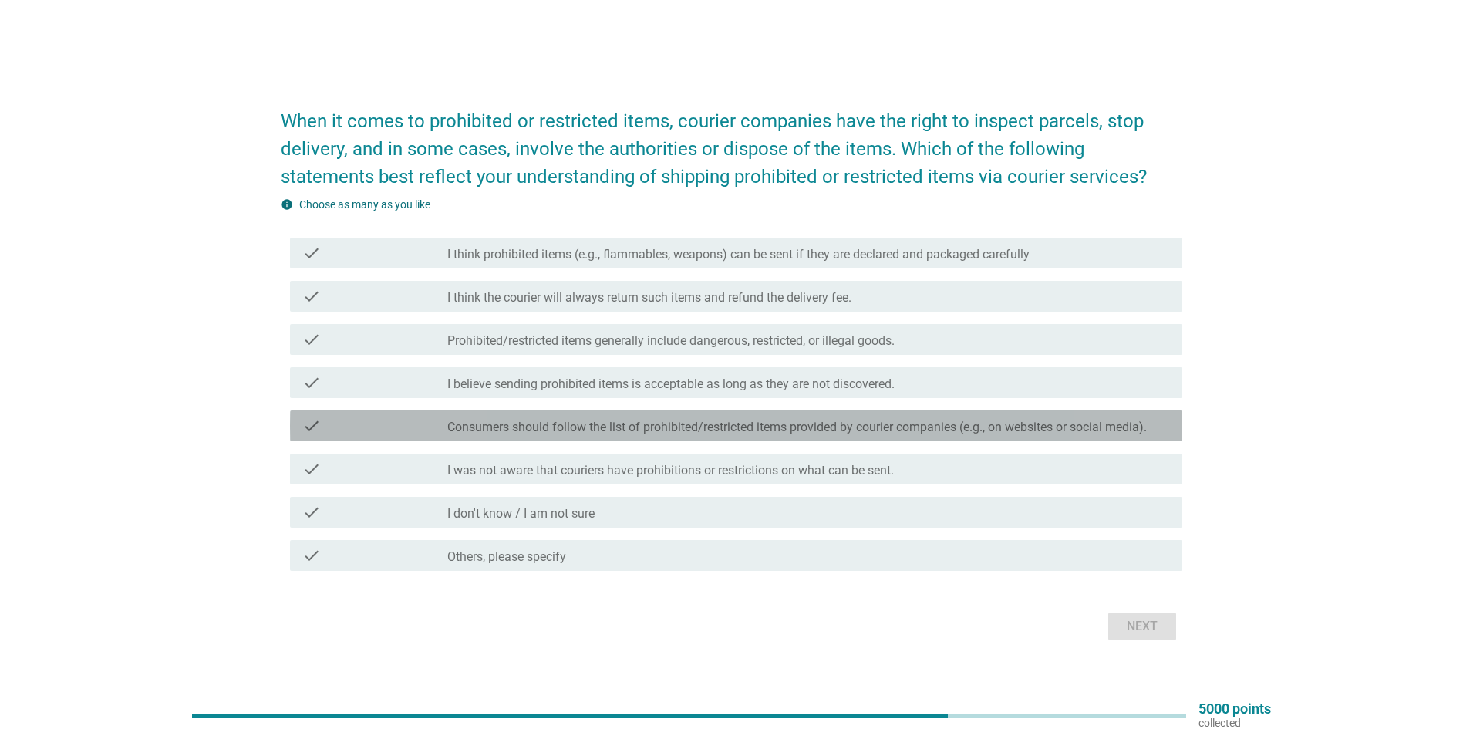
click at [790, 429] on label "Consumers should follow the list of prohibited/restricted items provided by cou…" at bounding box center [797, 427] width 700 height 15
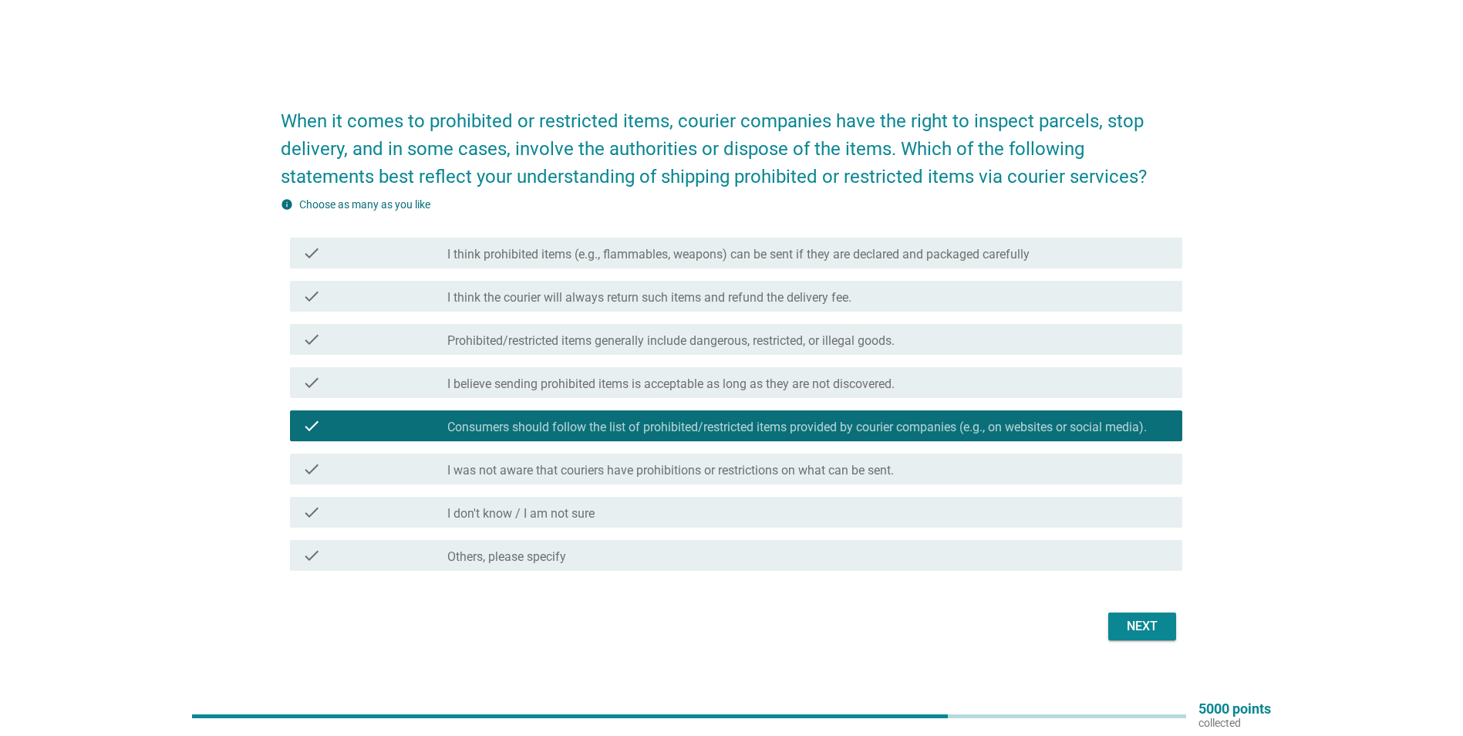
click at [1133, 626] on div "Next" at bounding box center [1142, 626] width 43 height 19
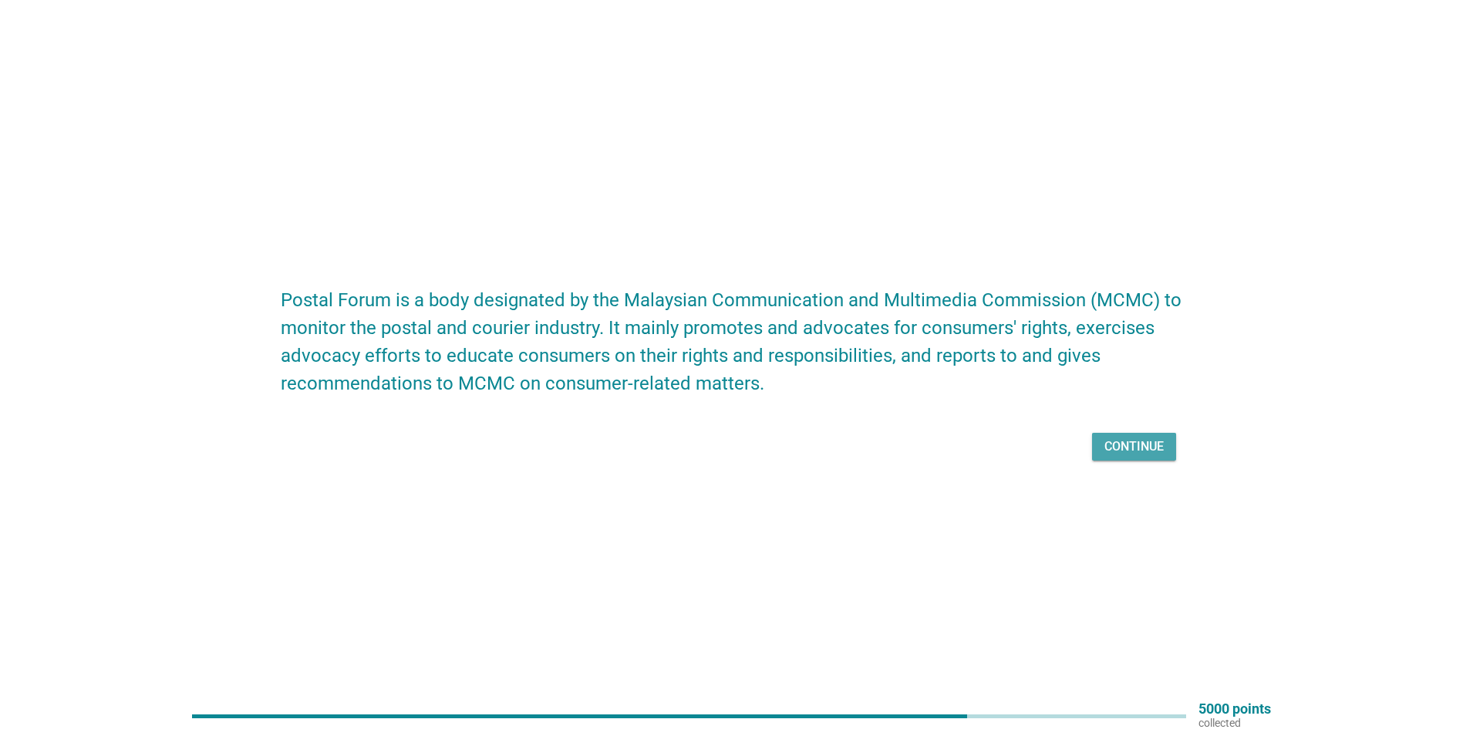
click at [1100, 444] on button "Continue" at bounding box center [1134, 447] width 84 height 28
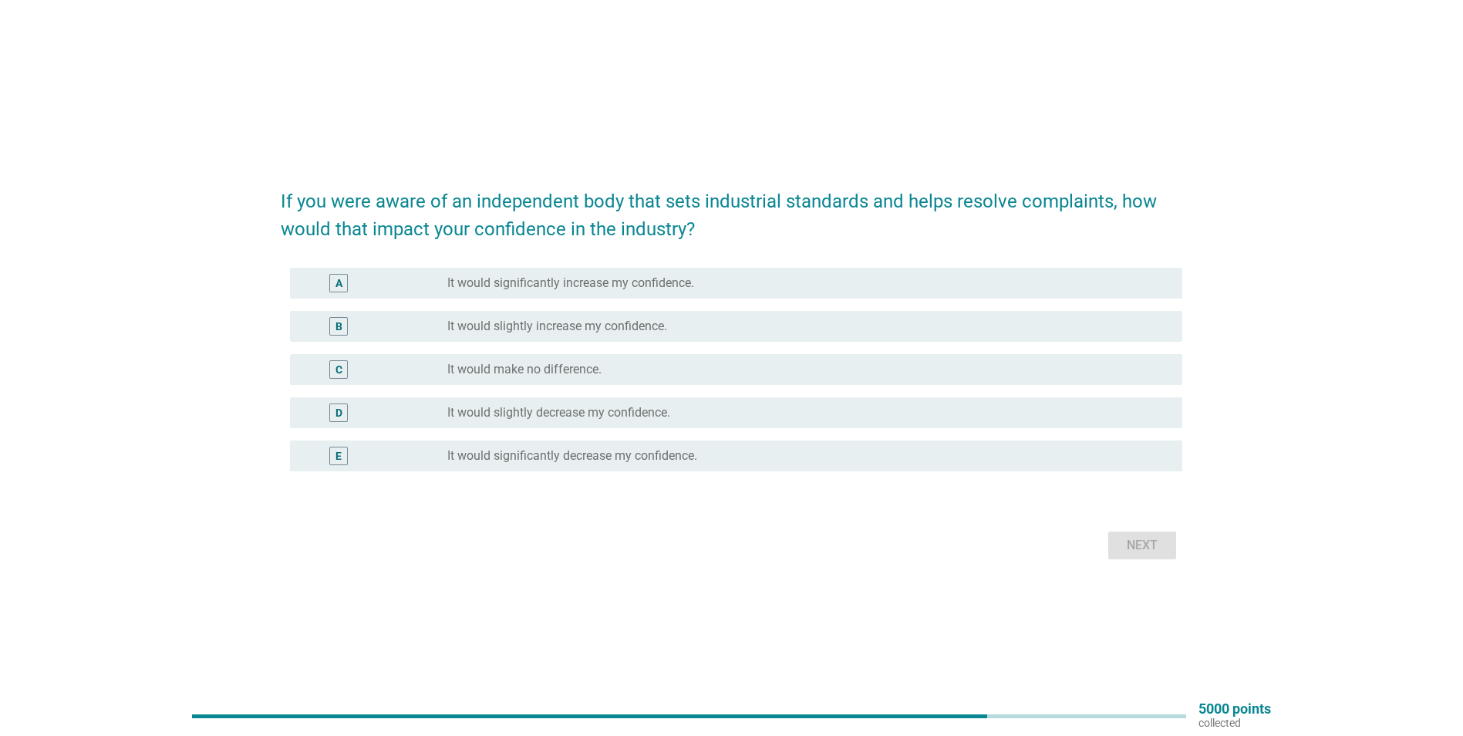
click at [653, 328] on label "It would slightly increase my confidence." at bounding box center [557, 326] width 220 height 15
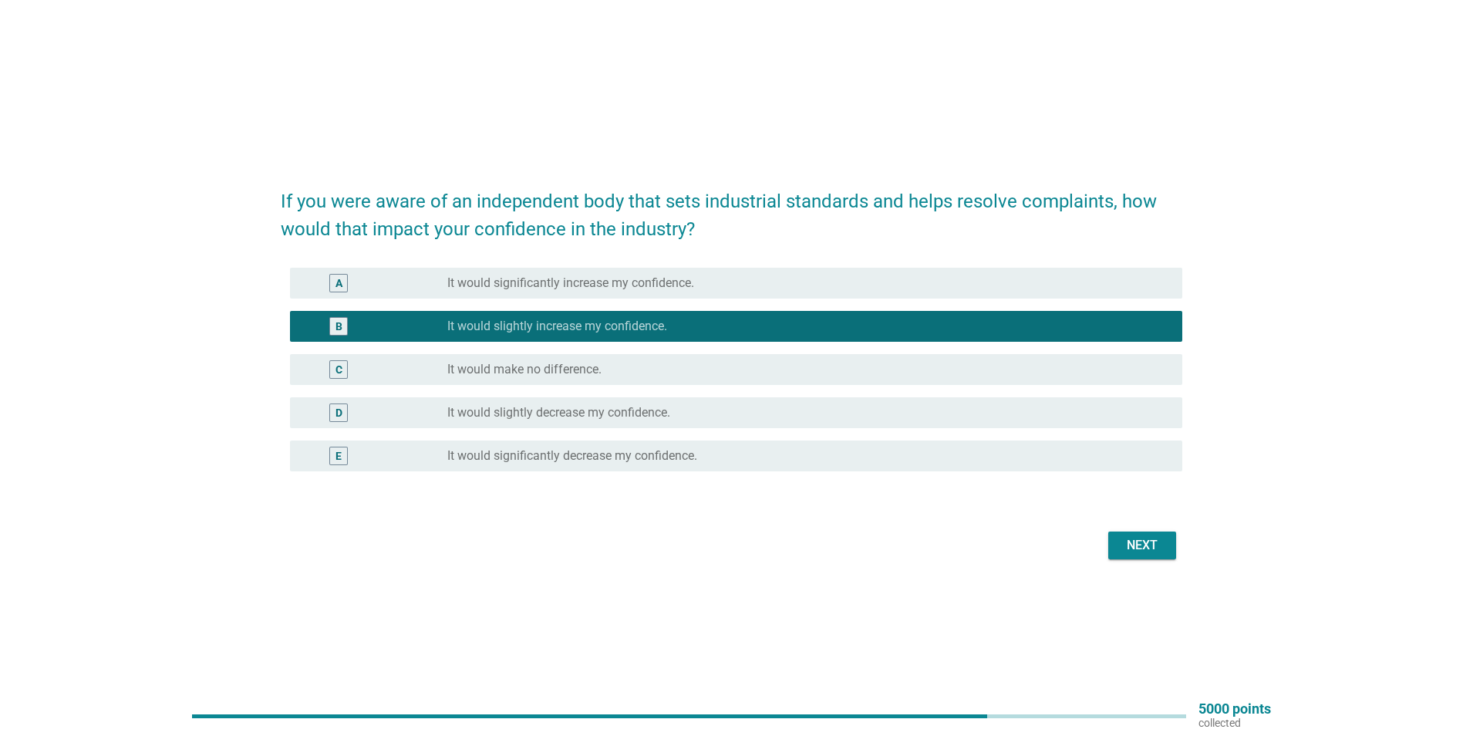
click at [1130, 532] on button "Next" at bounding box center [1142, 545] width 68 height 28
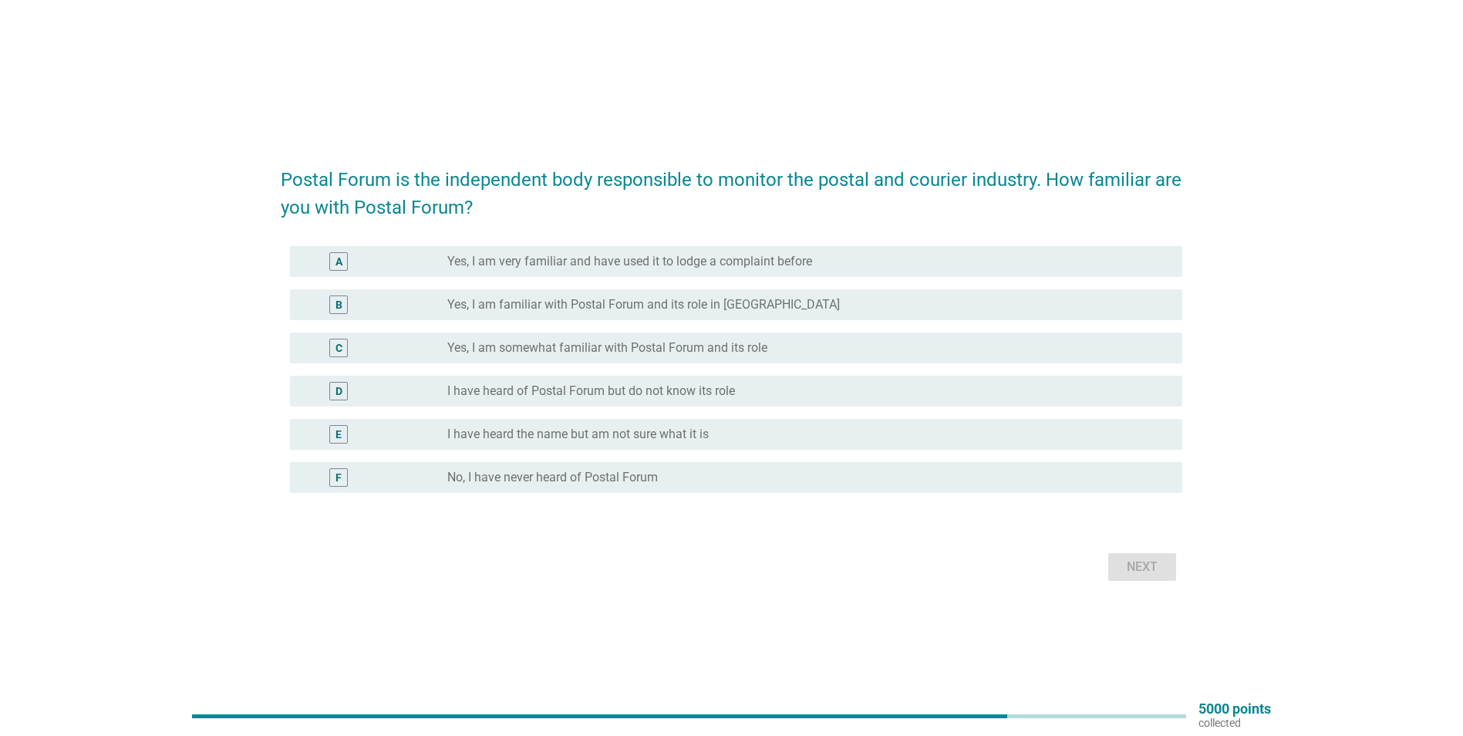
click at [531, 433] on label "I have heard the name but am not sure what it is" at bounding box center [577, 434] width 261 height 15
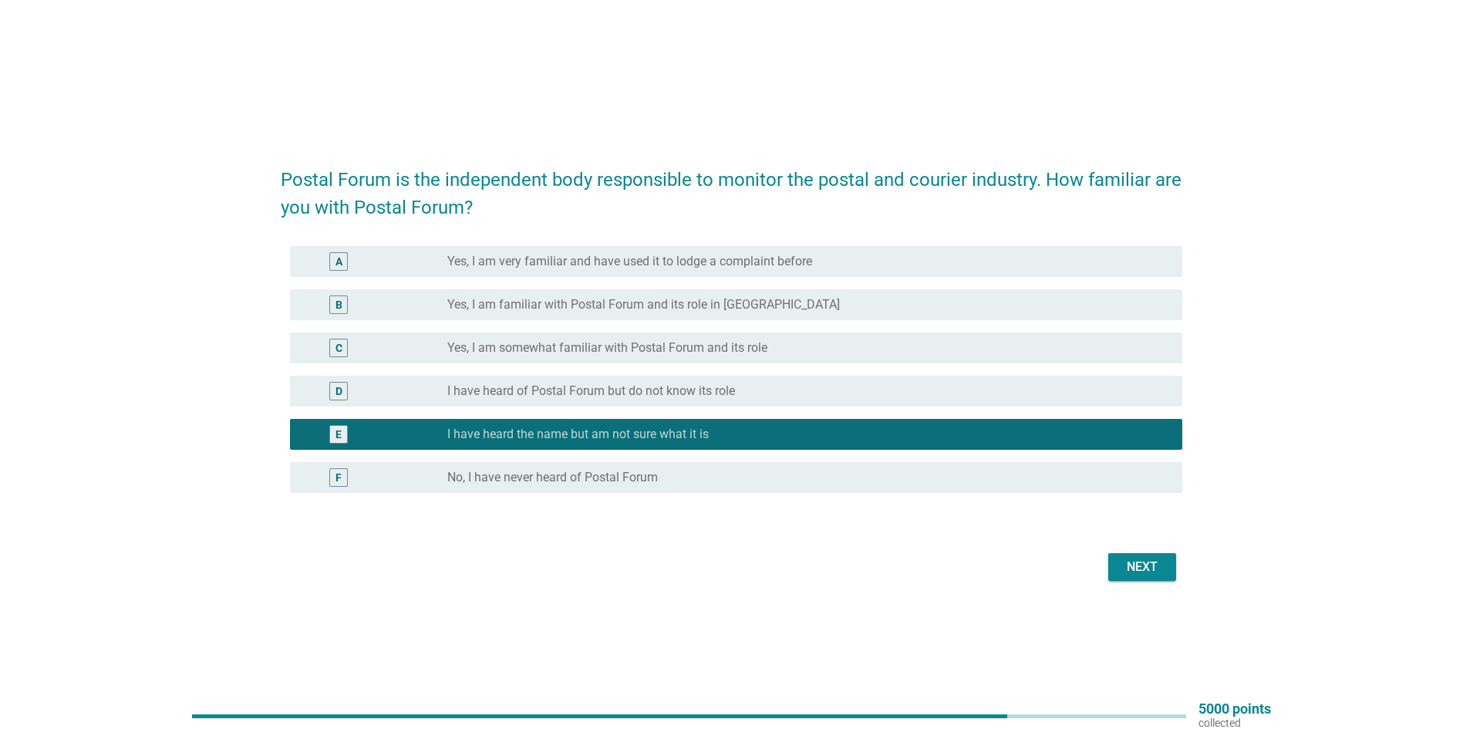
click at [1133, 560] on div "Next" at bounding box center [1142, 567] width 43 height 19
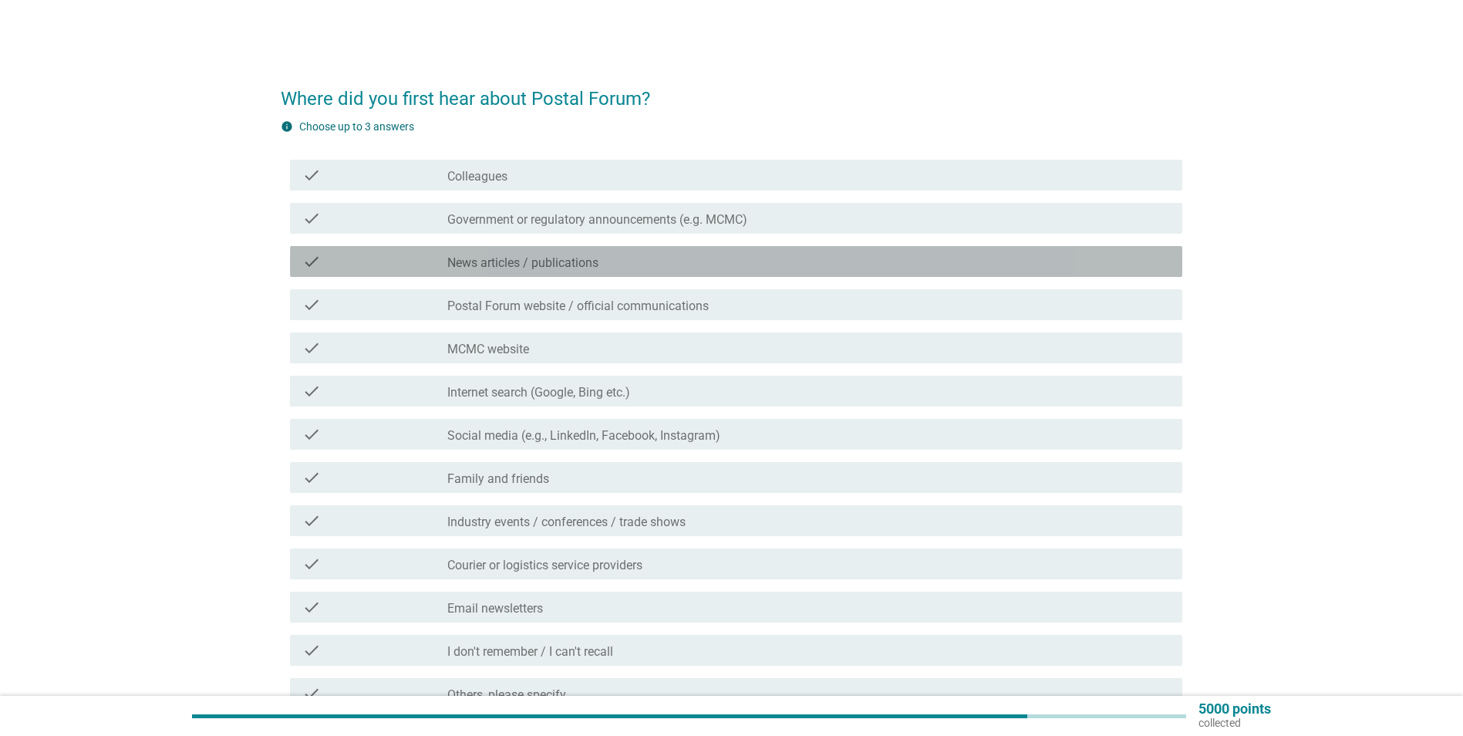
click at [612, 262] on div "check_box_outline_blank News articles / publications" at bounding box center [808, 261] width 723 height 19
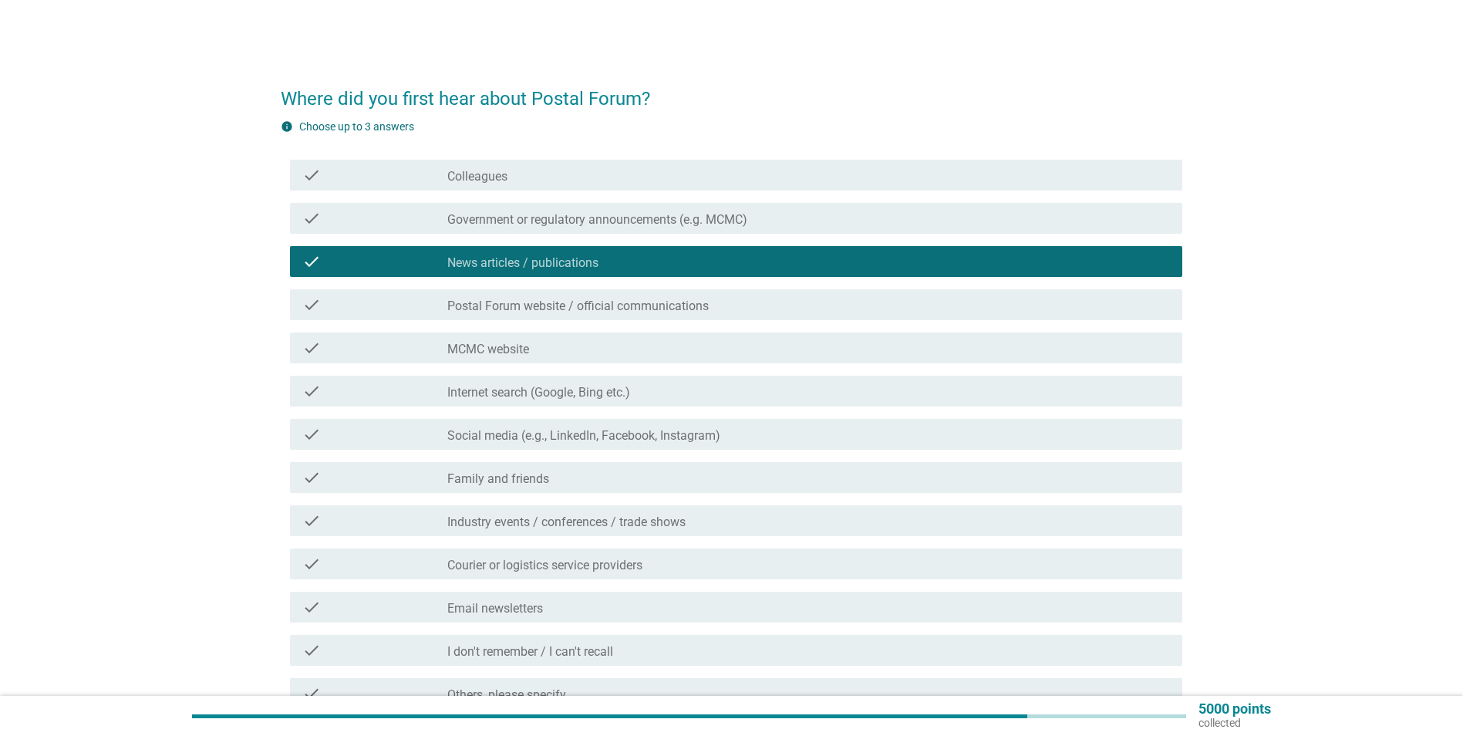
scroll to position [77, 0]
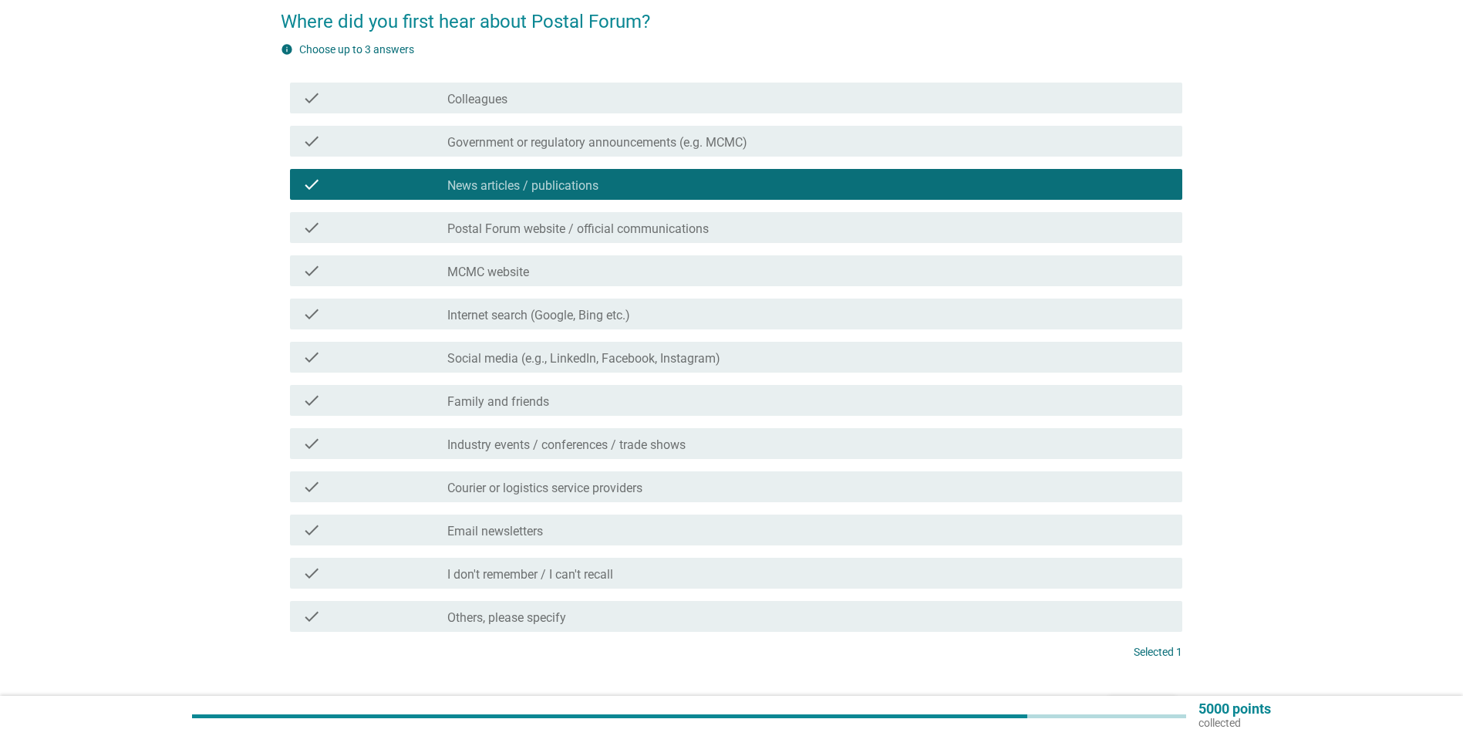
click at [417, 318] on div "check" at bounding box center [374, 314] width 144 height 19
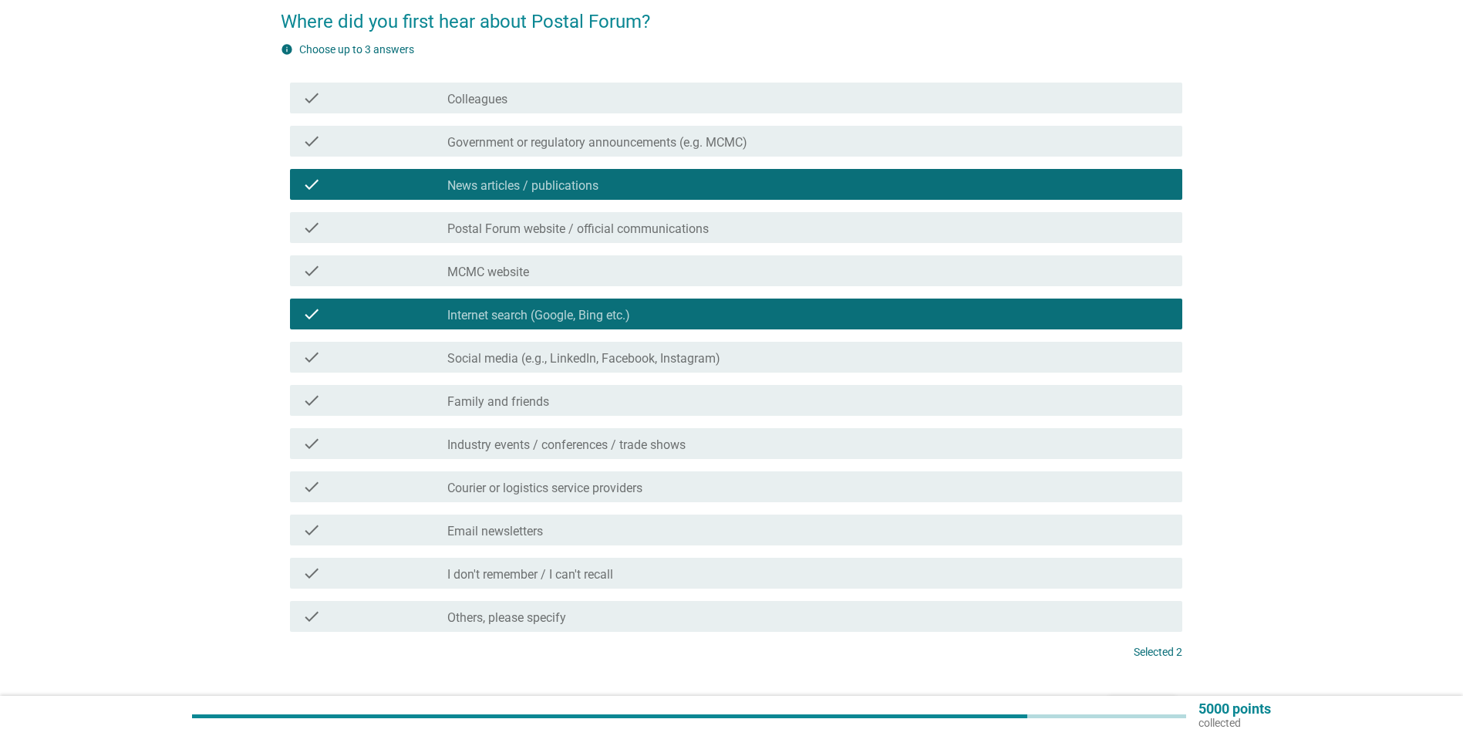
scroll to position [154, 0]
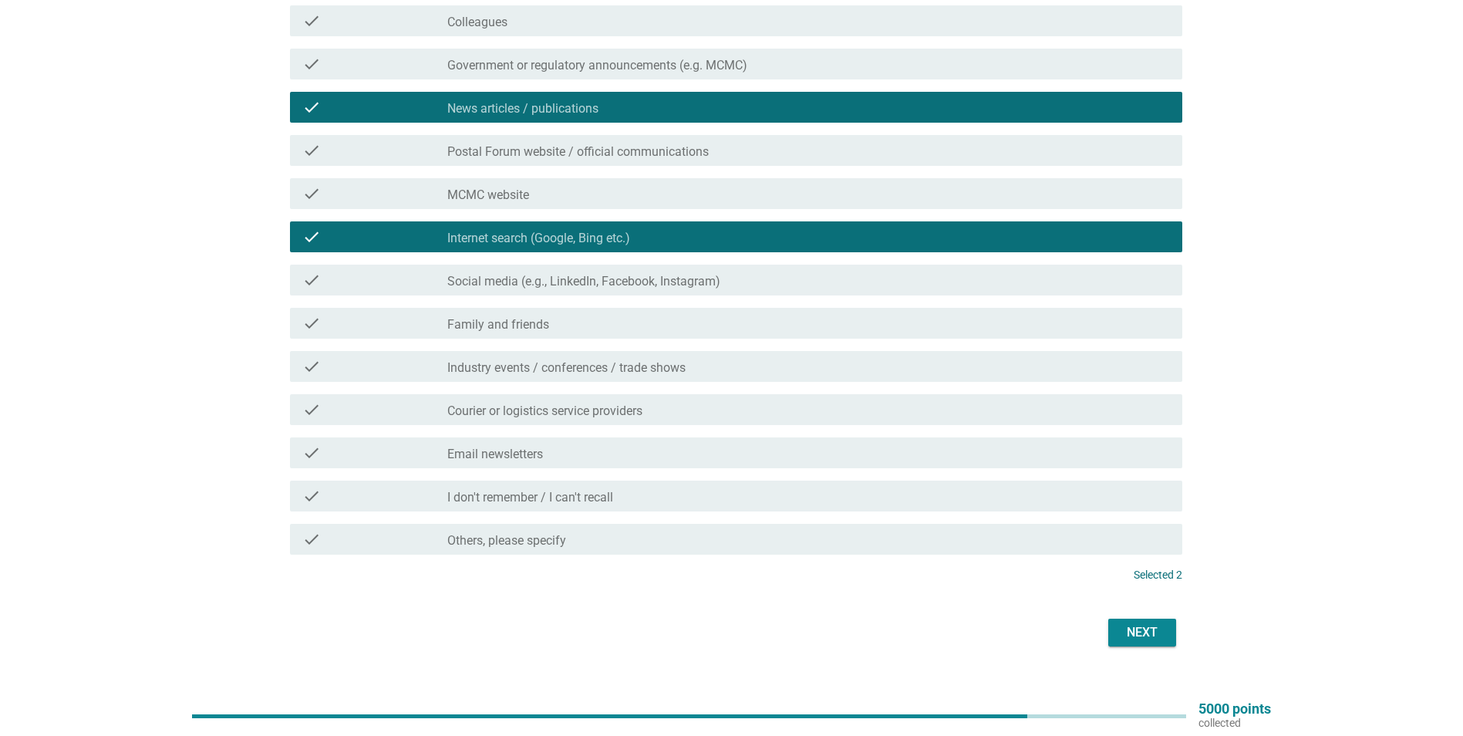
click at [1128, 622] on button "Next" at bounding box center [1142, 633] width 68 height 28
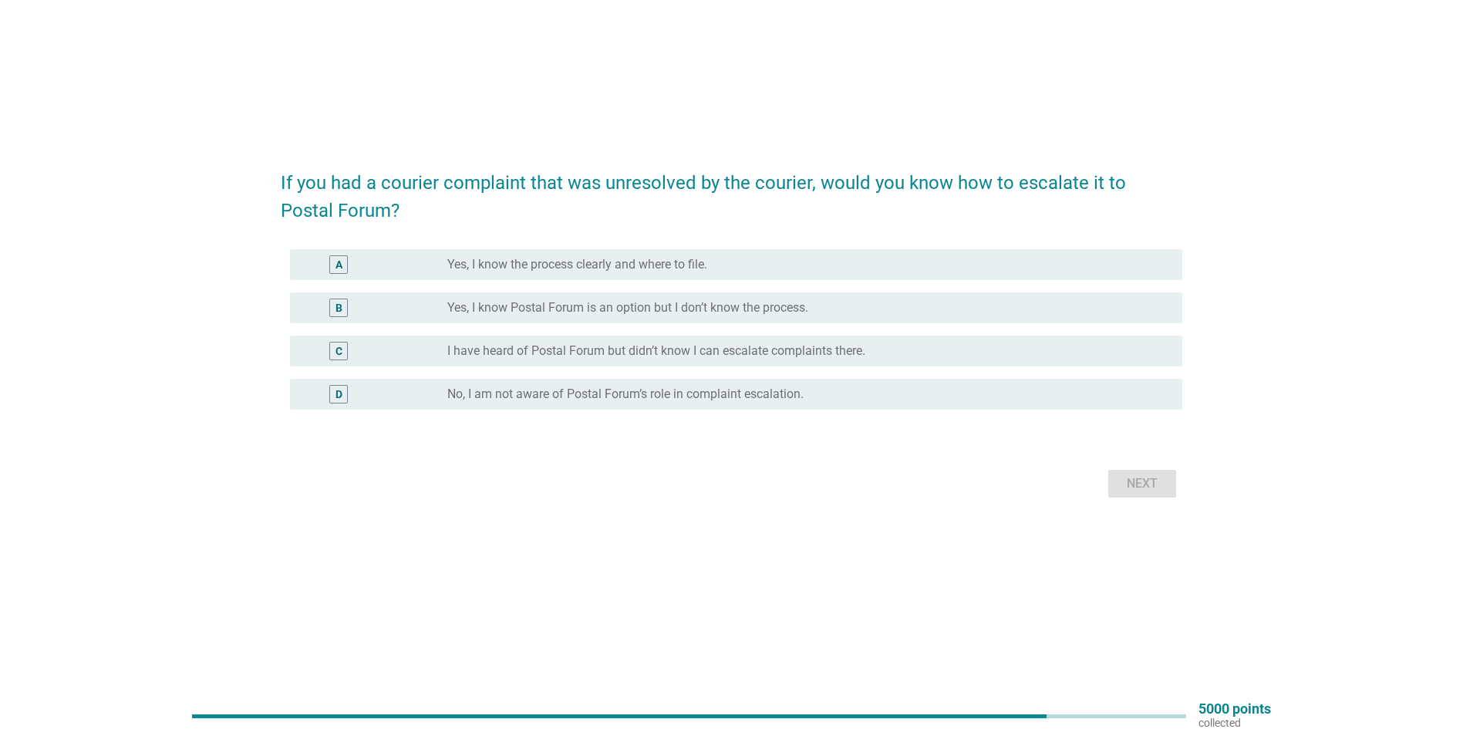
scroll to position [0, 0]
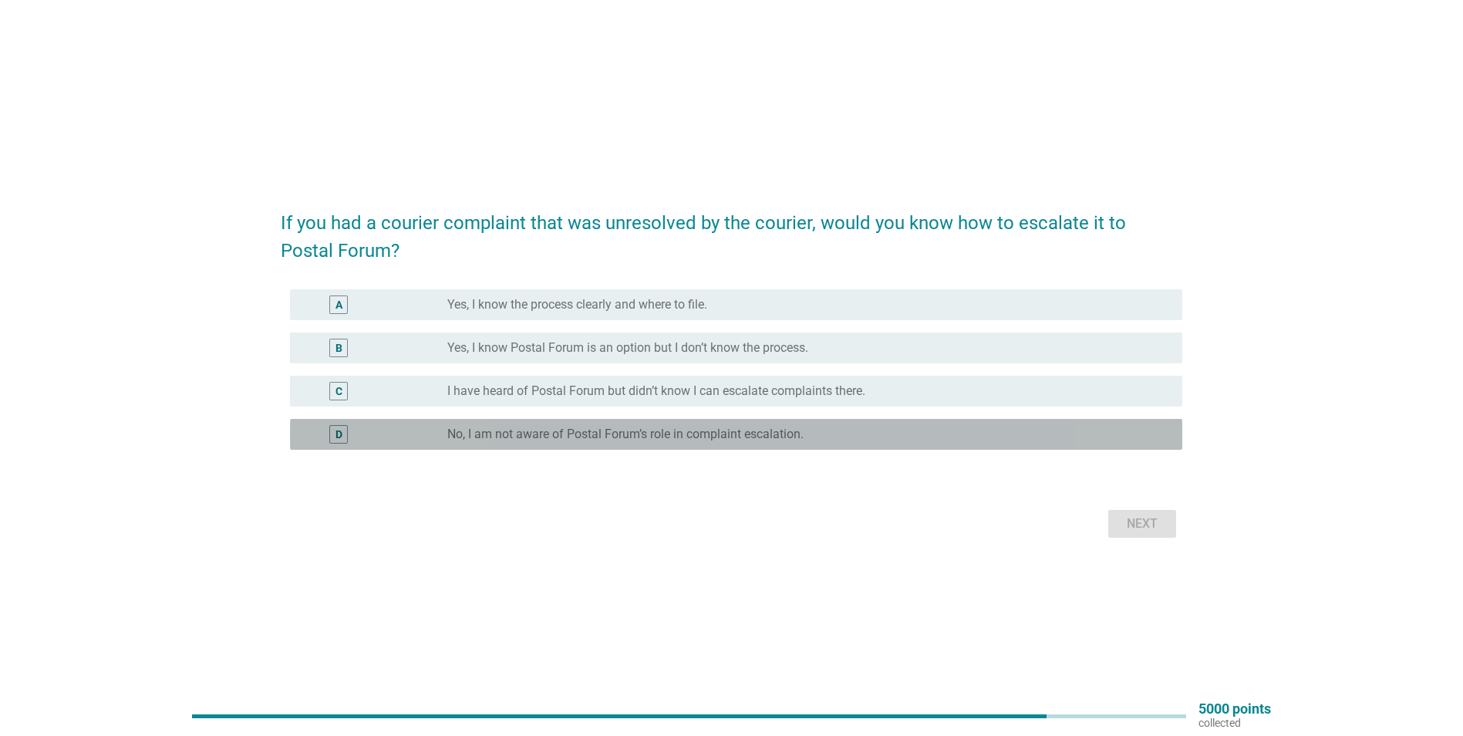
click at [659, 438] on label "No, I am not aware of Postal Forum’s role in complaint escalation." at bounding box center [625, 434] width 356 height 15
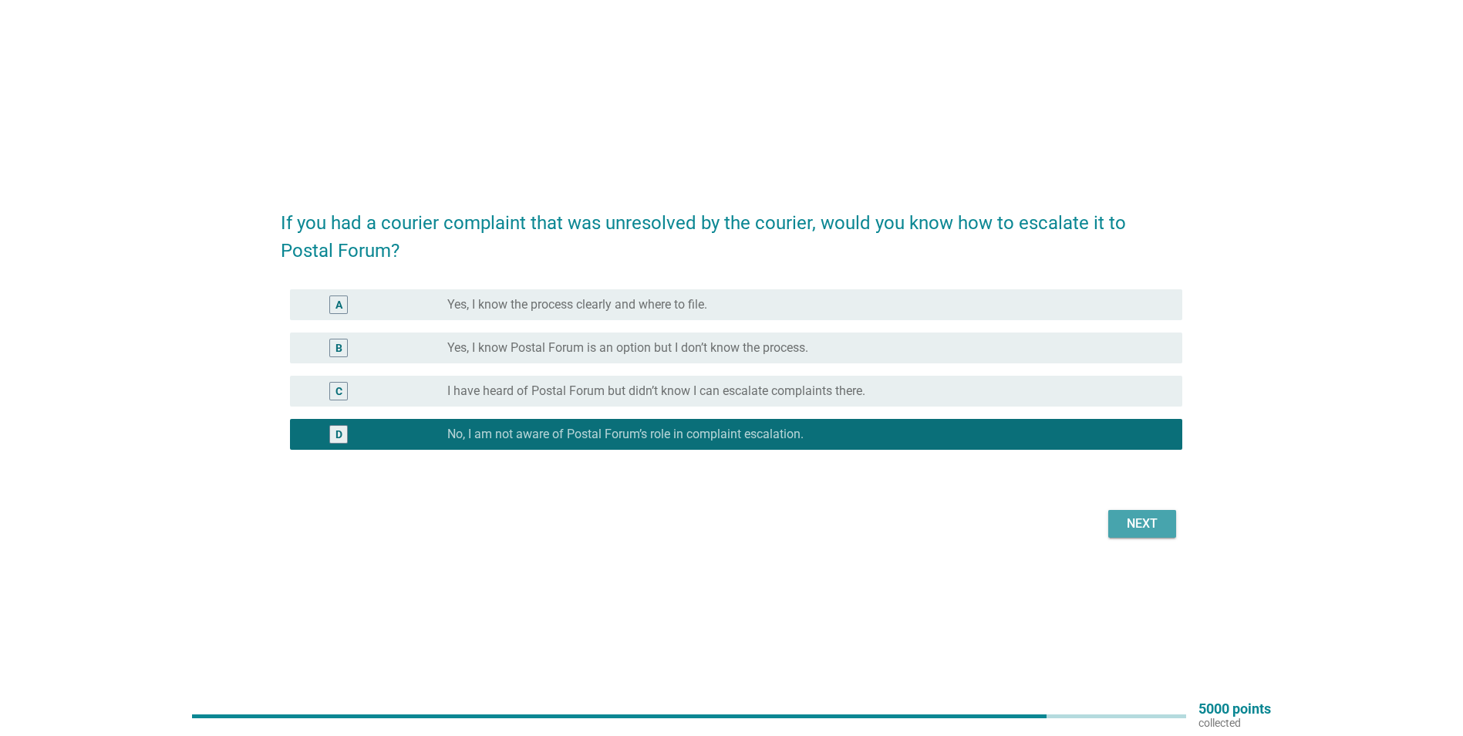
click at [1125, 516] on div "Next" at bounding box center [1142, 523] width 43 height 19
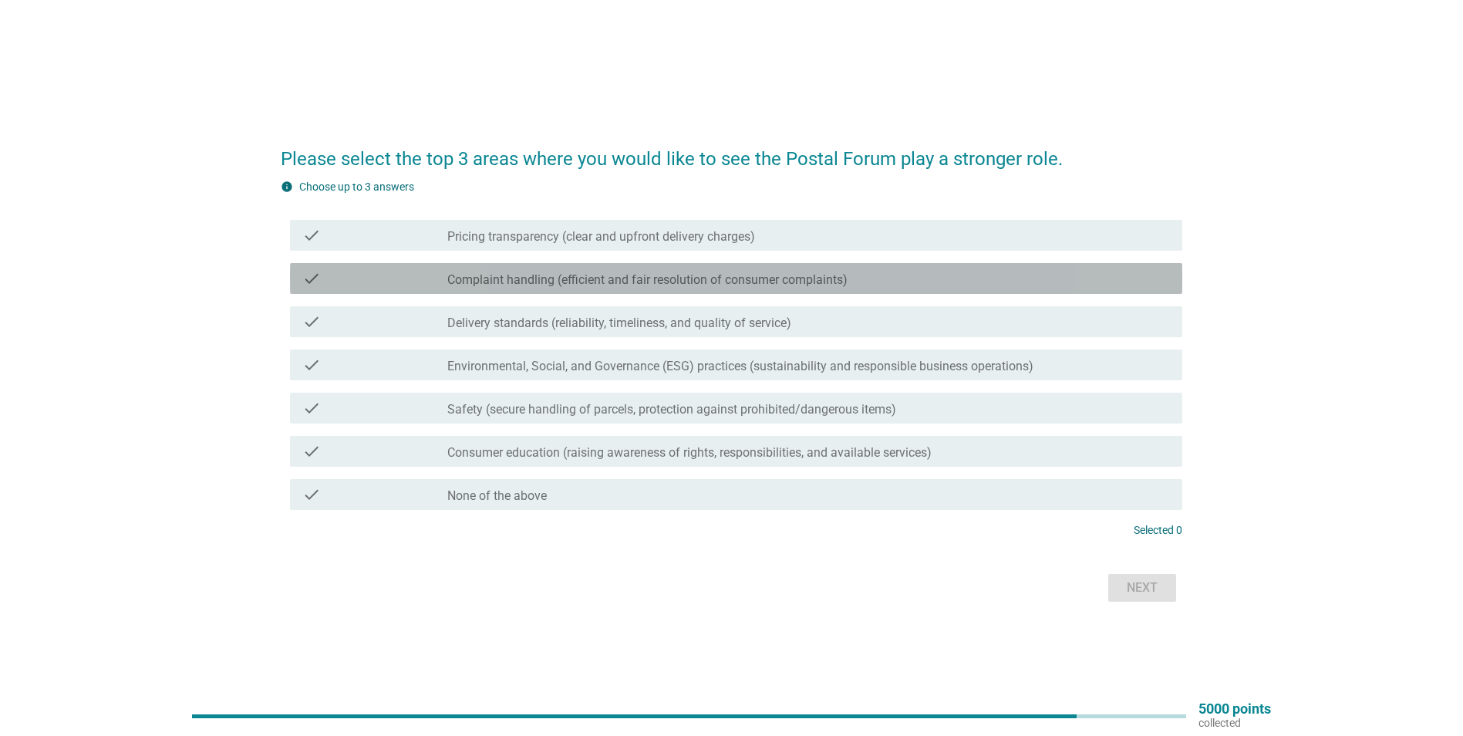
click at [690, 289] on div "check check_box_outline_blank Complaint handling (efficient and fair resolution…" at bounding box center [736, 278] width 892 height 31
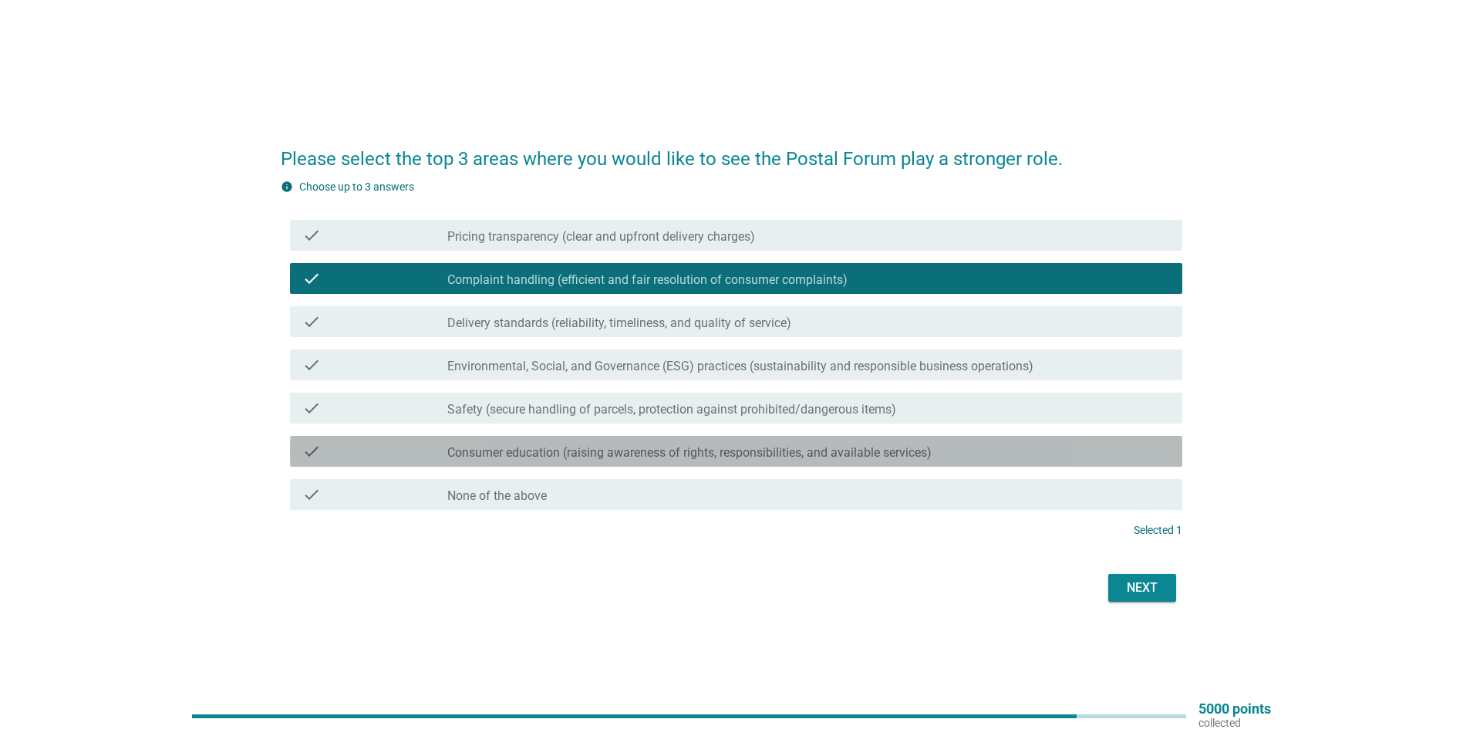
click at [640, 448] on label "Consumer education (raising awareness of rights, responsibilities, and availabl…" at bounding box center [689, 452] width 484 height 15
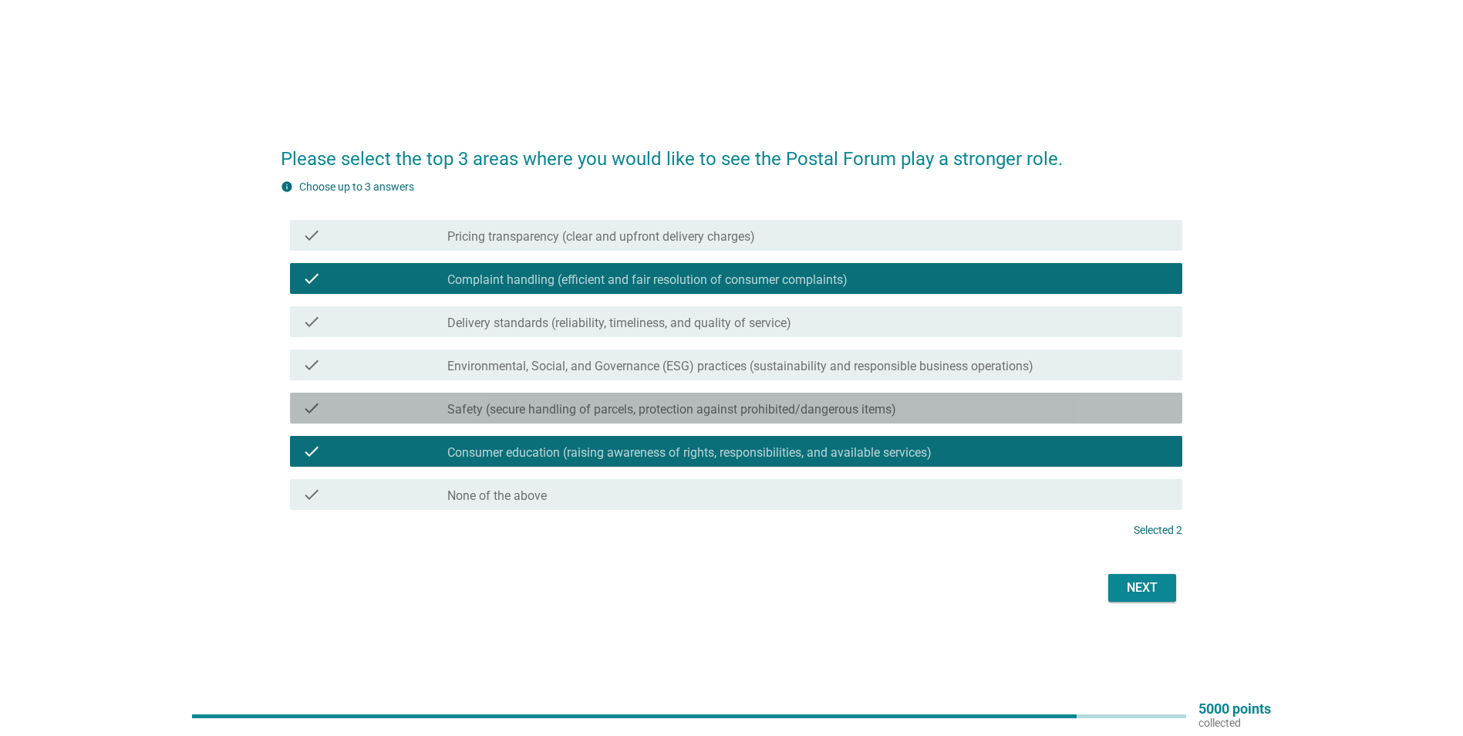
click at [643, 420] on div "check check_box_outline_blank Safety (secure handling of parcels, protection ag…" at bounding box center [736, 408] width 892 height 31
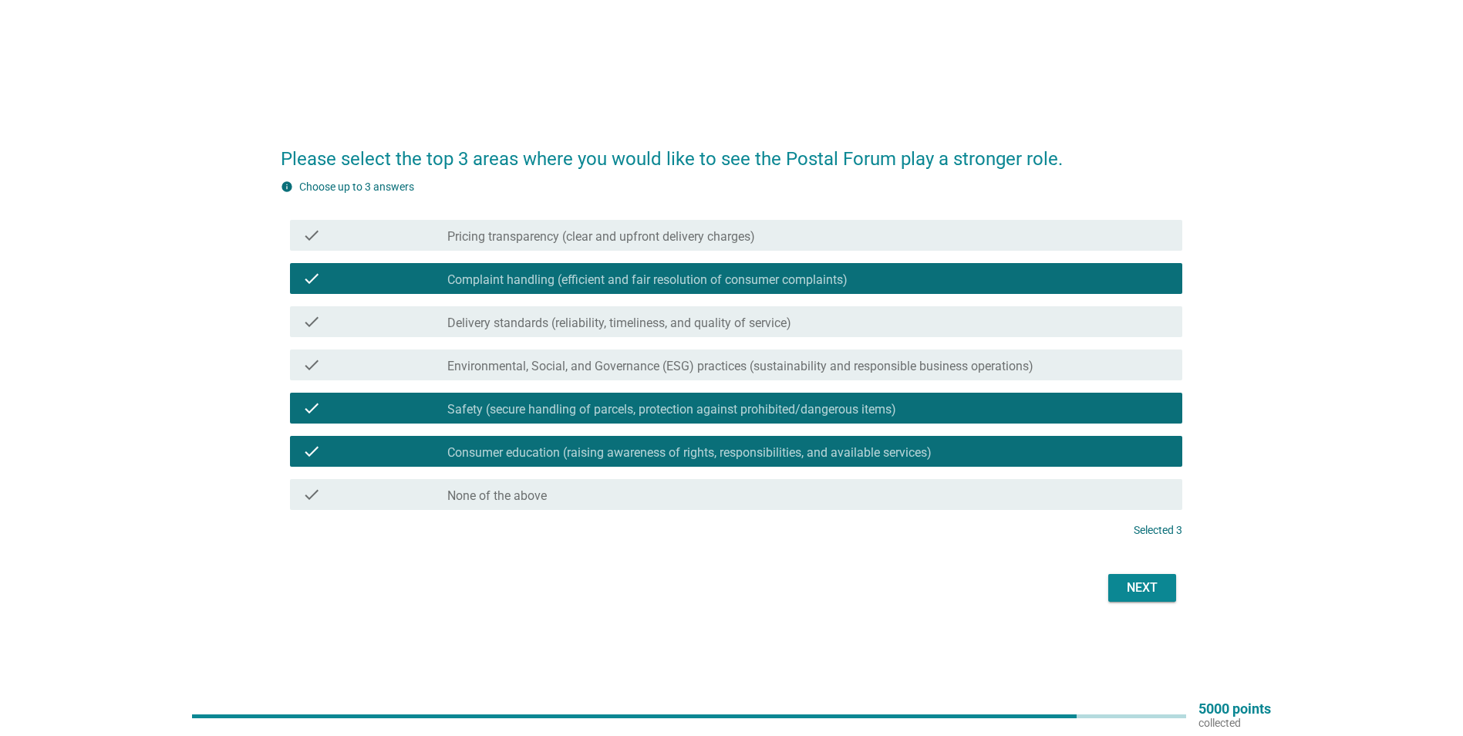
click at [643, 367] on label "Environmental, Social, and Governance (ESG) practices (sustainability and respo…" at bounding box center [740, 366] width 586 height 15
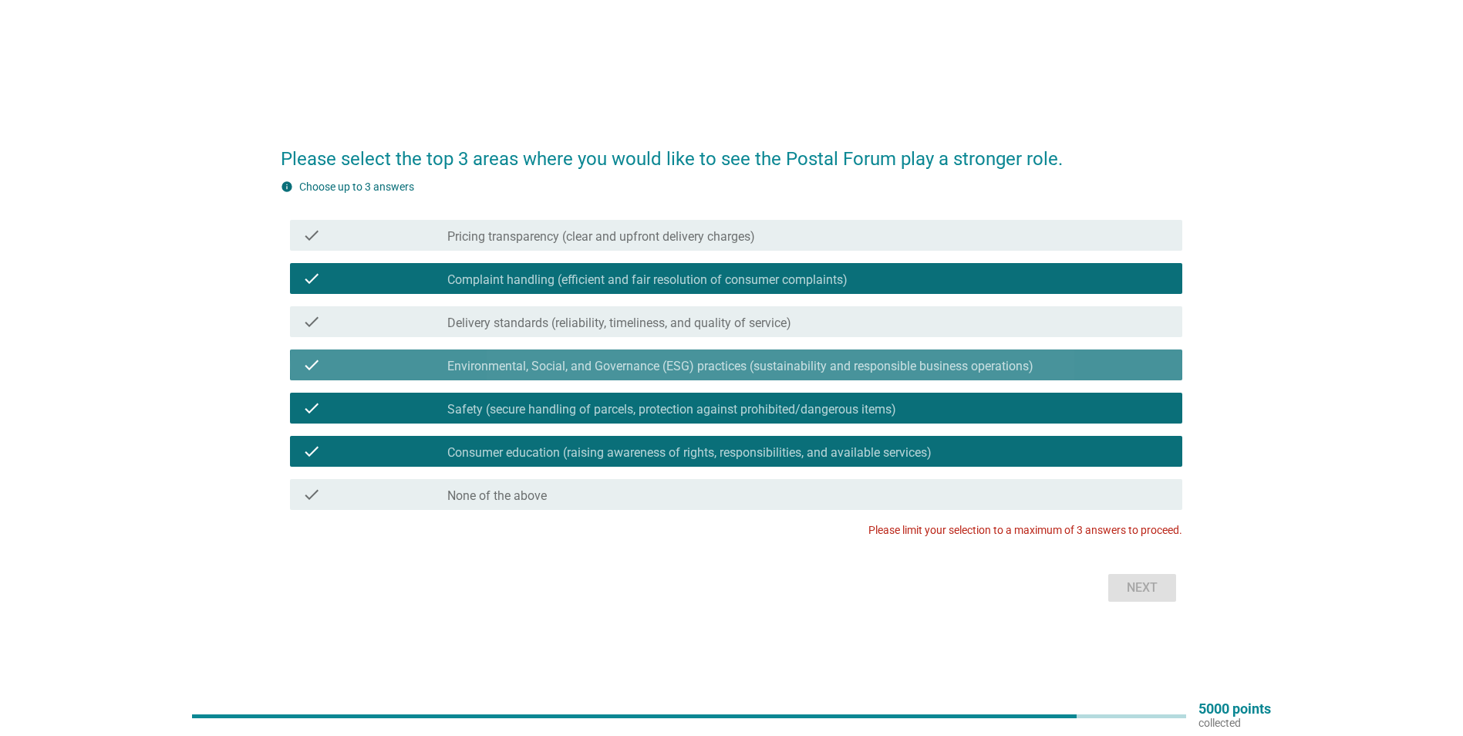
click at [654, 356] on div "check_box Environmental, Social, and Governance (ESG) practices (sustainability…" at bounding box center [808, 365] width 723 height 19
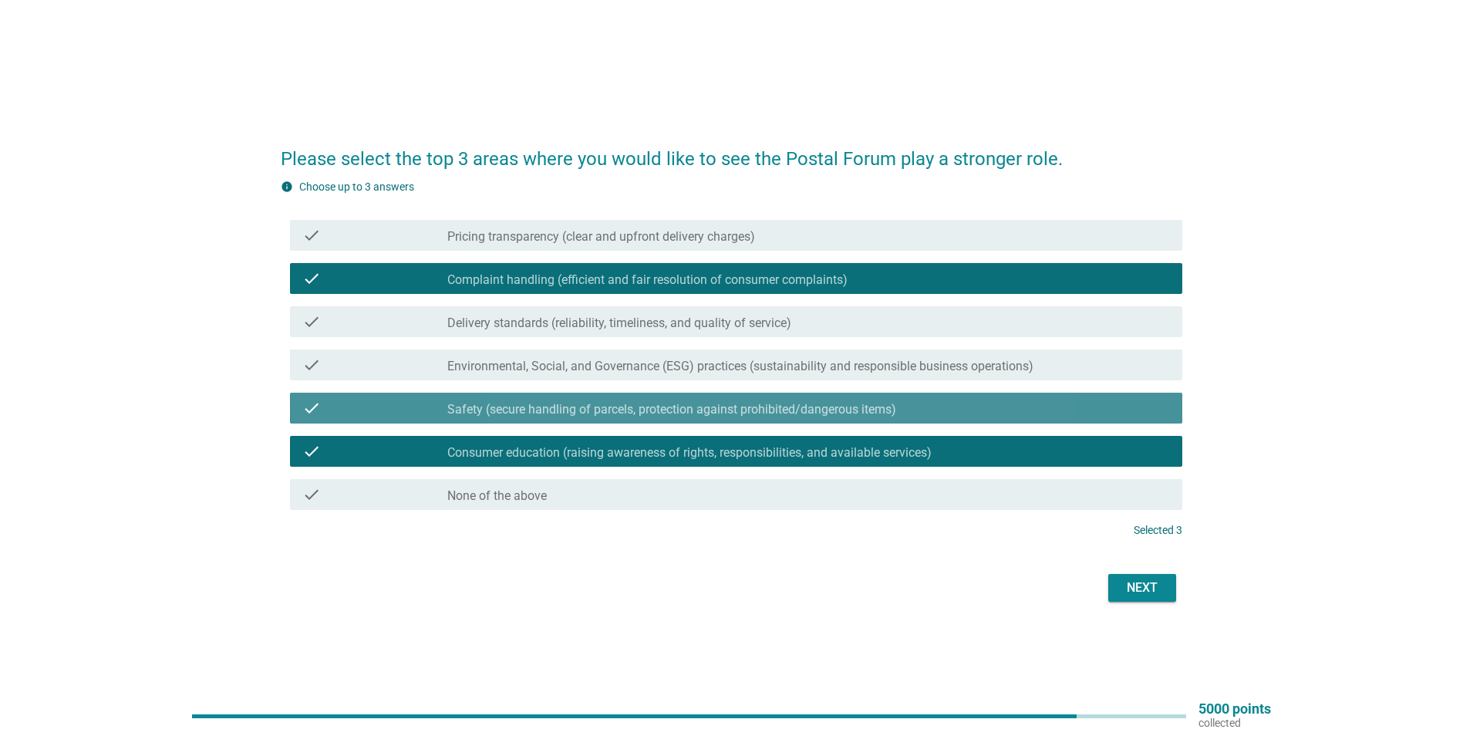
click at [690, 401] on div "check_box_outline_blank Safety (secure handling of parcels, protection against …" at bounding box center [808, 408] width 723 height 19
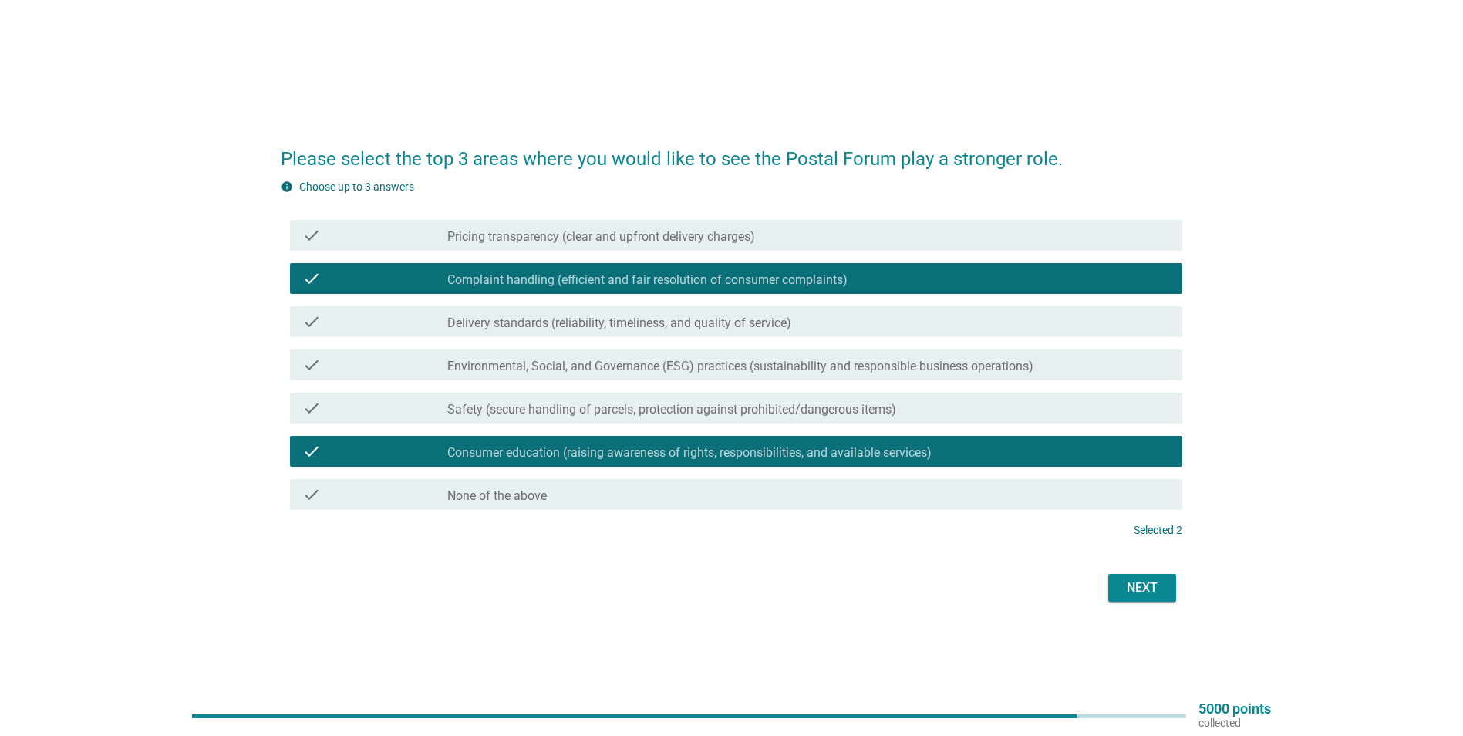
click at [728, 234] on label "Pricing transparency (clear and upfront delivery charges)" at bounding box center [601, 236] width 308 height 15
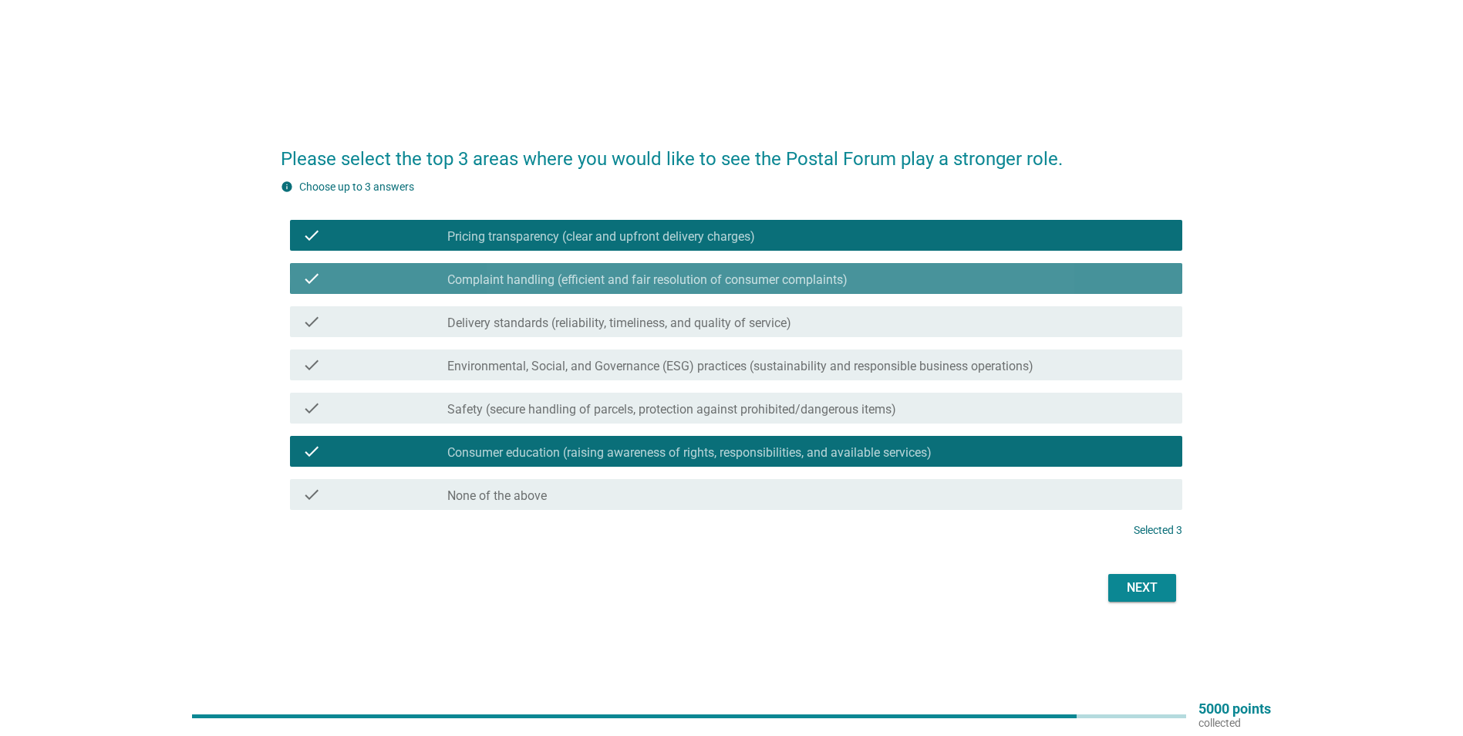
click at [784, 282] on label "Complaint handling (efficient and fair resolution of consumer complaints)" at bounding box center [647, 279] width 400 height 15
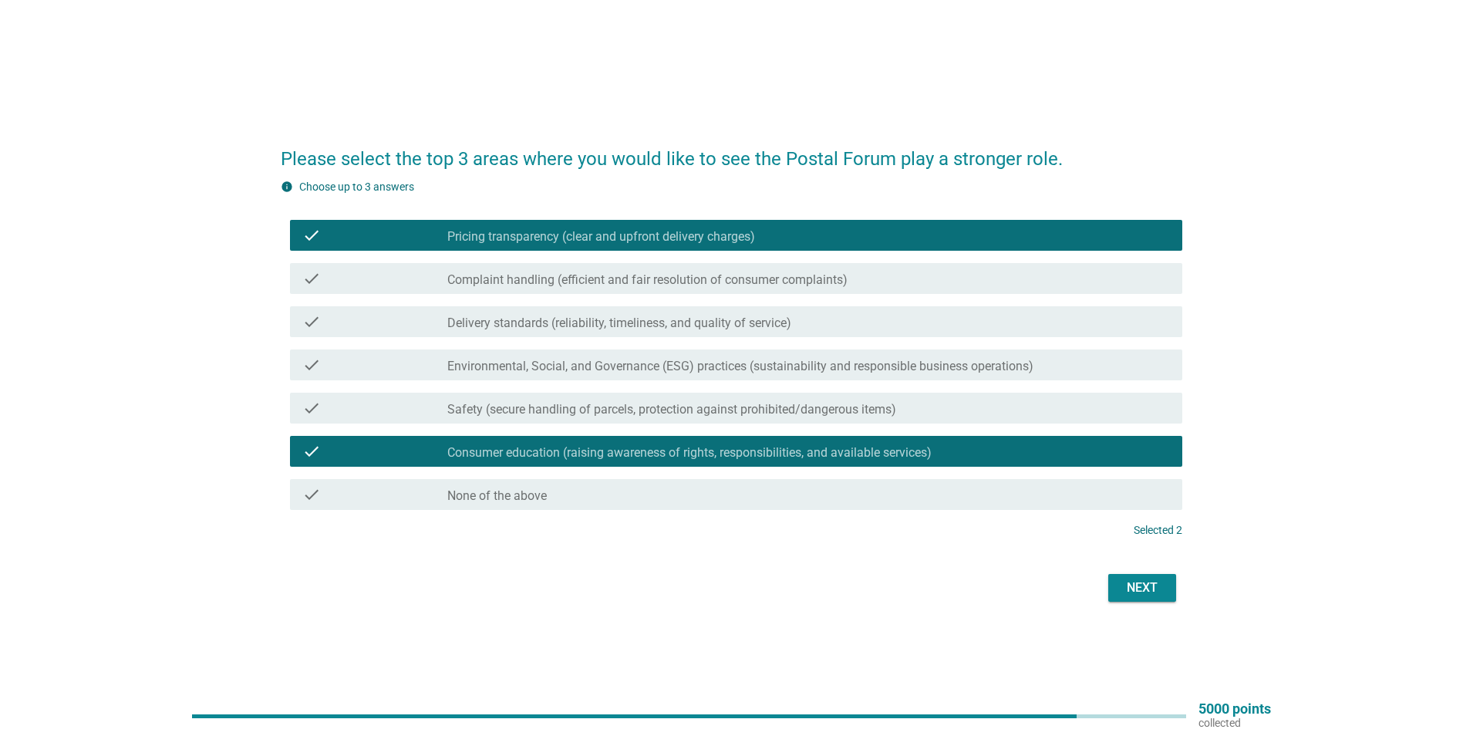
click at [747, 391] on div "check check_box_outline_blank Safety (secure handling of parcels, protection ag…" at bounding box center [732, 407] width 902 height 43
click at [744, 413] on label "Safety (secure handling of parcels, protection against prohibited/dangerous ite…" at bounding box center [671, 409] width 449 height 15
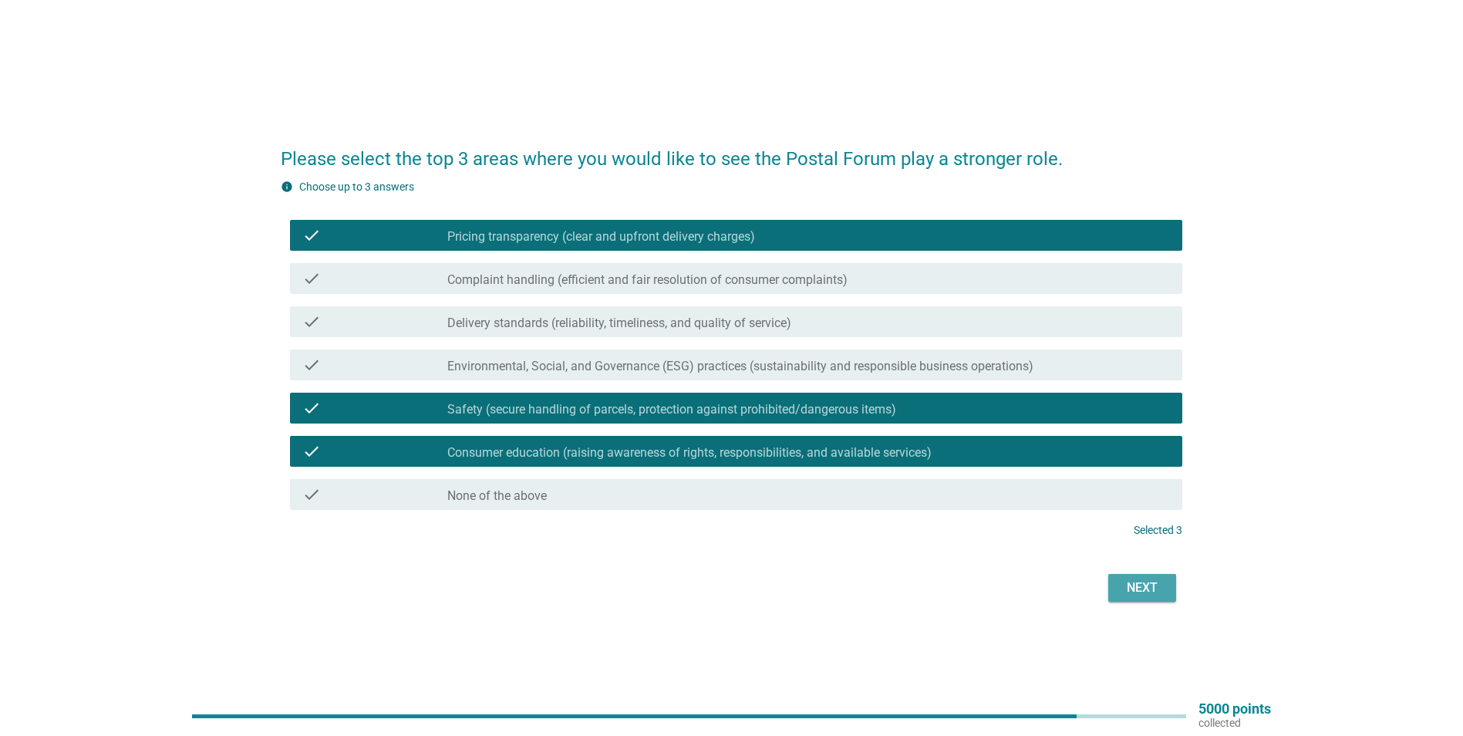
click at [1142, 588] on div "Next" at bounding box center [1142, 587] width 43 height 19
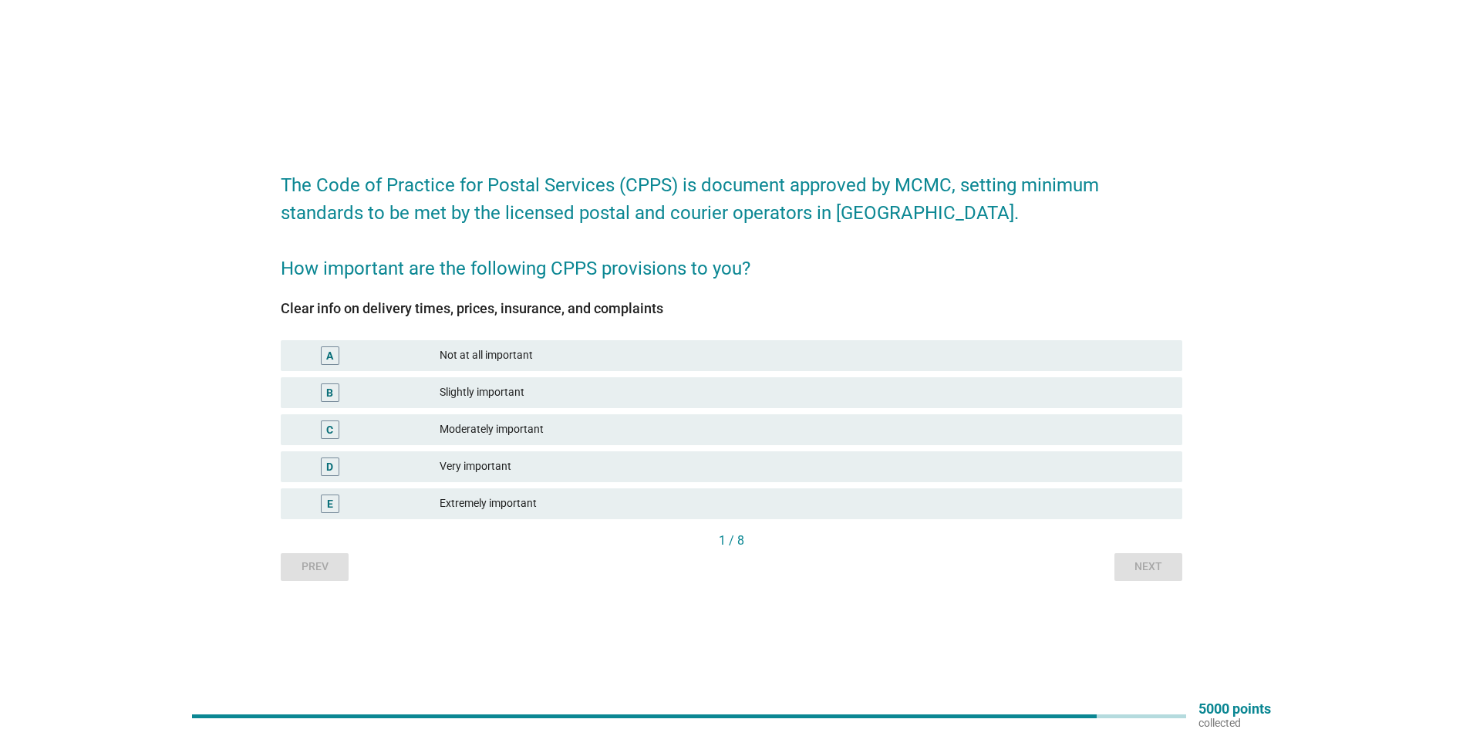
click at [484, 474] on div "Very important" at bounding box center [805, 466] width 730 height 19
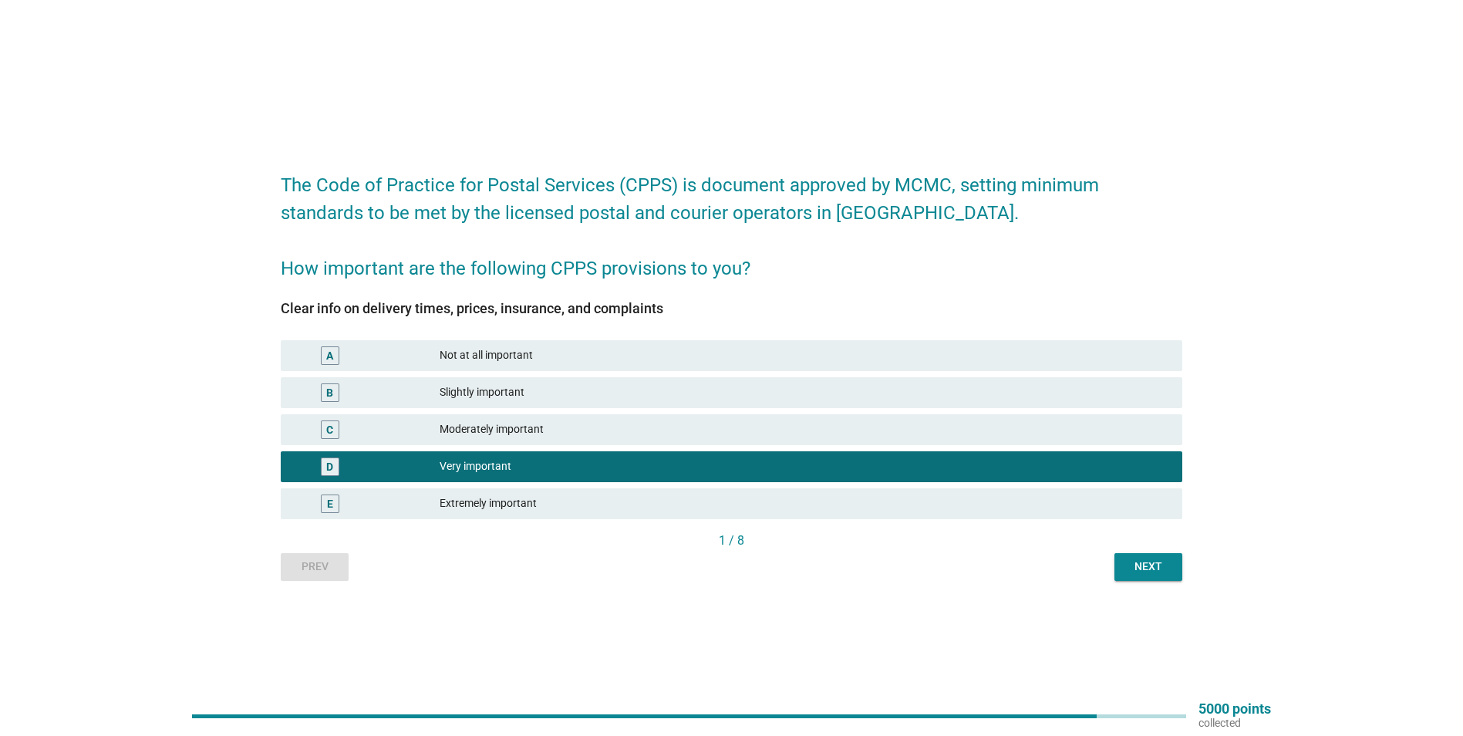
click at [1166, 570] on div "Next" at bounding box center [1148, 566] width 43 height 16
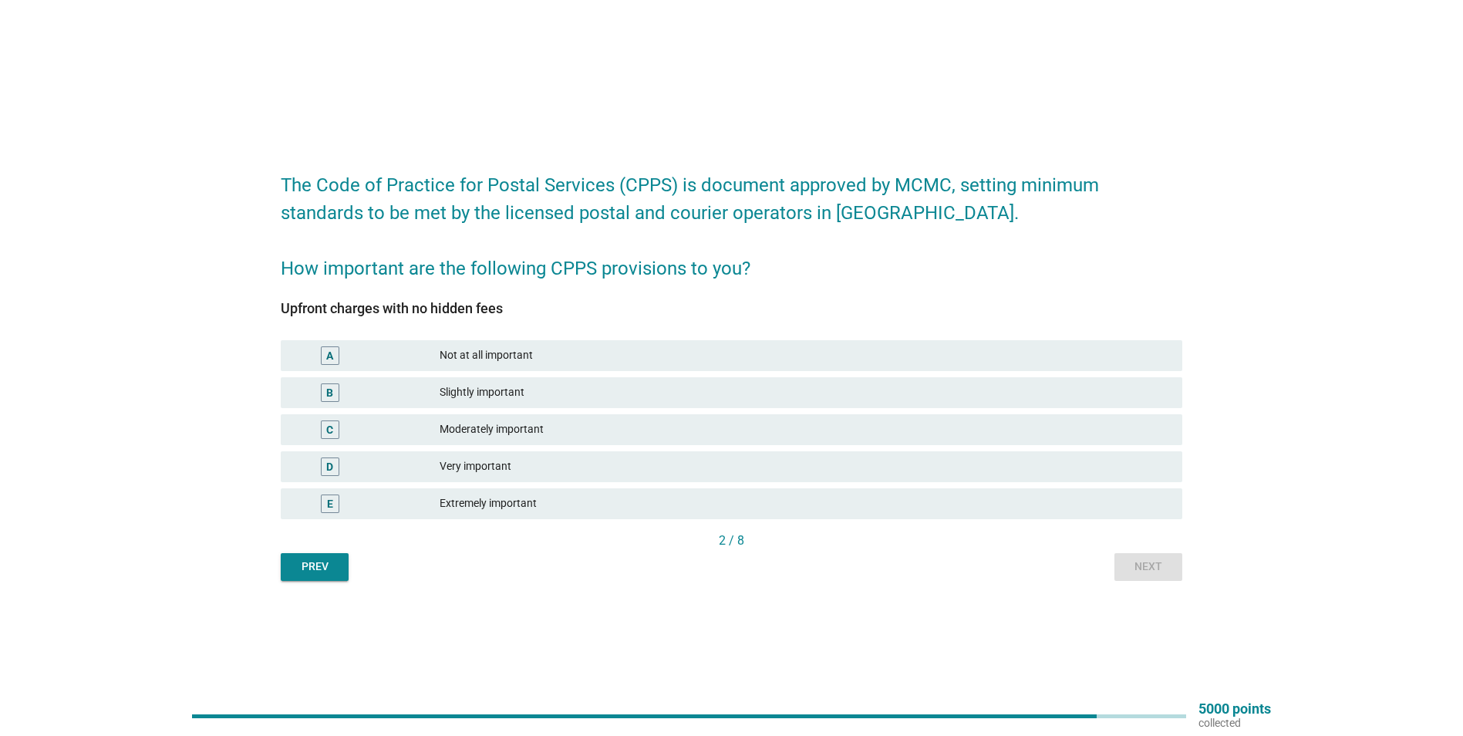
click at [440, 501] on div "Extremely important" at bounding box center [805, 503] width 730 height 19
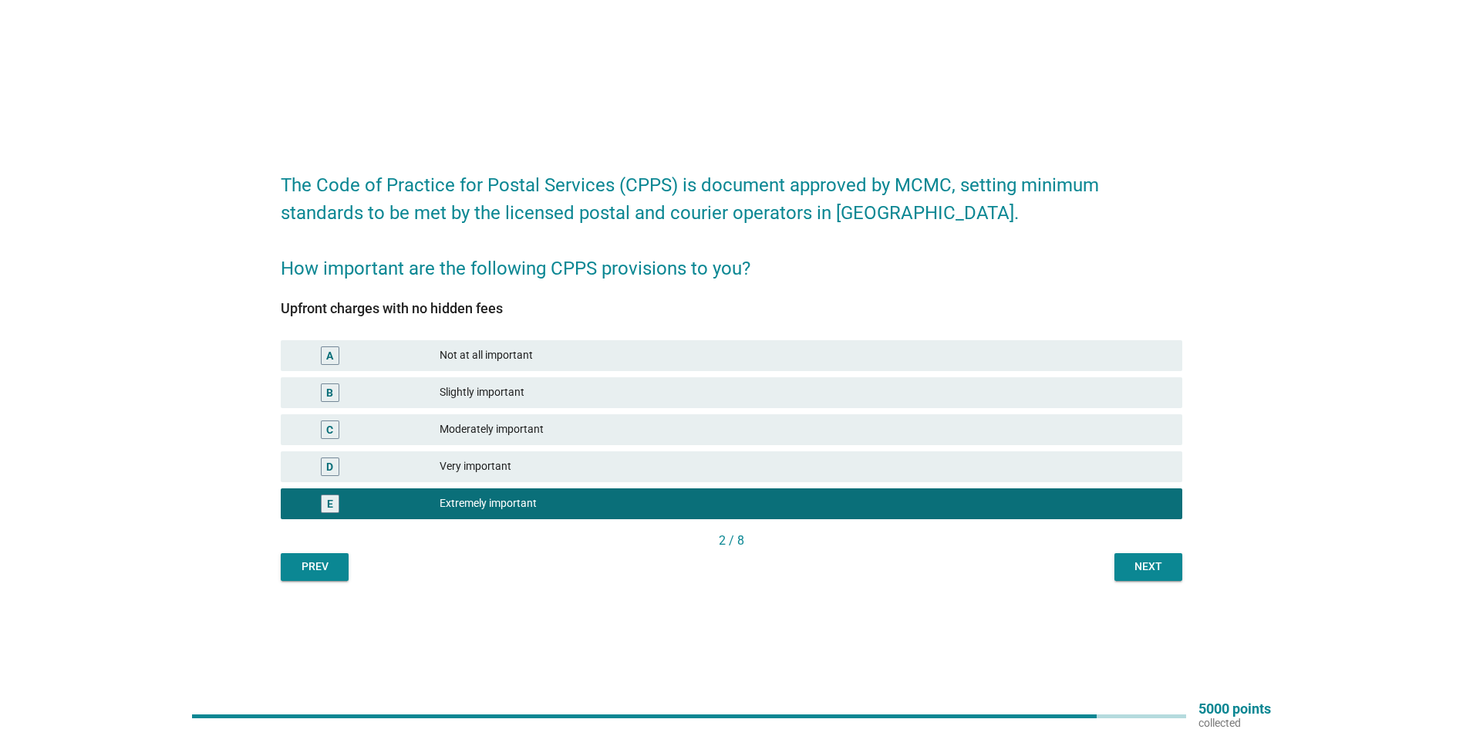
click at [632, 463] on div "Very important" at bounding box center [805, 466] width 730 height 19
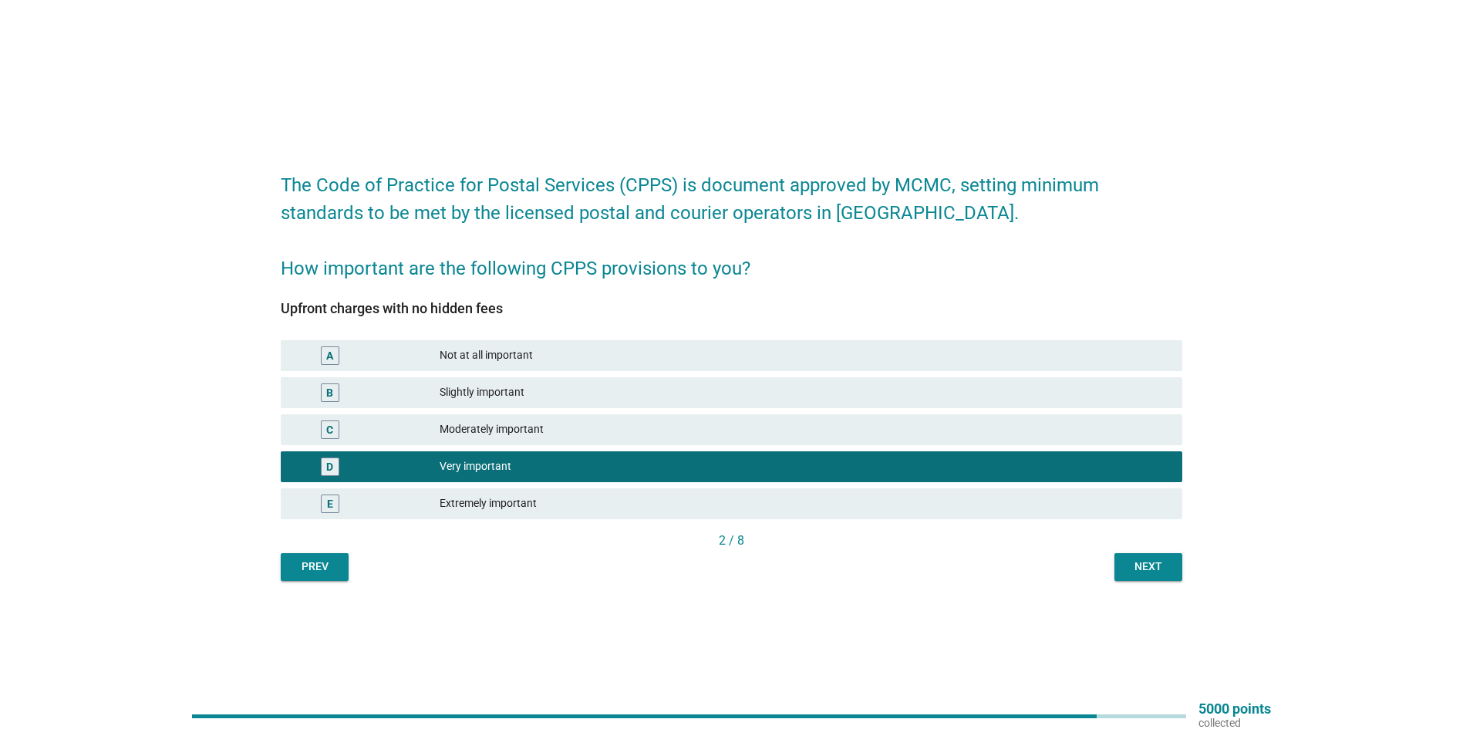
click at [1125, 564] on button "Next" at bounding box center [1149, 567] width 68 height 28
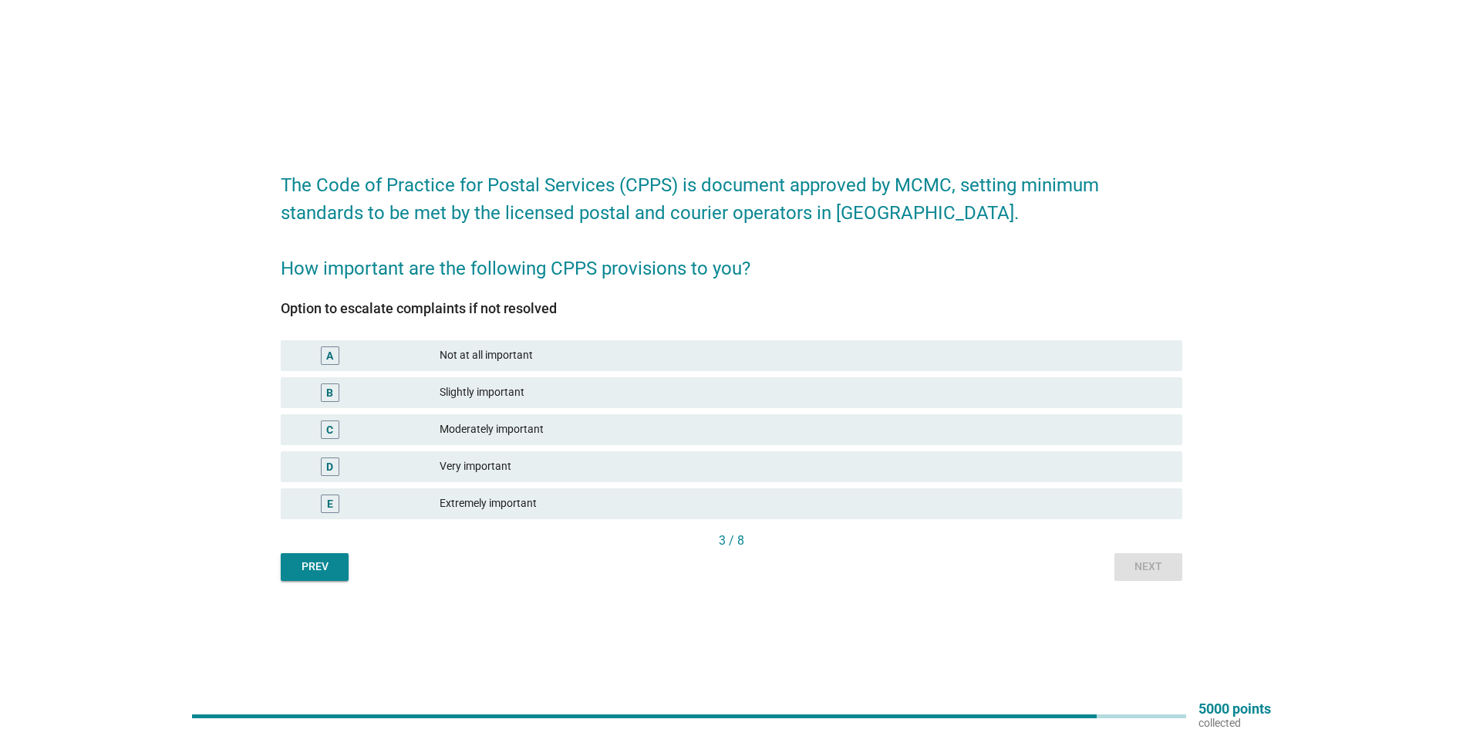
click at [449, 432] on div "Moderately important" at bounding box center [805, 429] width 730 height 19
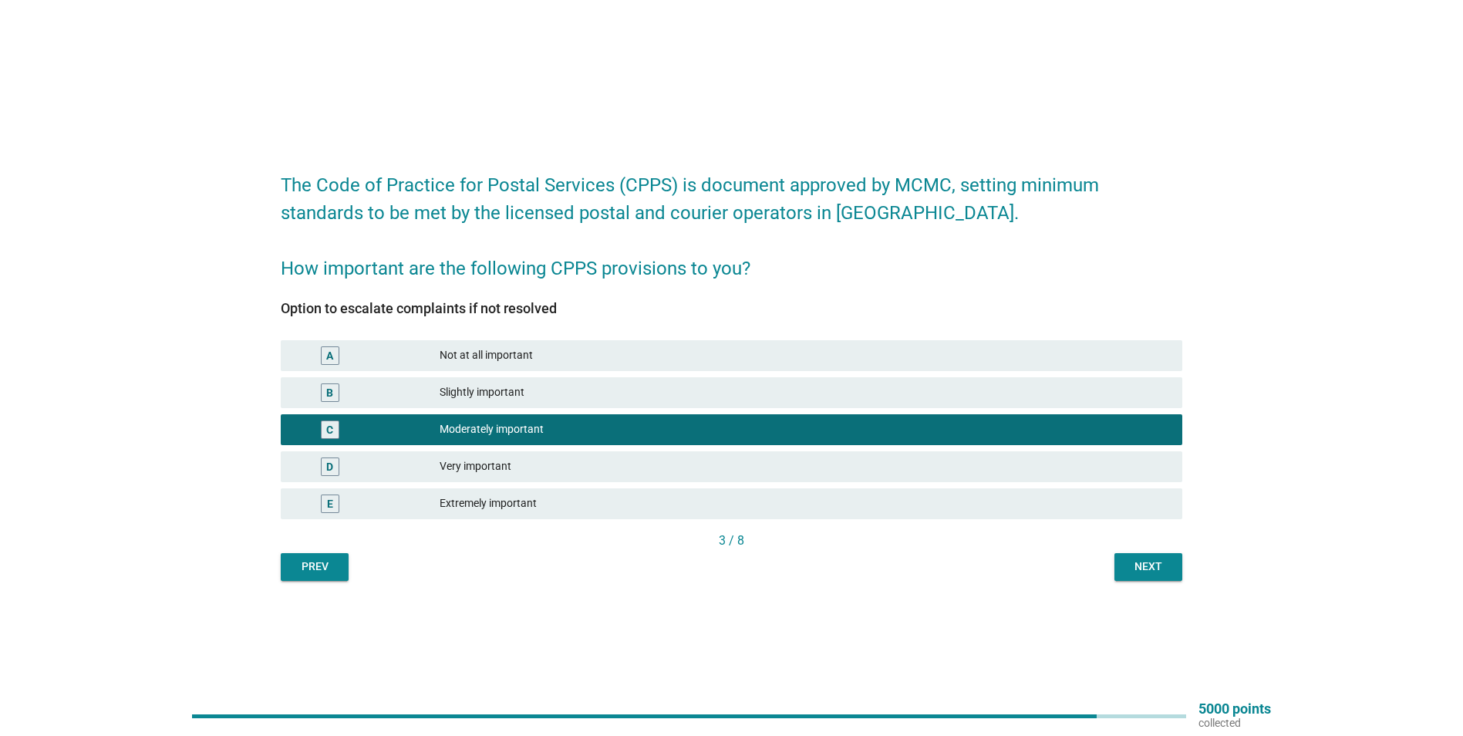
click at [1155, 564] on div "Next" at bounding box center [1148, 566] width 43 height 16
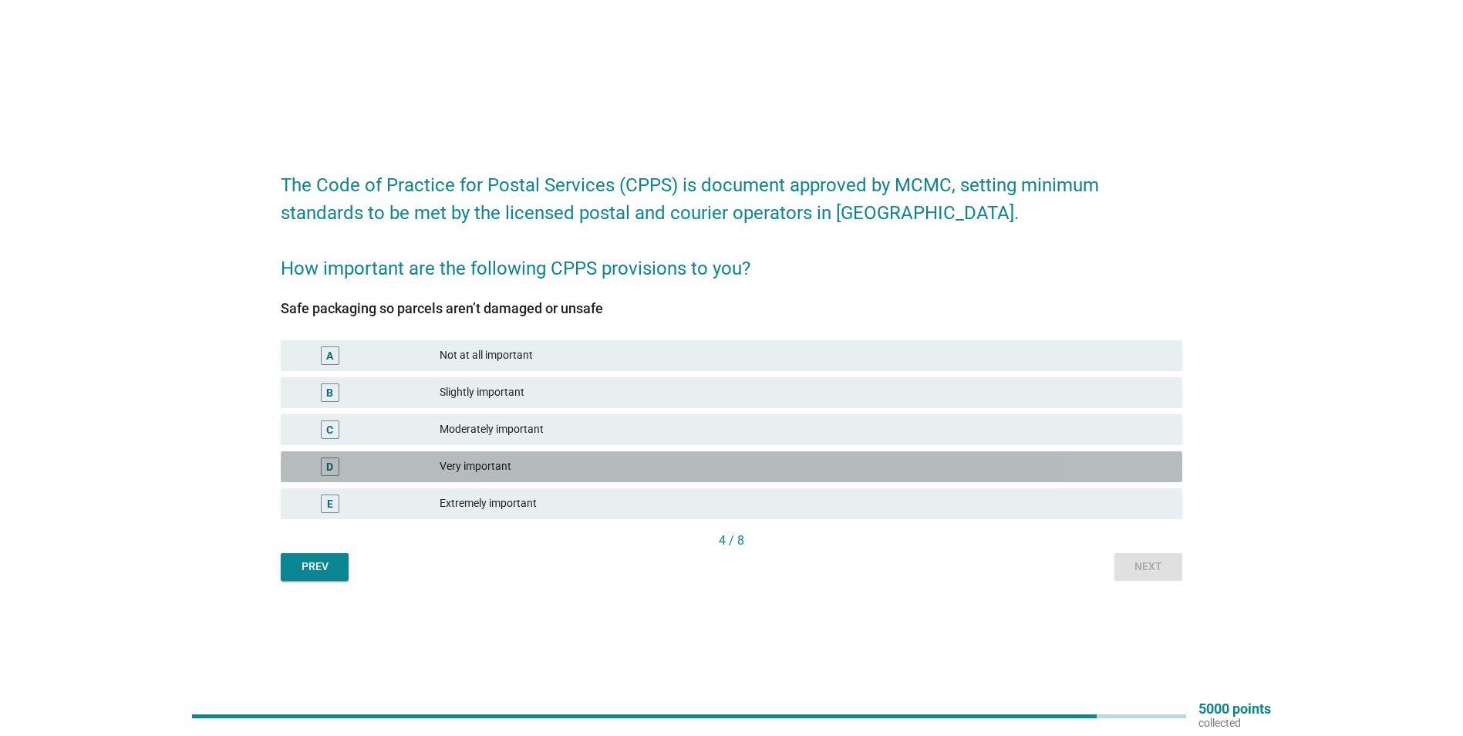
click at [506, 476] on div "D Very important" at bounding box center [732, 466] width 902 height 31
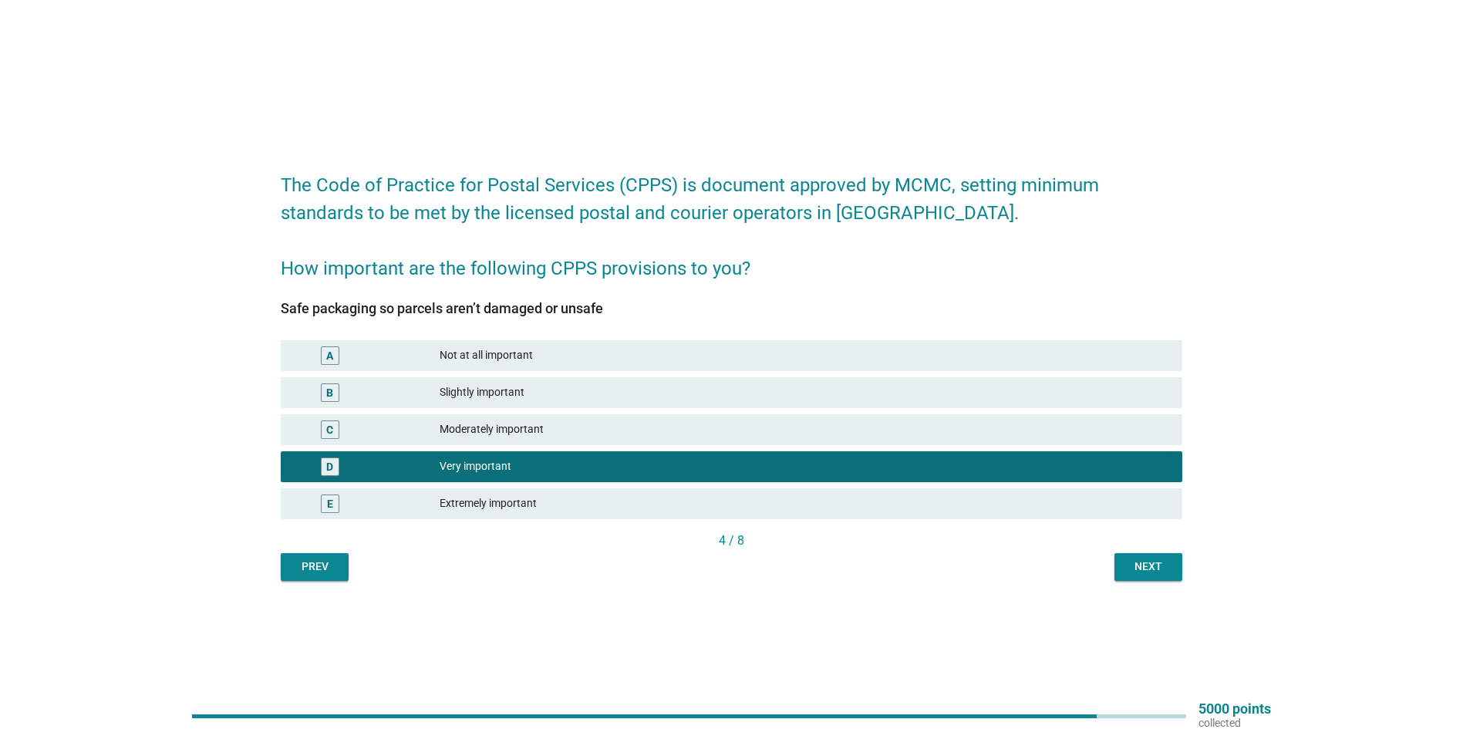
click at [1131, 565] on div "Next" at bounding box center [1148, 566] width 43 height 16
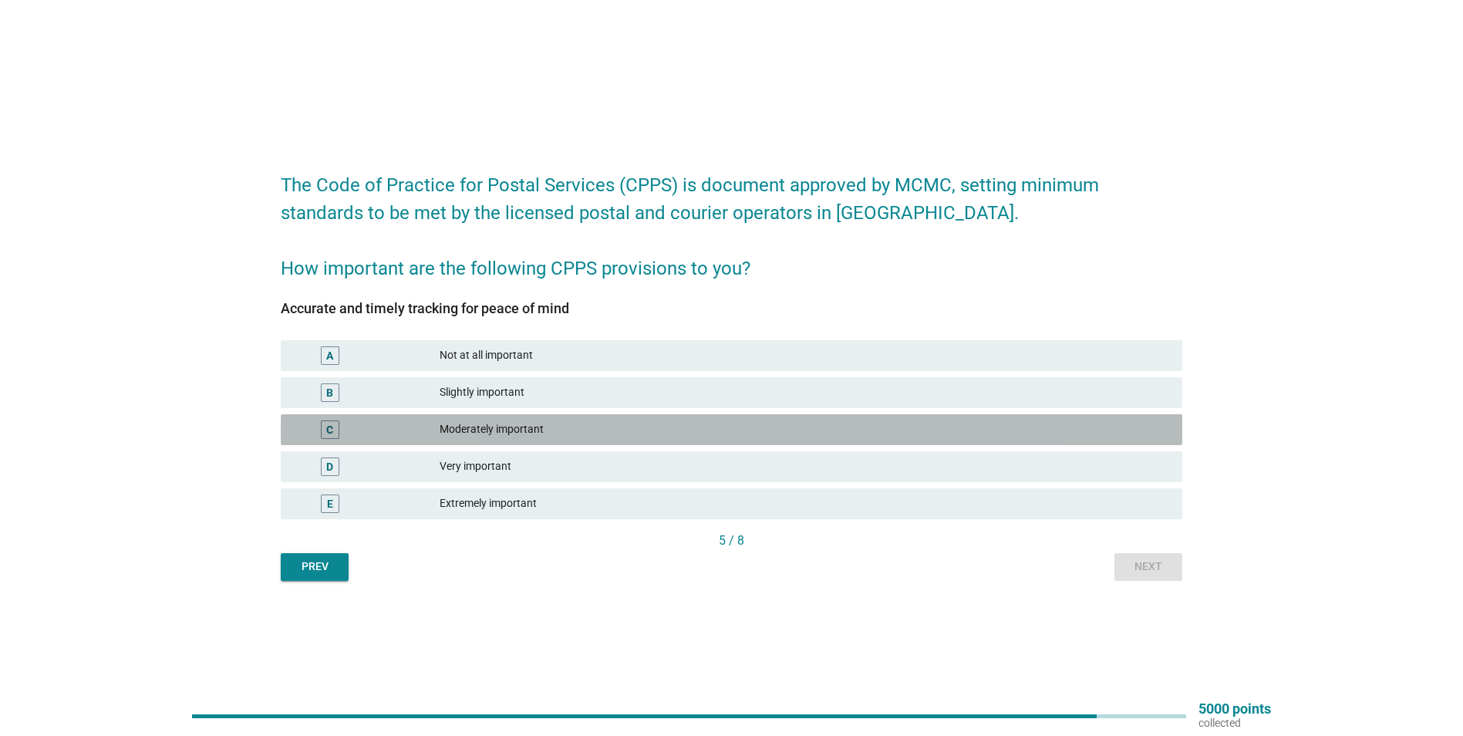
click at [441, 437] on div "Moderately important" at bounding box center [805, 429] width 730 height 19
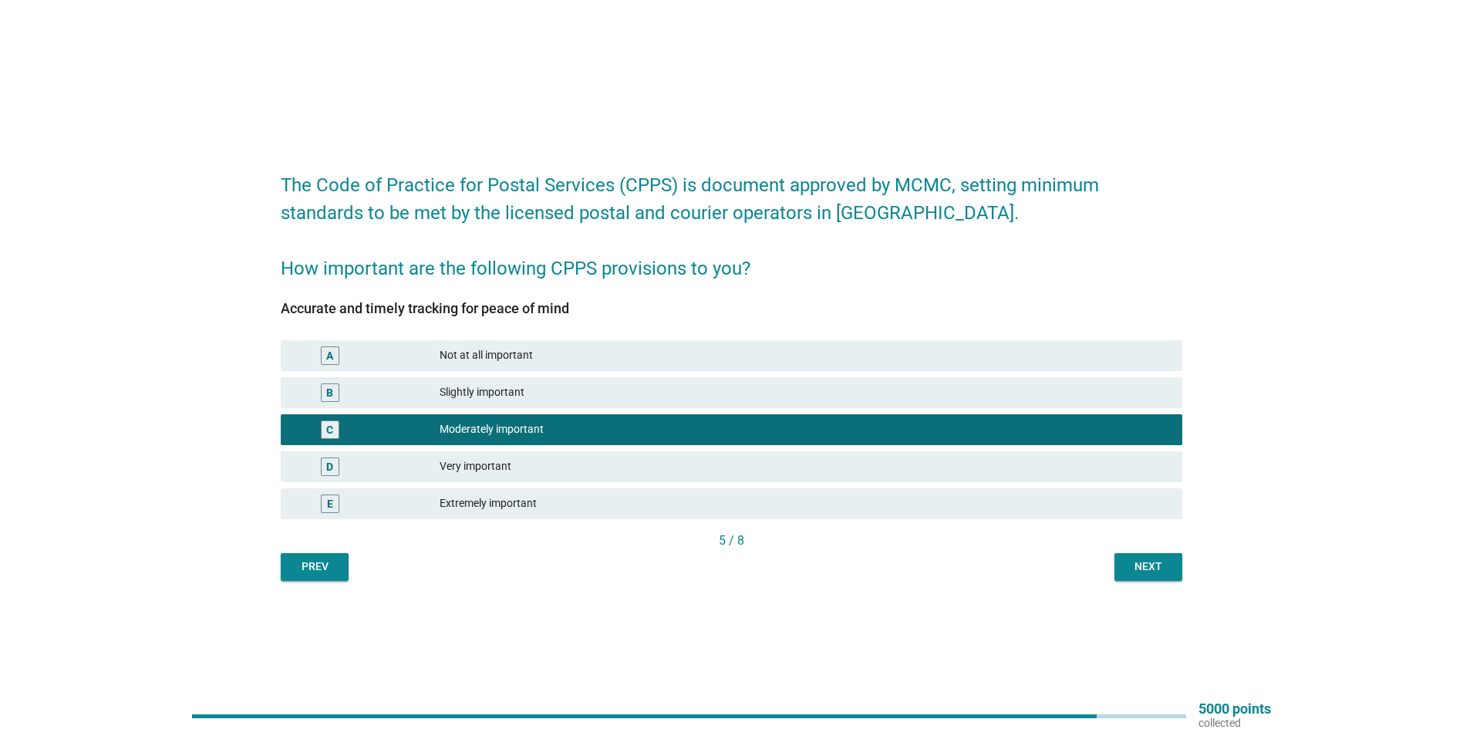
click at [457, 459] on div "Very important" at bounding box center [805, 466] width 730 height 19
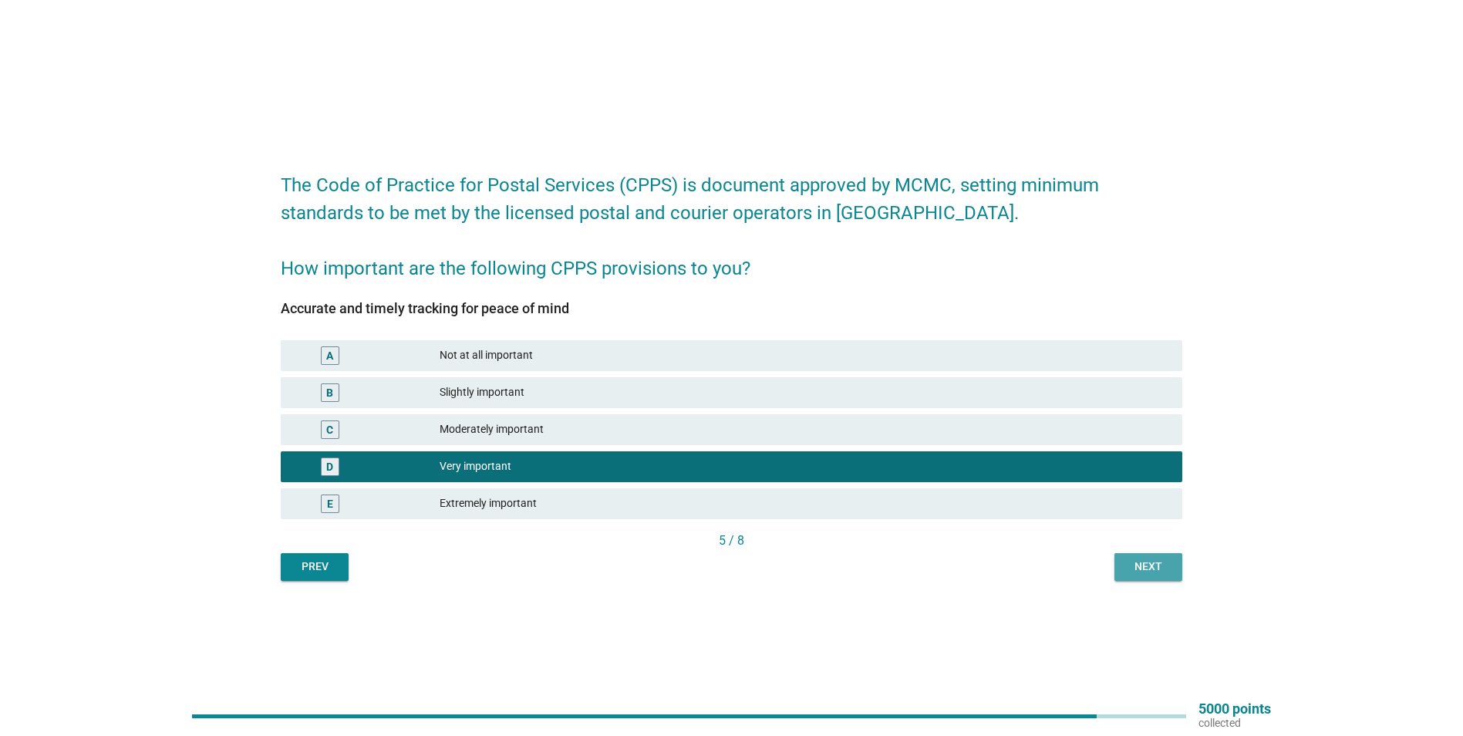
click at [1173, 567] on button "Next" at bounding box center [1149, 567] width 68 height 28
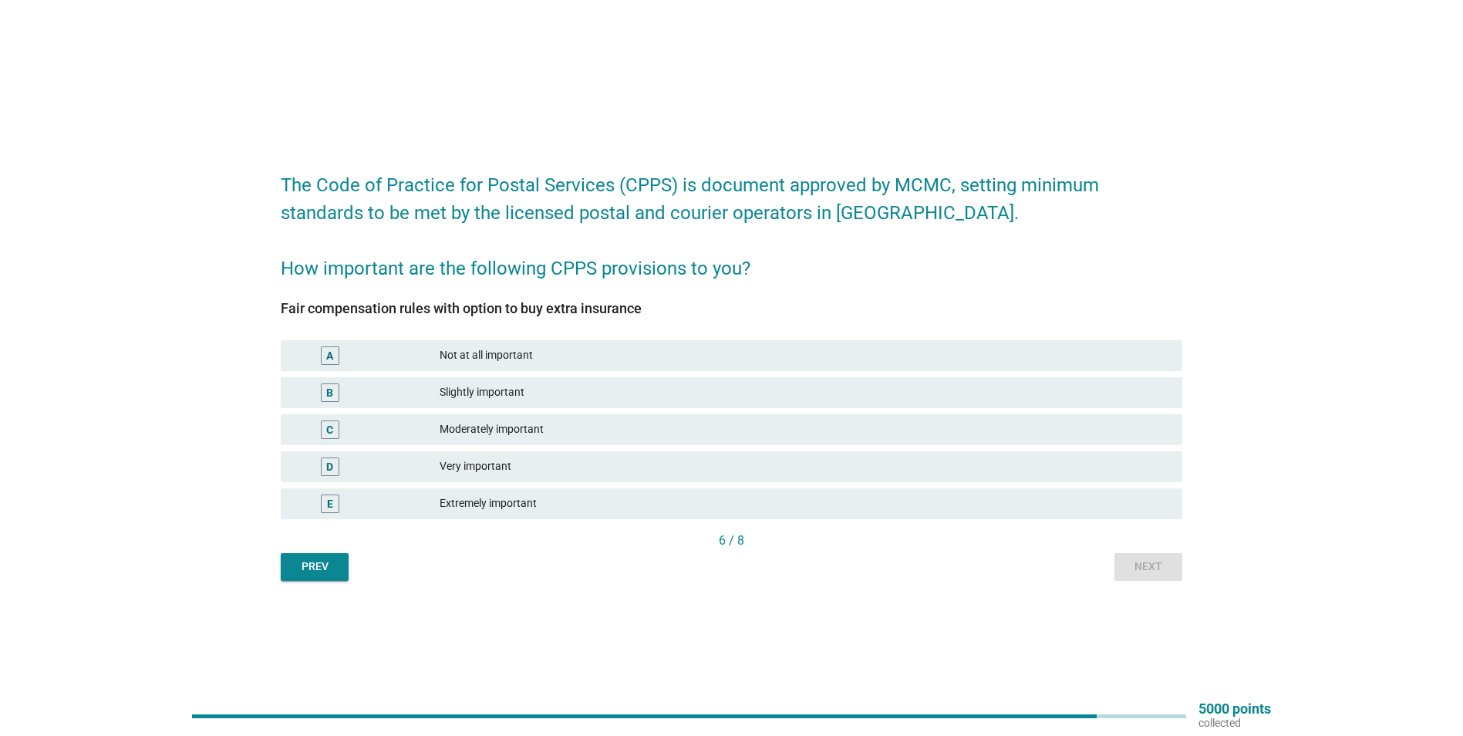
click at [481, 428] on div "Moderately important" at bounding box center [805, 429] width 730 height 19
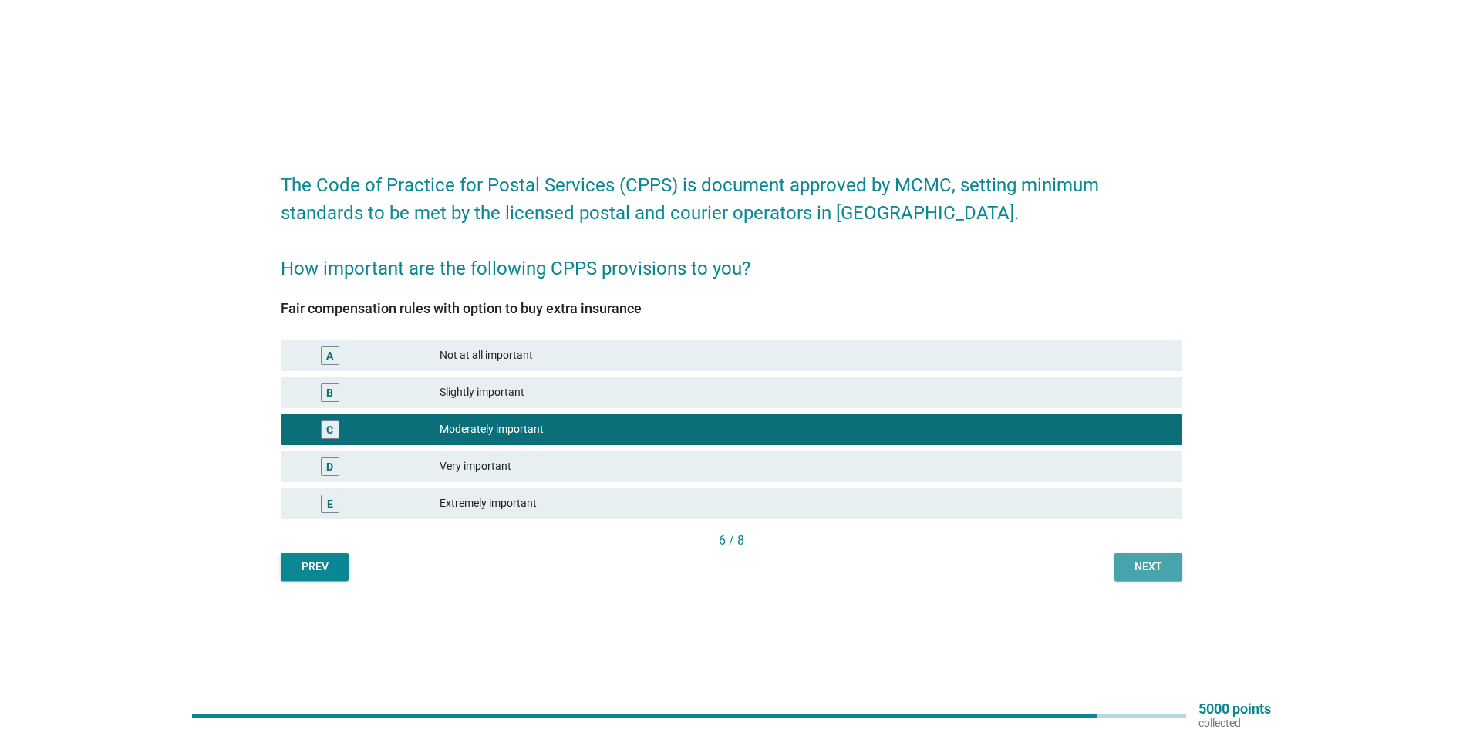
click at [1144, 562] on div "Next" at bounding box center [1148, 566] width 43 height 16
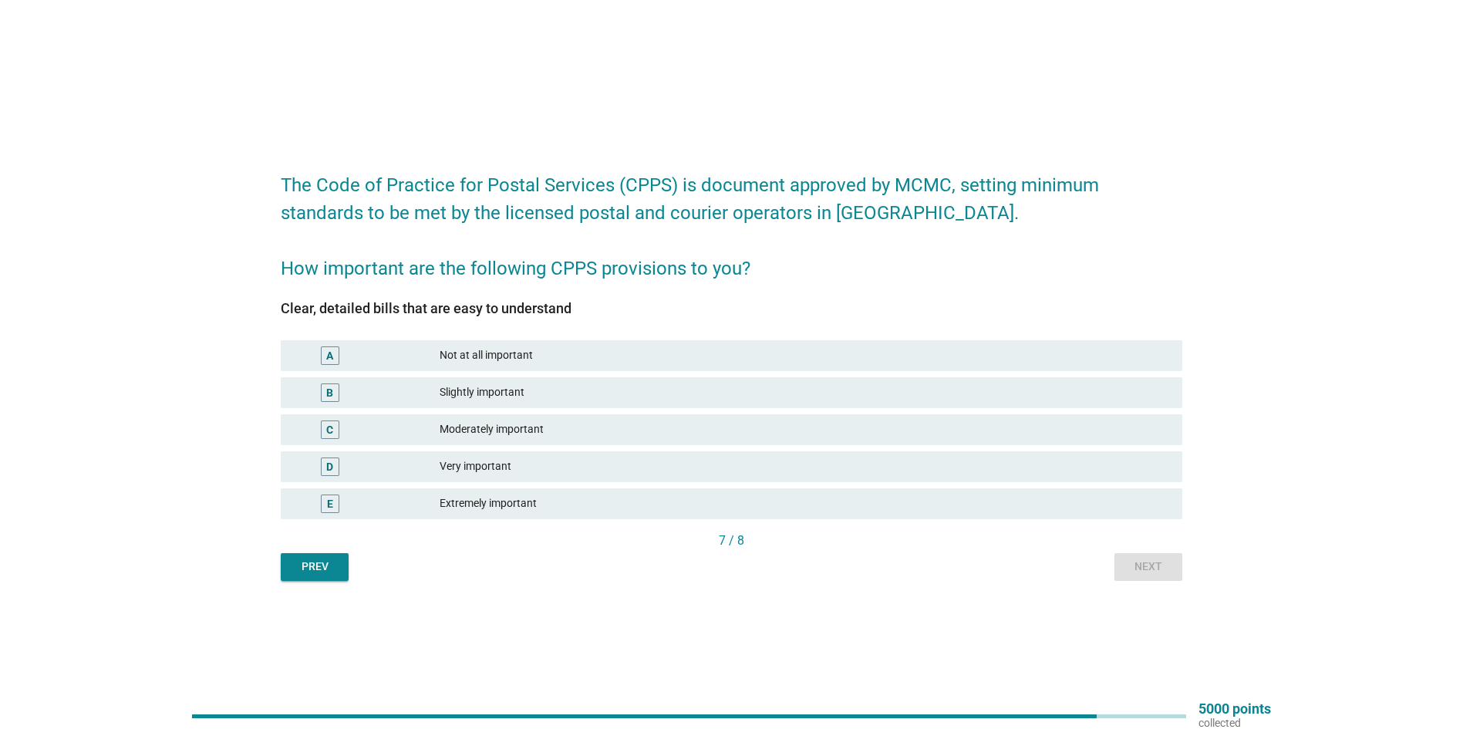
click at [483, 465] on div "Very important" at bounding box center [805, 466] width 730 height 19
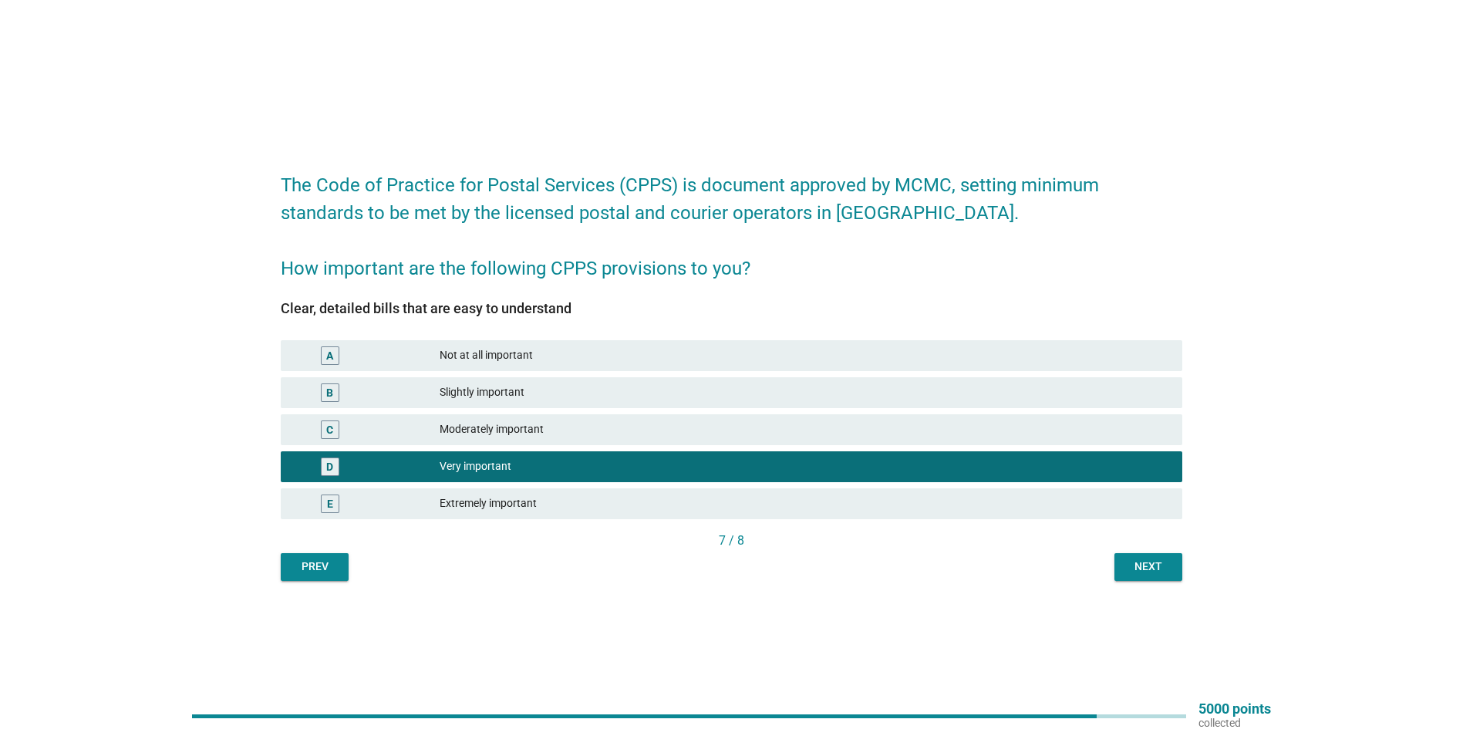
click at [1140, 566] on div "Next" at bounding box center [1148, 566] width 43 height 16
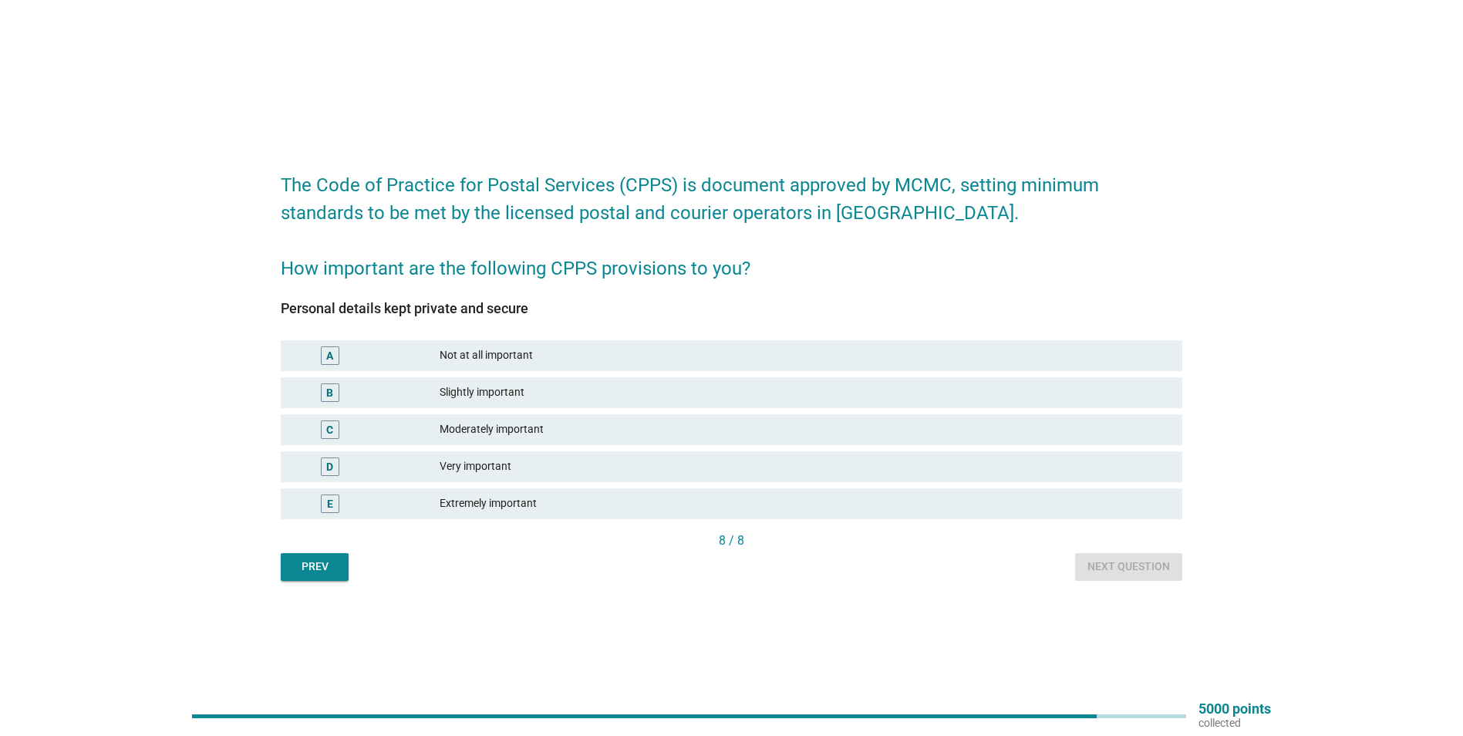
click at [436, 506] on div "E" at bounding box center [366, 503] width 146 height 19
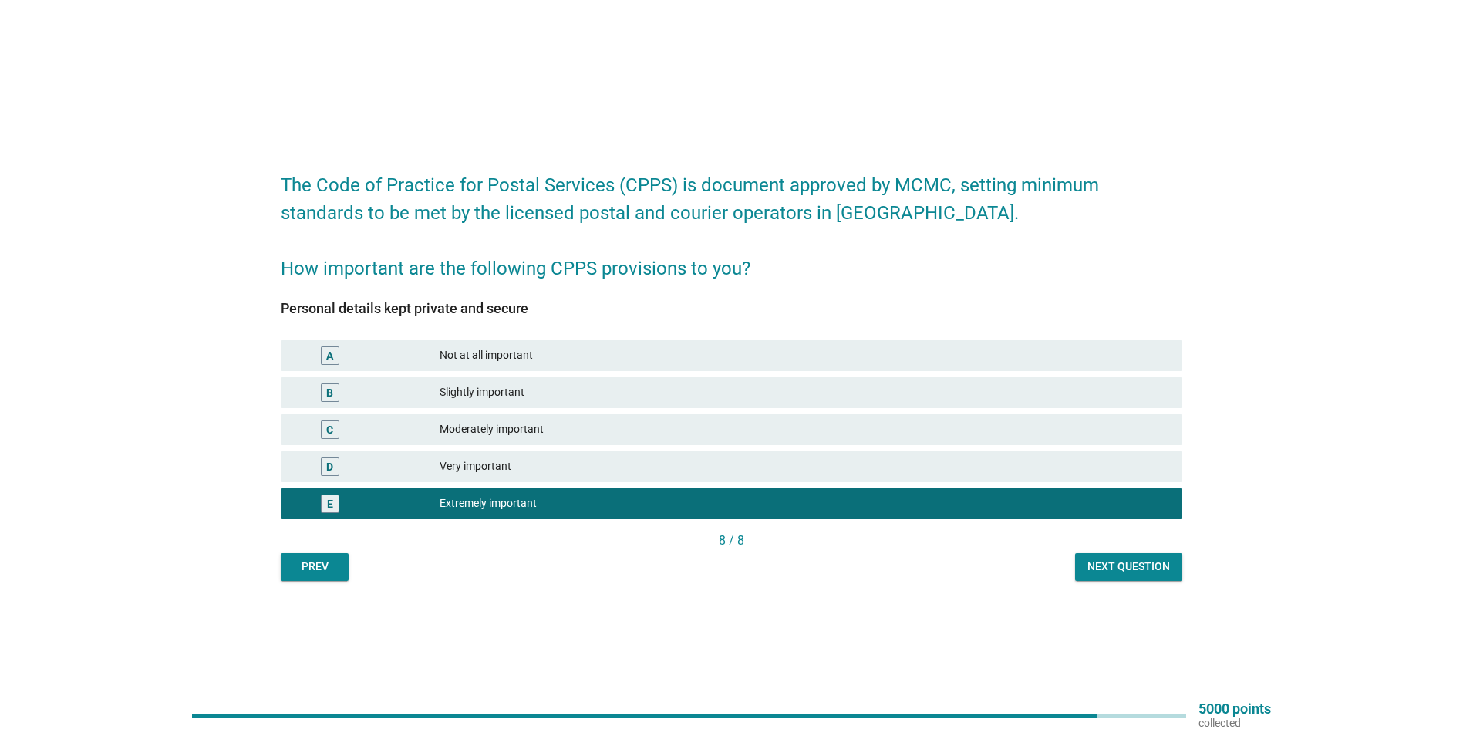
click at [1119, 572] on div "Next question" at bounding box center [1129, 566] width 83 height 16
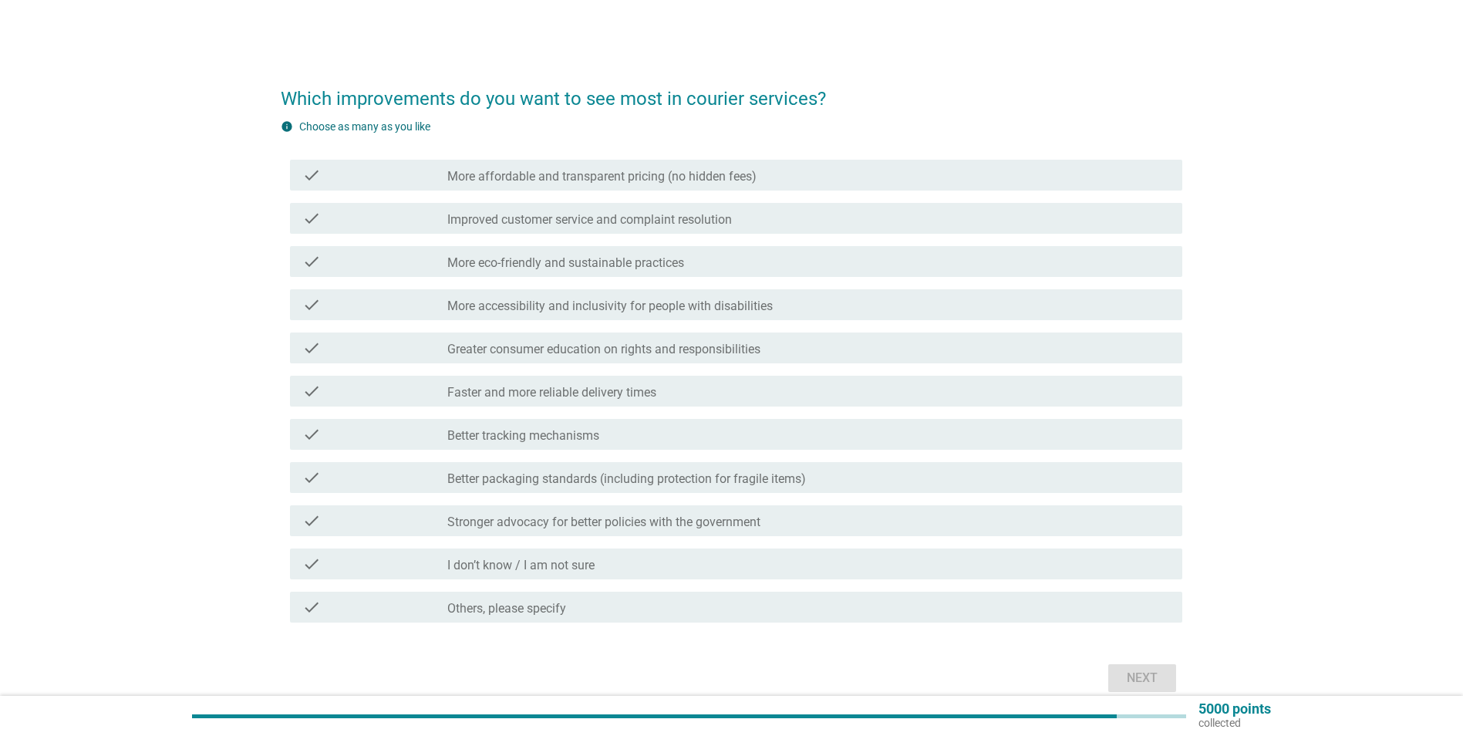
click at [449, 355] on label "Greater consumer education on rights and responsibilities" at bounding box center [603, 349] width 313 height 15
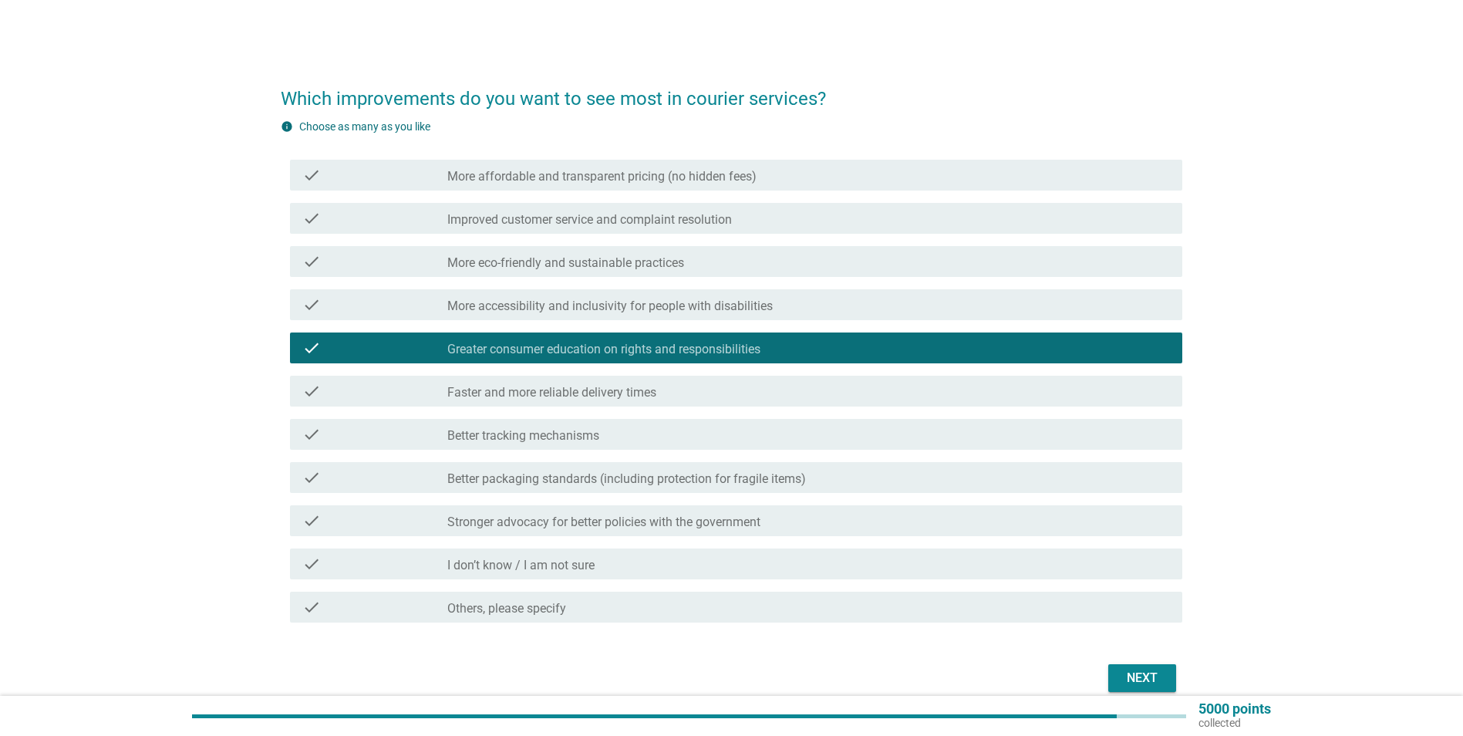
click at [436, 390] on div "check" at bounding box center [374, 391] width 144 height 19
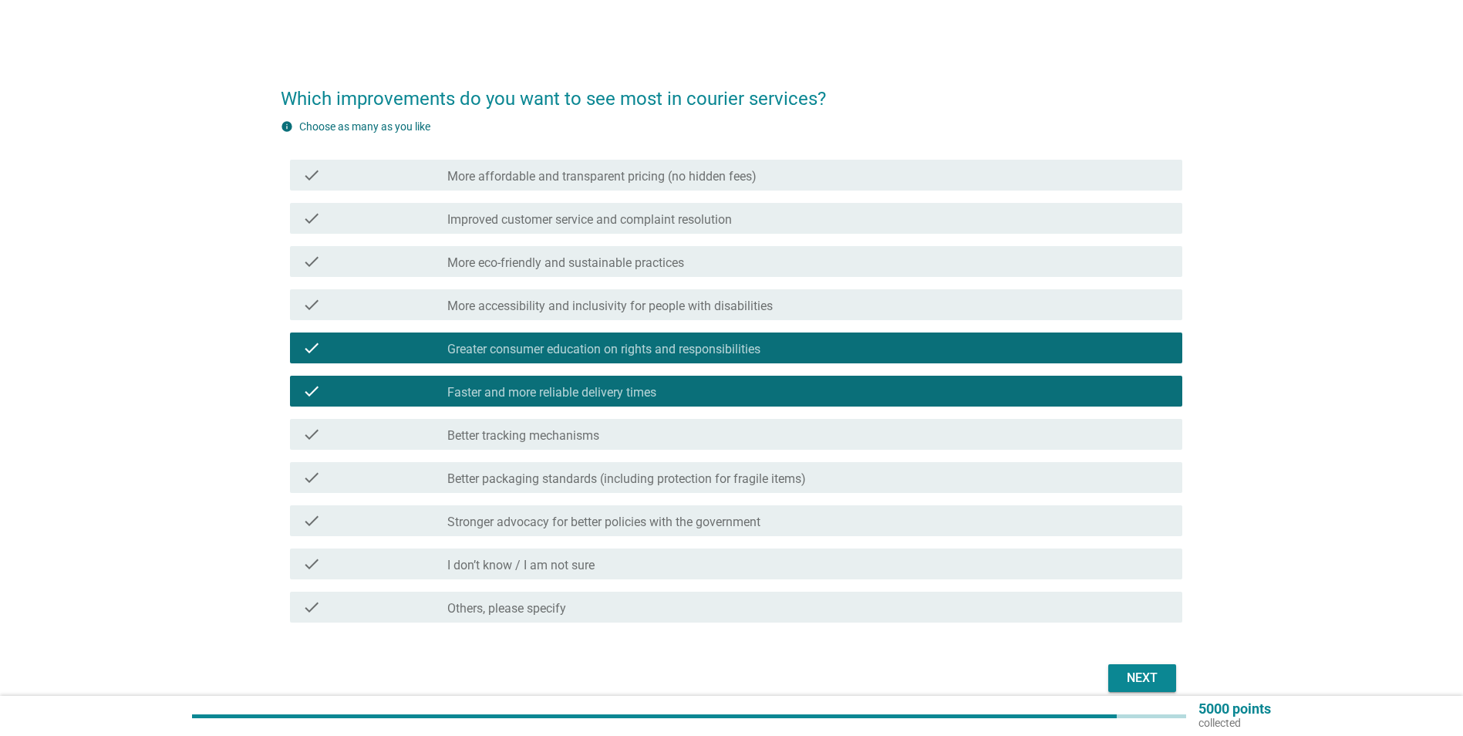
click at [414, 435] on div "check" at bounding box center [374, 434] width 144 height 19
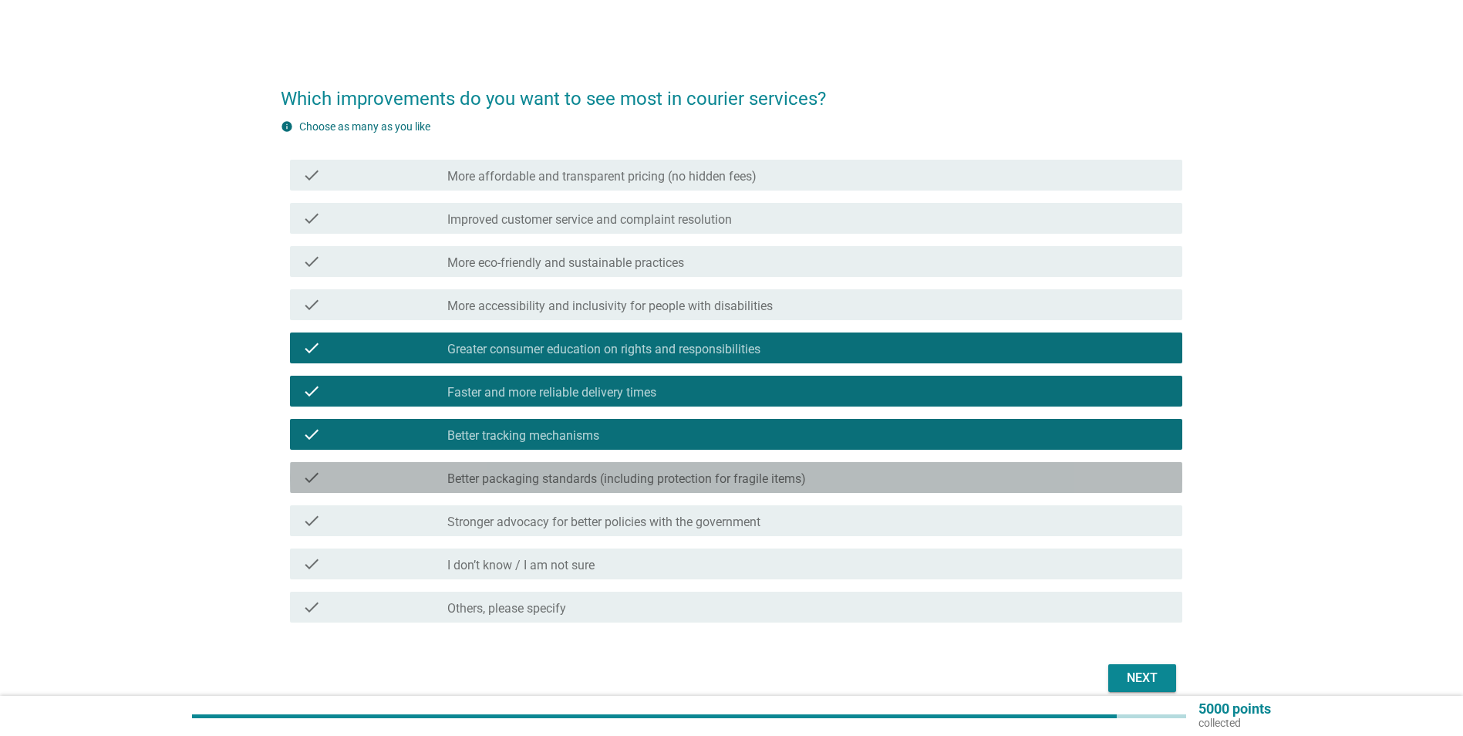
click at [427, 480] on div "check" at bounding box center [374, 477] width 144 height 19
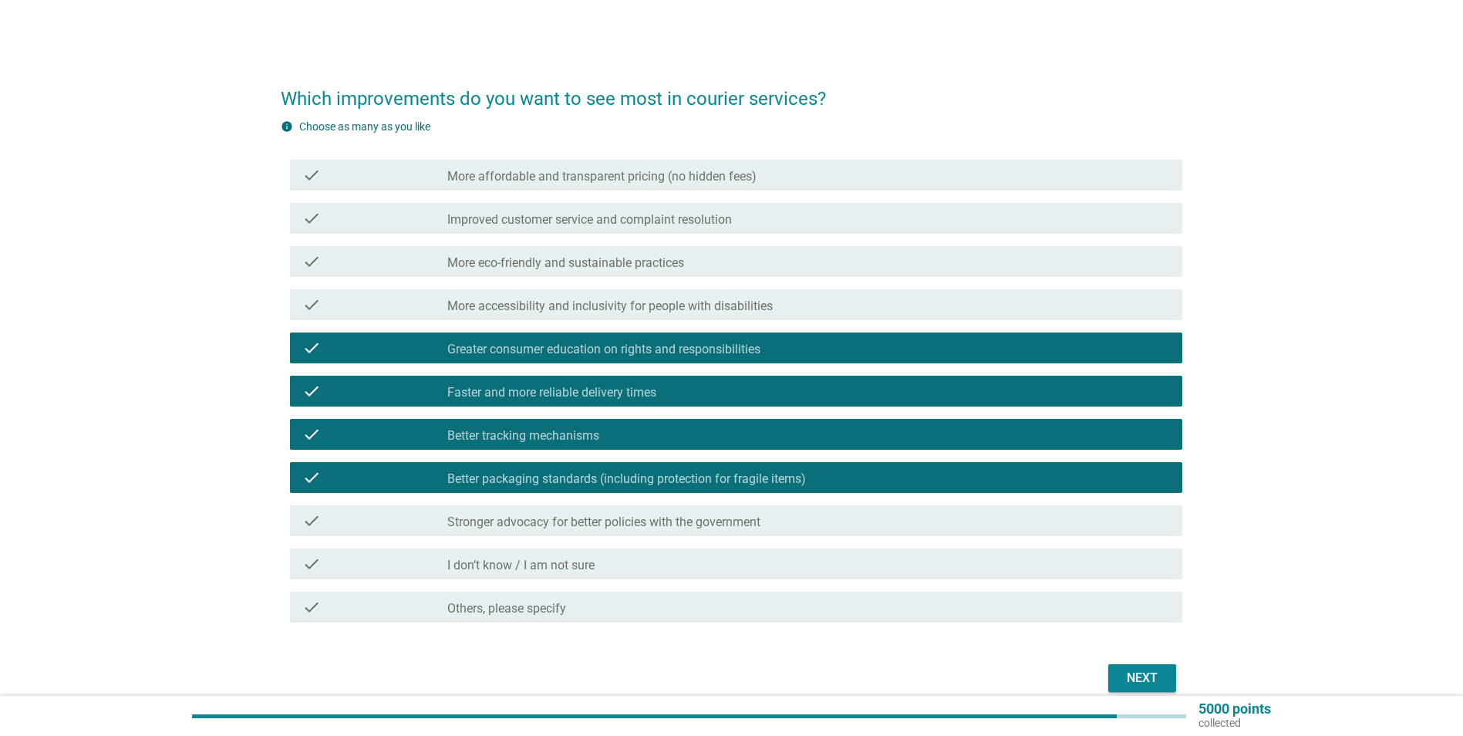
click at [423, 523] on div "check" at bounding box center [374, 520] width 144 height 19
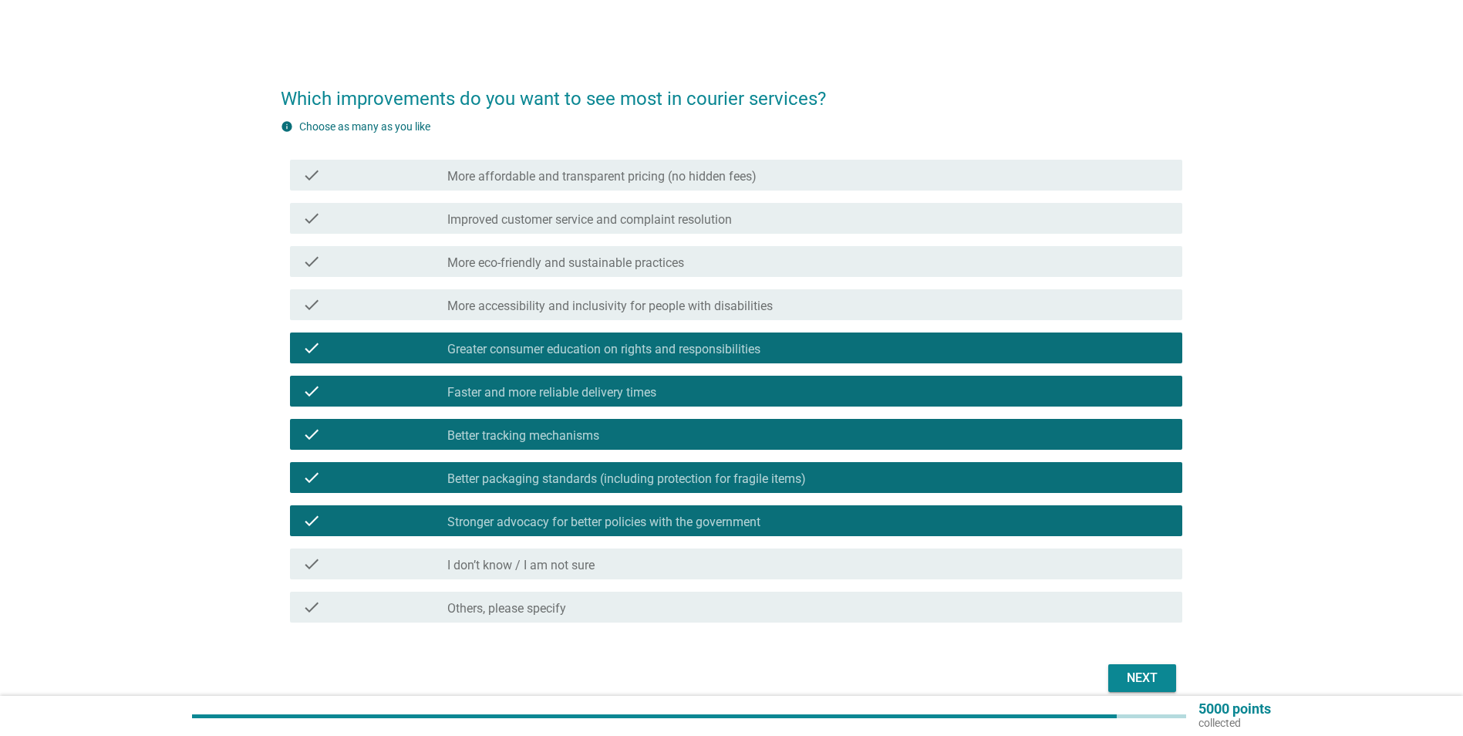
click at [483, 183] on label "More affordable and transparent pricing (no hidden fees)" at bounding box center [601, 176] width 309 height 15
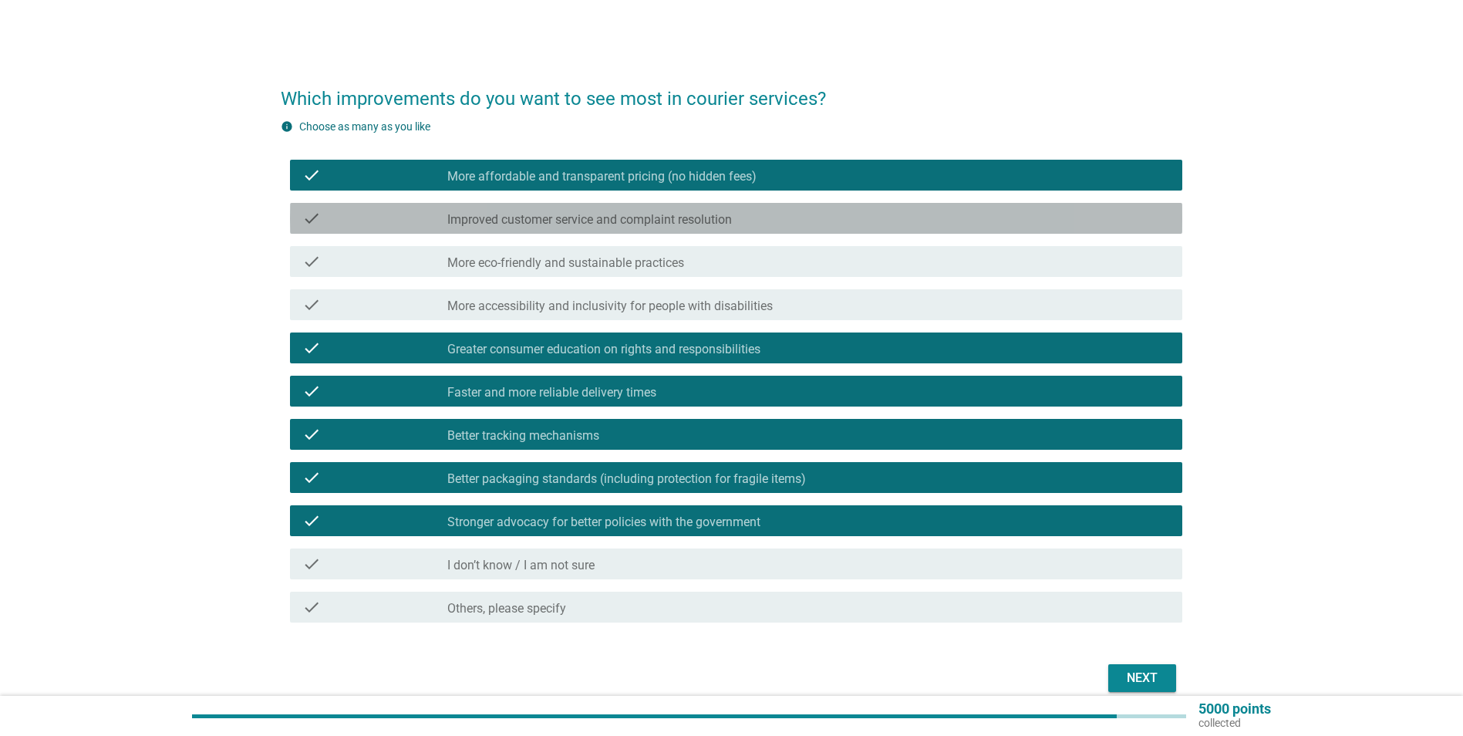
click at [707, 229] on div "check check_box_outline_blank Improved customer service and complaint resolution" at bounding box center [736, 218] width 892 height 31
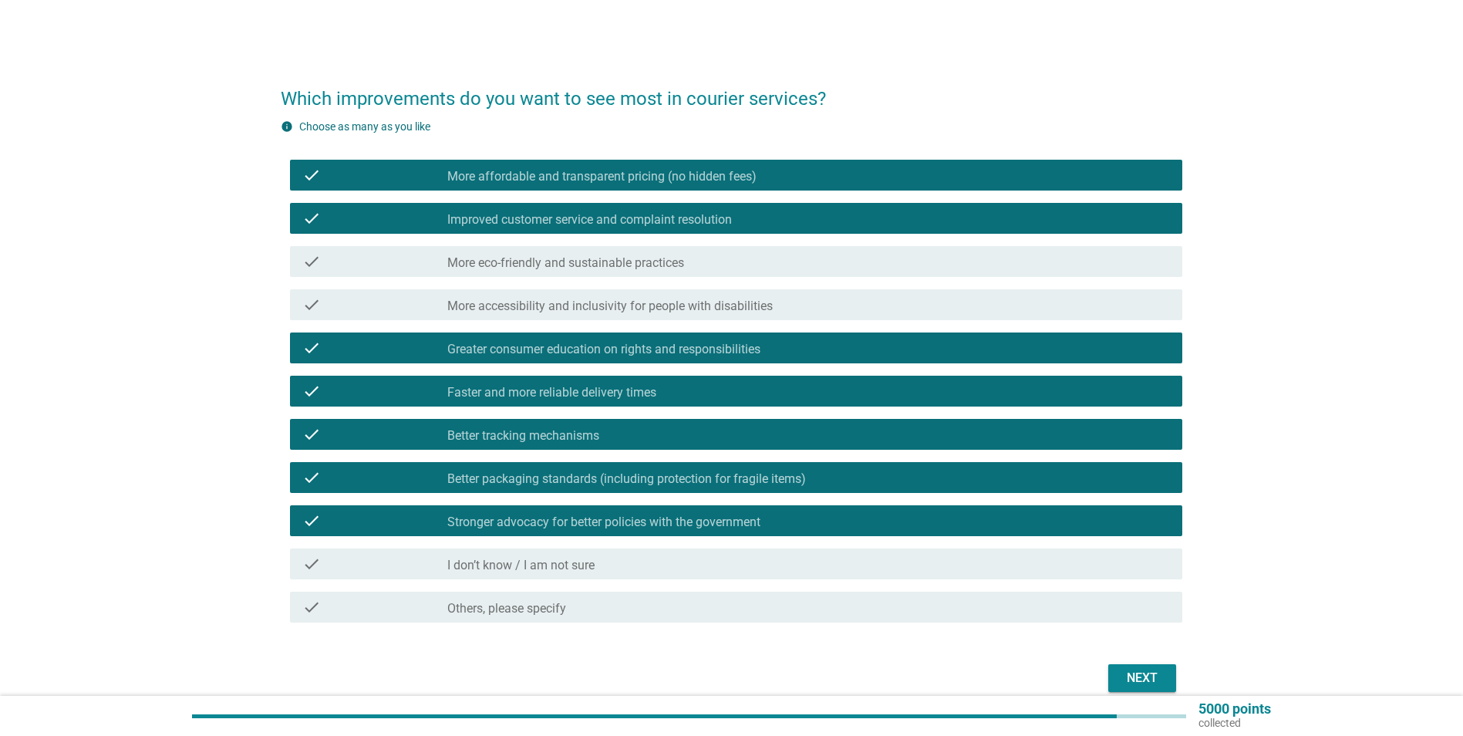
click at [681, 265] on label "More eco-friendly and sustainable practices" at bounding box center [565, 262] width 237 height 15
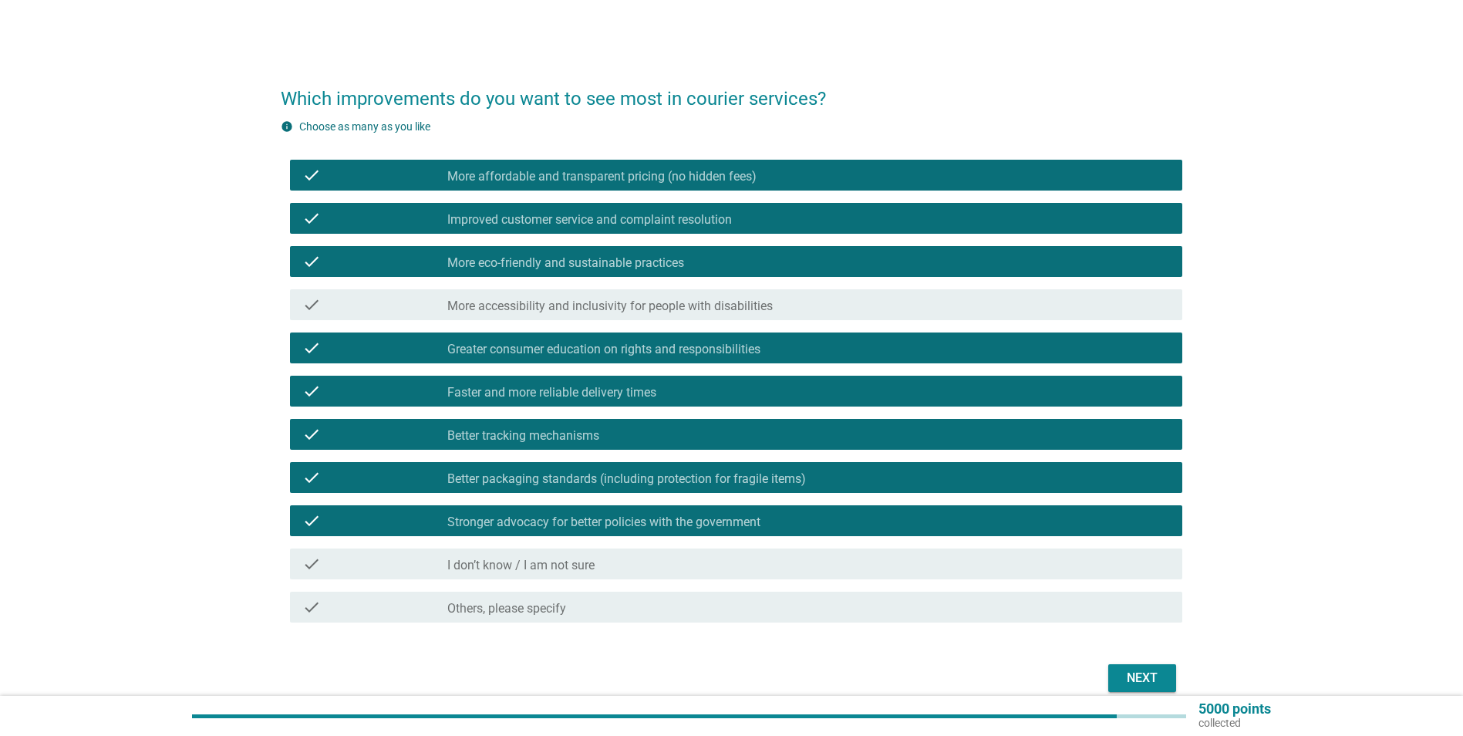
click at [748, 302] on label "More accessibility and inclusivity for people with disabilities" at bounding box center [610, 306] width 326 height 15
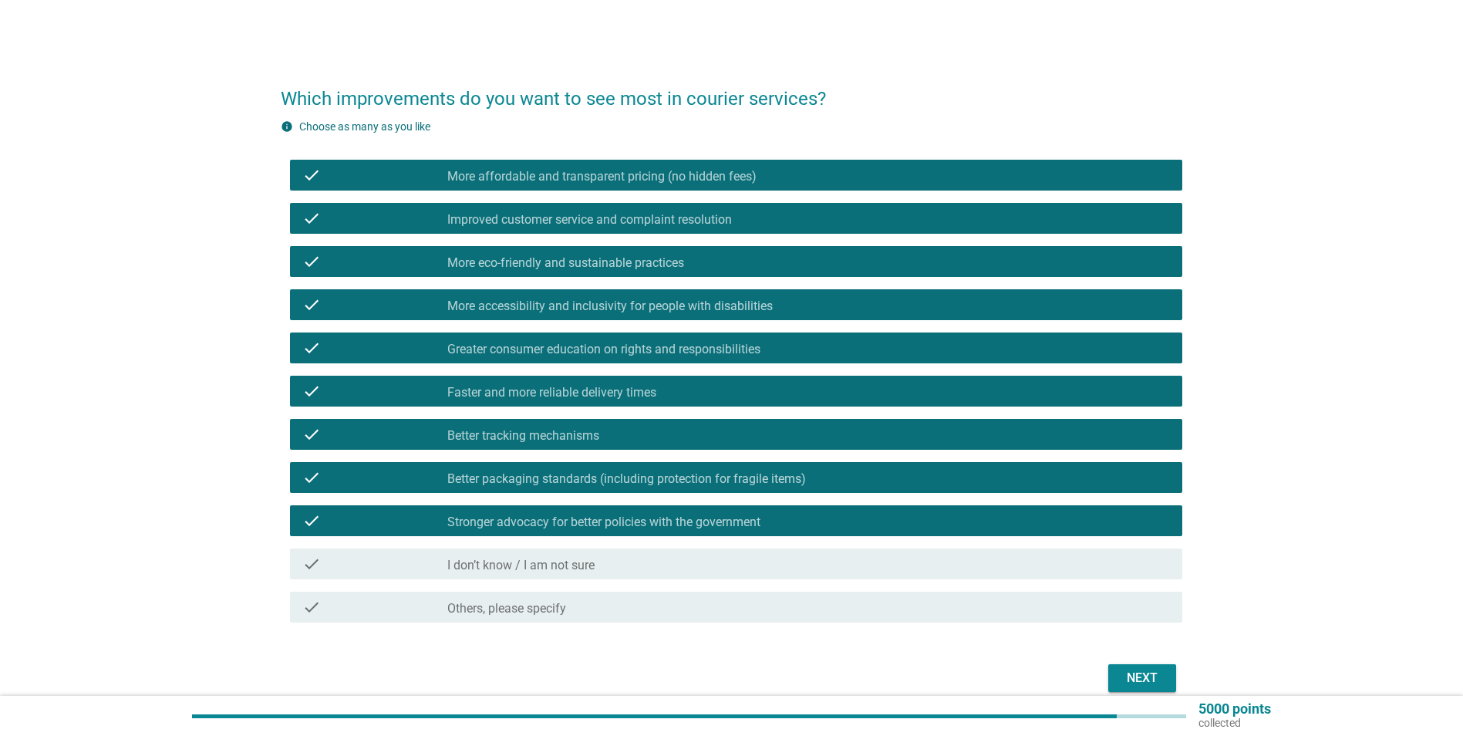
click at [1142, 676] on div "Next" at bounding box center [1142, 678] width 43 height 19
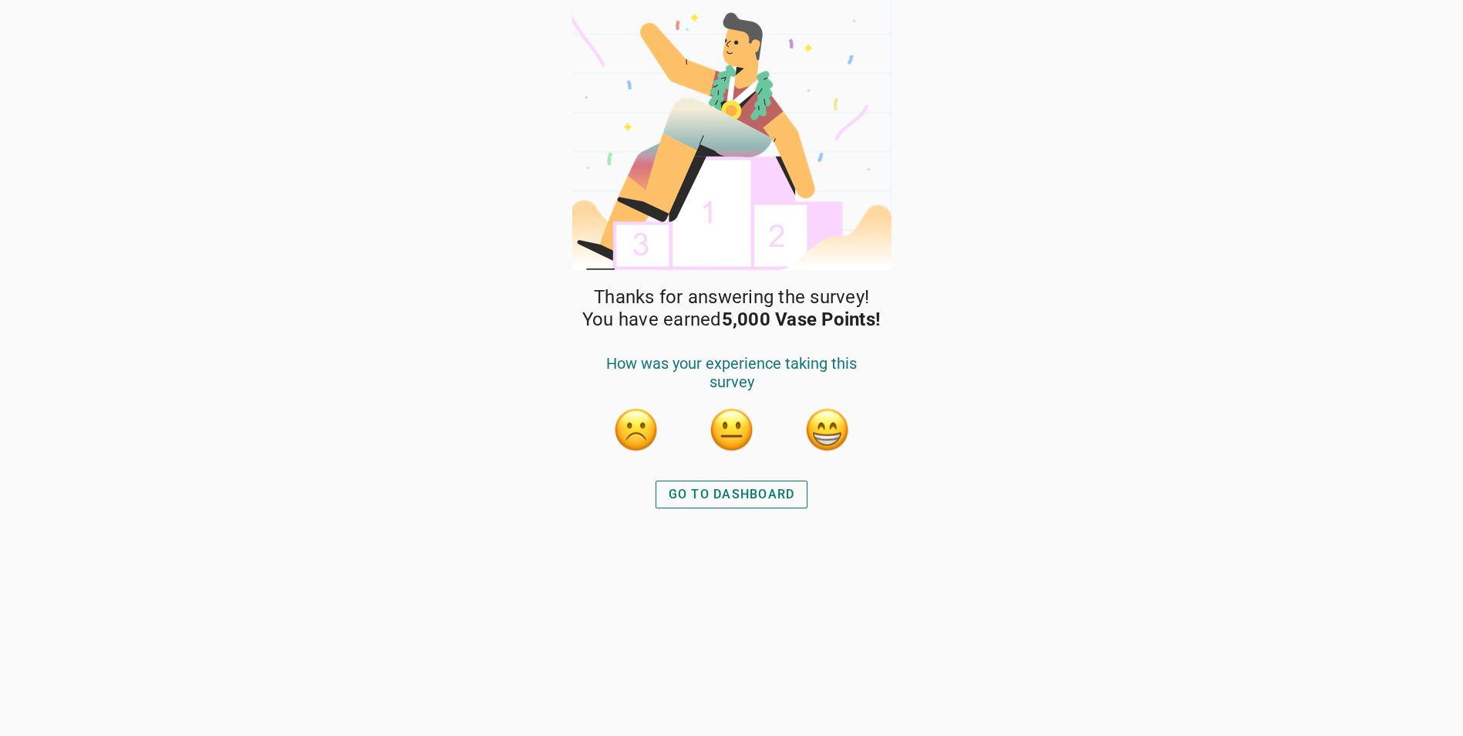
click at [757, 489] on div "GO TO DASHBOARD" at bounding box center [732, 494] width 126 height 19
